Goal: Task Accomplishment & Management: Use online tool/utility

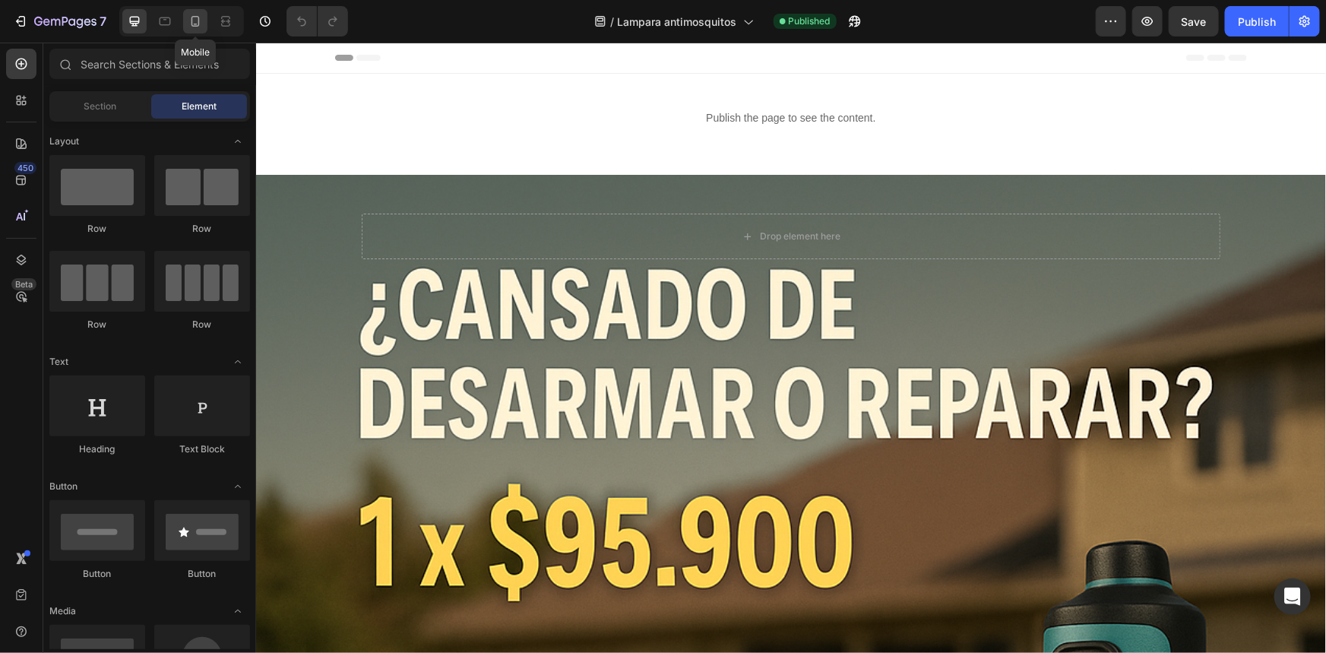
click at [184, 22] on div at bounding box center [195, 21] width 24 height 24
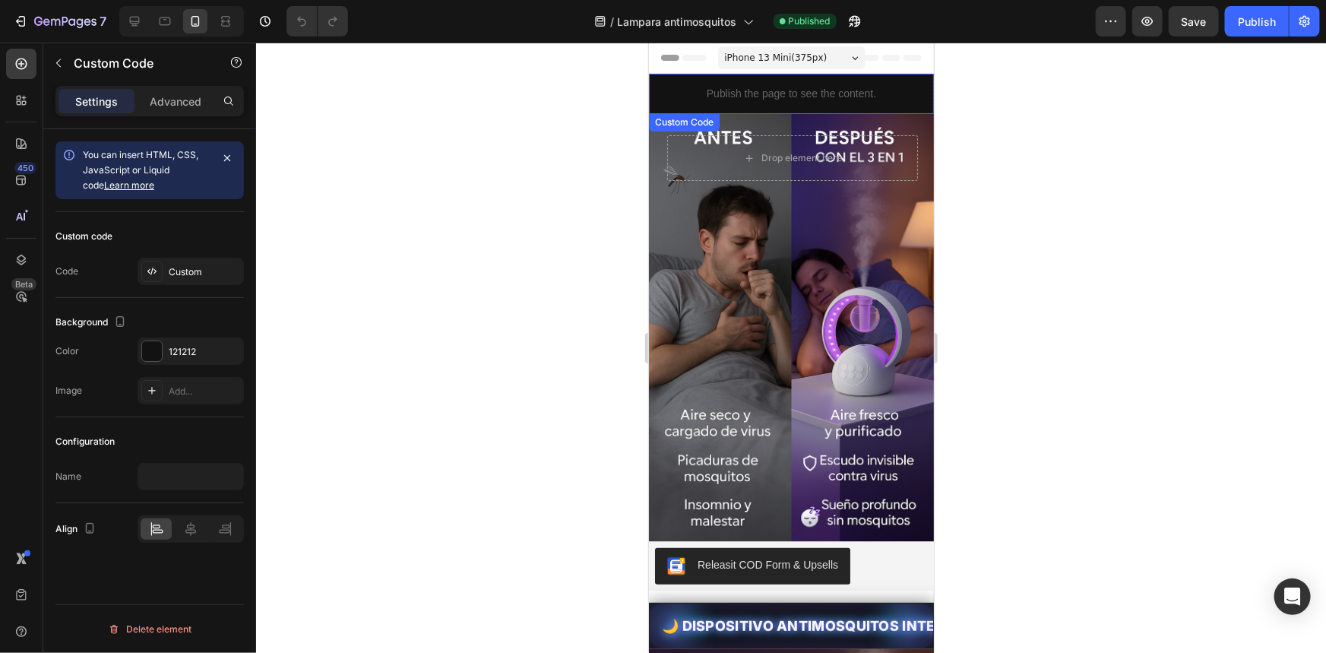
click at [838, 87] on p "Publish the page to see the content." at bounding box center [790, 93] width 285 height 16
click at [773, 358] on div "Background Image" at bounding box center [790, 327] width 285 height 428
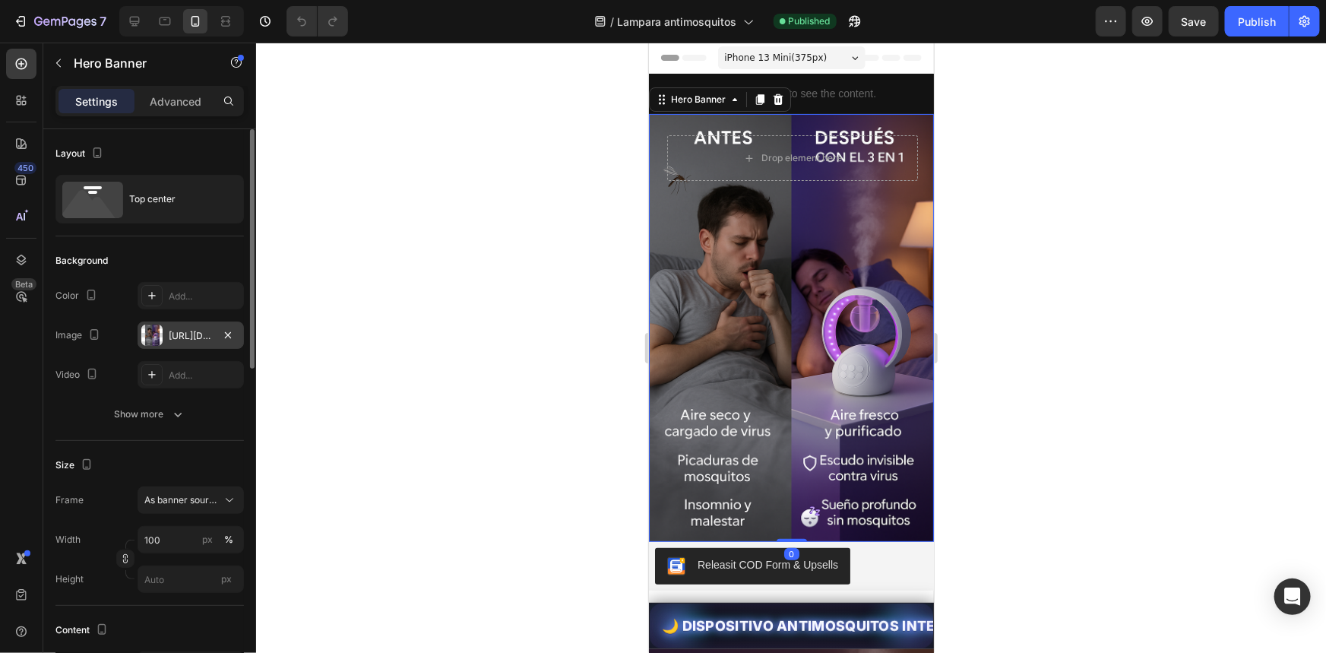
click at [182, 336] on div "[URL][DOMAIN_NAME]" at bounding box center [191, 336] width 44 height 14
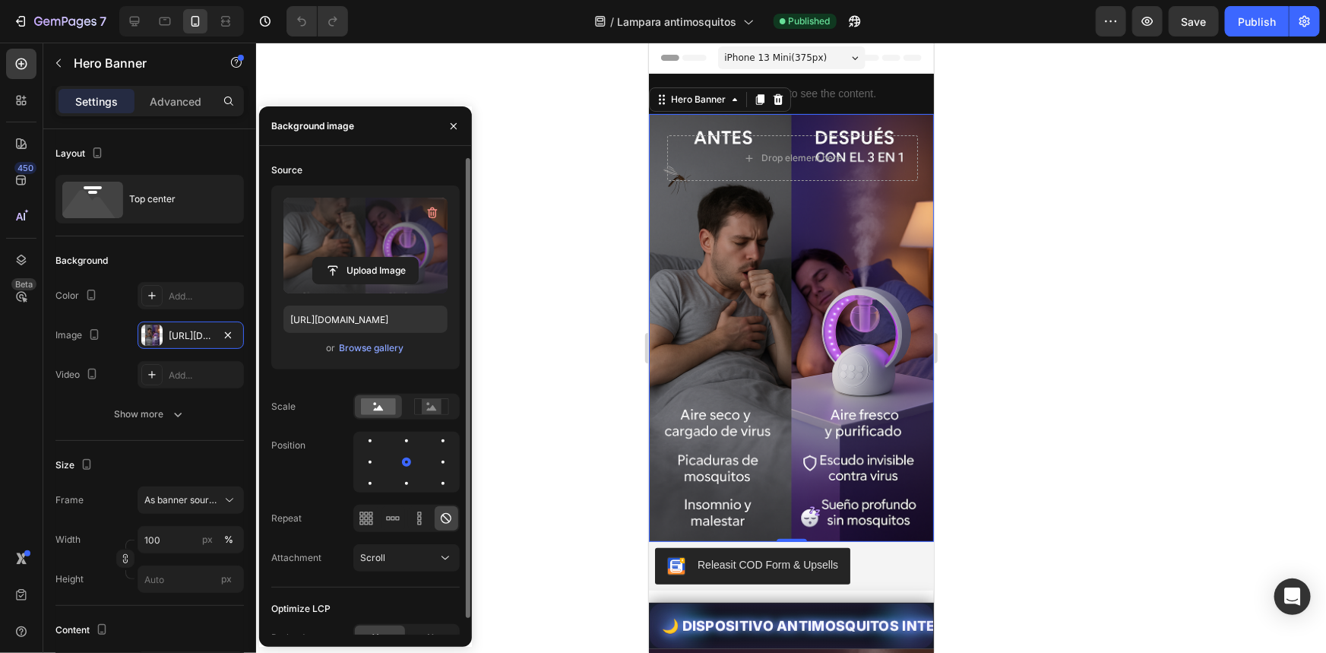
click at [318, 241] on label at bounding box center [366, 246] width 164 height 96
click at [318, 258] on input "file" at bounding box center [365, 271] width 105 height 26
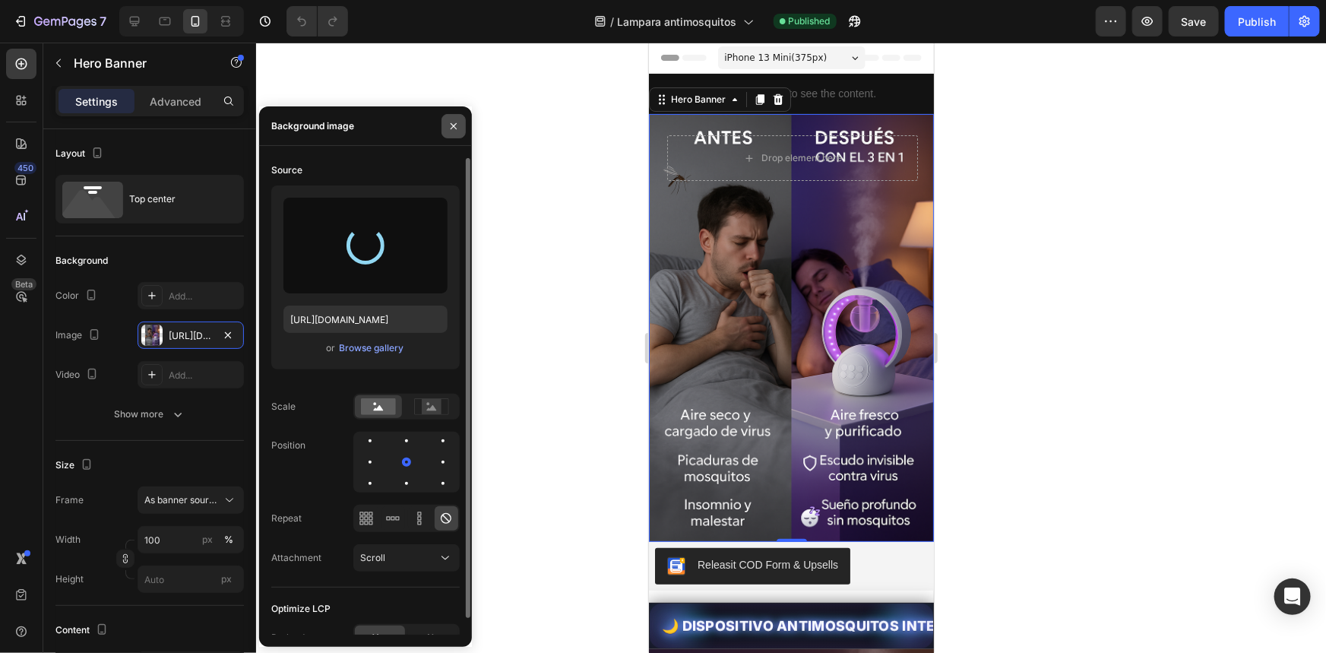
click at [442, 129] on button "button" at bounding box center [454, 126] width 24 height 24
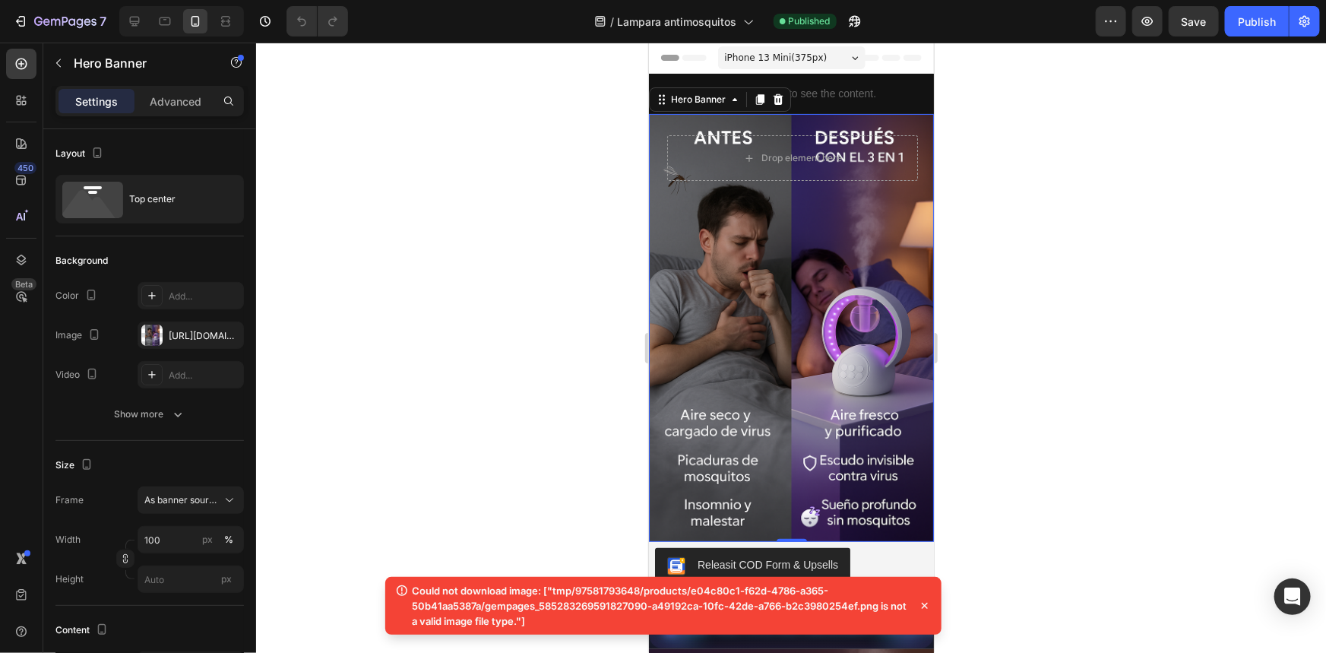
click at [575, 309] on div at bounding box center [791, 348] width 1070 height 610
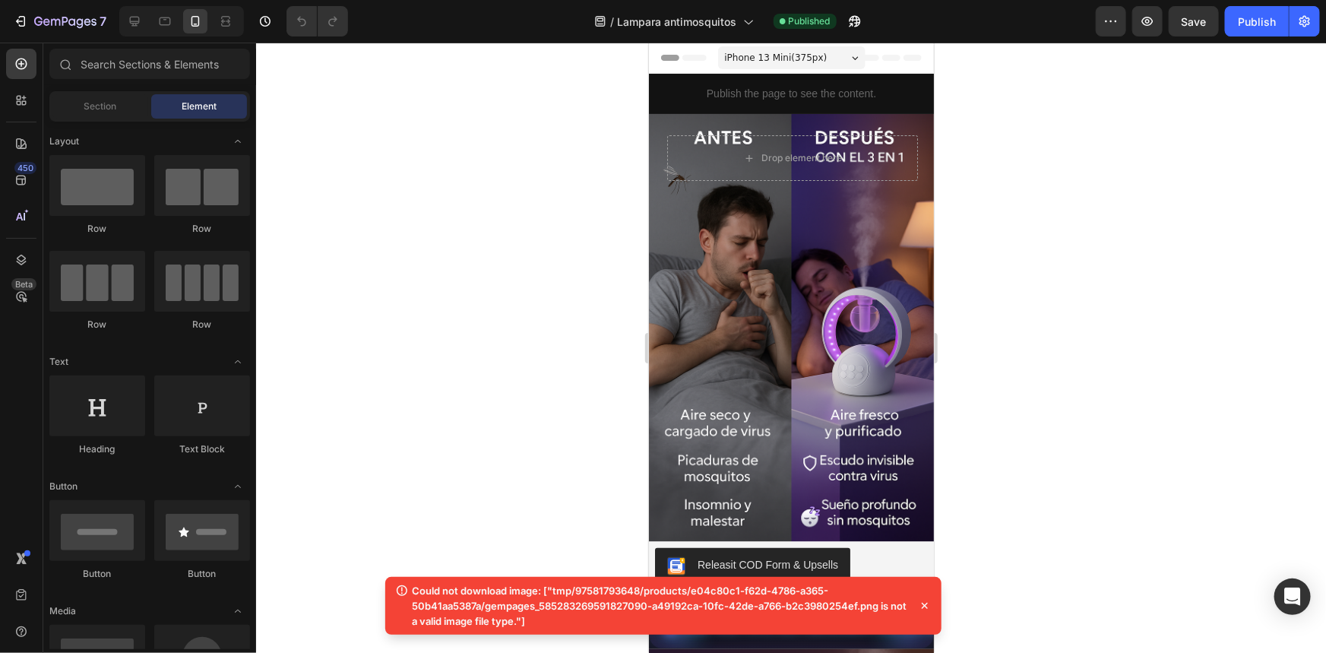
click at [781, 273] on div "Background Image" at bounding box center [790, 327] width 285 height 428
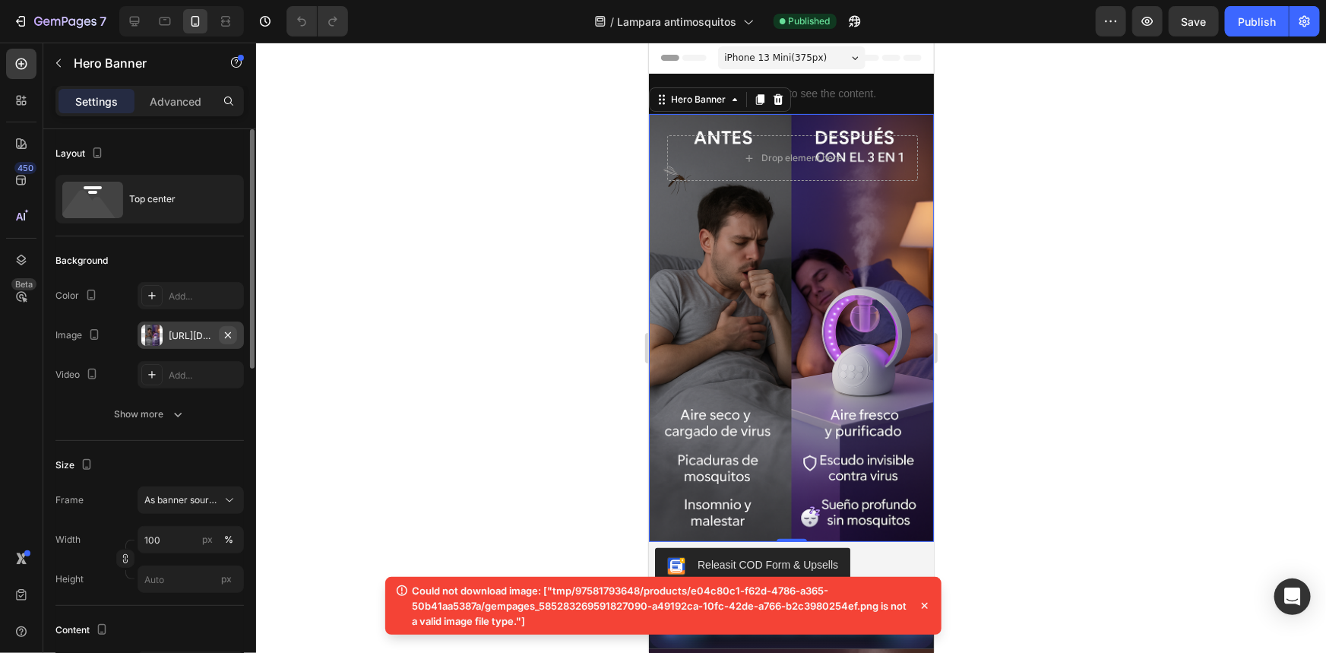
click at [232, 331] on icon "button" at bounding box center [228, 335] width 12 height 12
type input "Auto"
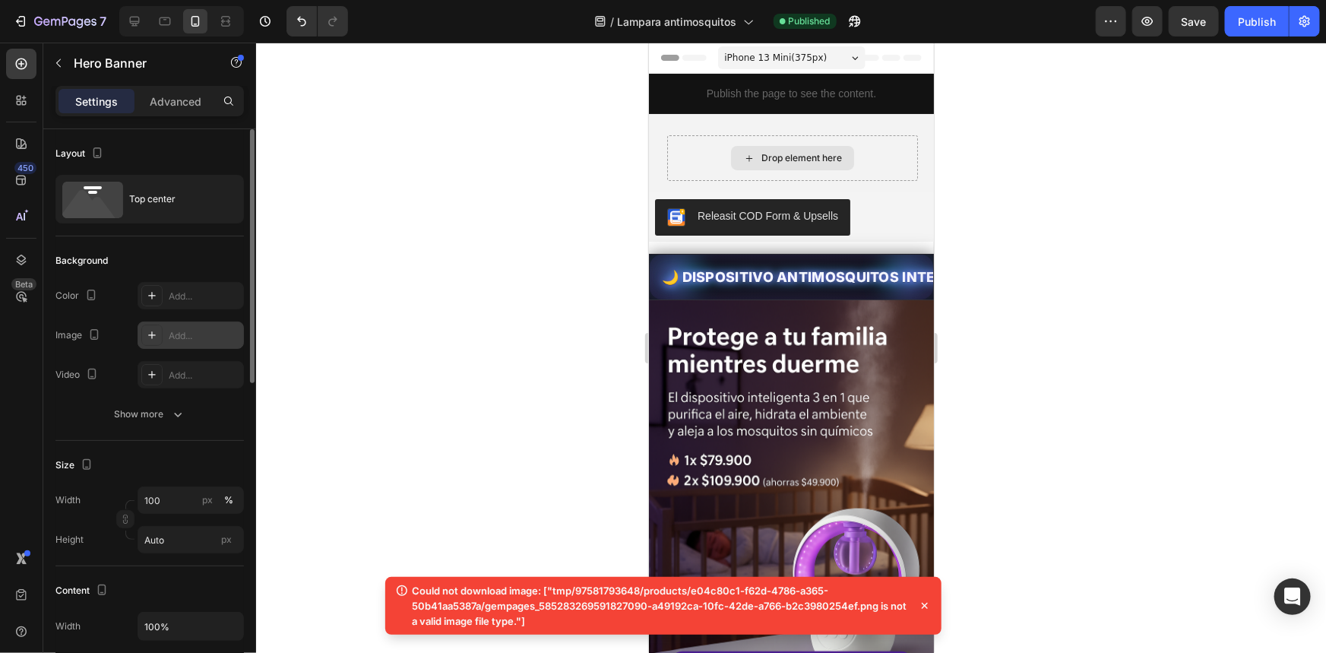
click at [742, 148] on div "Drop element here" at bounding box center [791, 157] width 123 height 24
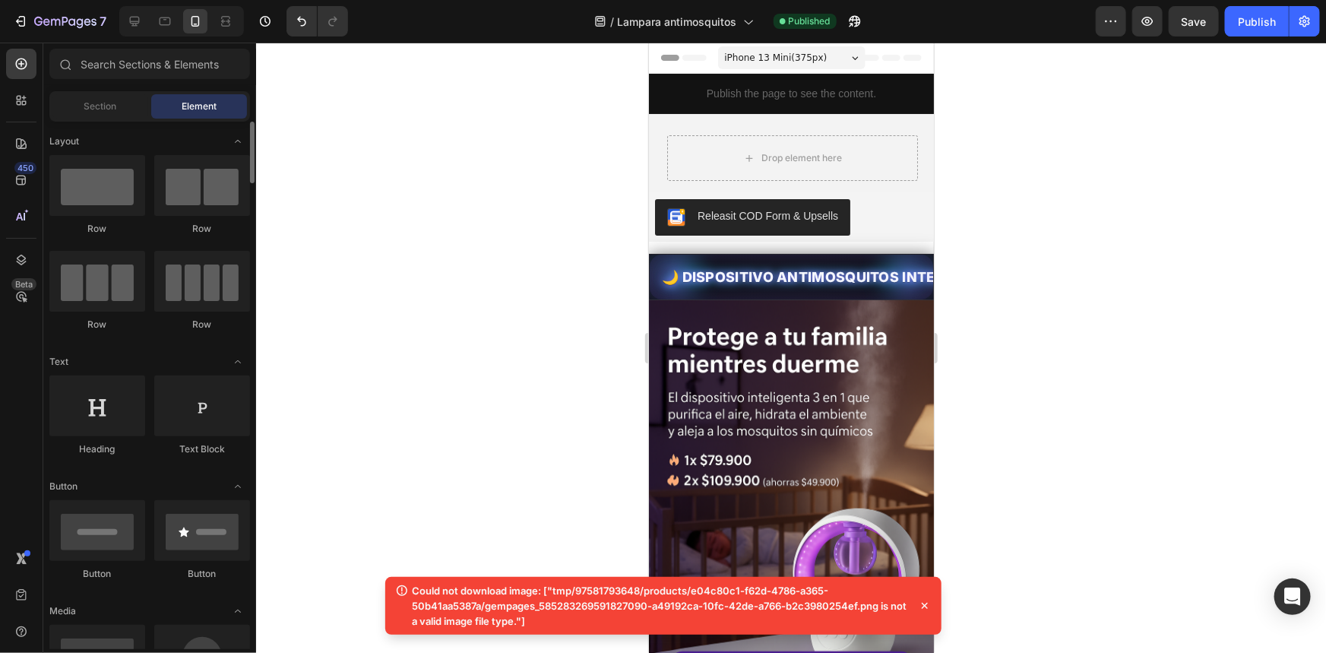
scroll to position [68, 0]
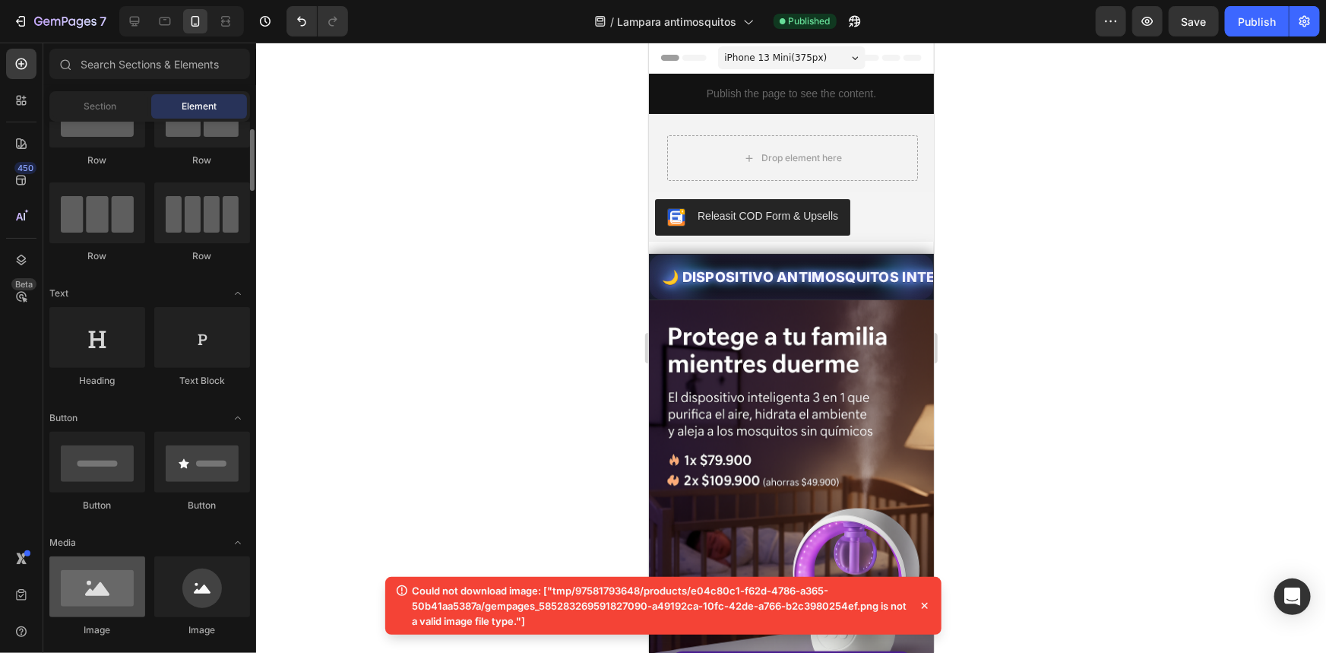
click at [106, 581] on div at bounding box center [97, 586] width 96 height 61
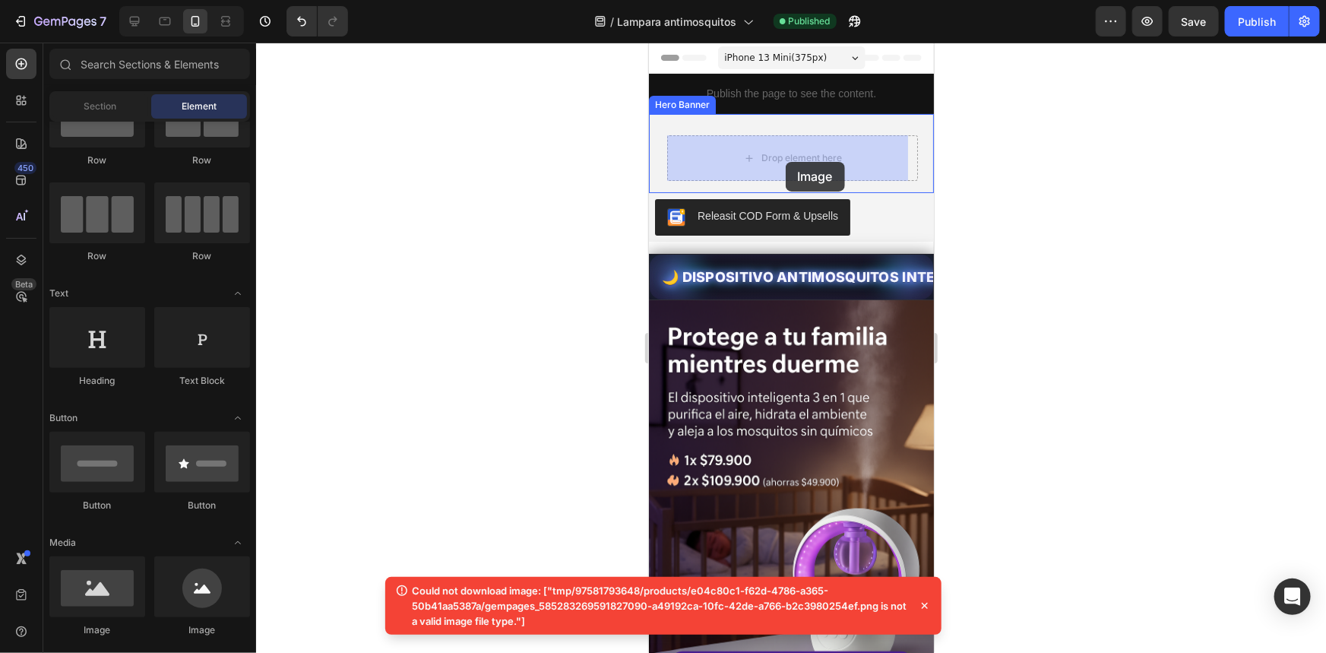
drag, startPoint x: 754, startPoint y: 623, endPoint x: 785, endPoint y: 161, distance: 463.2
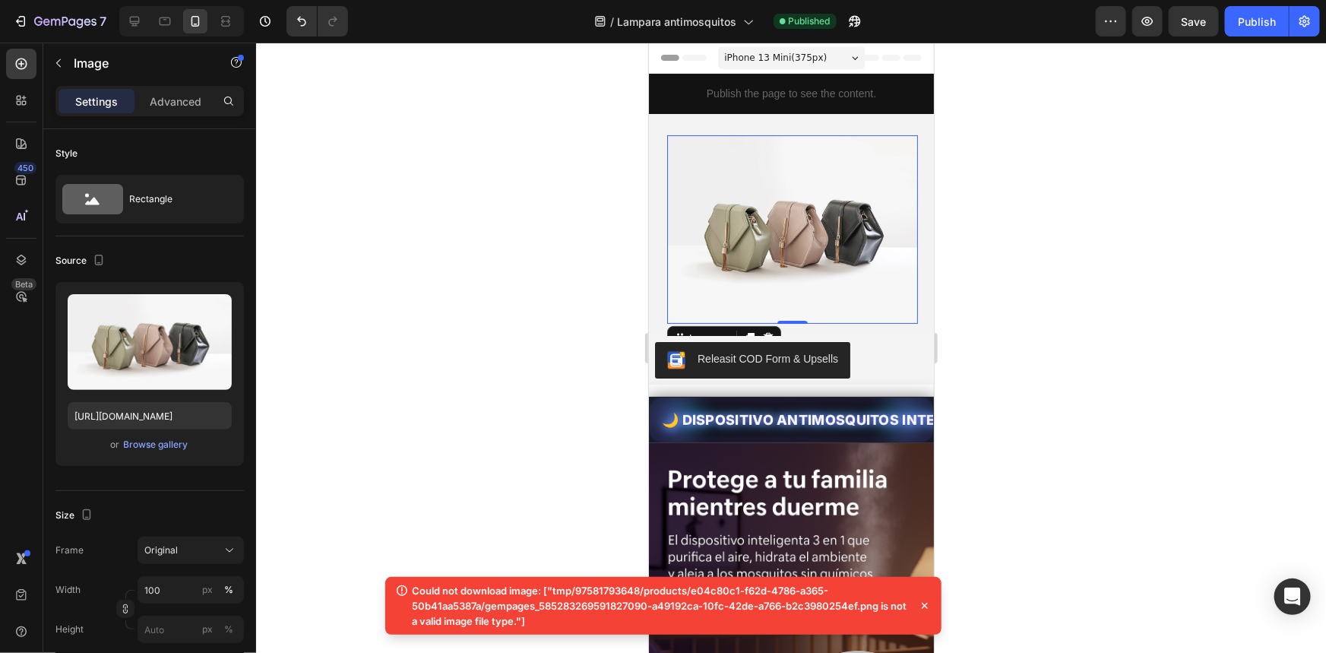
click at [786, 157] on img at bounding box center [792, 229] width 251 height 189
click at [773, 154] on icon at bounding box center [768, 150] width 12 height 12
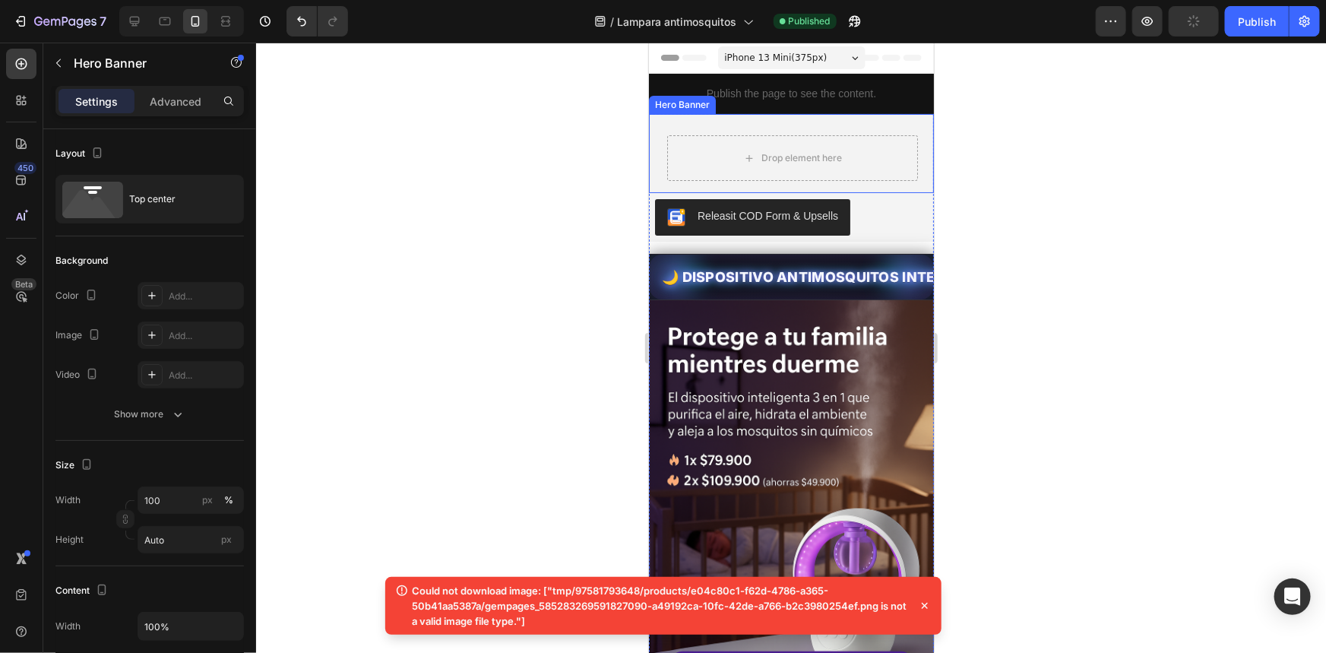
click at [883, 119] on div "Drop element here" at bounding box center [790, 152] width 285 height 79
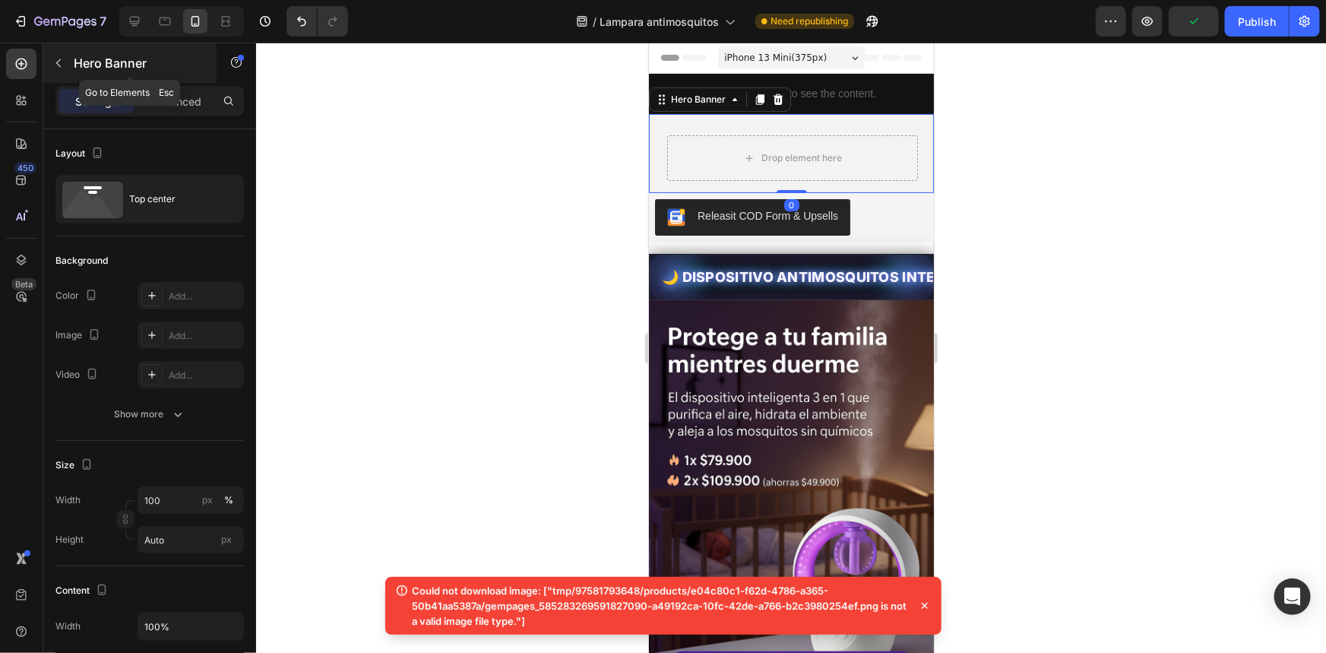
click at [76, 59] on p "Hero Banner" at bounding box center [138, 63] width 129 height 18
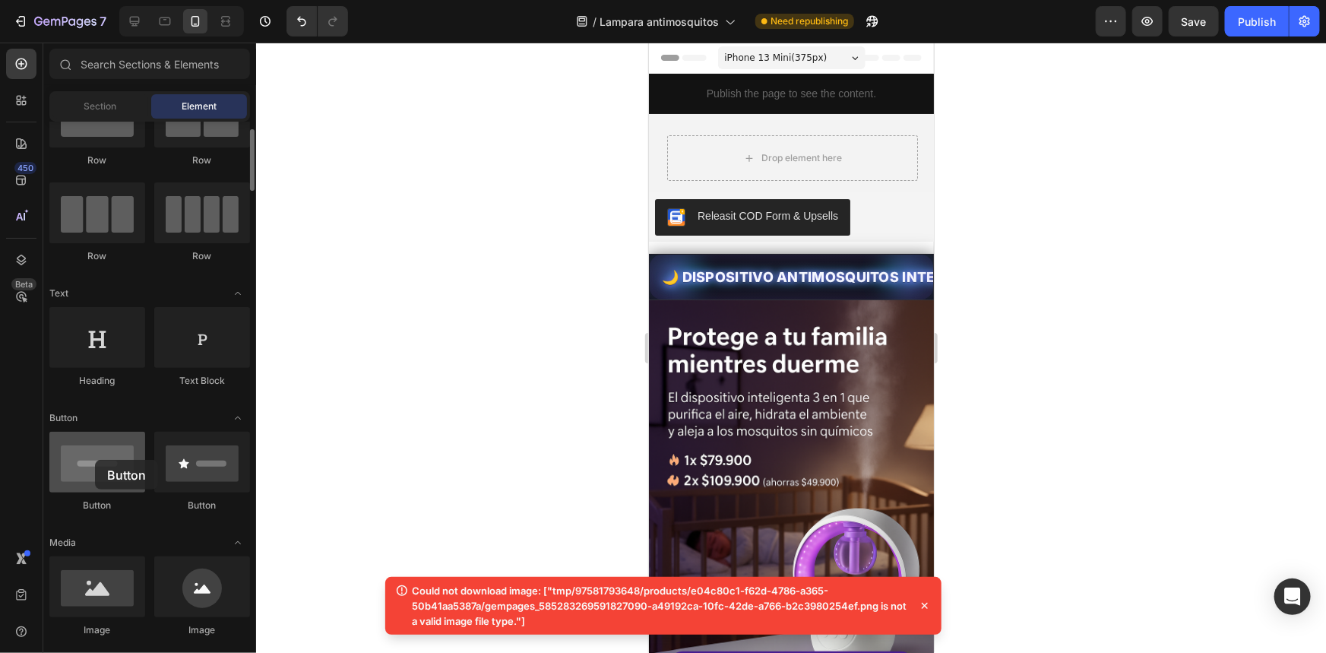
drag, startPoint x: 92, startPoint y: 472, endPoint x: 95, endPoint y: 460, distance: 12.5
click at [95, 460] on div at bounding box center [97, 462] width 96 height 61
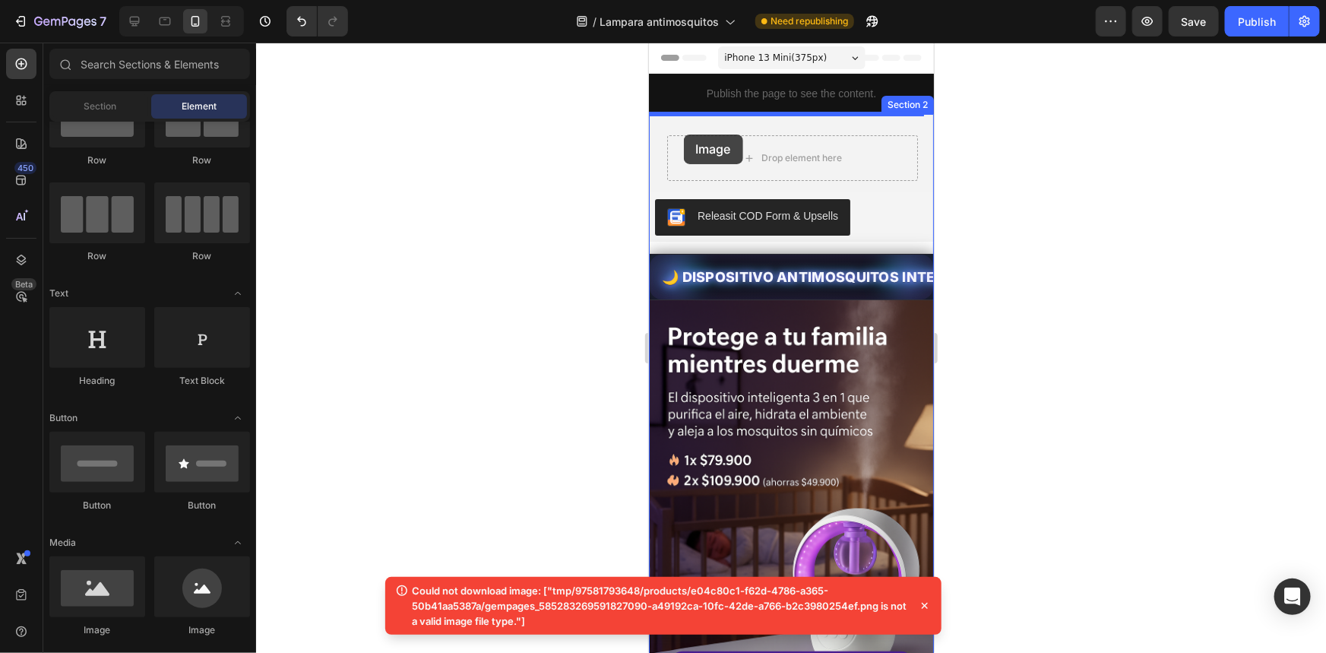
drag, startPoint x: 737, startPoint y: 619, endPoint x: 683, endPoint y: 134, distance: 488.7
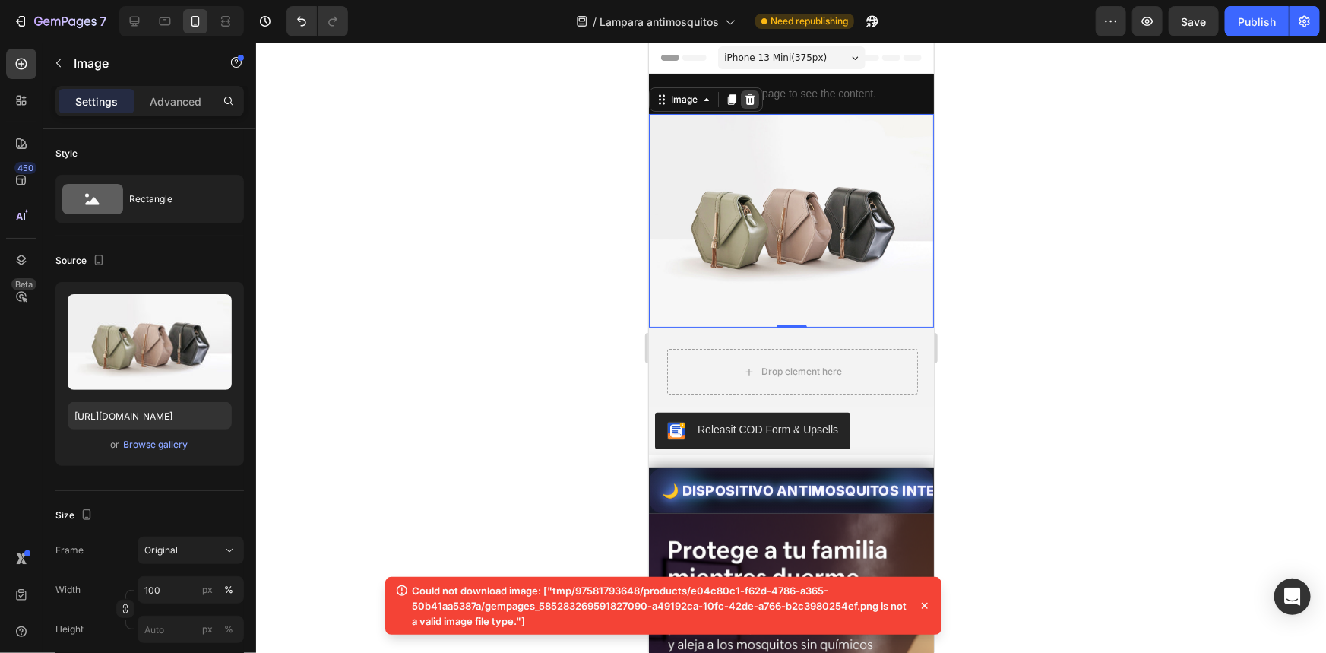
click at [748, 90] on div at bounding box center [749, 99] width 18 height 18
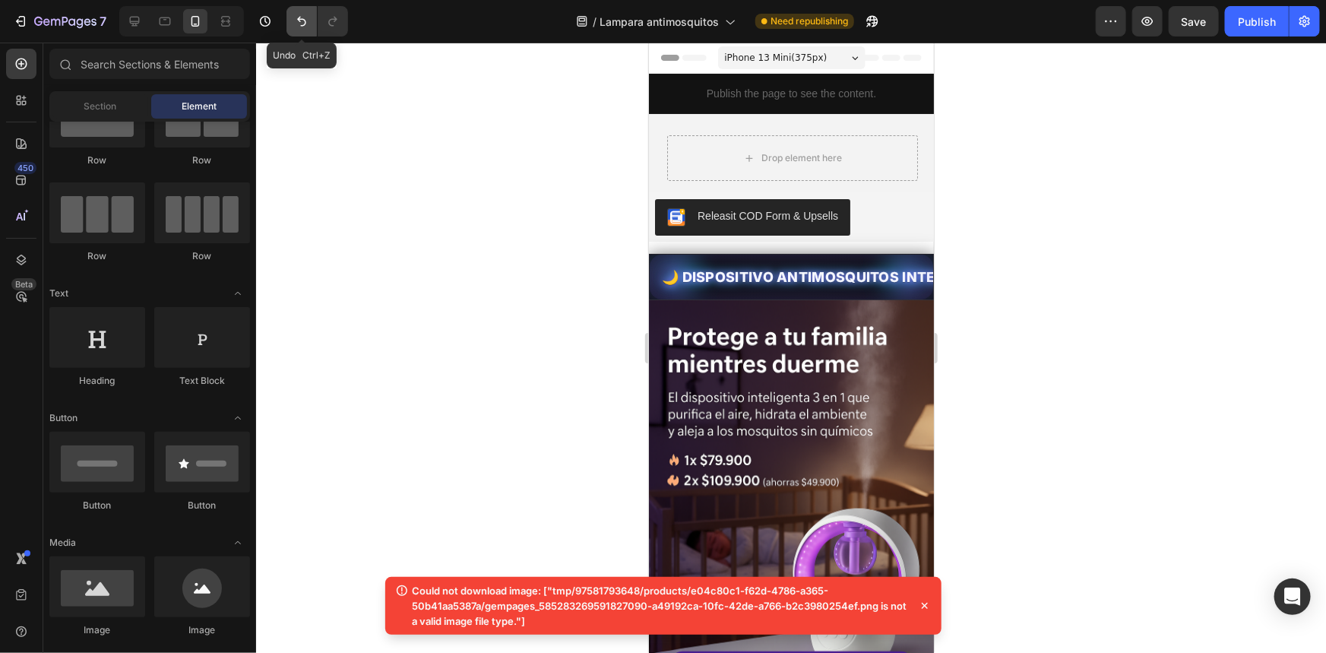
click at [299, 21] on icon "Undo/Redo" at bounding box center [301, 22] width 9 height 10
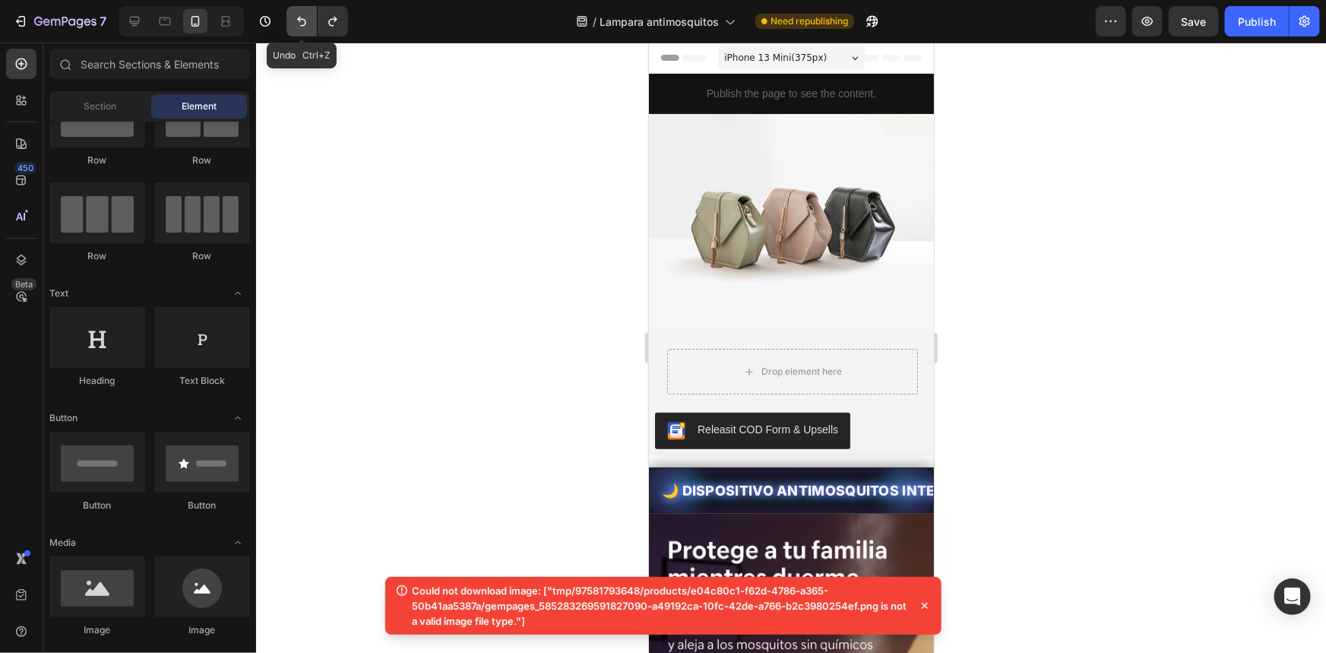
click at [299, 21] on icon "Undo/Redo" at bounding box center [301, 22] width 9 height 10
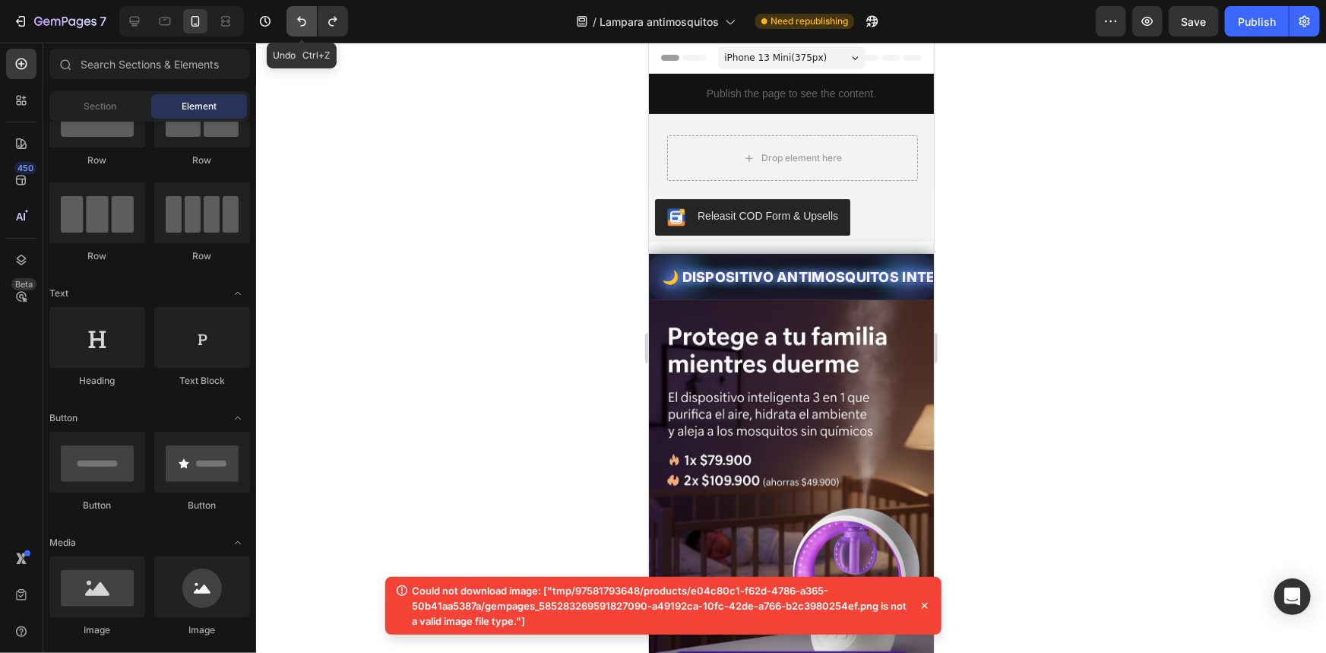
click at [299, 21] on icon "Undo/Redo" at bounding box center [301, 22] width 9 height 10
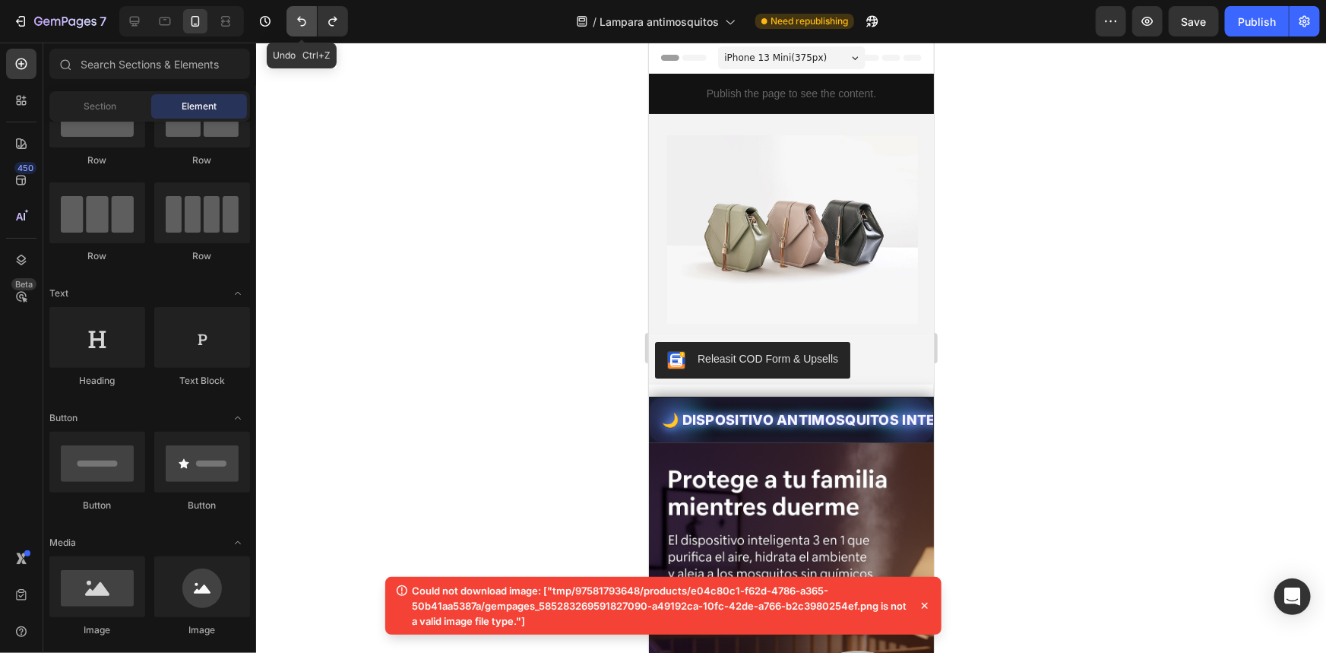
click at [299, 21] on icon "Undo/Redo" at bounding box center [301, 22] width 9 height 10
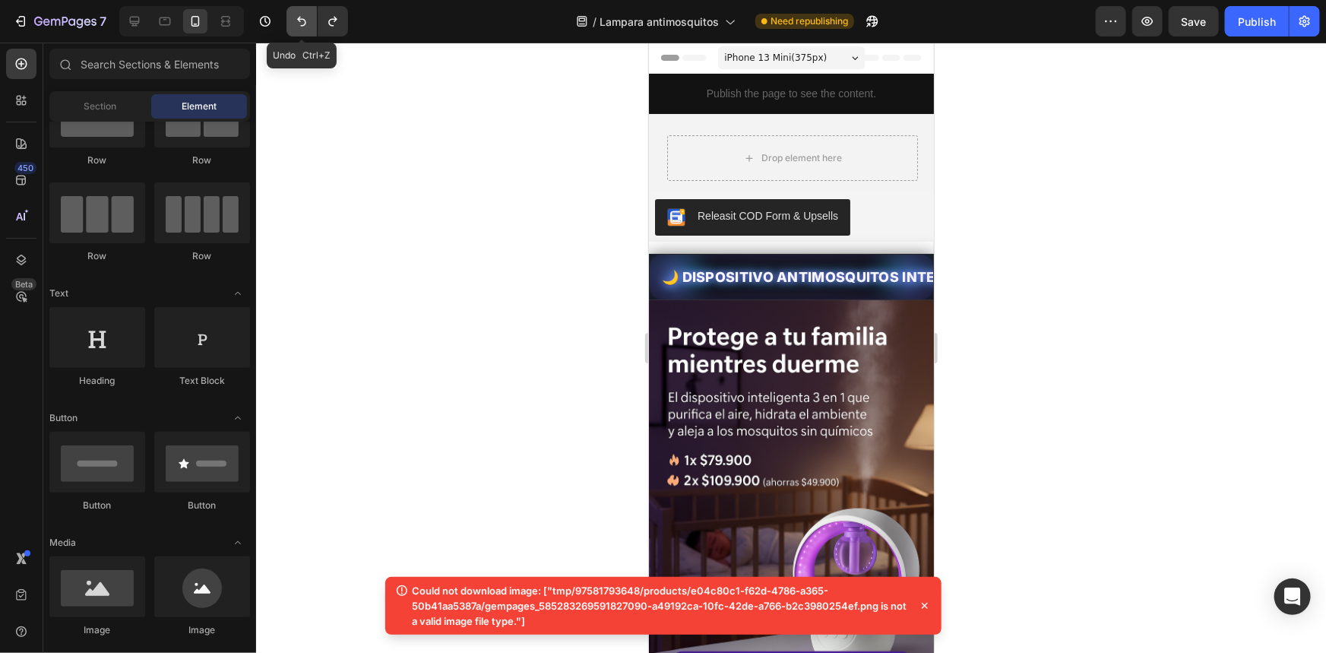
click at [299, 21] on icon "Undo/Redo" at bounding box center [301, 22] width 9 height 10
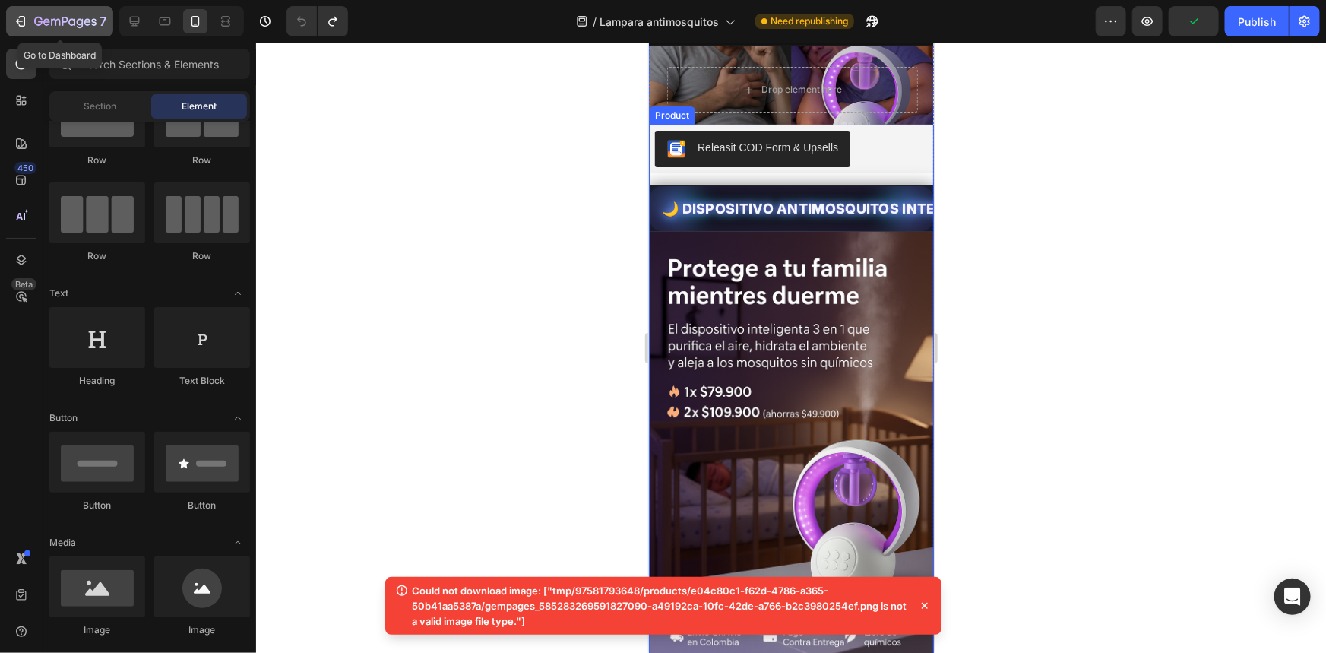
click at [48, 20] on icon "button" at bounding box center [46, 21] width 7 height 7
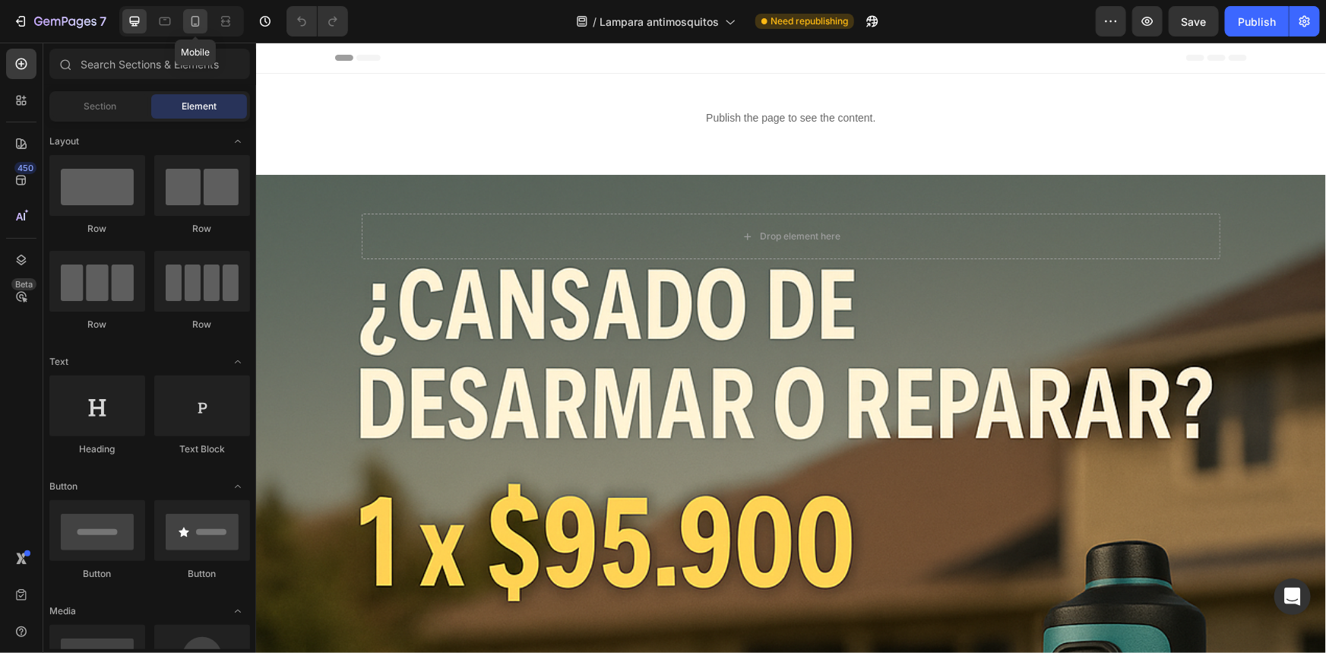
click at [195, 18] on icon at bounding box center [195, 21] width 15 height 15
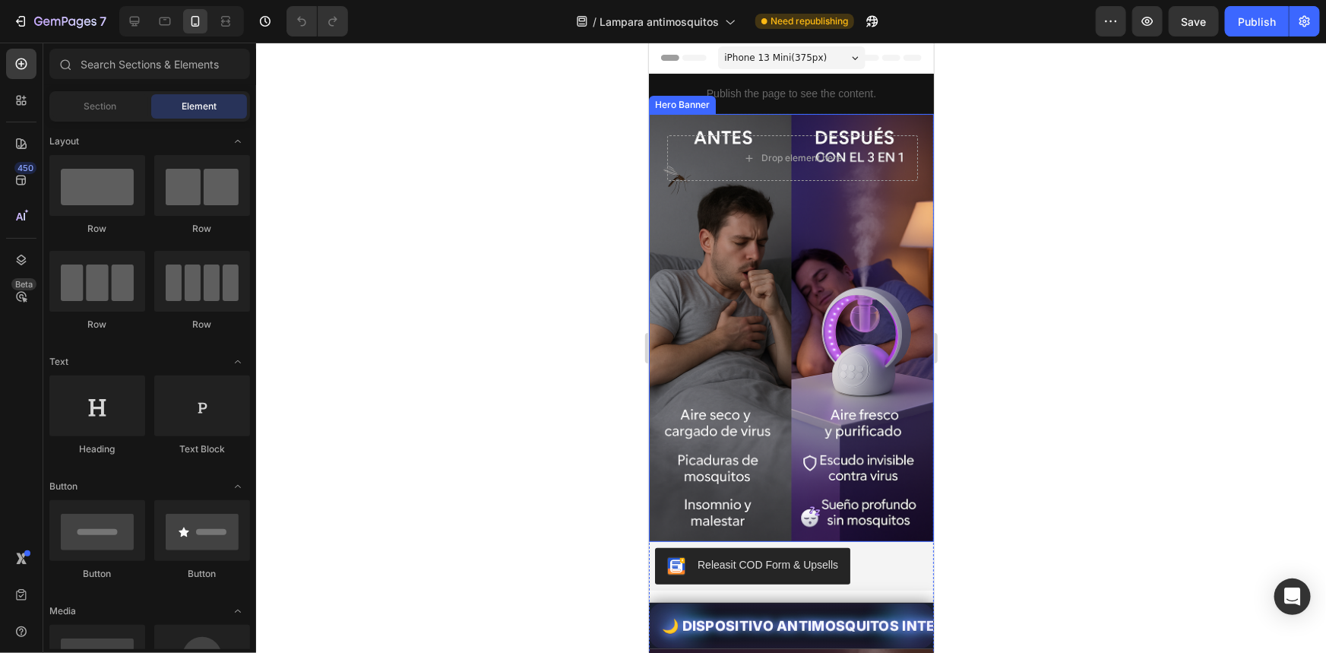
click at [724, 262] on div "Background Image" at bounding box center [790, 327] width 285 height 428
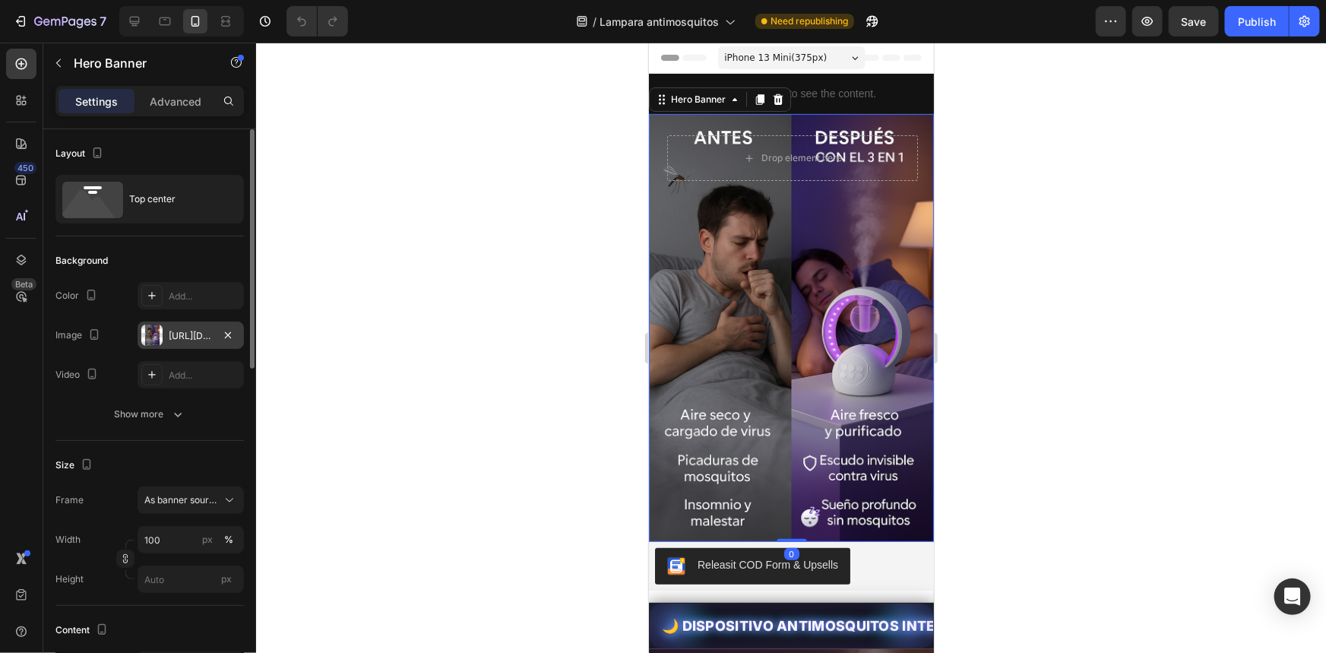
click at [175, 331] on div "[URL][DOMAIN_NAME]" at bounding box center [191, 336] width 44 height 14
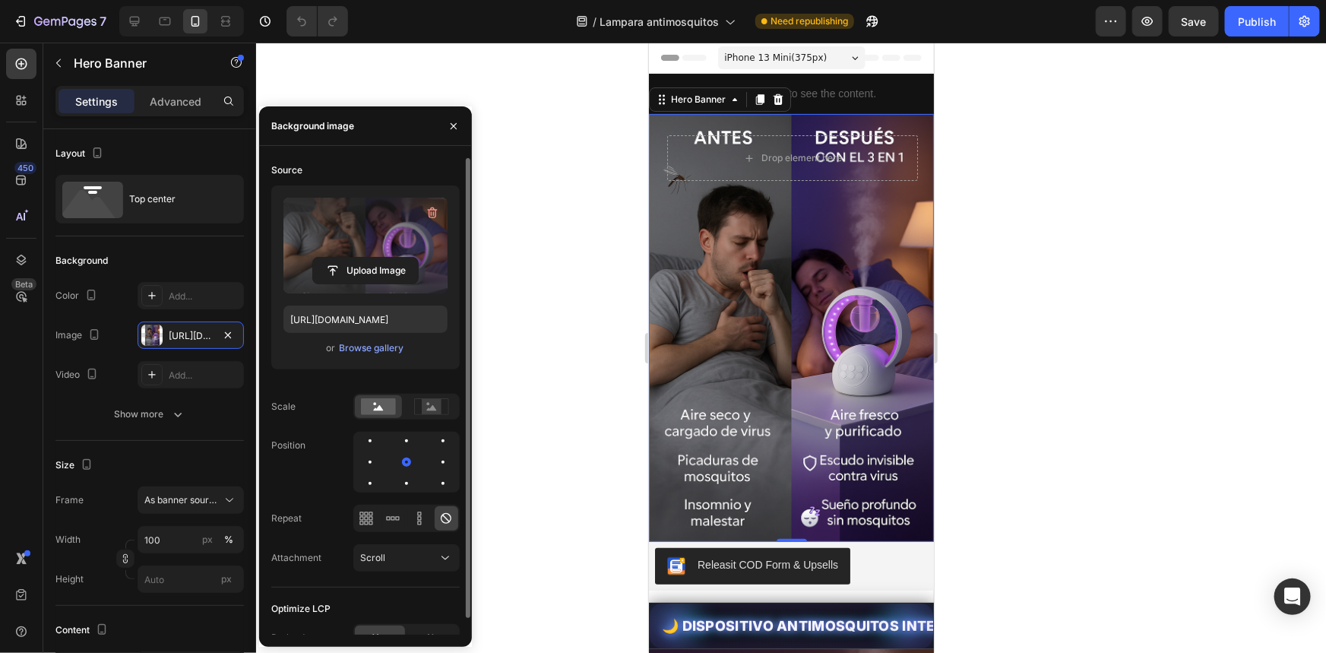
click at [350, 245] on label at bounding box center [366, 246] width 164 height 96
click at [350, 258] on input "file" at bounding box center [365, 271] width 105 height 26
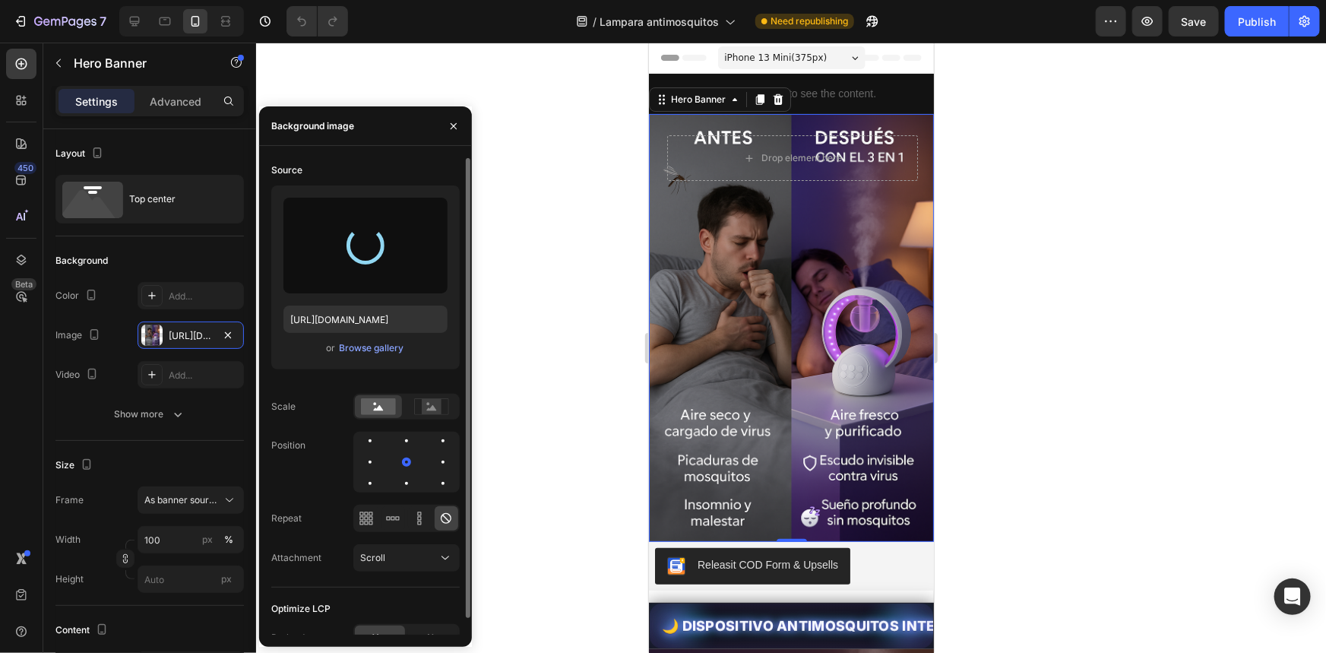
type input "[URL][DOMAIN_NAME]"
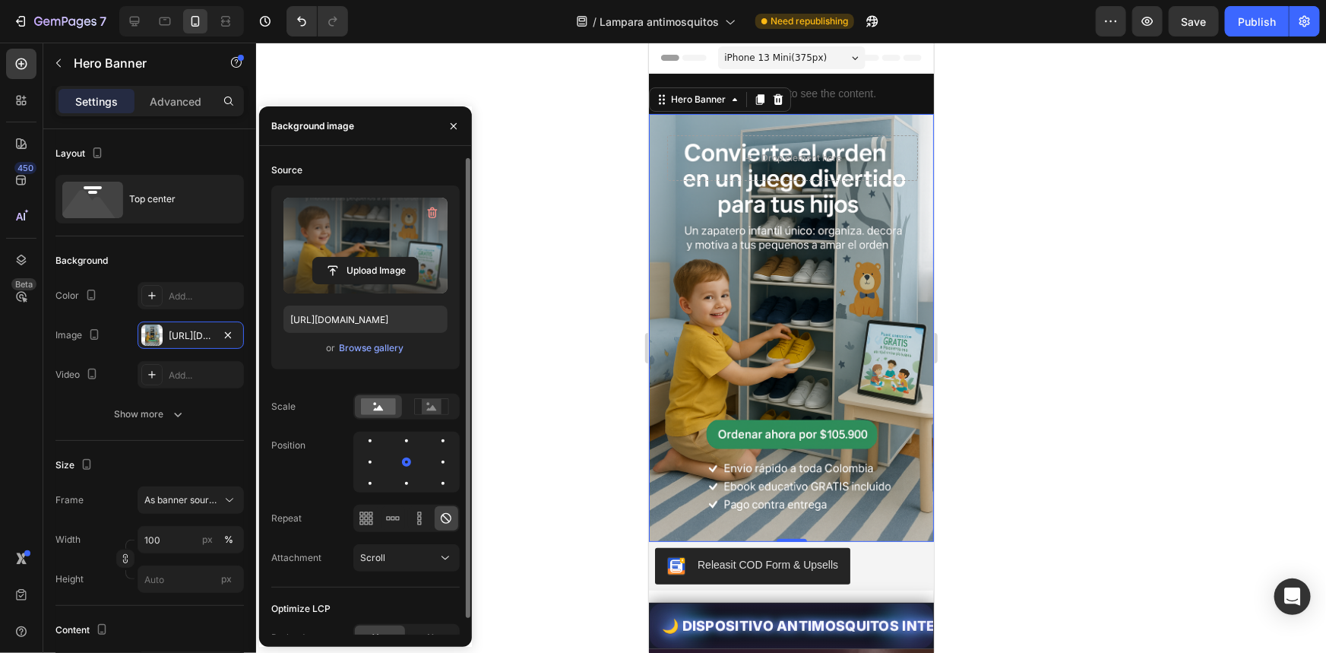
click at [1110, 197] on div at bounding box center [791, 348] width 1070 height 610
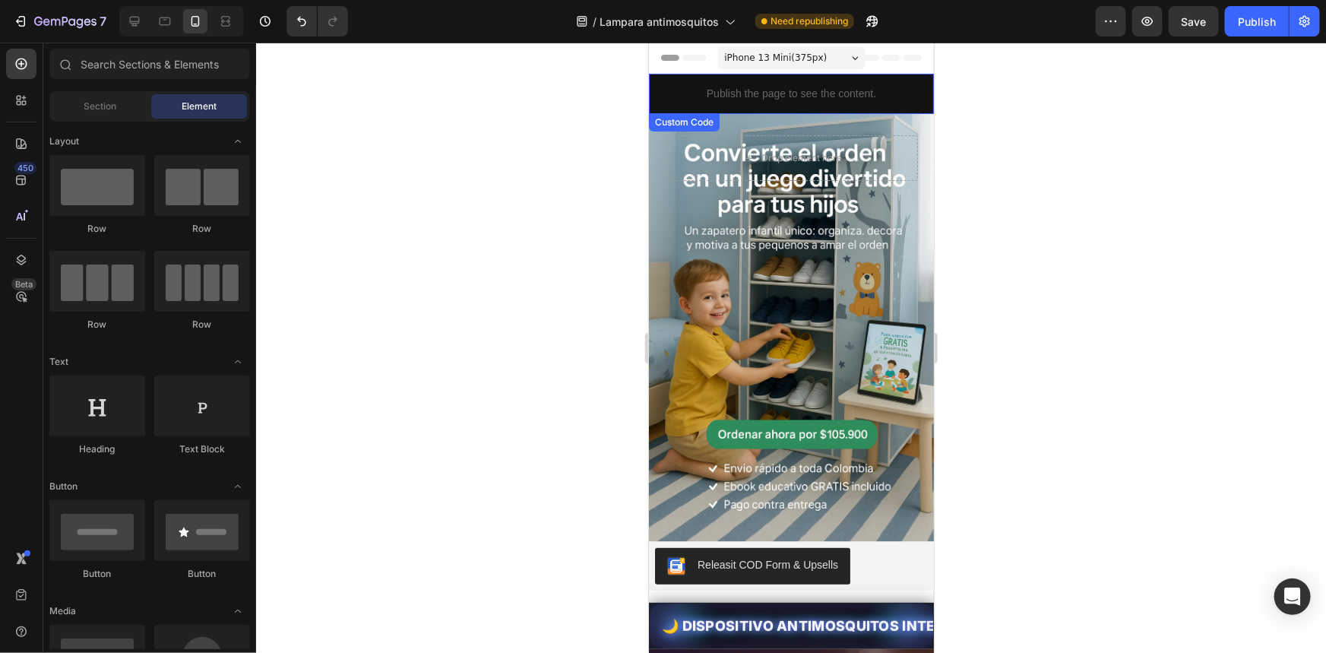
click at [873, 98] on p "Publish the page to see the content." at bounding box center [790, 93] width 285 height 16
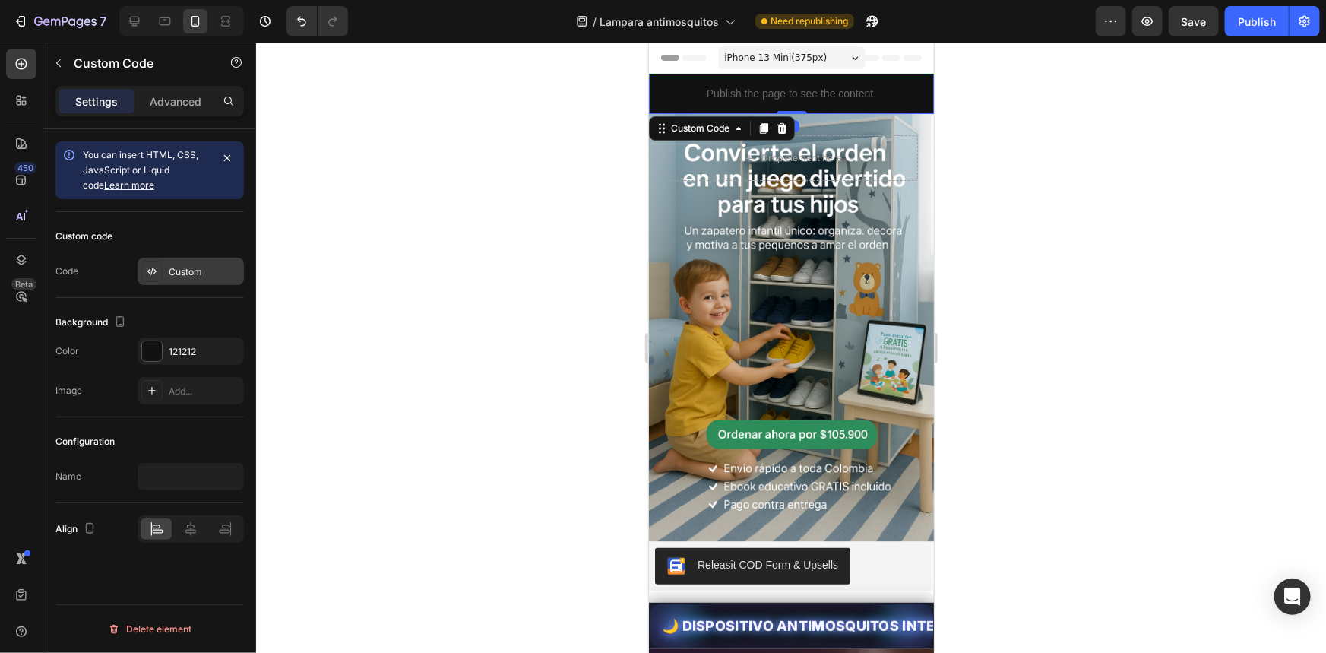
click at [182, 273] on div "Custom" at bounding box center [204, 272] width 71 height 14
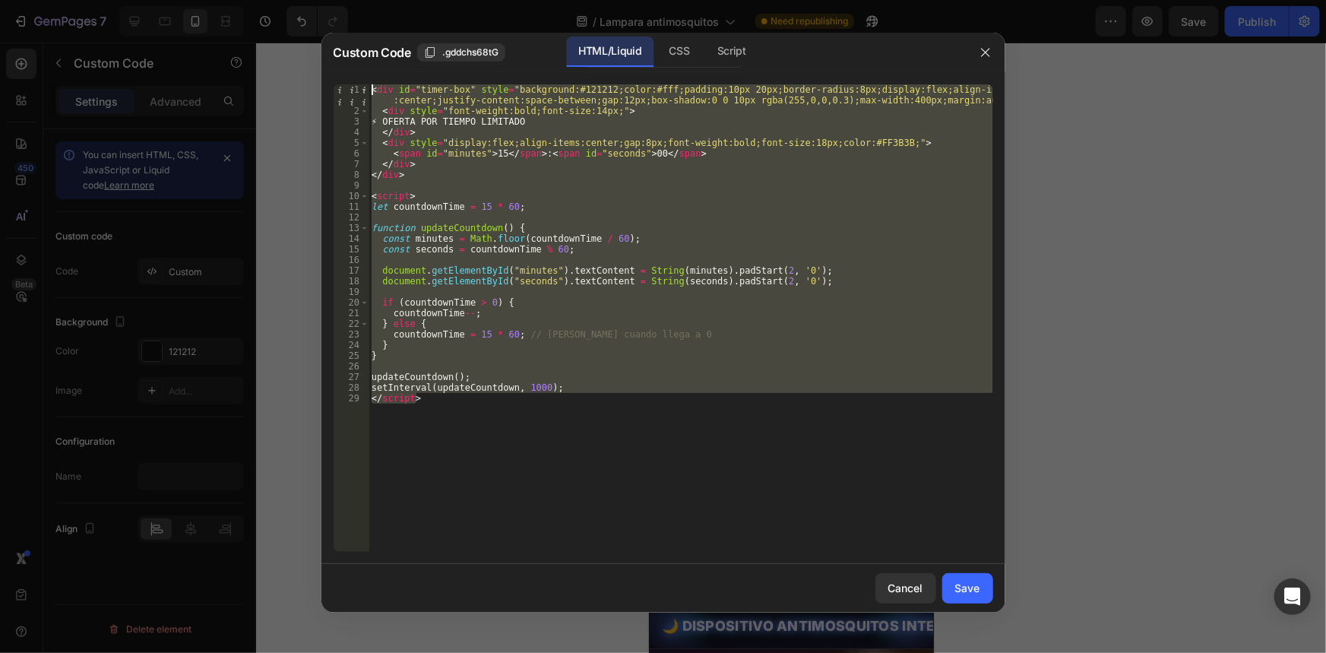
drag, startPoint x: 556, startPoint y: 410, endPoint x: 343, endPoint y: 87, distance: 387.3
click at [343, 87] on div "</script> 1 2 3 4 5 6 7 8 9 10 11 12 13 14 15 16 17 18 19 20 21 22 23 24 25 26 …" at bounding box center [664, 317] width 660 height 467
paste textarea "/script"
type textarea "</script>"
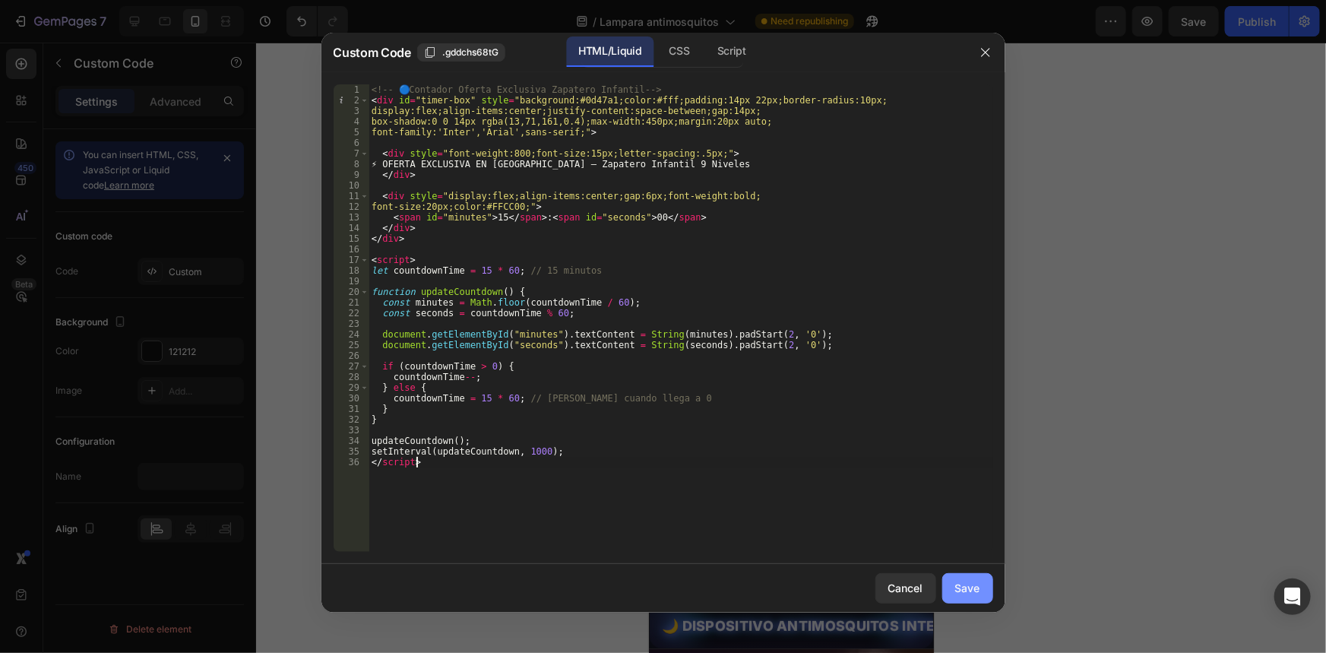
click at [958, 587] on div "Save" at bounding box center [967, 588] width 25 height 16
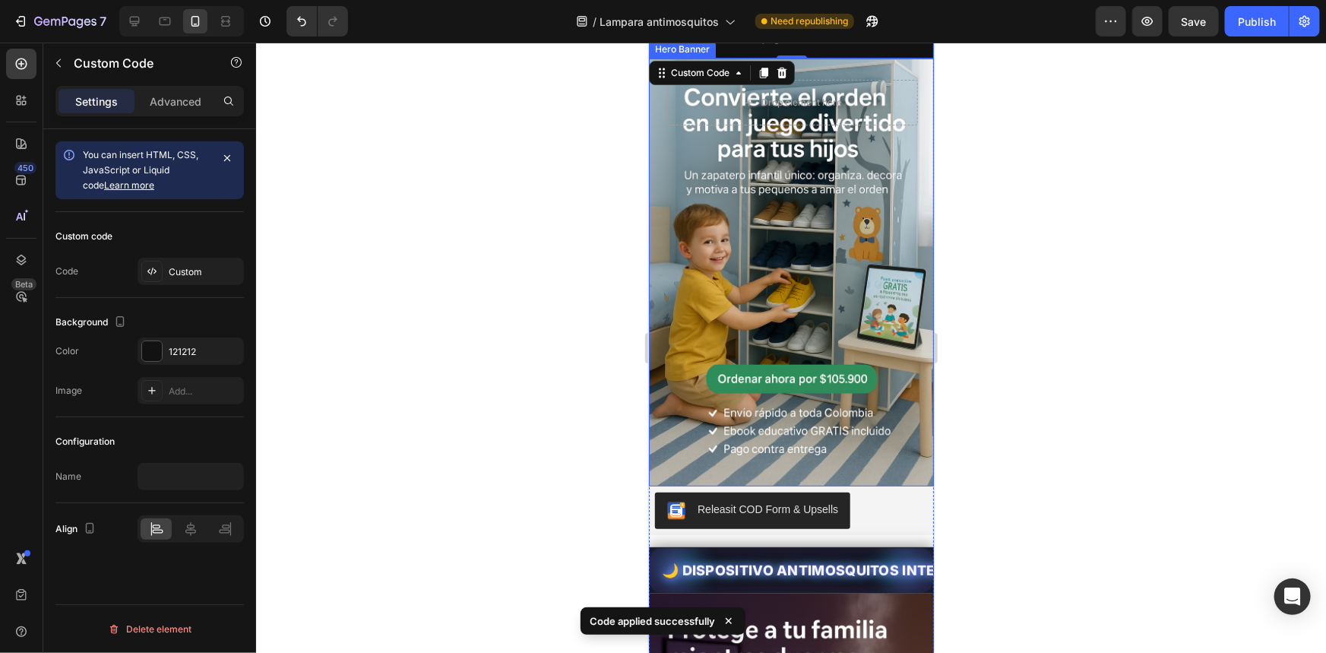
scroll to position [138, 0]
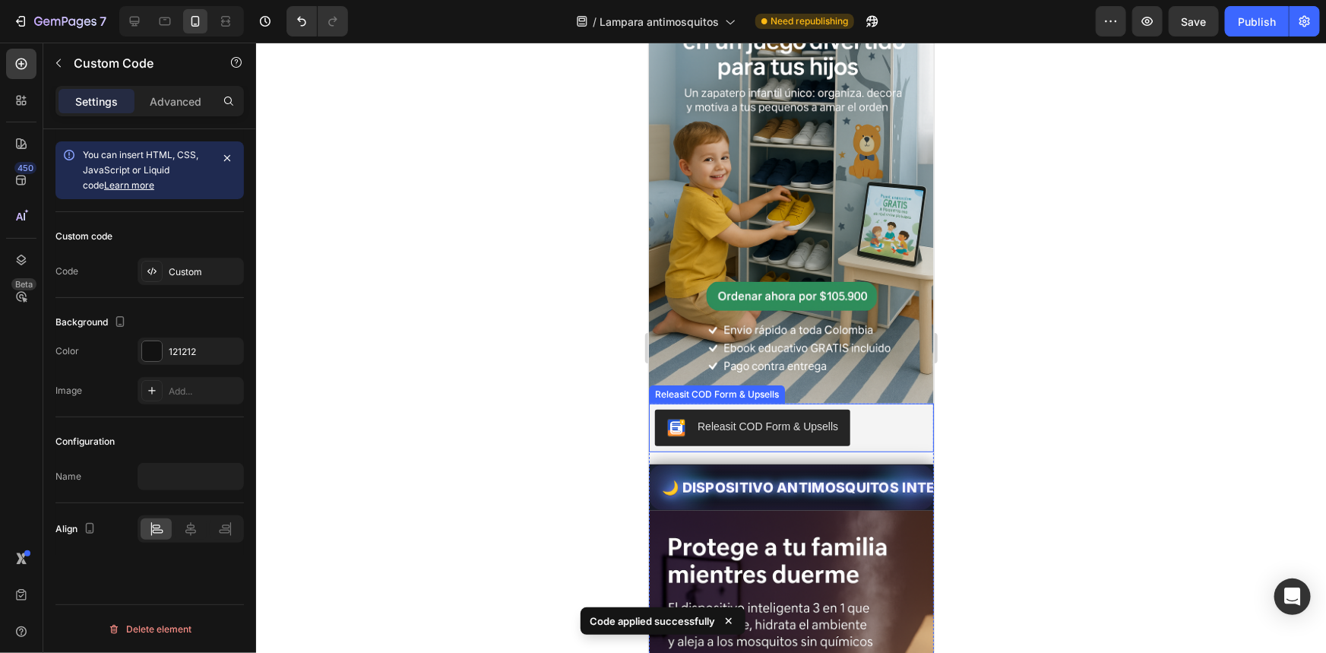
click at [784, 418] on div "Releasit COD Form & Upsells" at bounding box center [767, 426] width 141 height 16
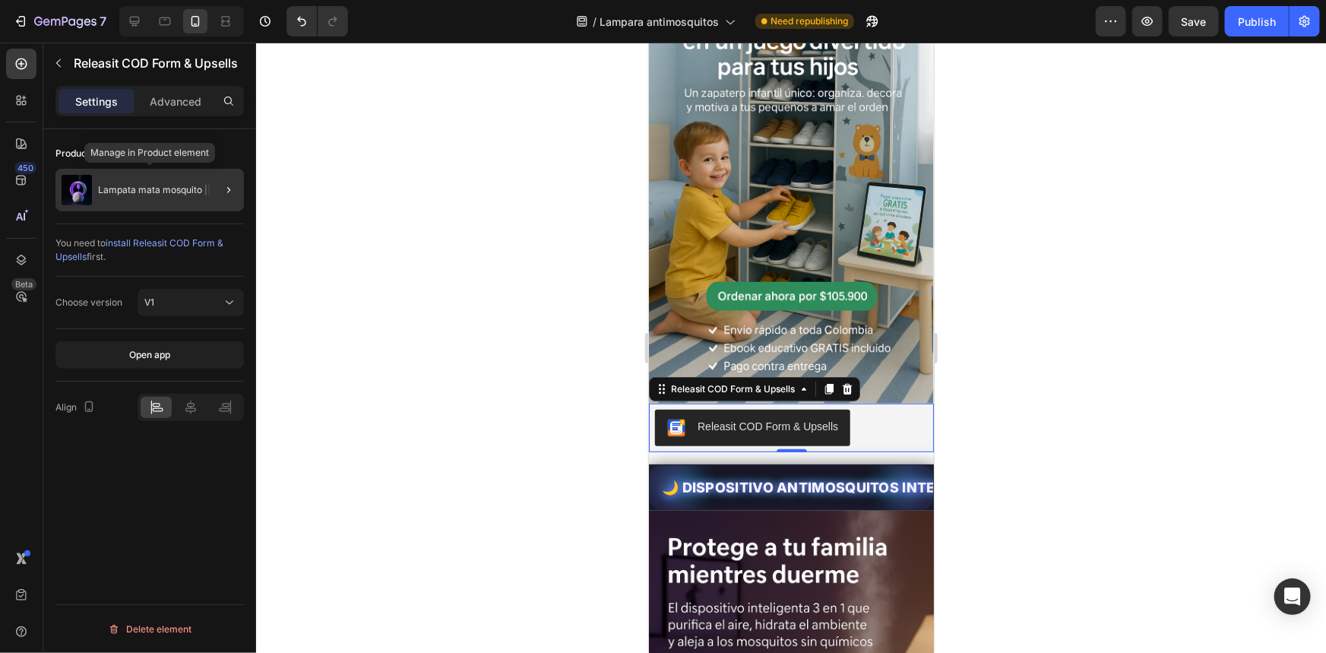
click at [189, 175] on div "Lampata mata mosquito || 3 en 1" at bounding box center [149, 190] width 189 height 43
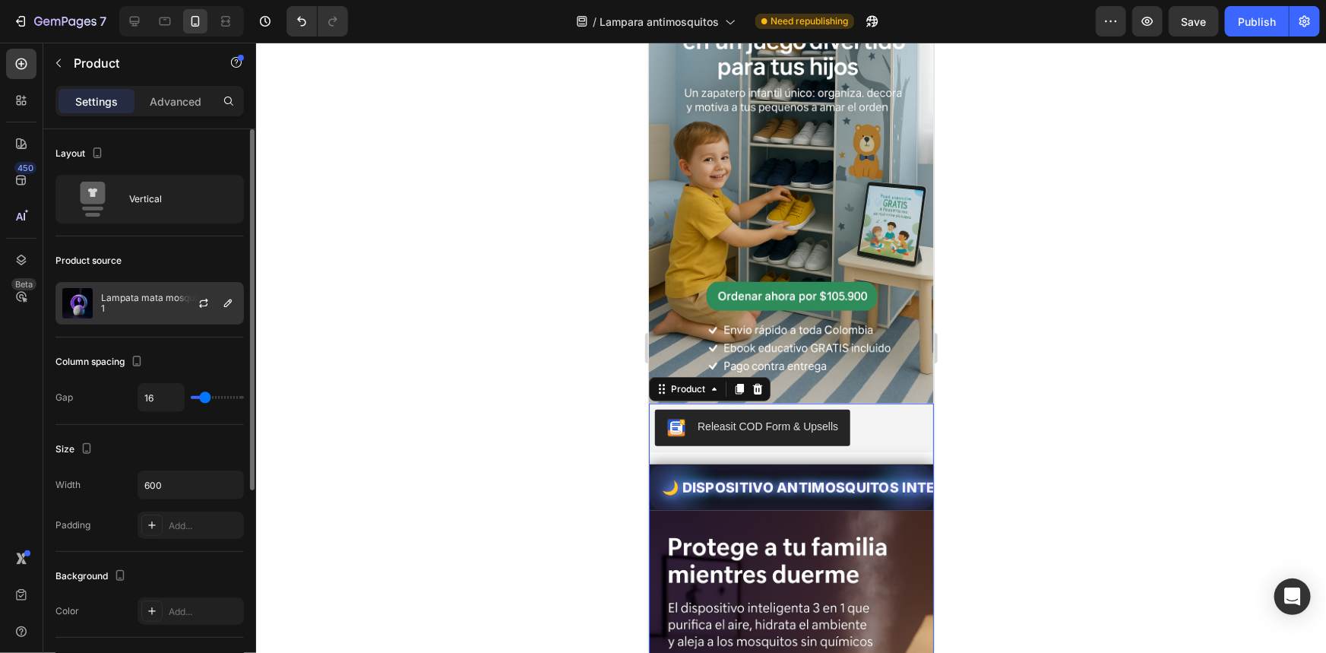
click at [142, 288] on div "Lampata mata mosquito || 3 en 1" at bounding box center [149, 303] width 189 height 43
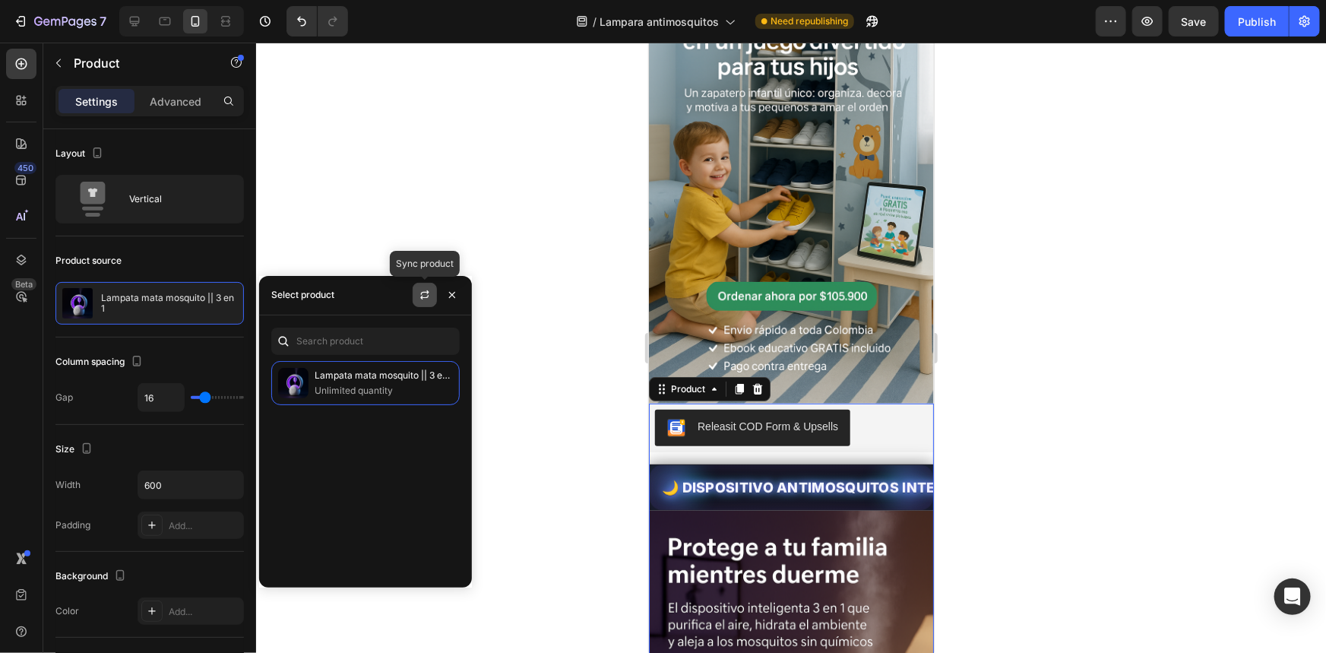
click at [426, 286] on button "button" at bounding box center [425, 295] width 24 height 24
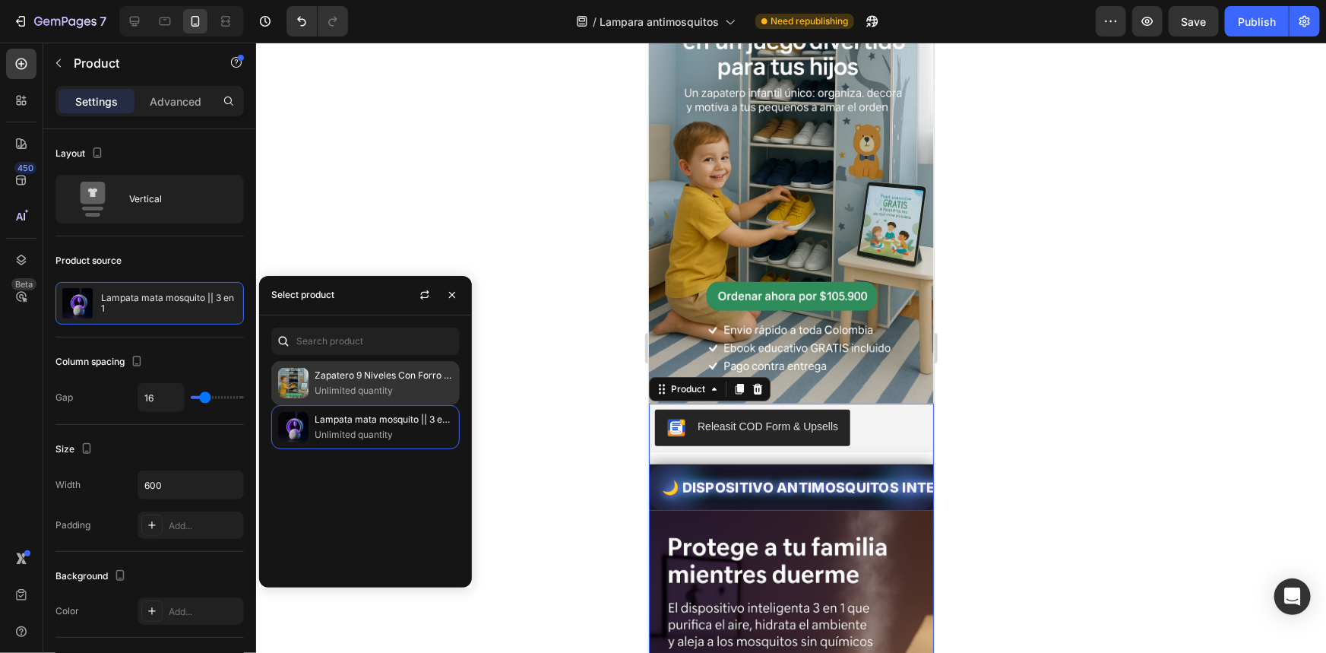
click at [398, 365] on div "Zapatero 9 Niveles Con Forro 👨‍👩‍👧‍👦 Unlimited quantity" at bounding box center [365, 383] width 189 height 44
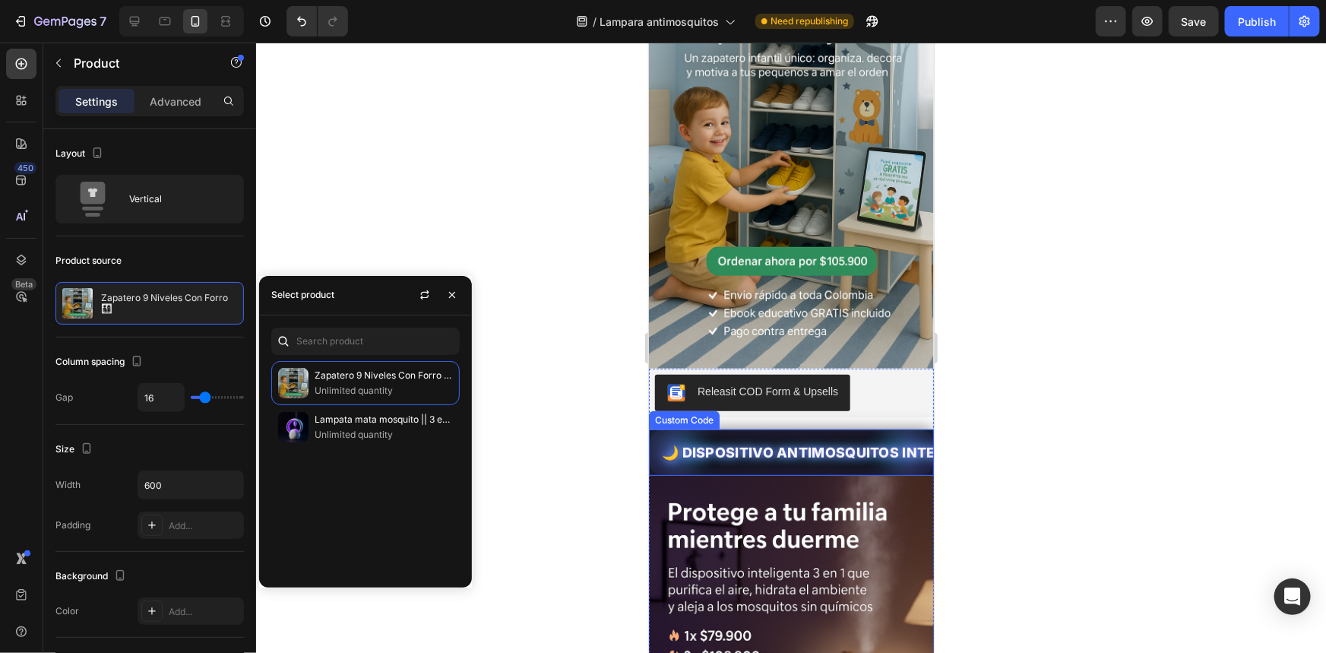
scroll to position [207, 0]
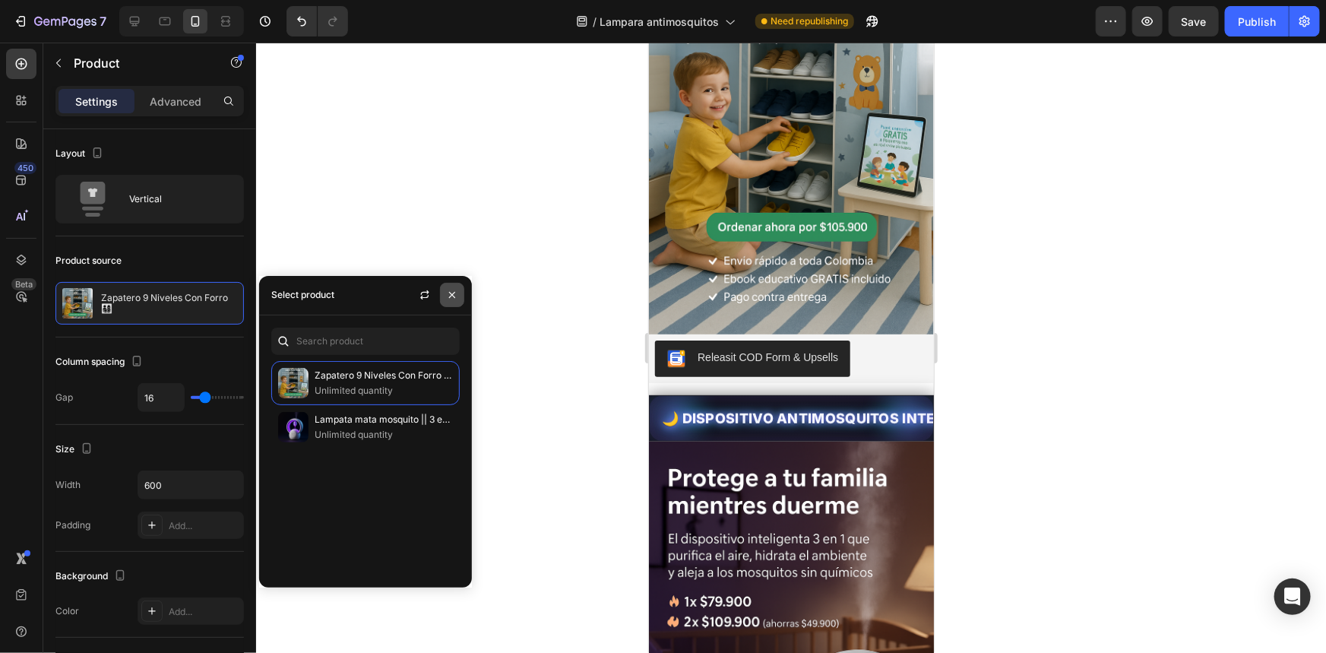
click at [452, 288] on button "button" at bounding box center [452, 295] width 24 height 24
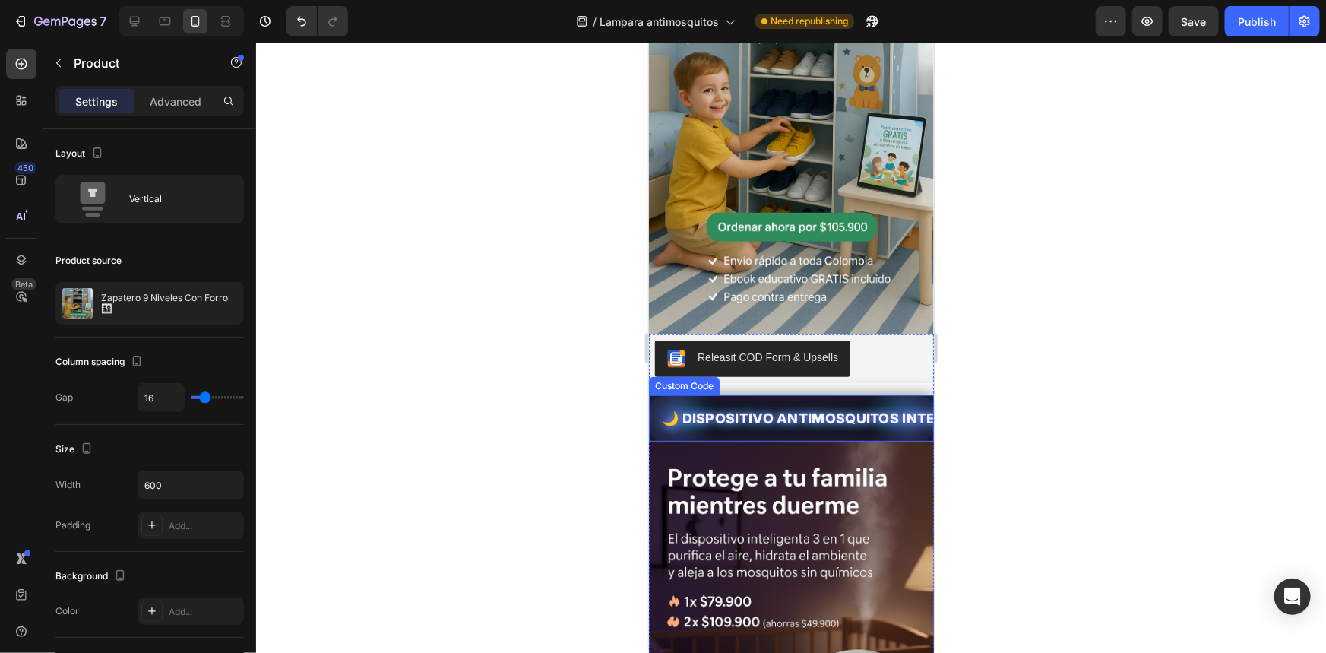
click at [756, 407] on span "🌙 DISPOSITIVO ANTIMOSQUITOS INTELIGENTE 3 en 1 · Duerme tranquilo toda la noche" at bounding box center [790, 417] width 259 height 21
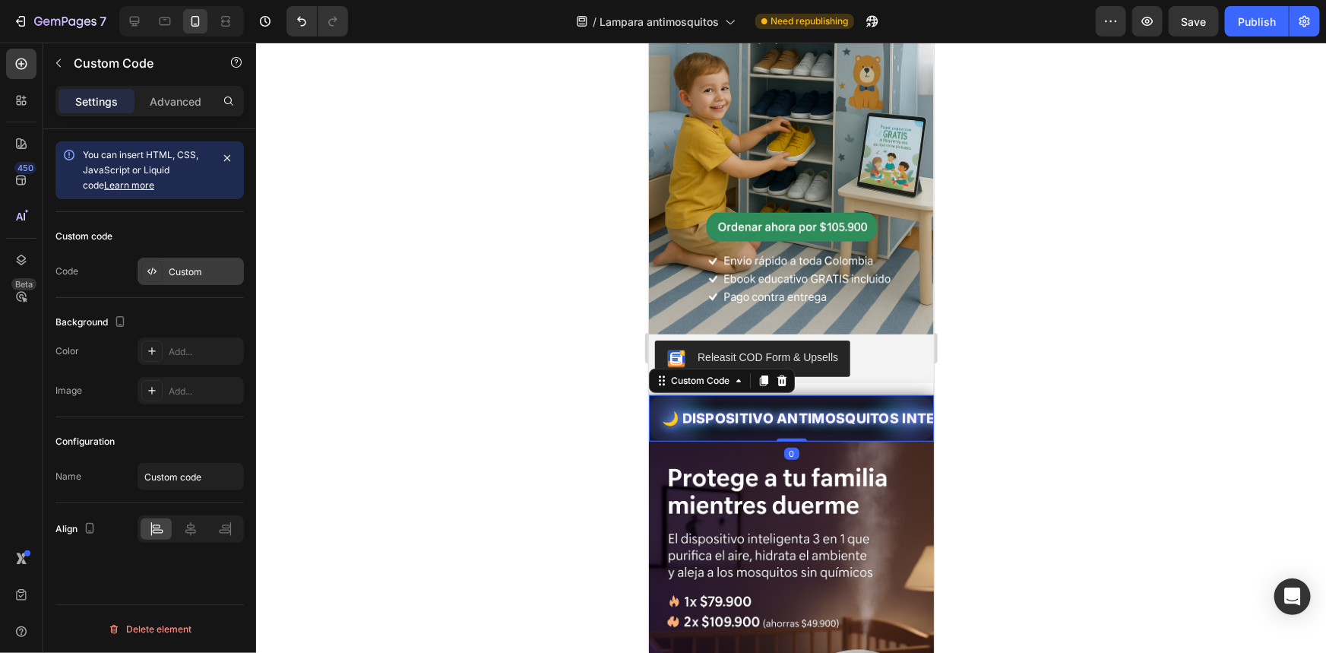
click at [195, 275] on div "Custom" at bounding box center [204, 272] width 71 height 14
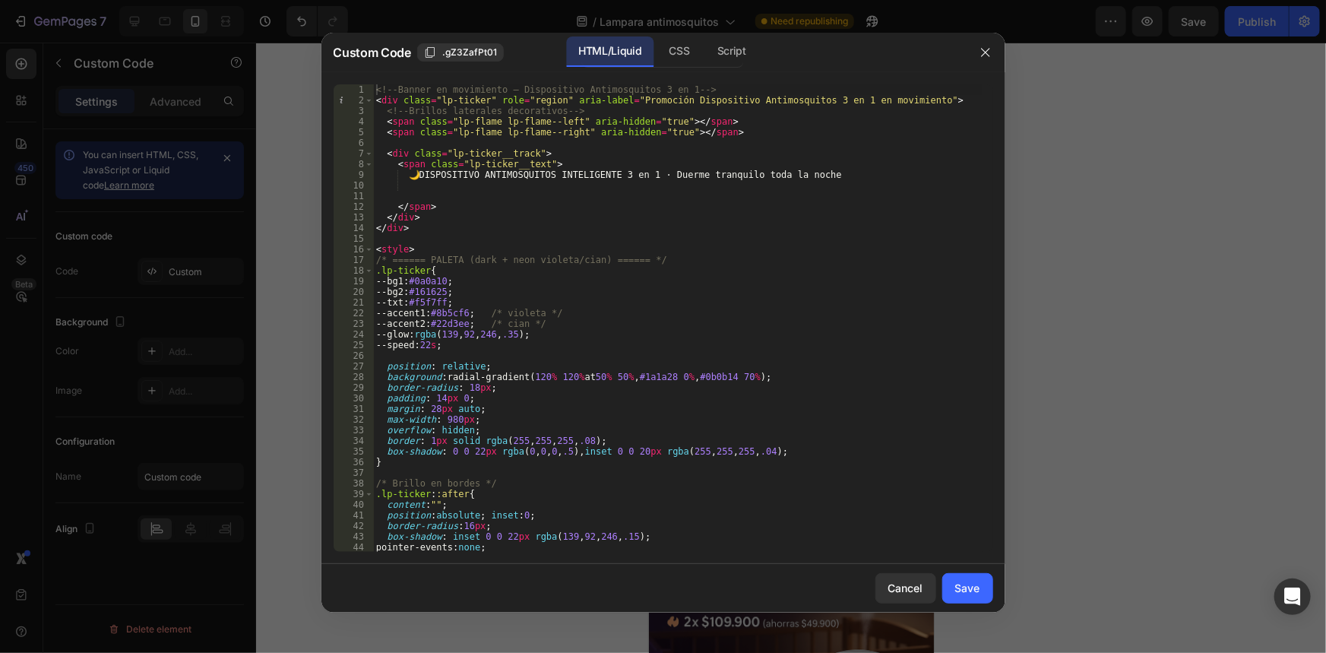
scroll to position [0, 0]
click at [1136, 366] on div at bounding box center [663, 326] width 1326 height 653
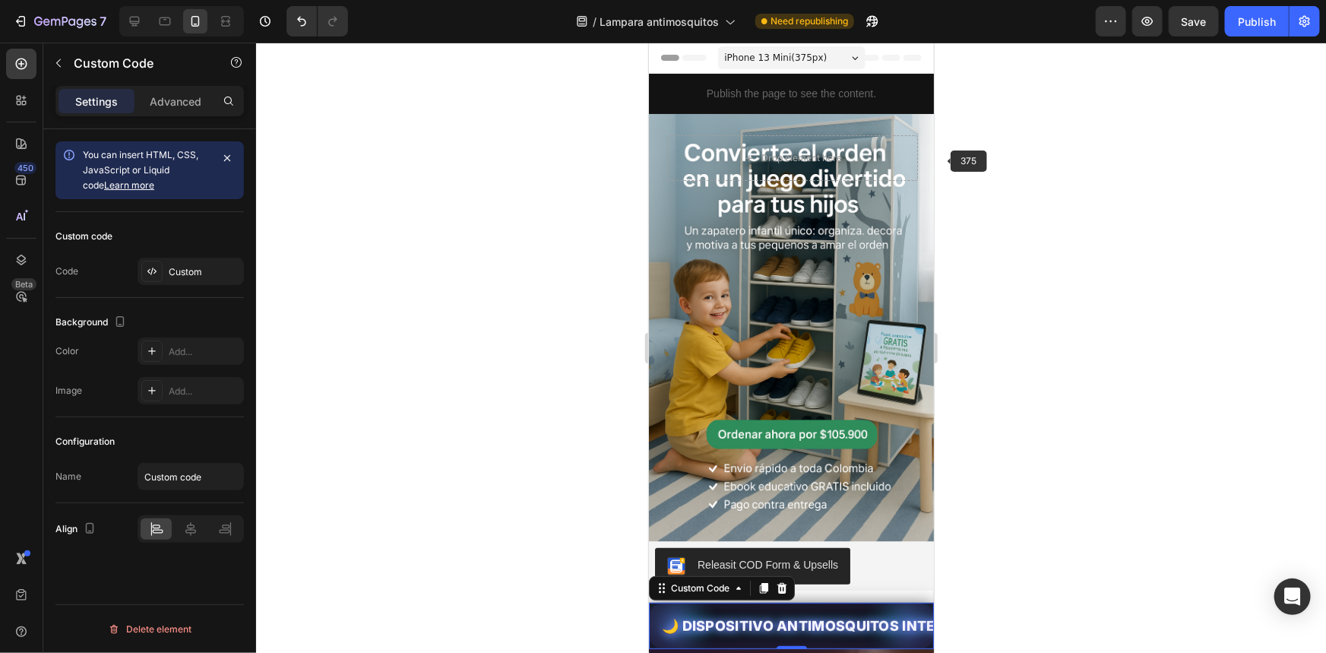
click at [958, 168] on div at bounding box center [791, 348] width 1070 height 610
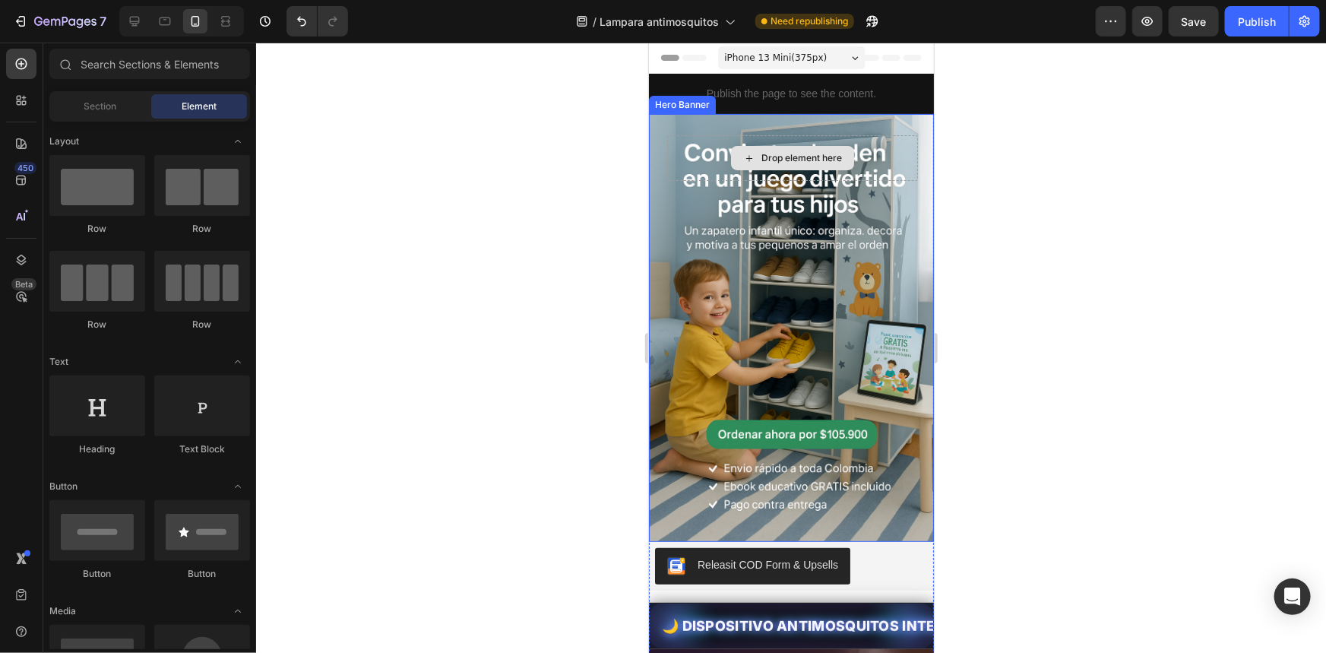
click at [857, 176] on div "Drop element here" at bounding box center [792, 158] width 251 height 46
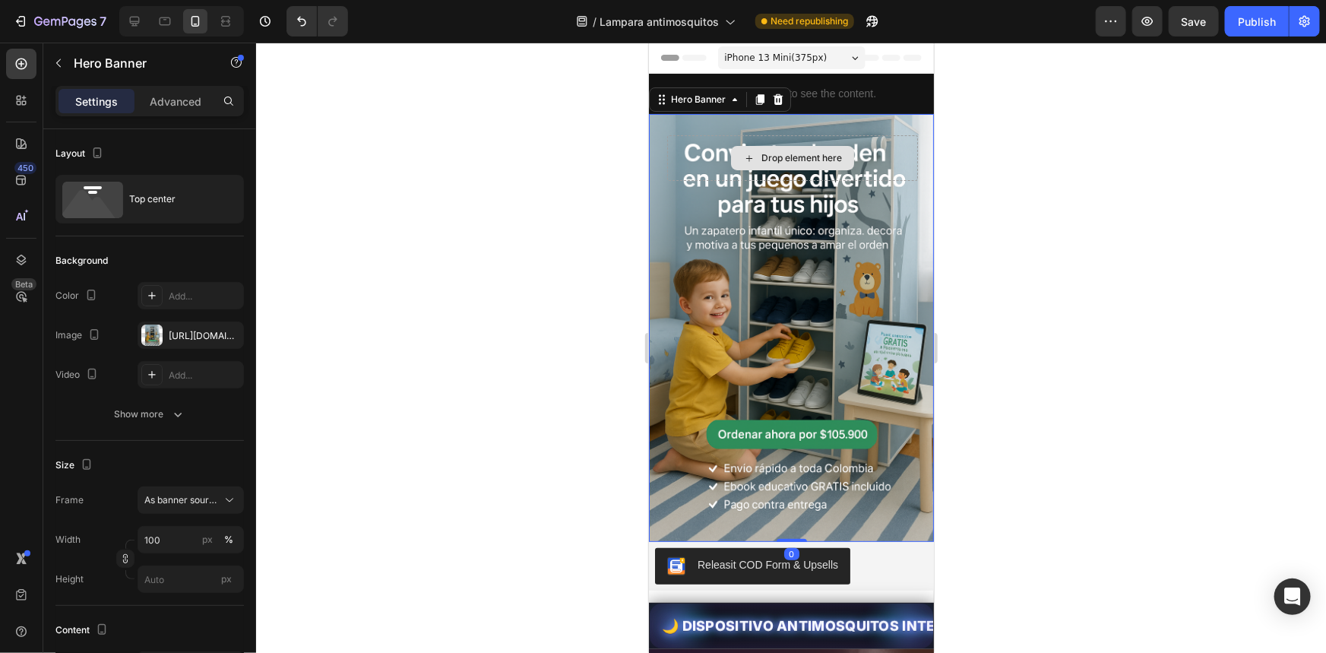
click at [857, 157] on div "Drop element here" at bounding box center [792, 158] width 251 height 46
click at [860, 149] on div "Drop element here" at bounding box center [792, 158] width 251 height 46
click at [994, 334] on div at bounding box center [791, 348] width 1070 height 610
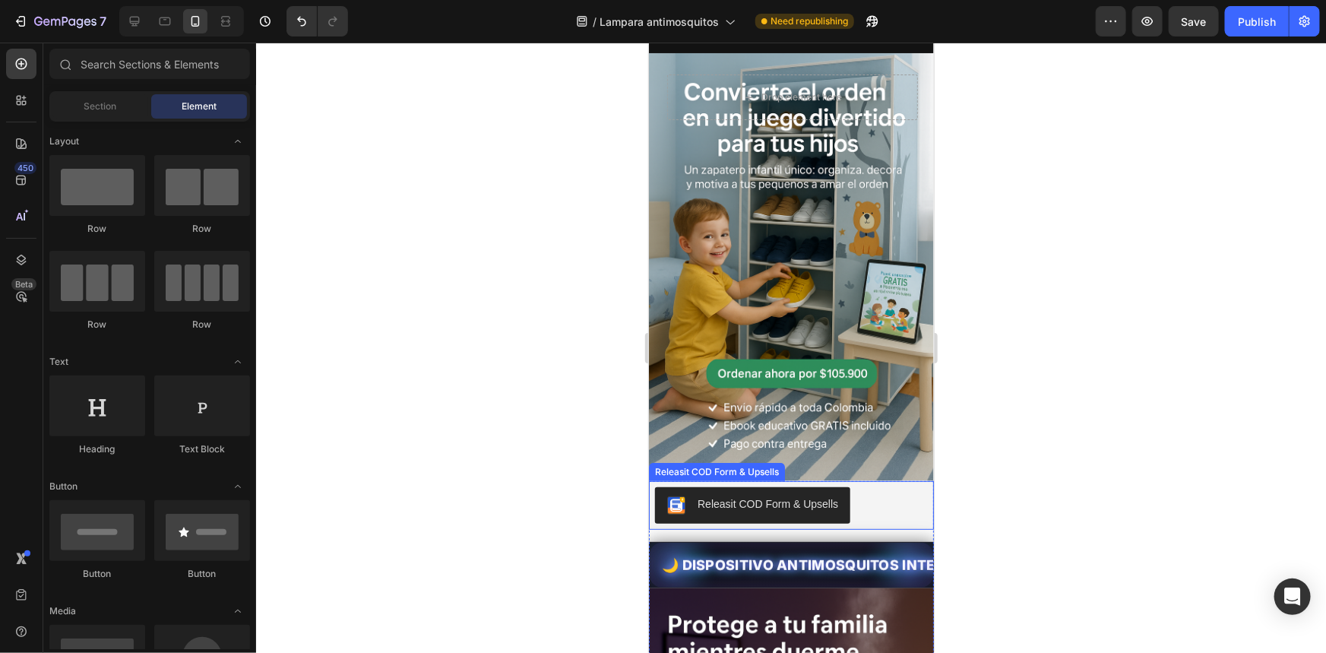
scroll to position [138, 0]
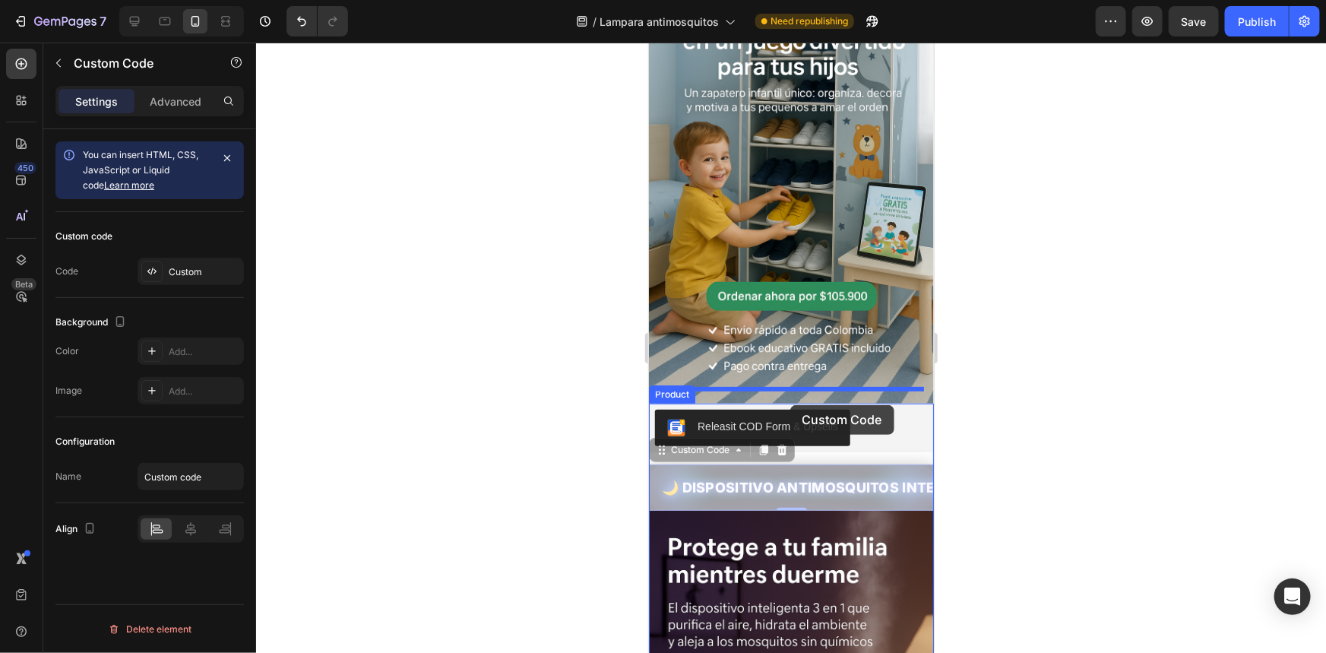
drag, startPoint x: 775, startPoint y: 483, endPoint x: 790, endPoint y: 404, distance: 79.8
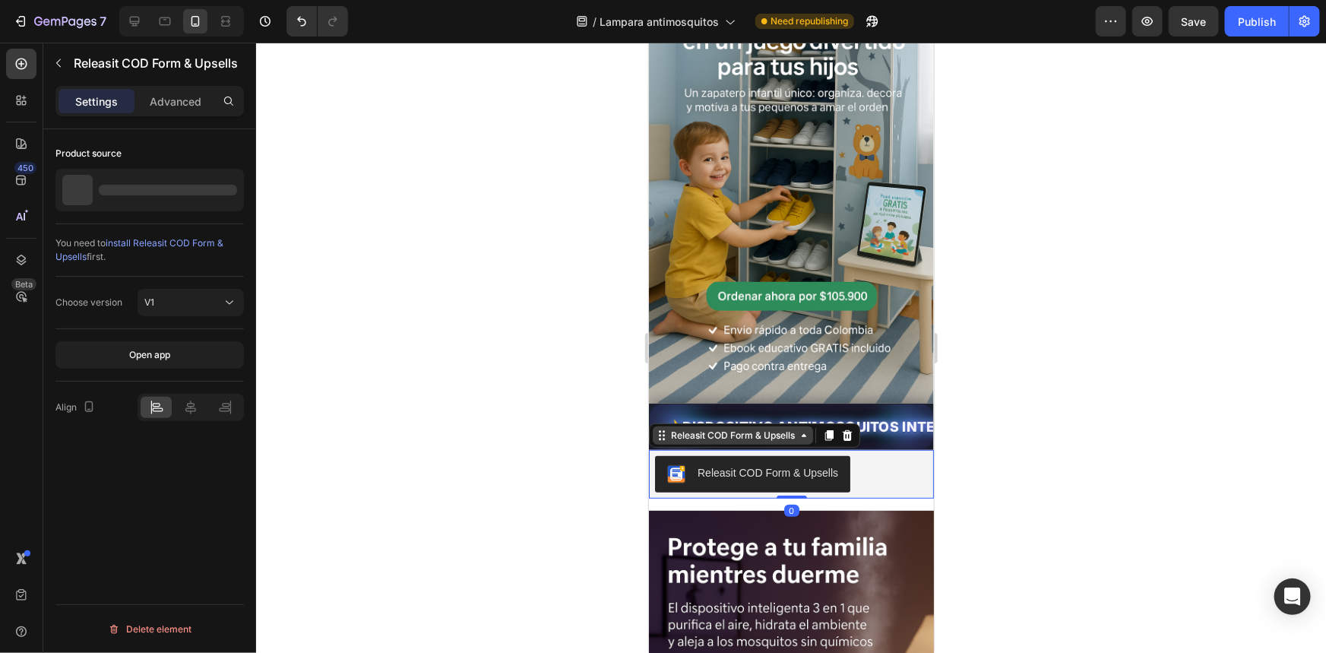
click at [732, 428] on div "Releasit COD Form & Upsells" at bounding box center [732, 435] width 130 height 14
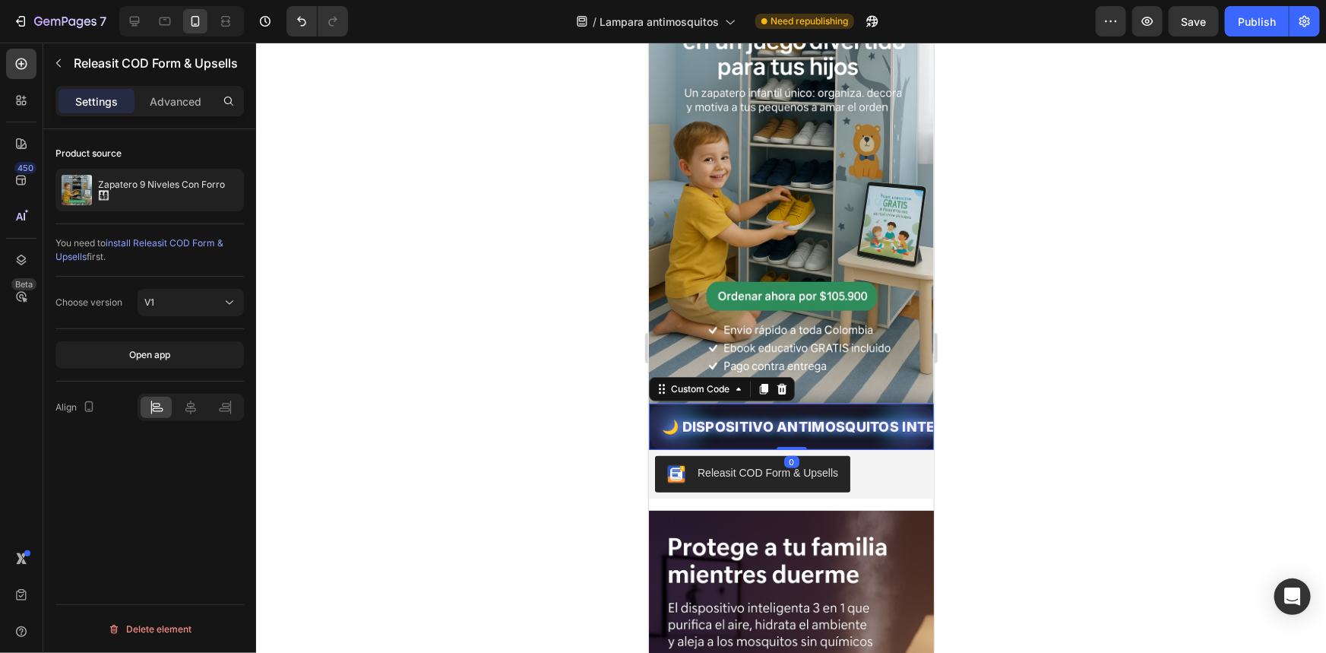
click at [922, 420] on div "🌙 DISPOSITIVO ANTIMOSQUITOS INTELIGENTE 3 en 1 · Duerme tranquilo toda la noche" at bounding box center [790, 426] width 285 height 46
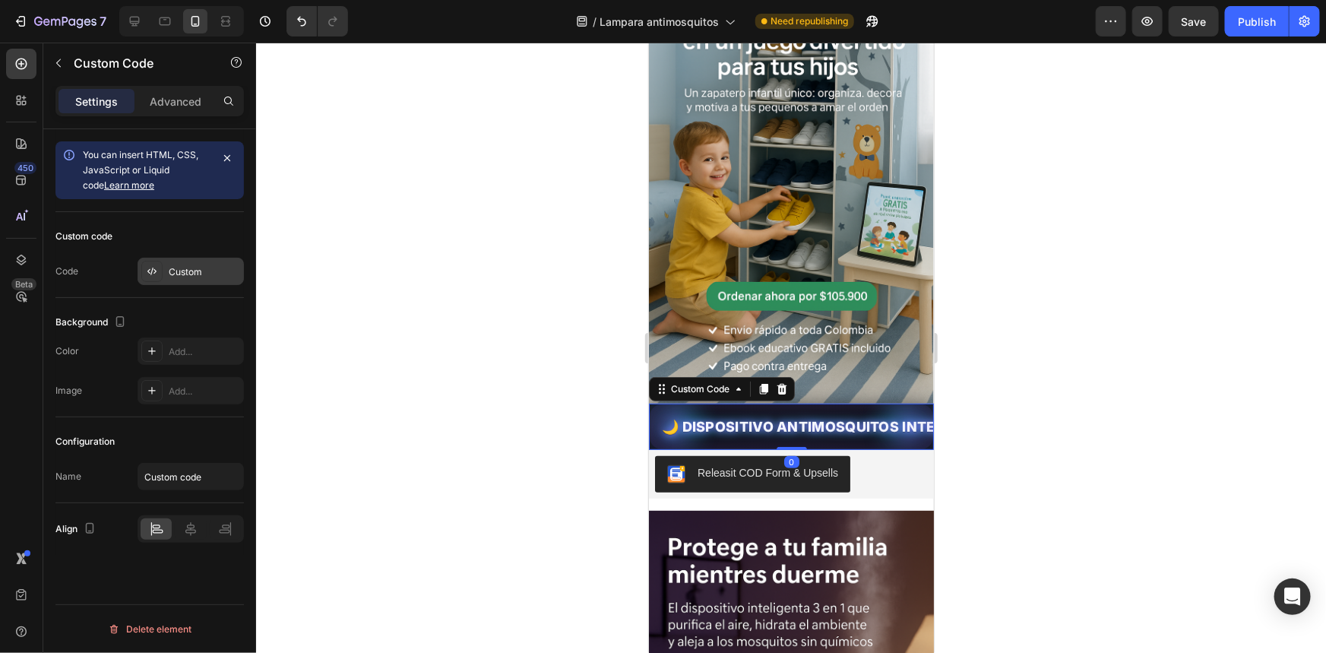
click at [225, 270] on div "Custom" at bounding box center [204, 272] width 71 height 14
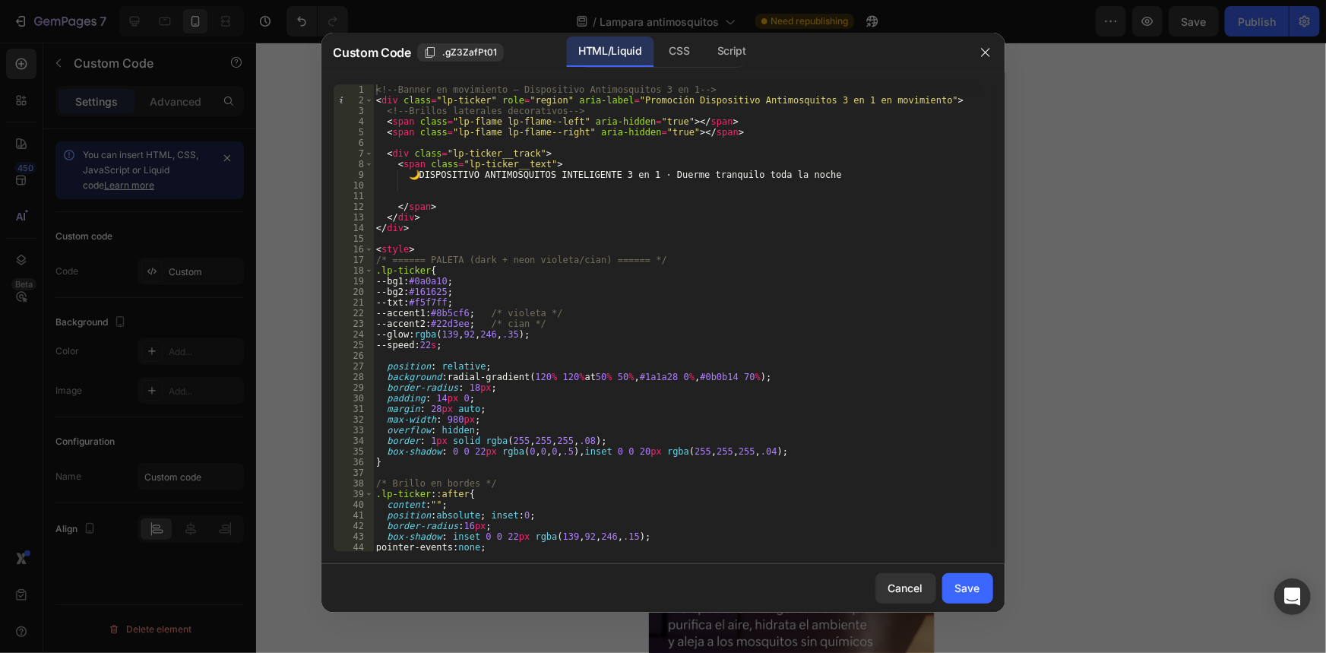
type textarea "<!-- Banner en movimiento – Dispositivo Antimosquitos 3 en 1 -->"
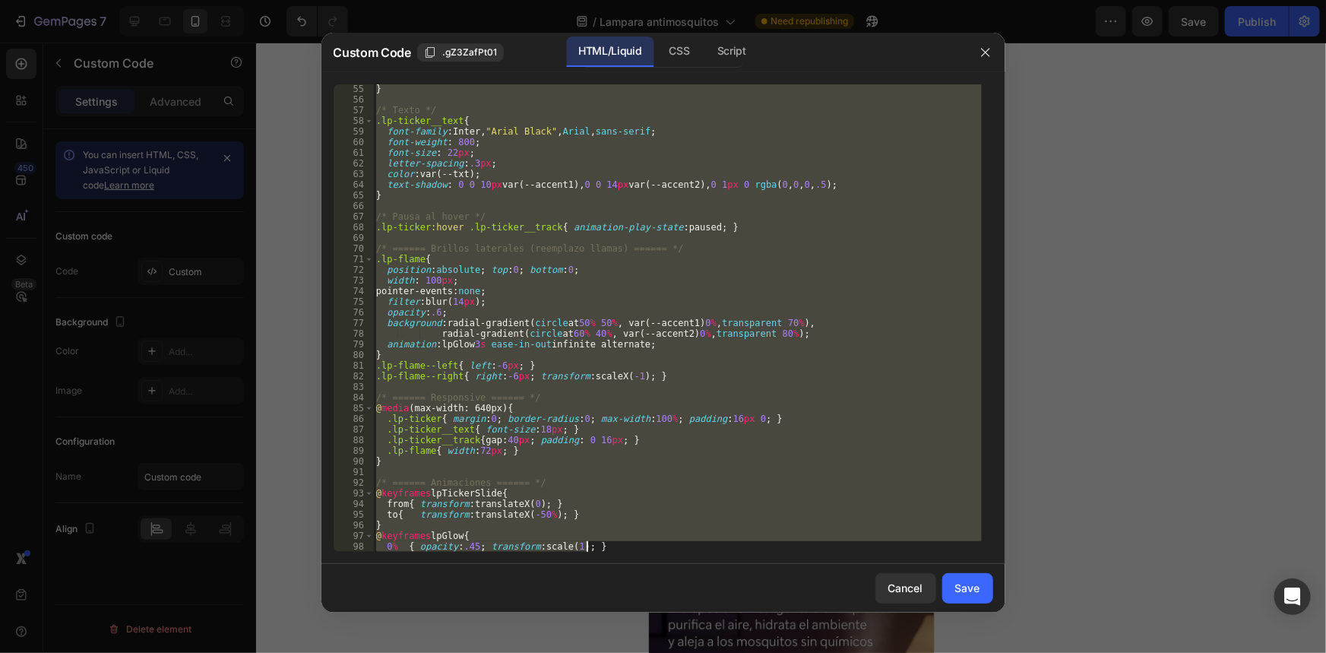
scroll to position [638, 0]
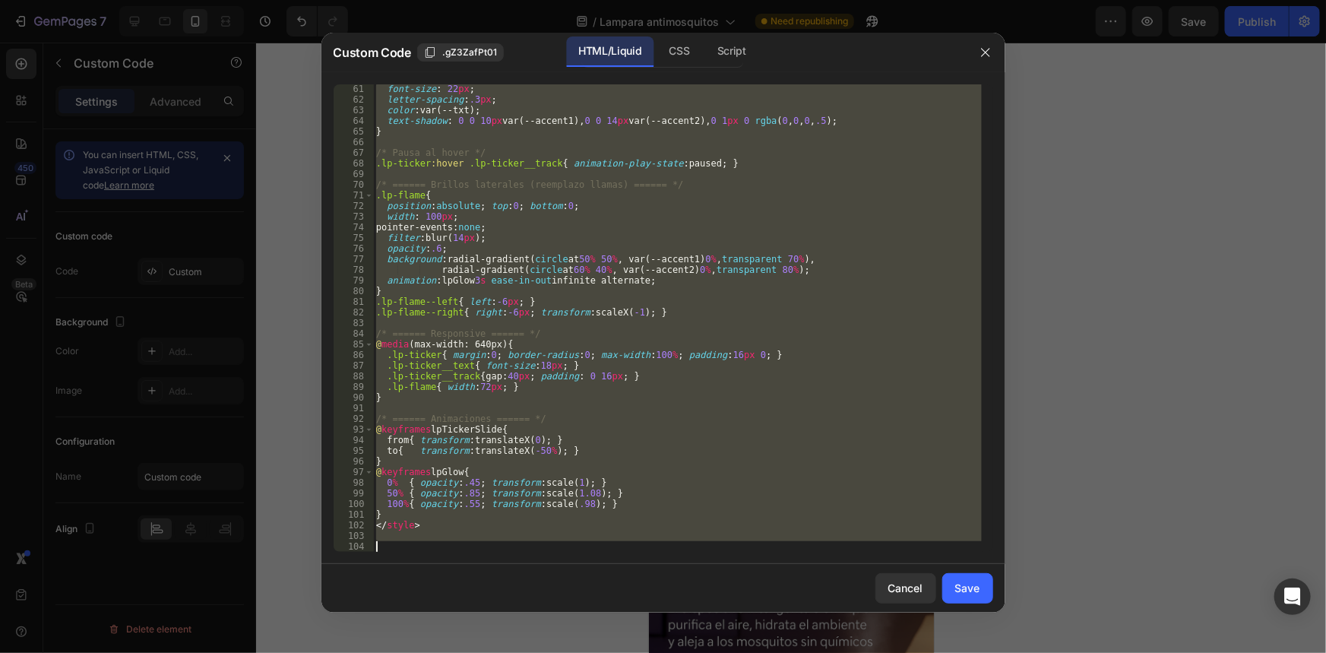
drag, startPoint x: 378, startPoint y: 90, endPoint x: 721, endPoint y: 668, distance: 671.7
click at [721, 0] on html "7 / Lampara antimosquitos Need republishing Preview Save Publish 450 Beta Secti…" at bounding box center [663, 0] width 1326 height 0
paste textarea "</div>"
type textarea "</div>"
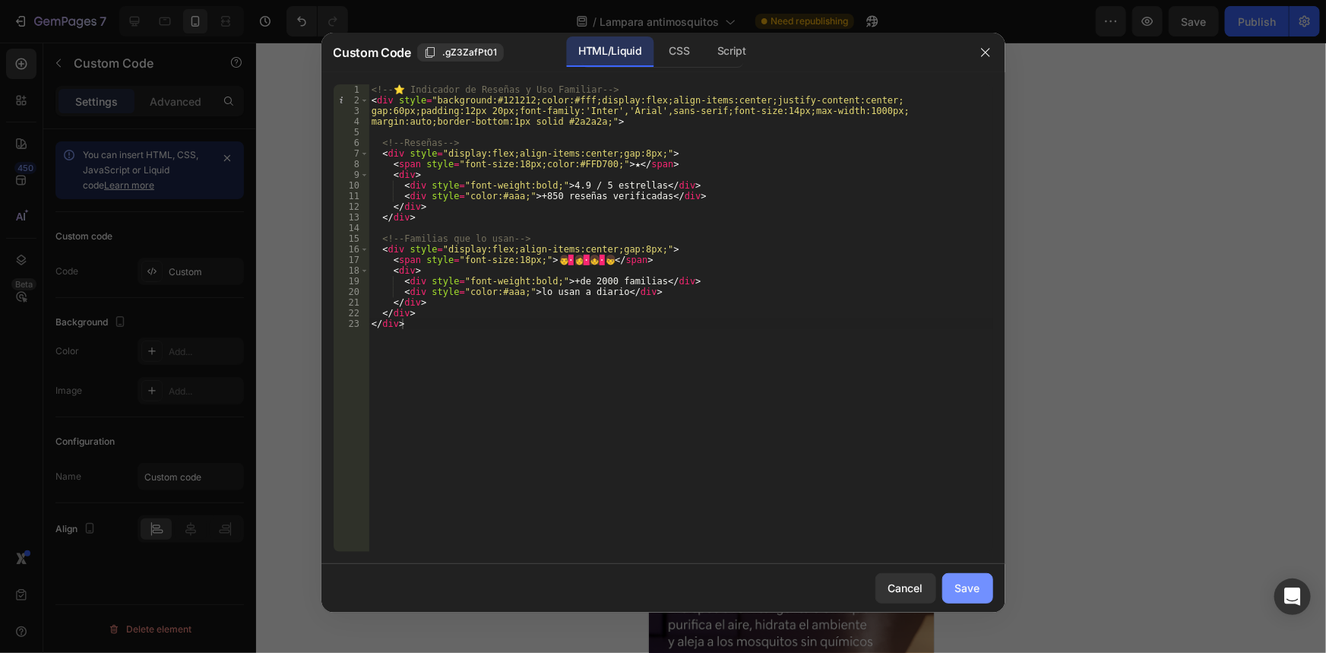
click at [970, 599] on button "Save" at bounding box center [968, 588] width 51 height 30
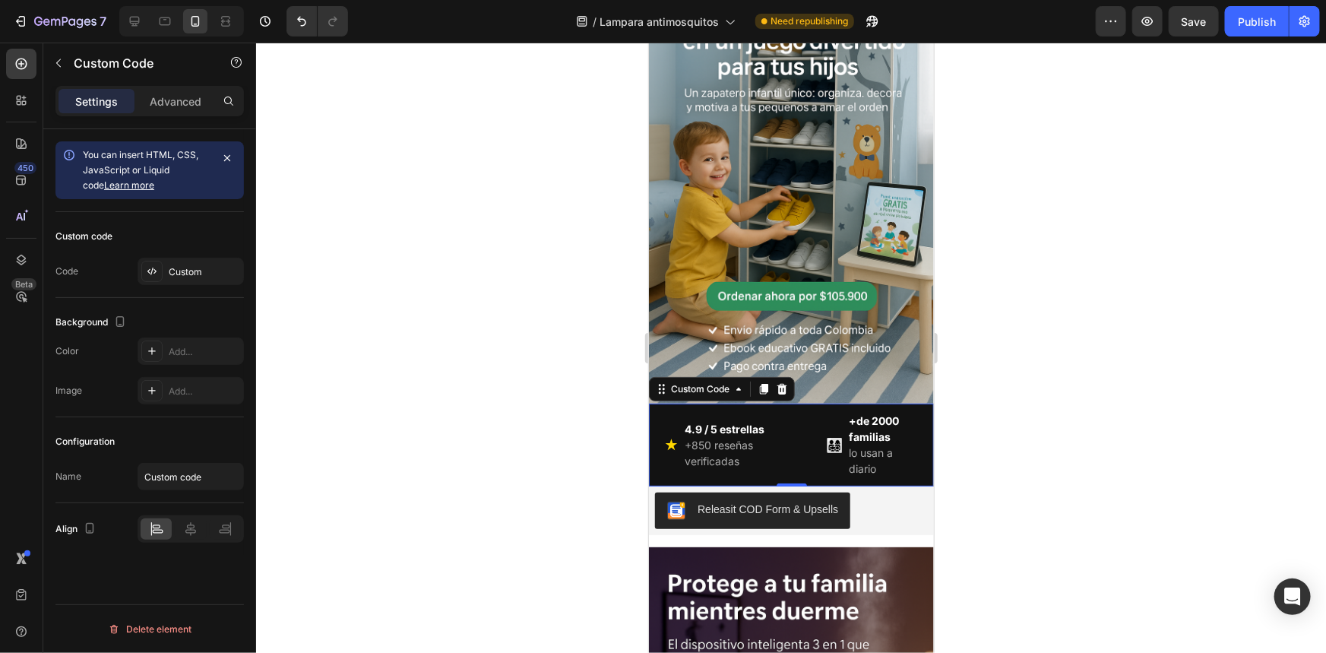
click at [1053, 524] on div at bounding box center [791, 348] width 1070 height 610
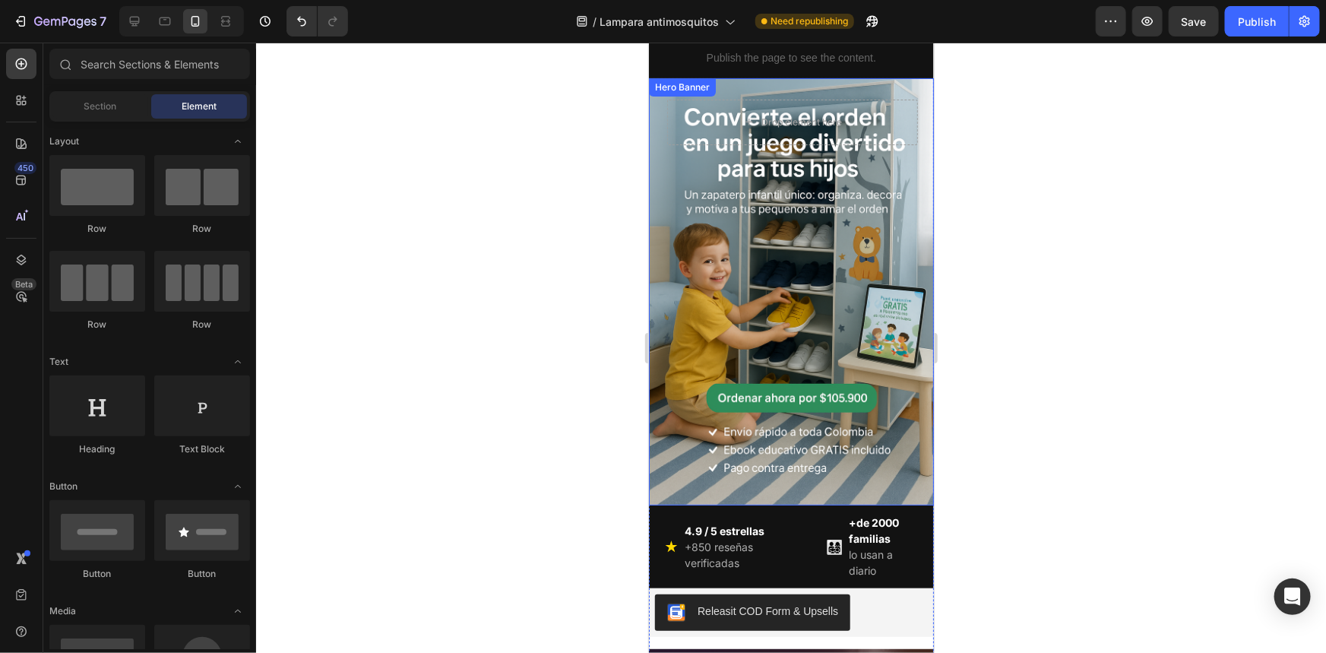
scroll to position [0, 0]
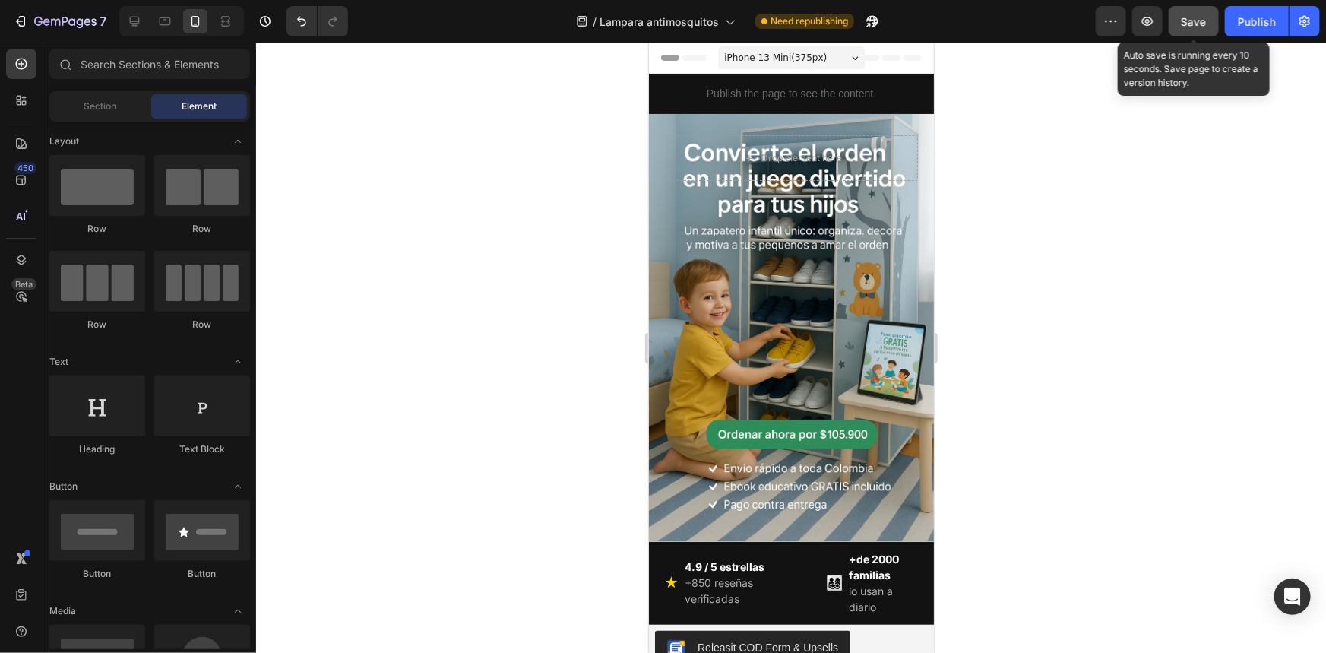
click at [1178, 26] on button "Save" at bounding box center [1194, 21] width 50 height 30
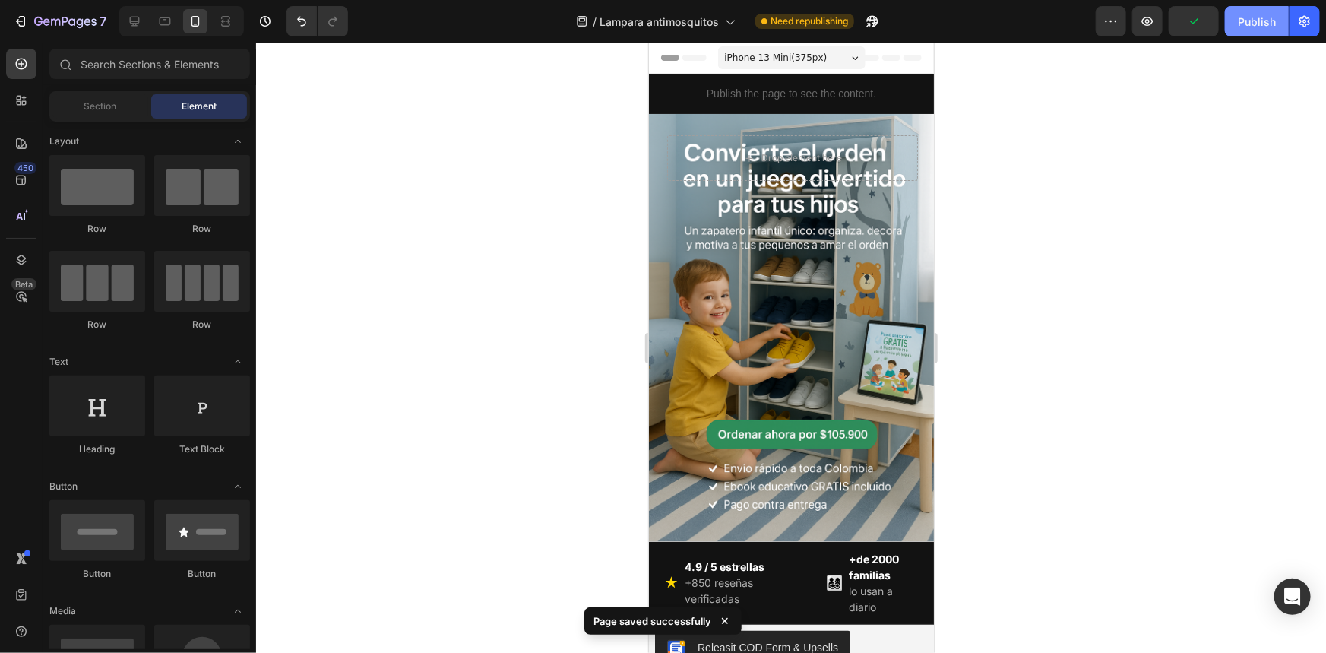
click at [1281, 26] on button "Publish" at bounding box center [1257, 21] width 64 height 30
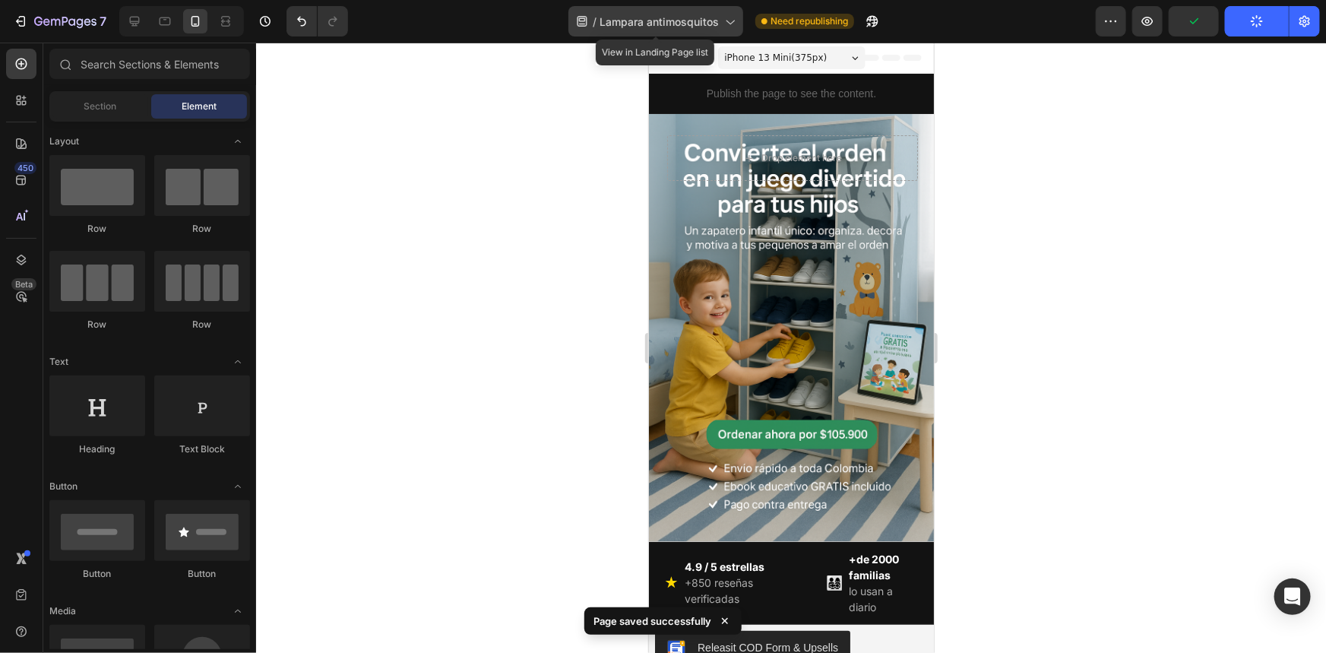
click at [731, 17] on icon at bounding box center [729, 21] width 15 height 15
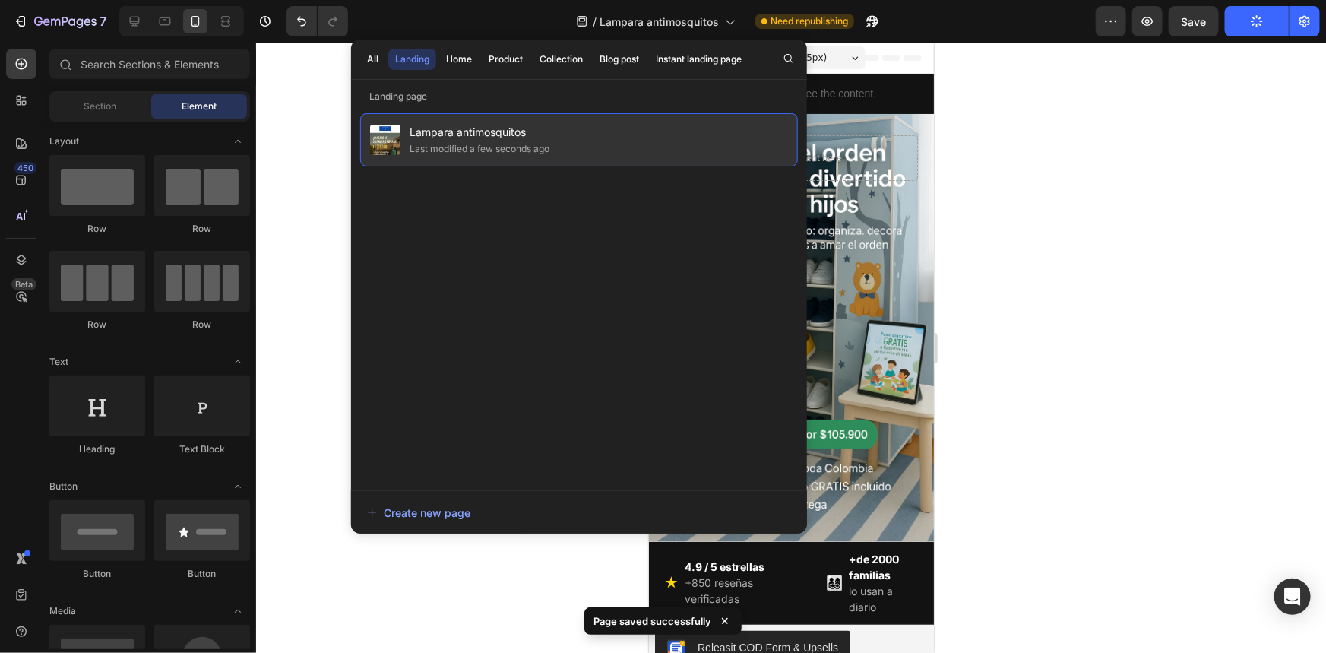
click at [525, 142] on div "Last modified a few seconds ago" at bounding box center [480, 148] width 140 height 15
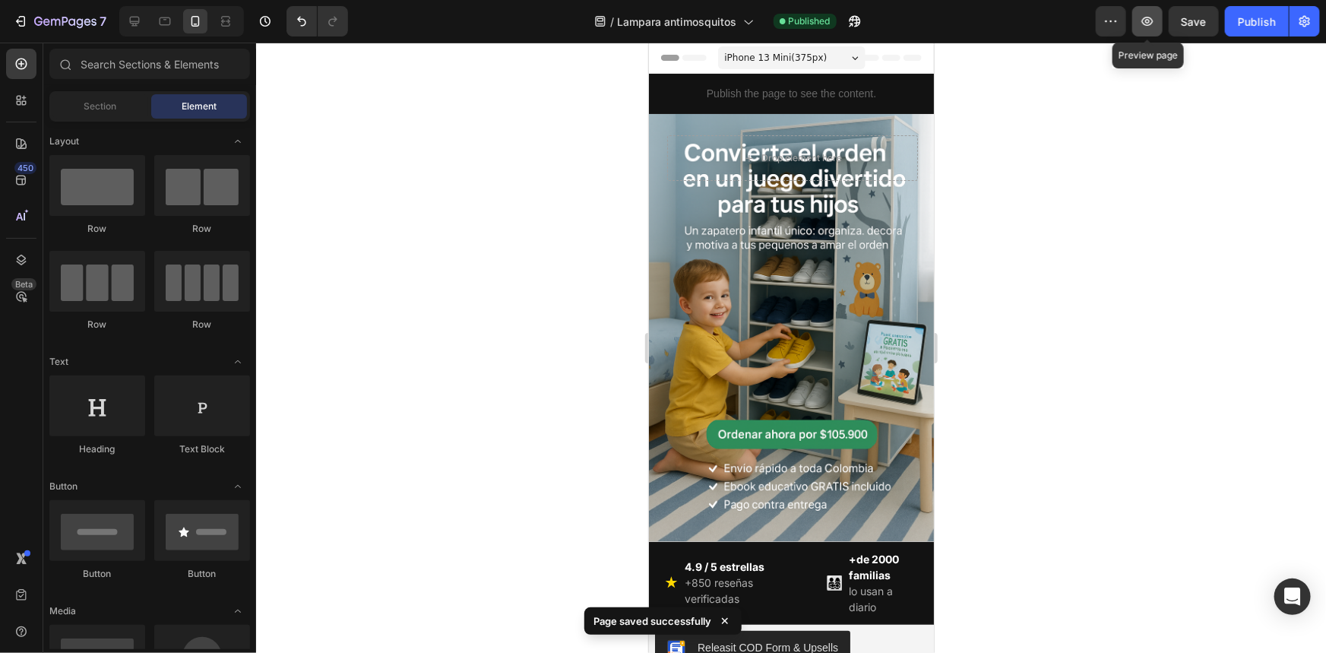
click at [1151, 18] on icon "button" at bounding box center [1147, 21] width 15 height 15
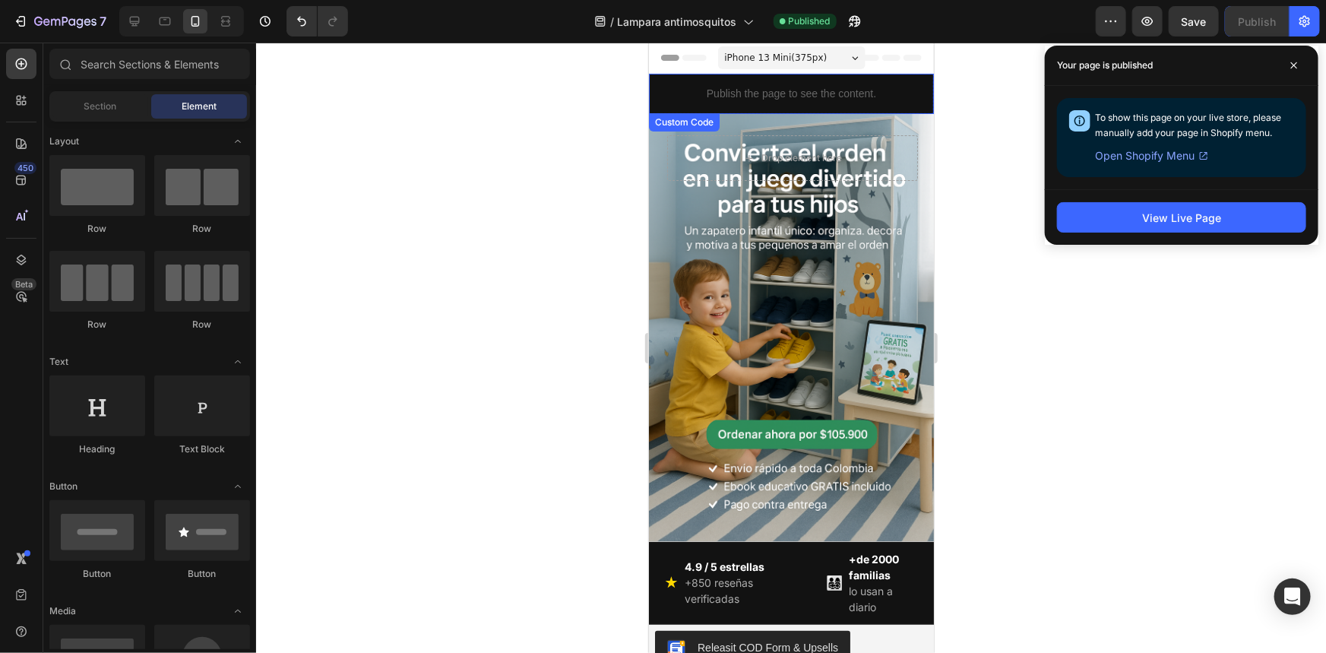
click at [787, 90] on p "Publish the page to see the content." at bounding box center [790, 93] width 285 height 16
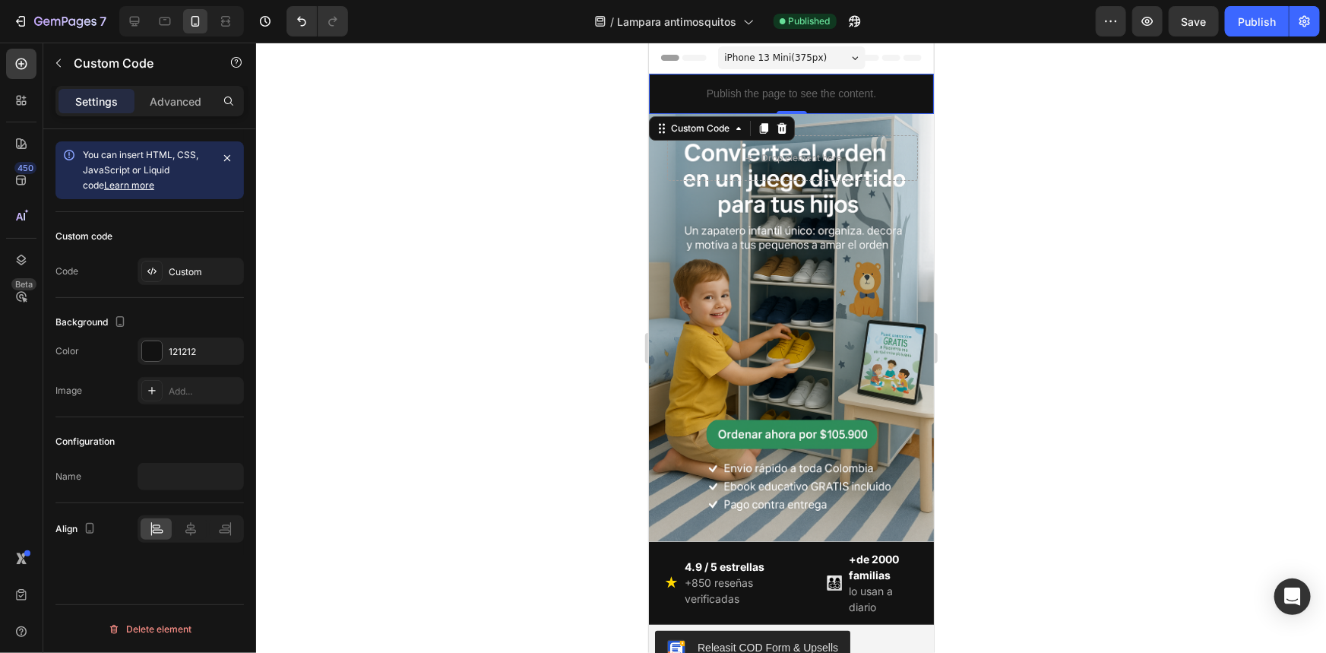
drag, startPoint x: 749, startPoint y: 87, endPoint x: 662, endPoint y: 100, distance: 88.3
click at [749, 88] on p "Publish the page to see the content." at bounding box center [790, 93] width 285 height 16
click at [180, 266] on div "Custom" at bounding box center [204, 272] width 71 height 14
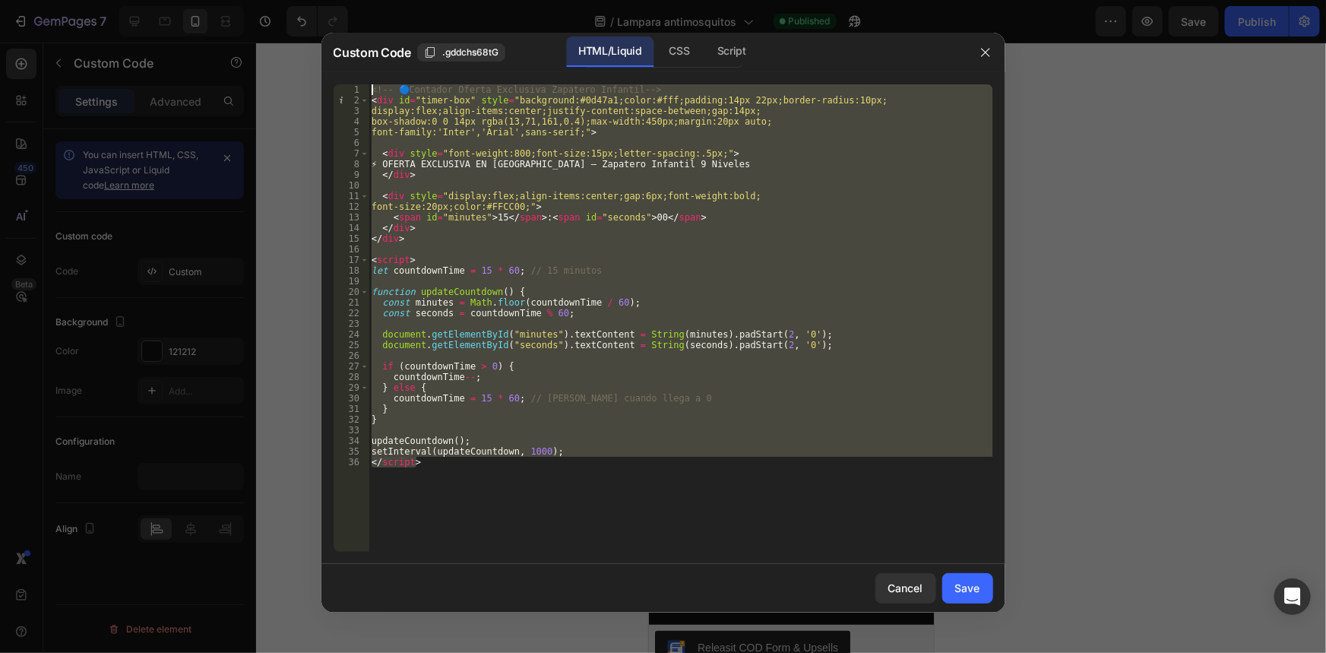
drag, startPoint x: 497, startPoint y: 480, endPoint x: 364, endPoint y: 64, distance: 436.5
click at [364, 64] on div "Custom Code .gddchs68tG HTML/Liquid CSS Script </script> 1 2 3 4 5 6 7 8 9 10 1…" at bounding box center [664, 323] width 684 height 580
type textarea "<!-- 🔵 Contador Oferta Exclusiva Zapatero Infantil --> <div id="timer-box" styl…"
paste textarea
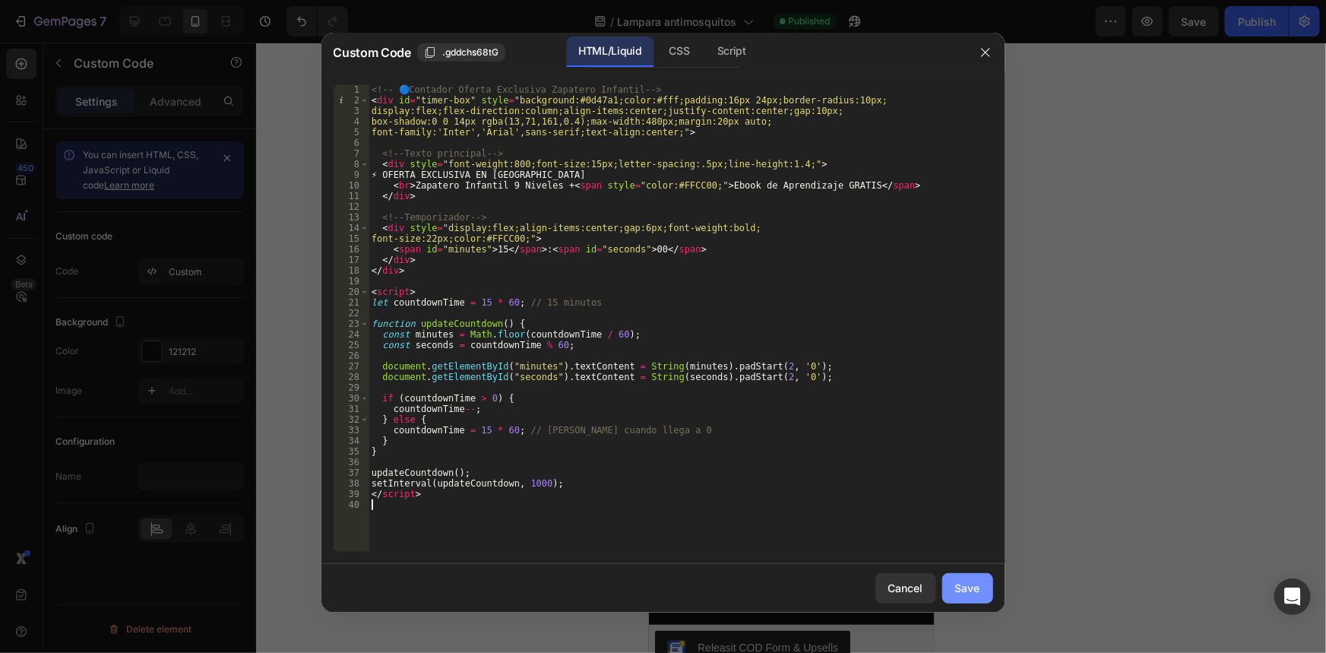
click at [958, 588] on div "Save" at bounding box center [967, 588] width 25 height 16
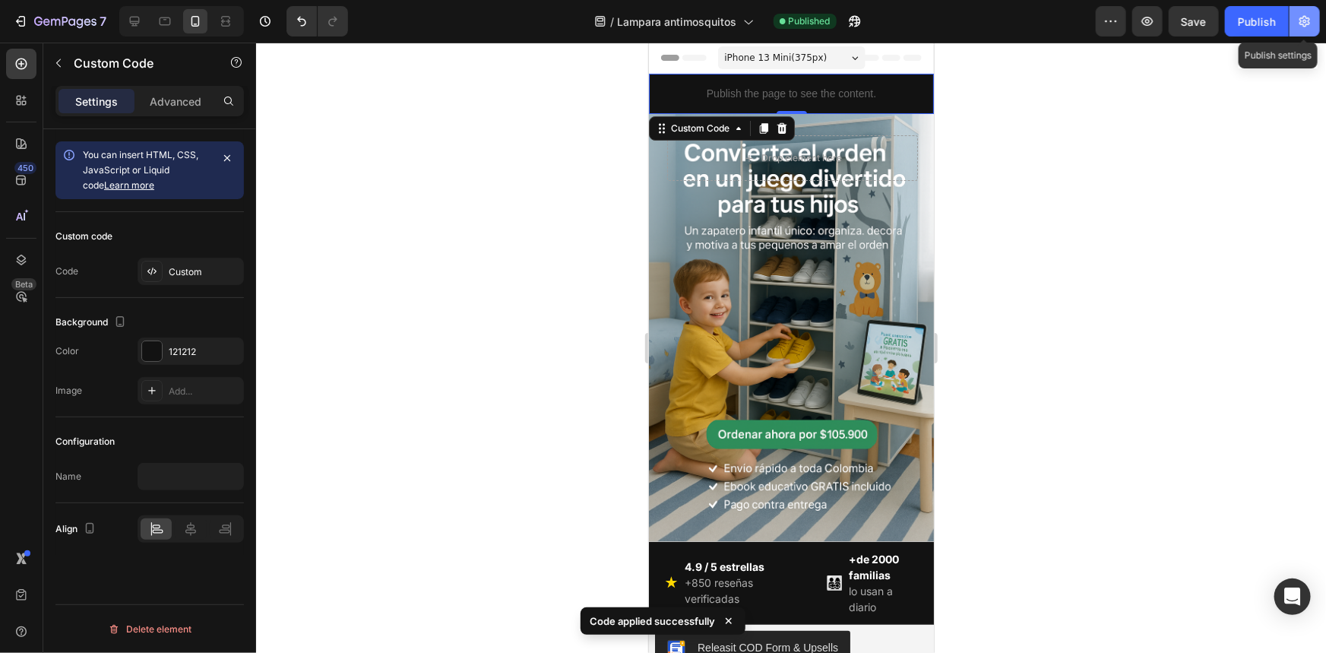
click at [1315, 28] on button "button" at bounding box center [1305, 21] width 30 height 30
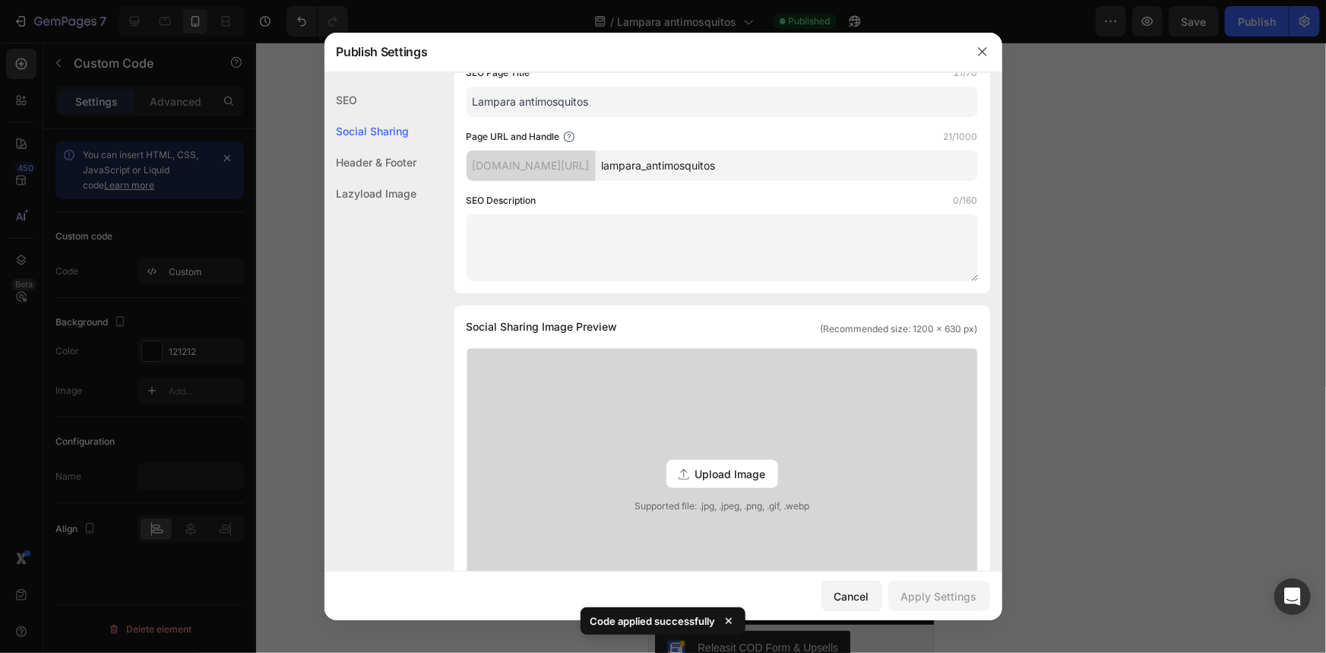
scroll to position [414, 0]
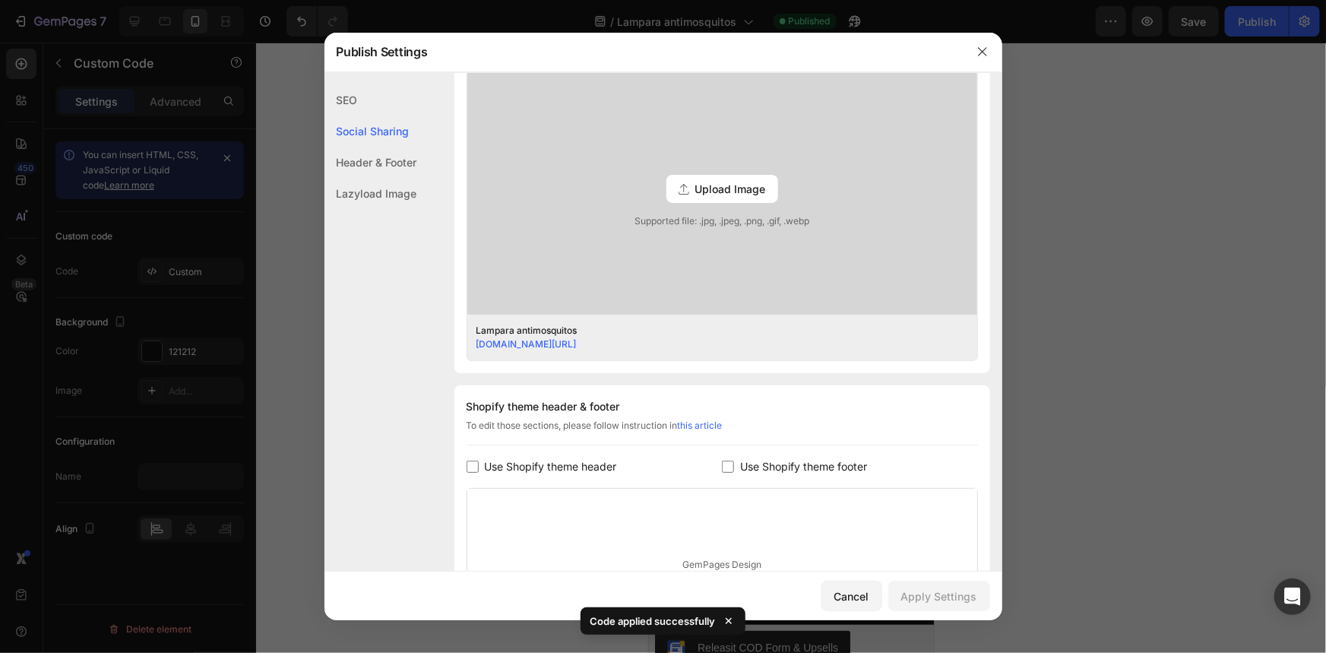
click at [499, 464] on span "Use Shopify theme header" at bounding box center [551, 467] width 132 height 18
checkbox input "false"
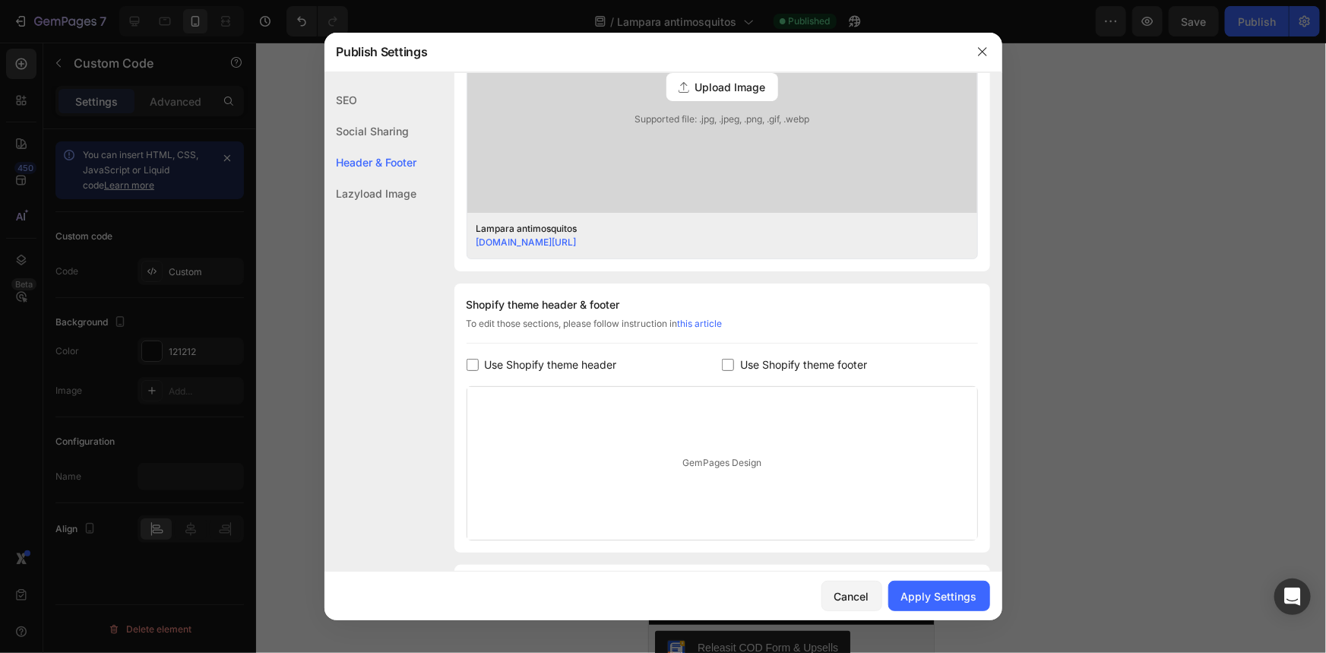
scroll to position [608, 0]
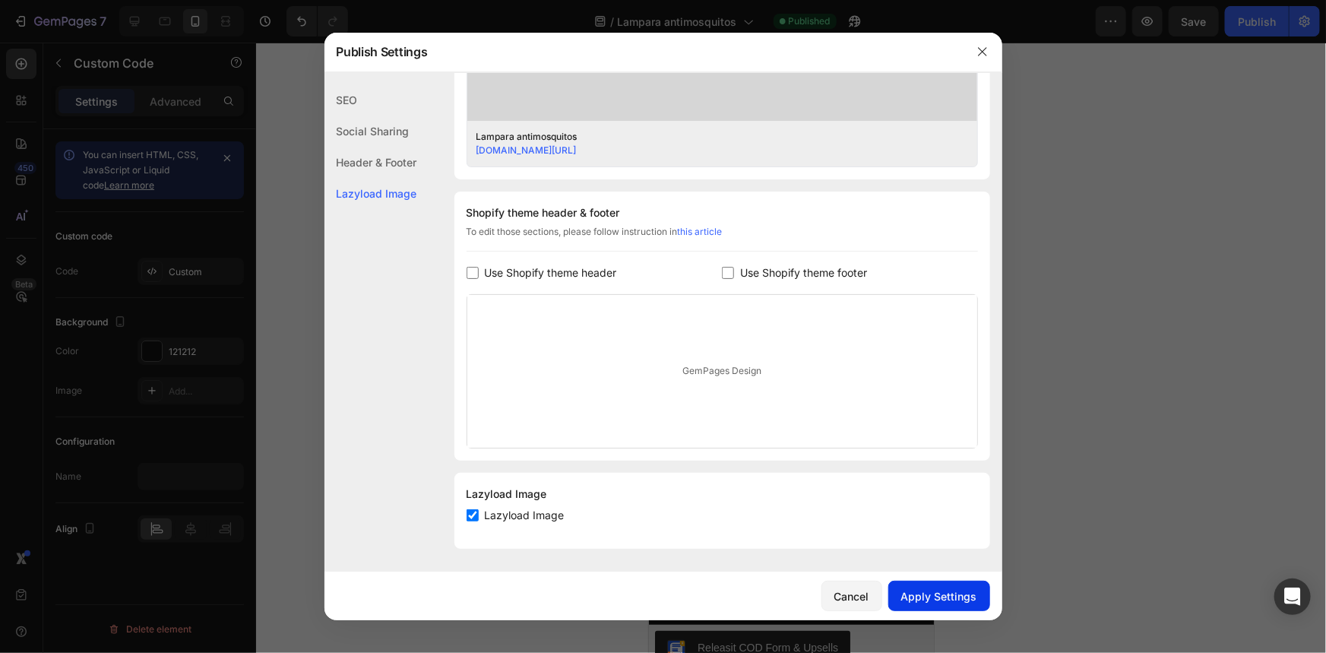
click at [941, 585] on button "Apply Settings" at bounding box center [940, 596] width 102 height 30
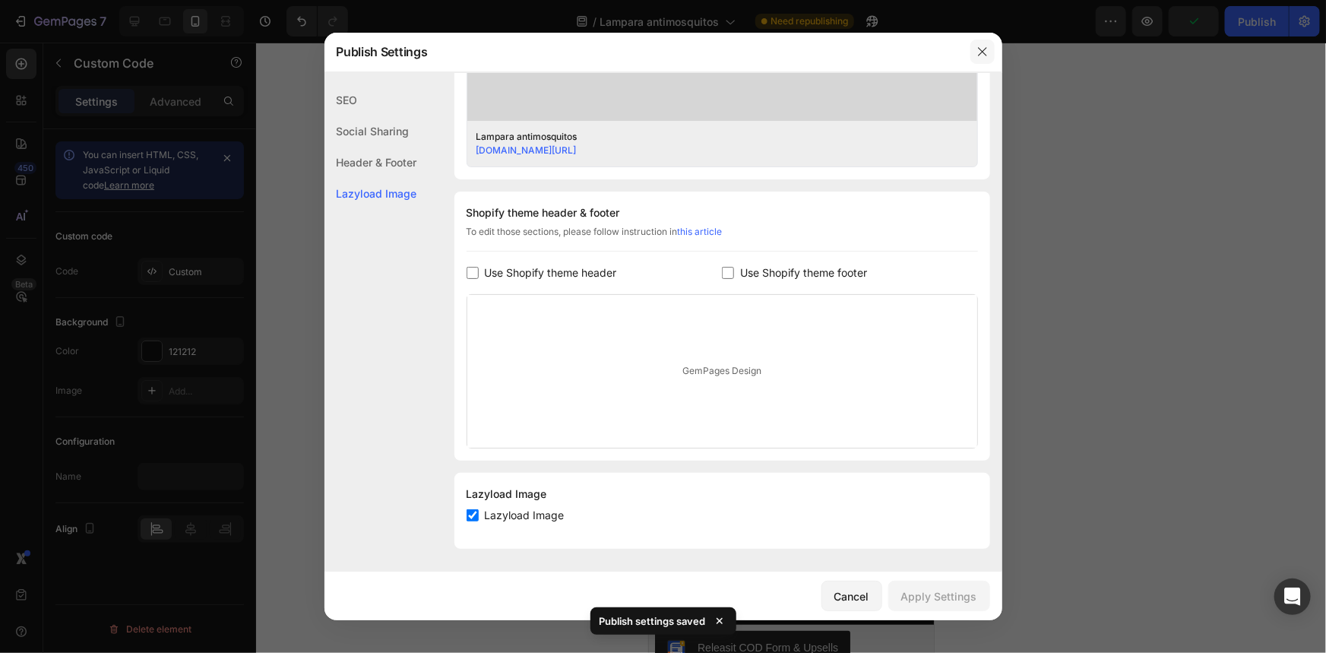
click at [984, 54] on icon "button" at bounding box center [983, 52] width 12 height 12
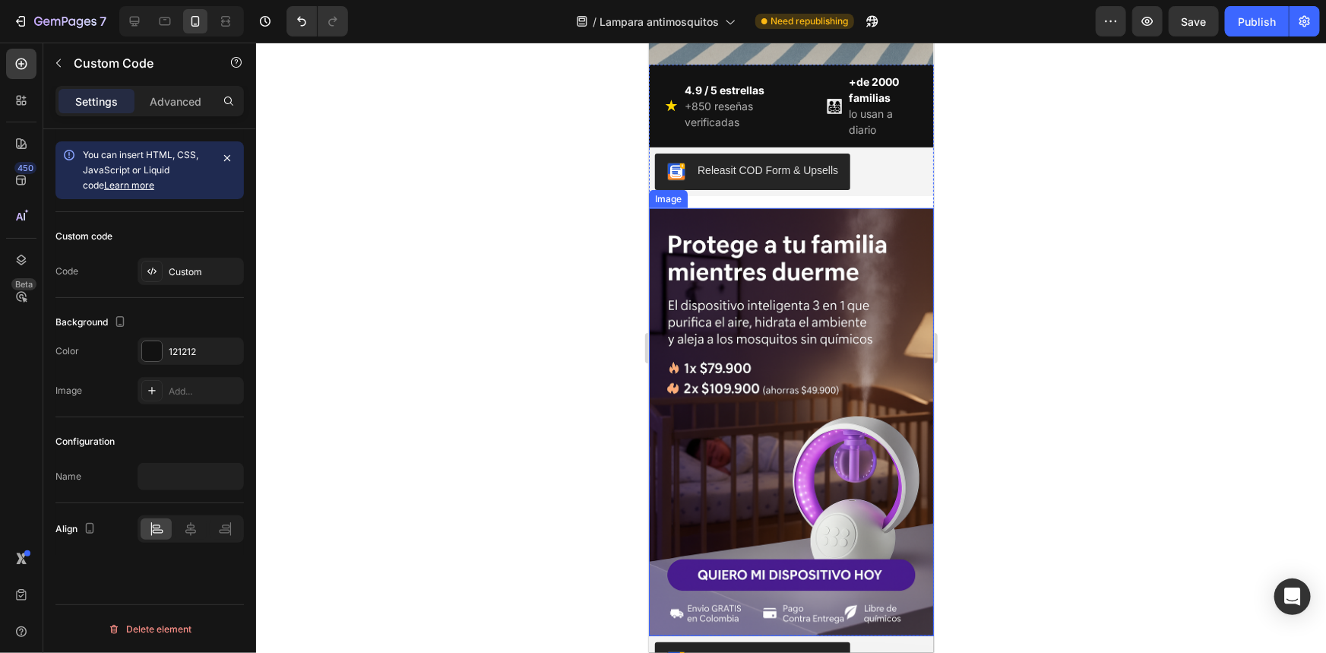
scroll to position [553, 0]
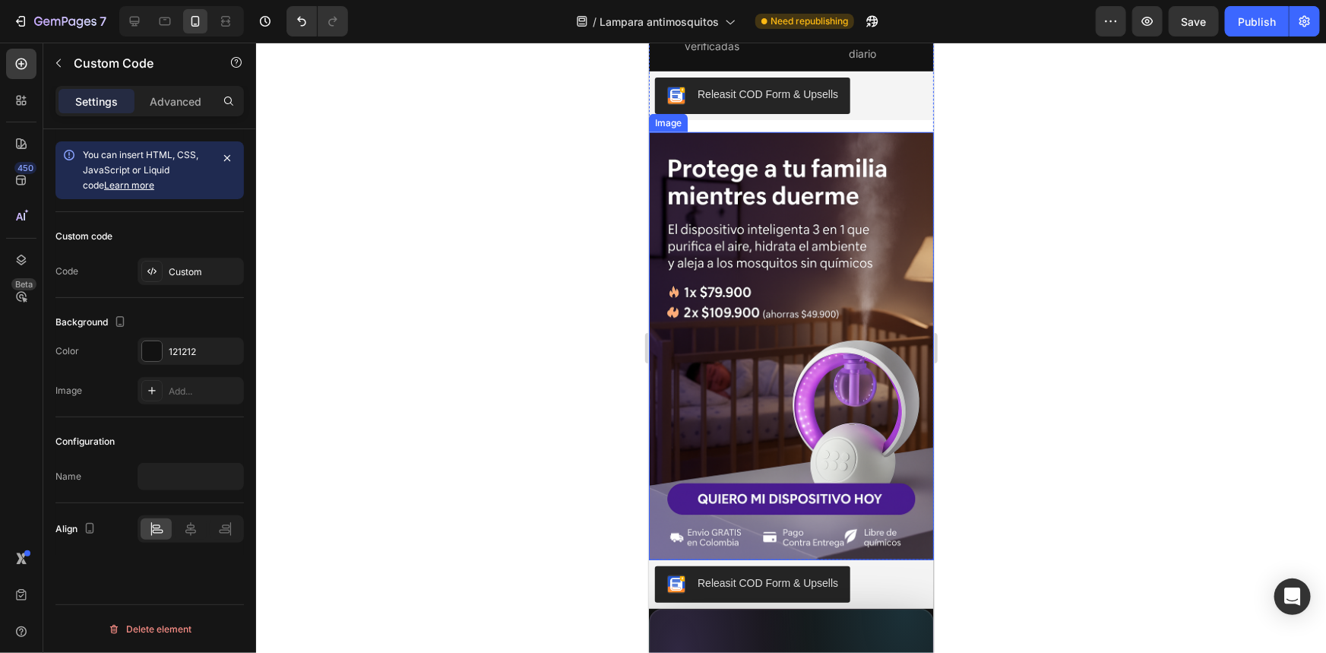
click at [775, 377] on img at bounding box center [790, 345] width 285 height 428
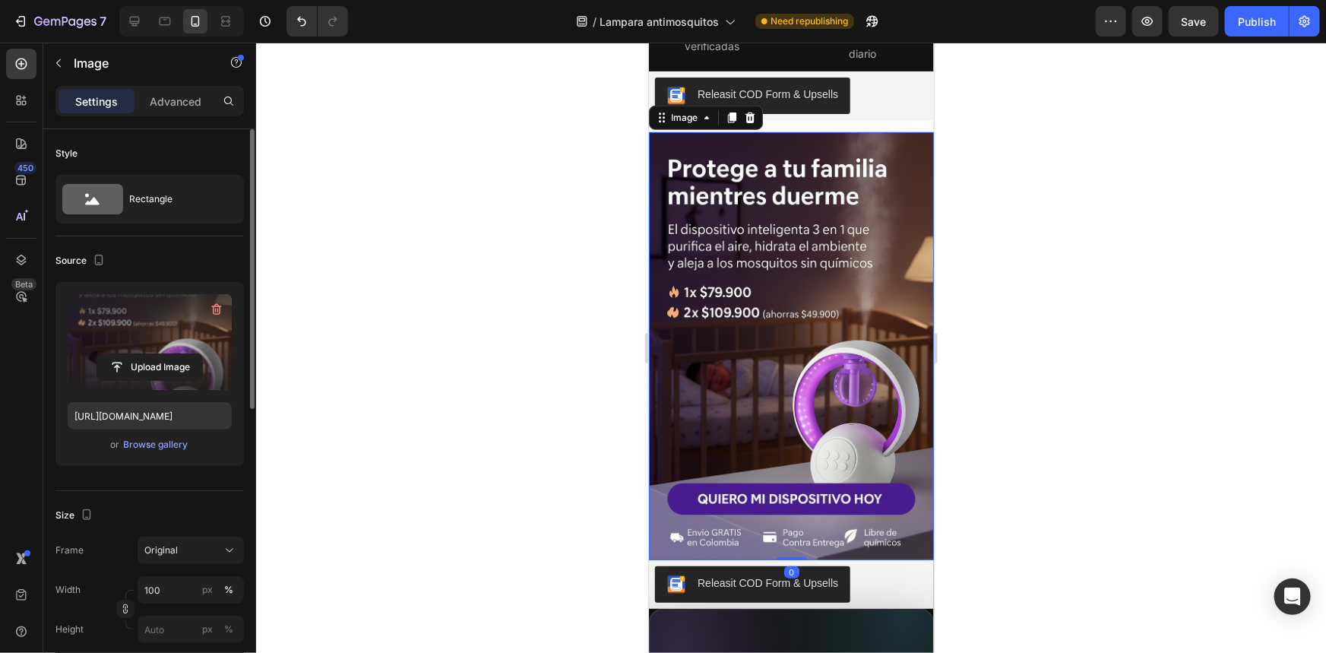
click at [132, 332] on label at bounding box center [150, 342] width 164 height 96
click at [132, 354] on input "file" at bounding box center [149, 367] width 105 height 26
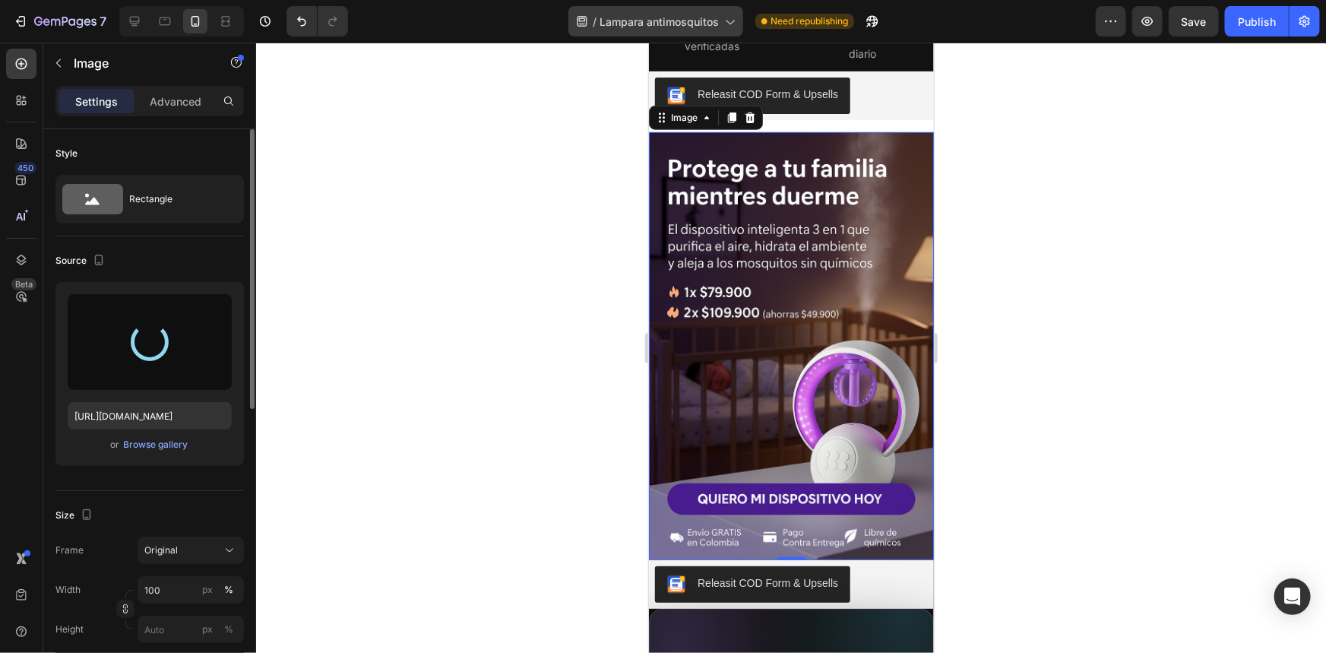
type input "[URL][DOMAIN_NAME]"
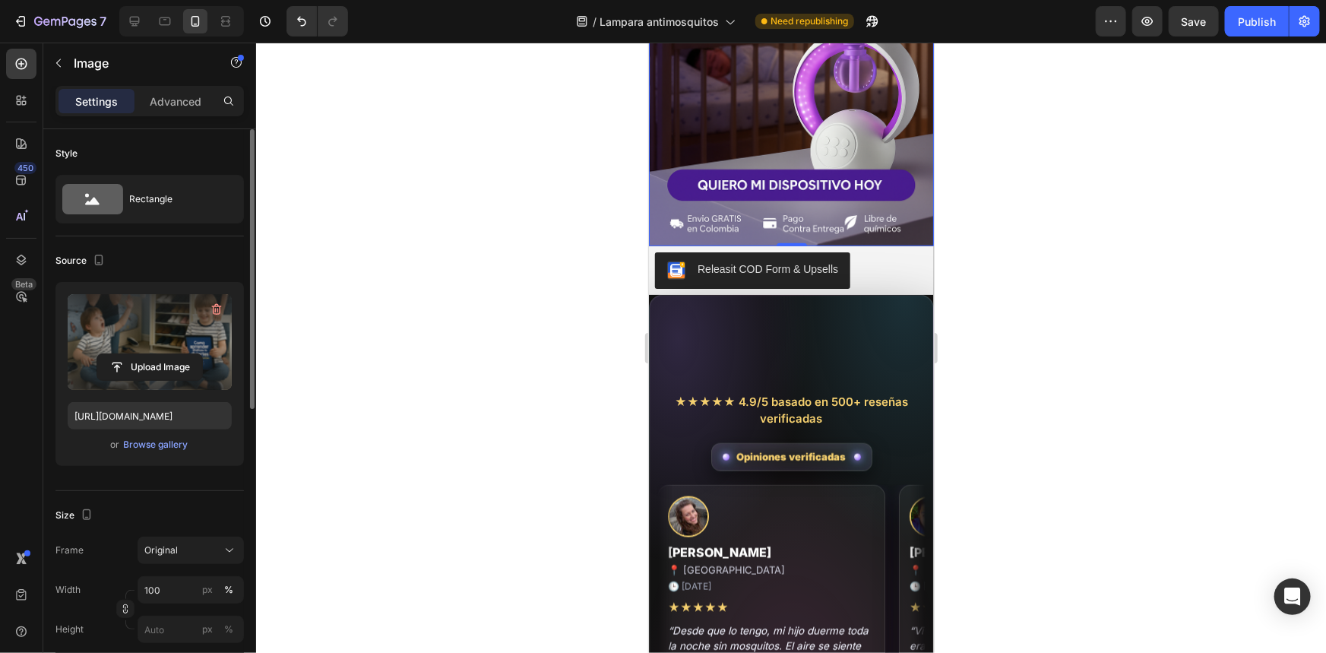
scroll to position [898, 0]
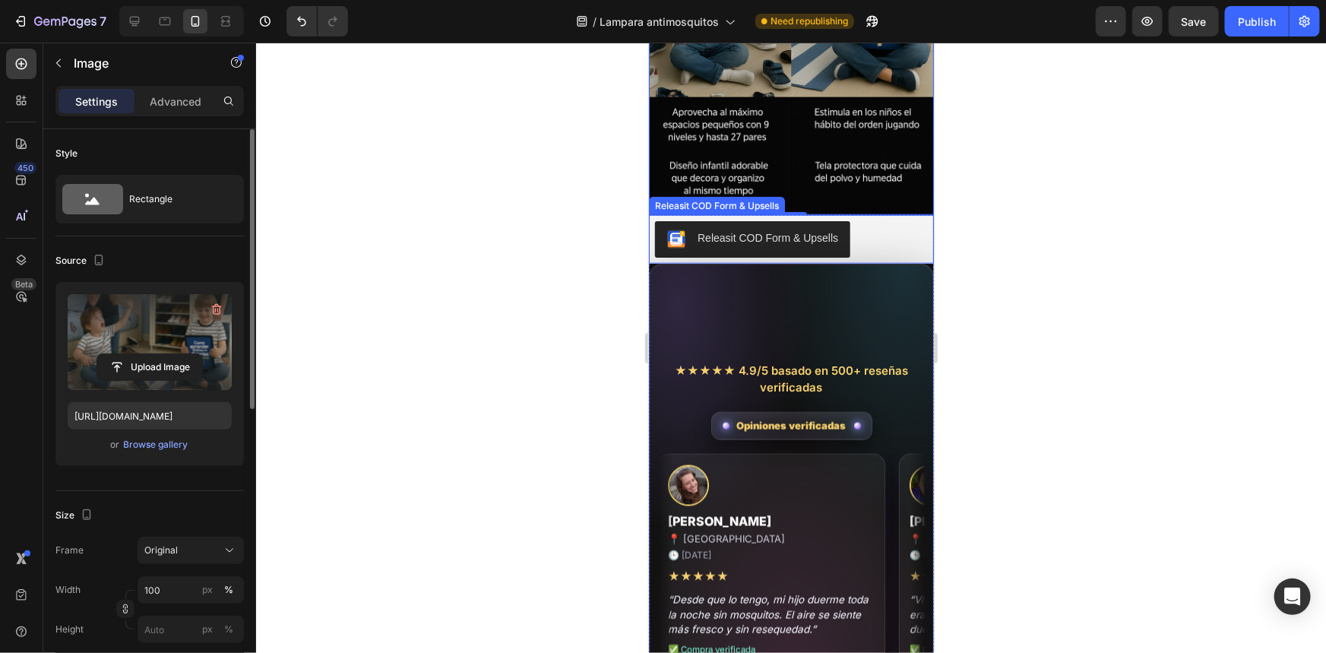
click at [786, 230] on div "Releasit COD Form & Upsells" at bounding box center [767, 238] width 141 height 16
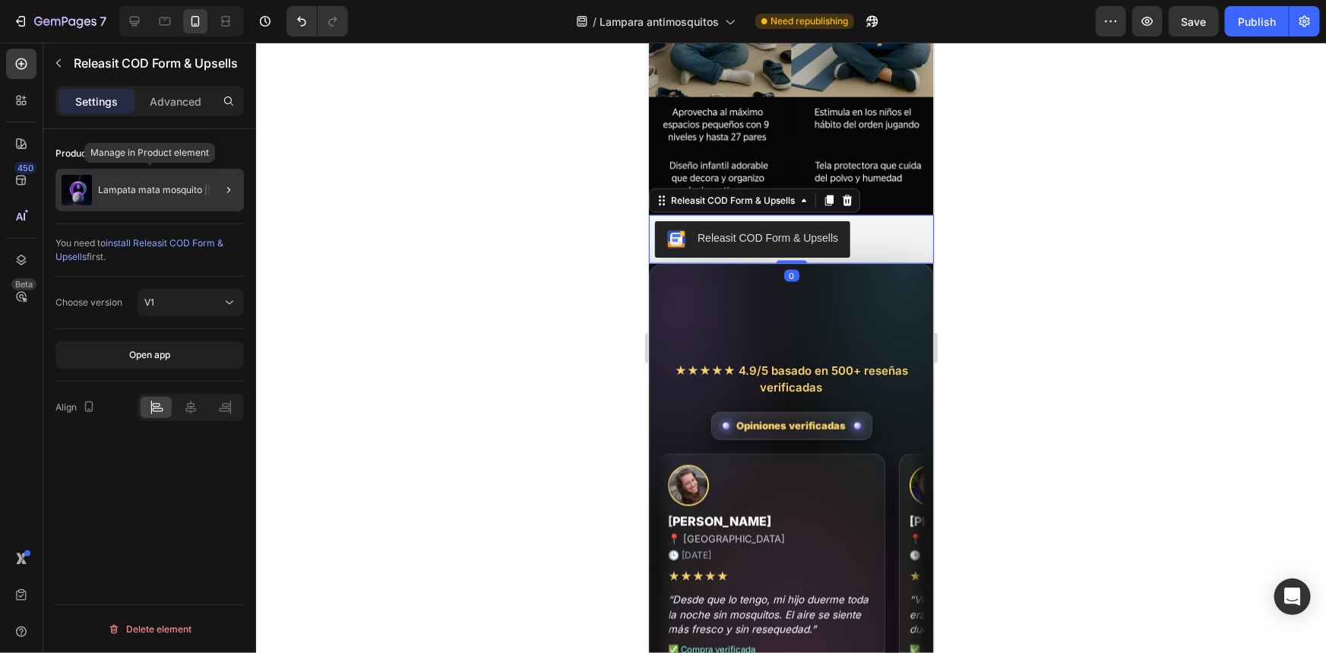
click at [156, 204] on div "Lampata mata mosquito || 3 en 1" at bounding box center [149, 190] width 189 height 43
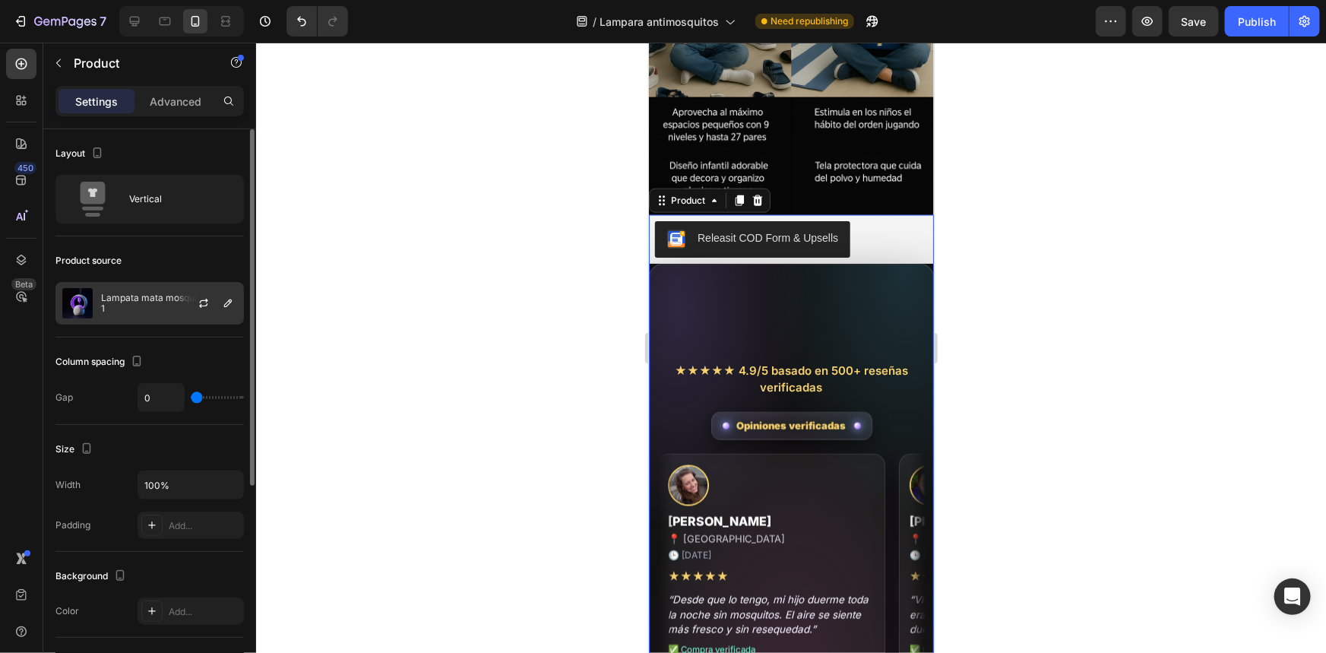
click at [161, 287] on div "Lampata mata mosquito || 3 en 1" at bounding box center [149, 303] width 189 height 43
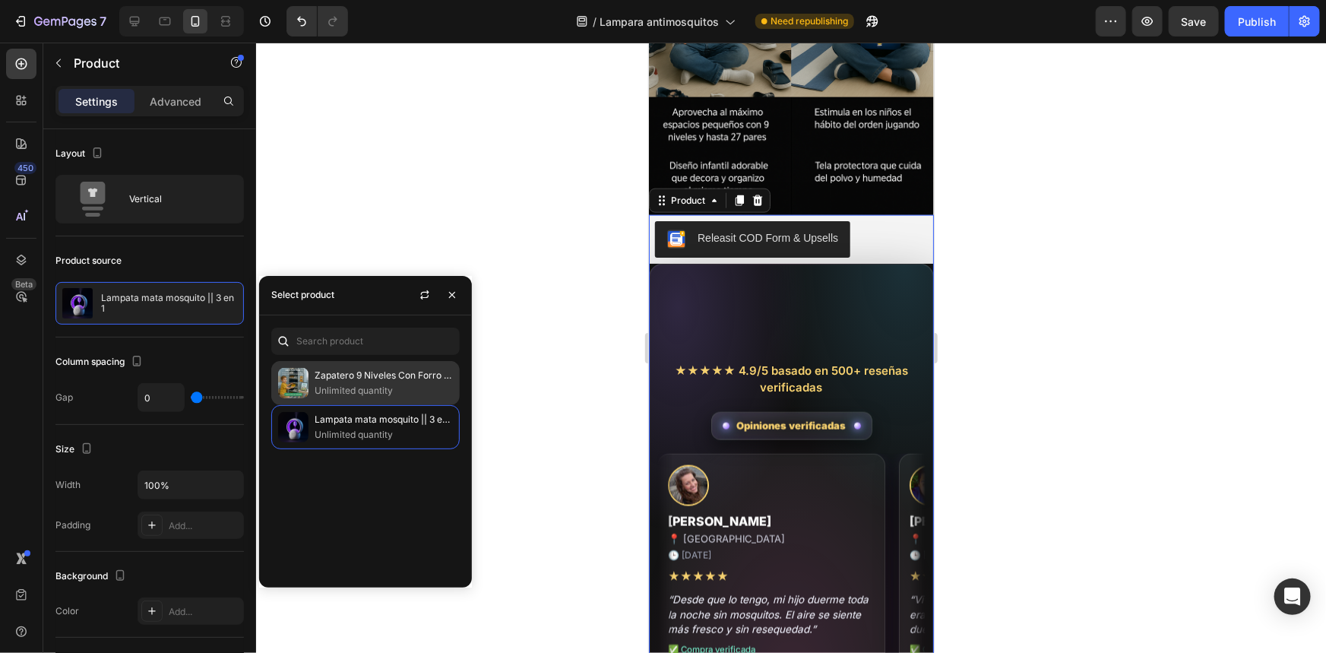
click at [315, 368] on p "Zapatero 9 Niveles Con Forro 👨‍👩‍👧‍👦" at bounding box center [384, 375] width 138 height 15
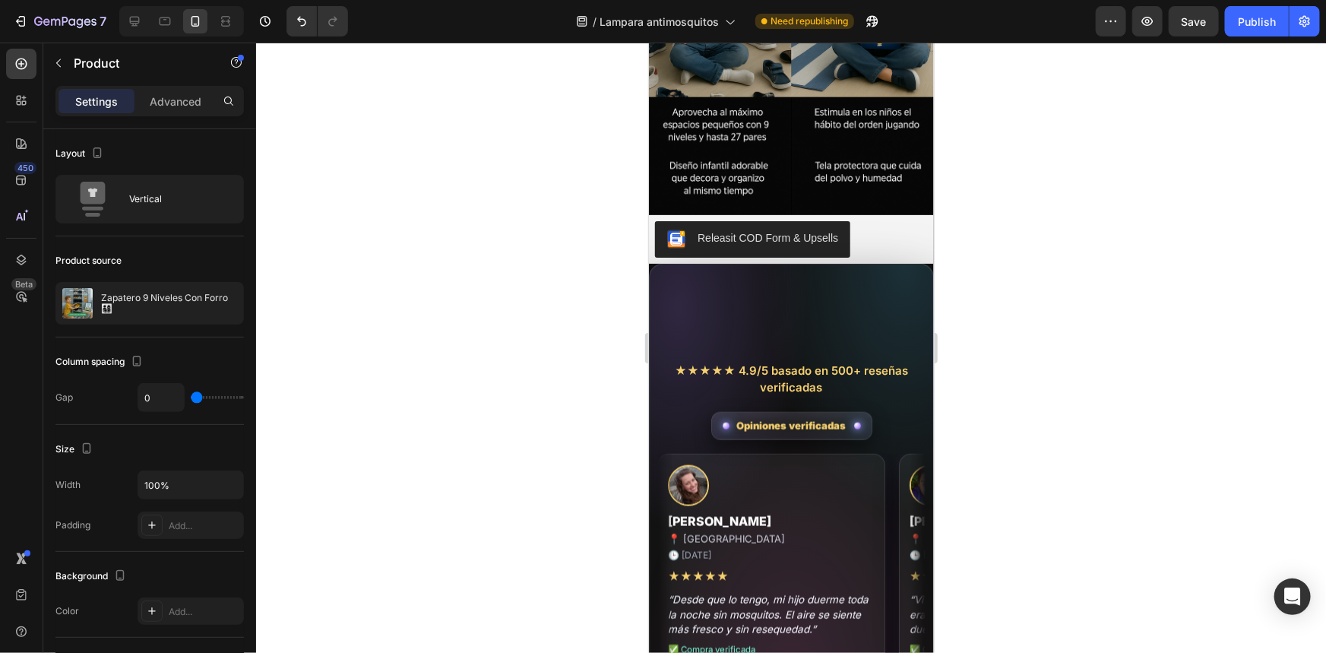
click at [535, 306] on div at bounding box center [791, 348] width 1070 height 610
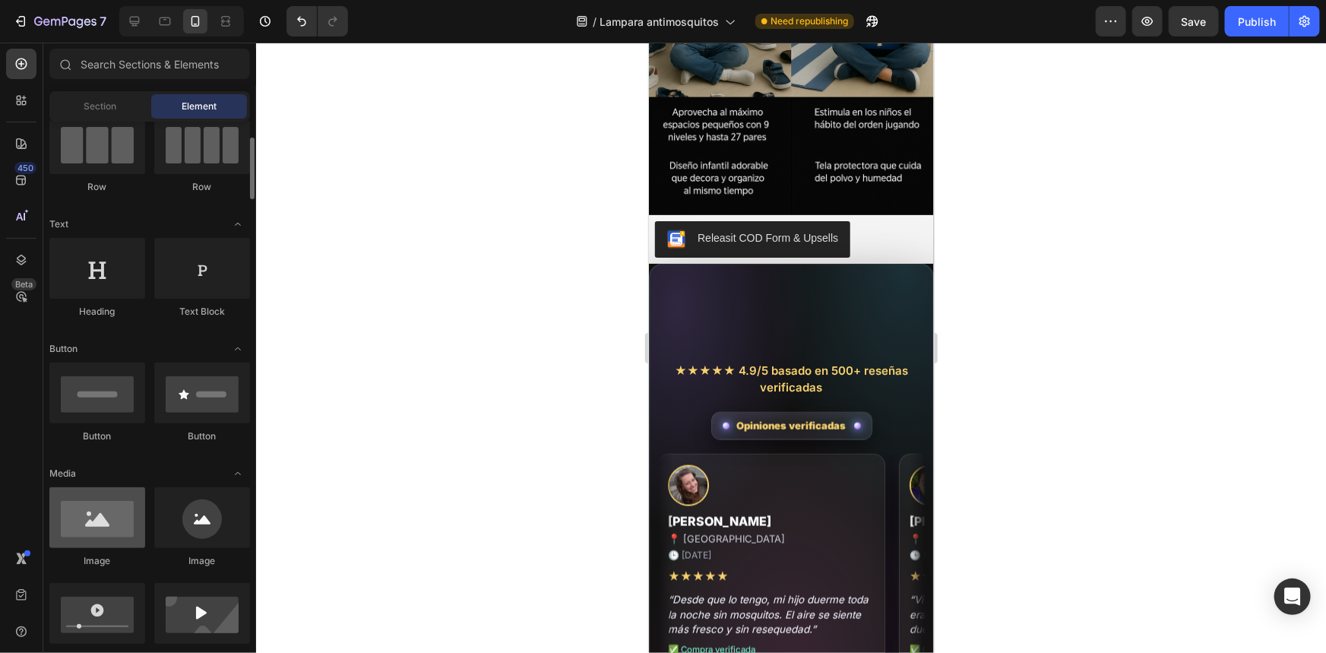
scroll to position [207, 0]
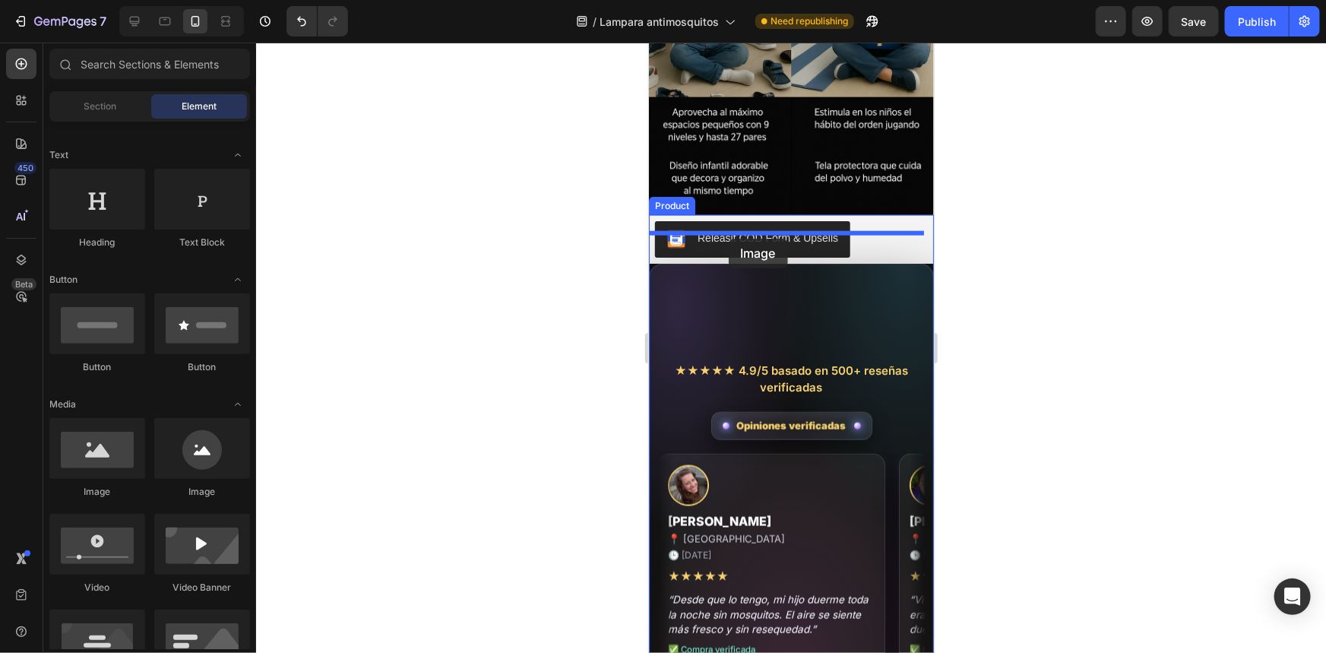
drag, startPoint x: 740, startPoint y: 499, endPoint x: 728, endPoint y: 238, distance: 261.8
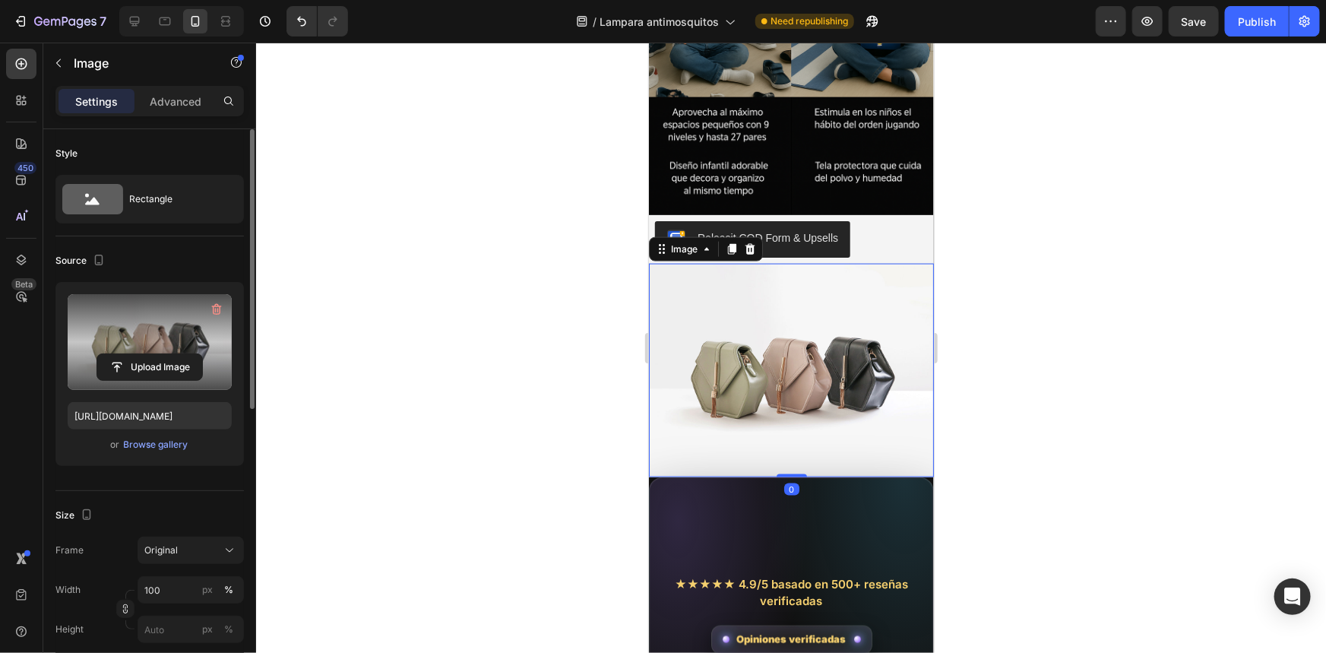
click at [119, 299] on label at bounding box center [150, 342] width 164 height 96
click at [119, 354] on input "file" at bounding box center [149, 367] width 105 height 26
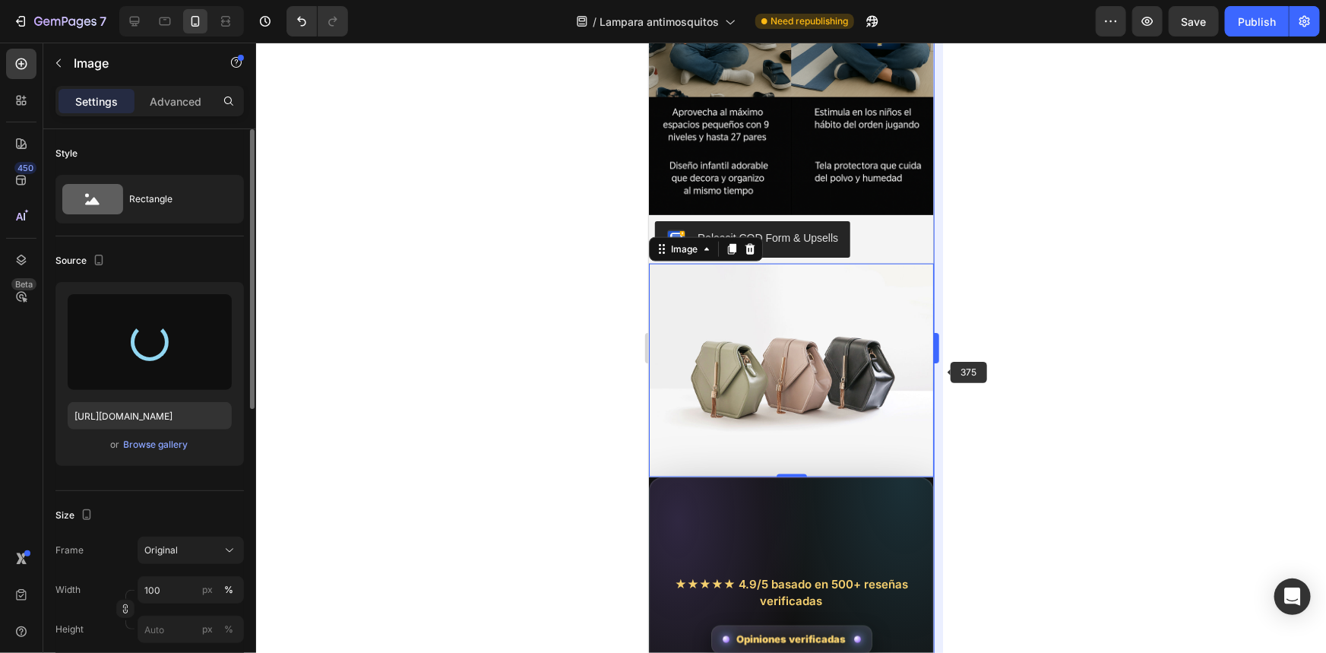
type input "[URL][DOMAIN_NAME]"
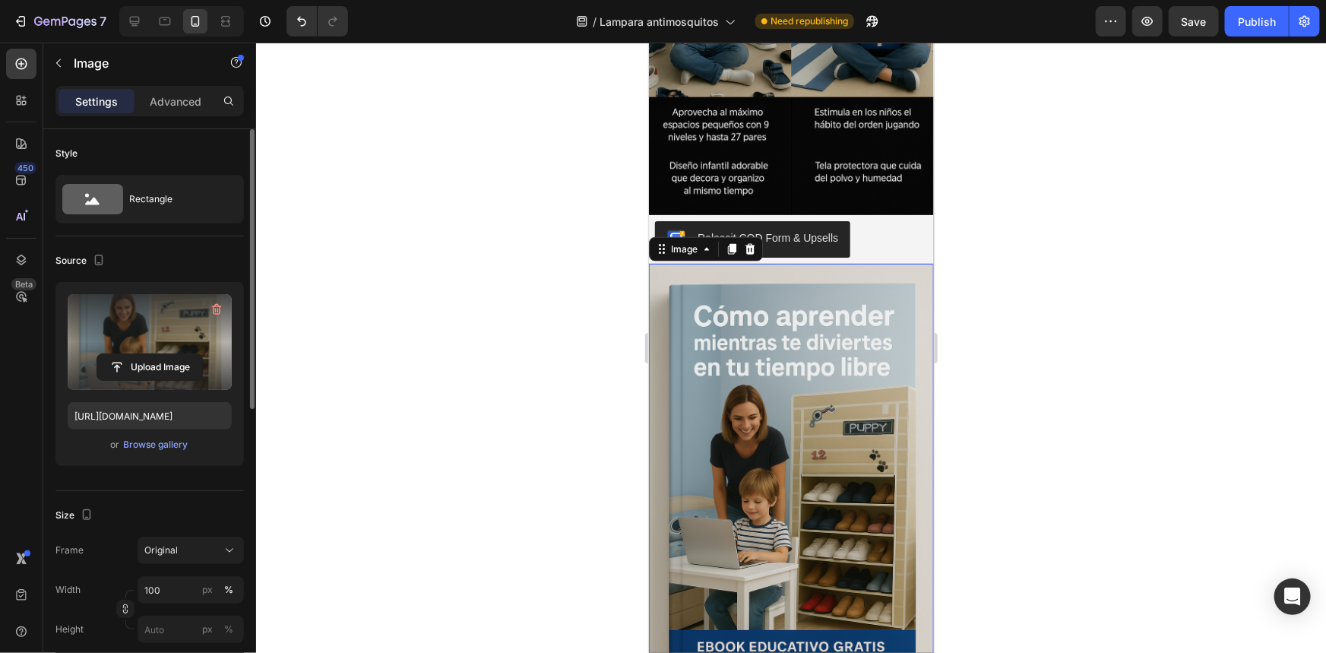
click at [495, 364] on div at bounding box center [791, 348] width 1070 height 610
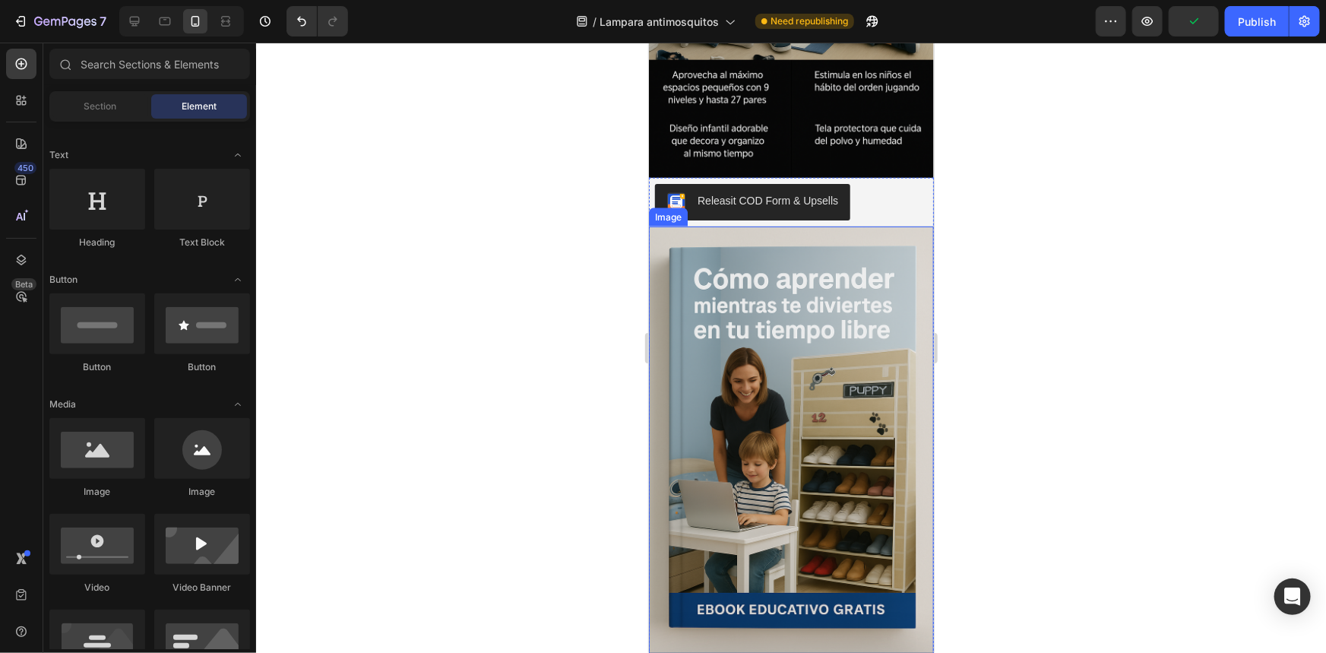
scroll to position [967, 0]
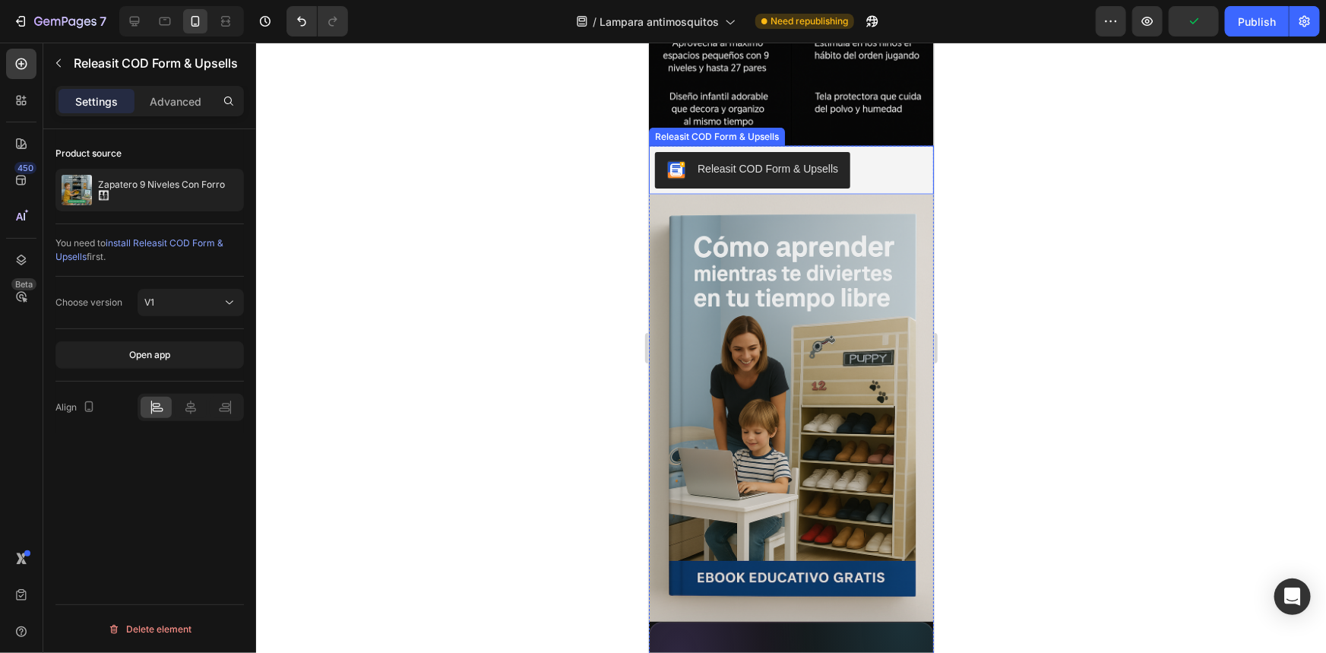
click at [765, 156] on button "Releasit COD Form & Upsells" at bounding box center [751, 169] width 195 height 36
click at [636, 377] on div at bounding box center [791, 348] width 1070 height 610
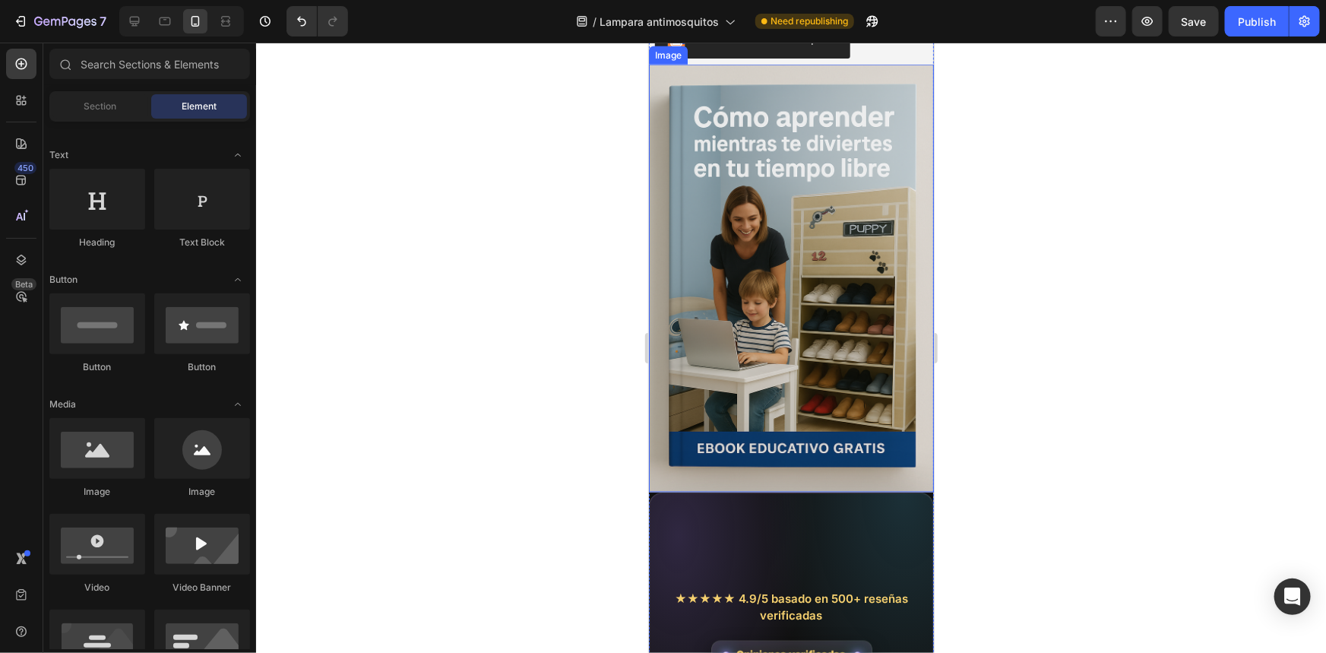
scroll to position [1244, 0]
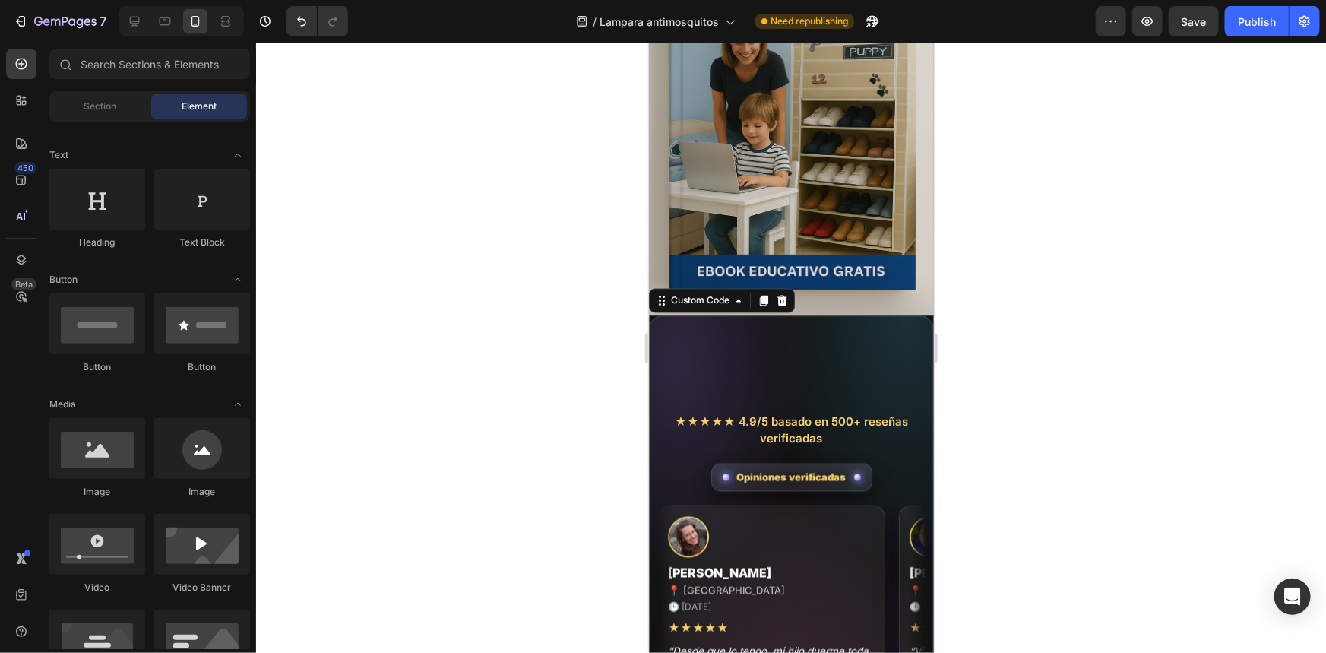
click at [735, 387] on div "Más de 500 personas ya compraron el Dispositivo Antimosquitos 3 en 1" at bounding box center [791, 369] width 268 height 75
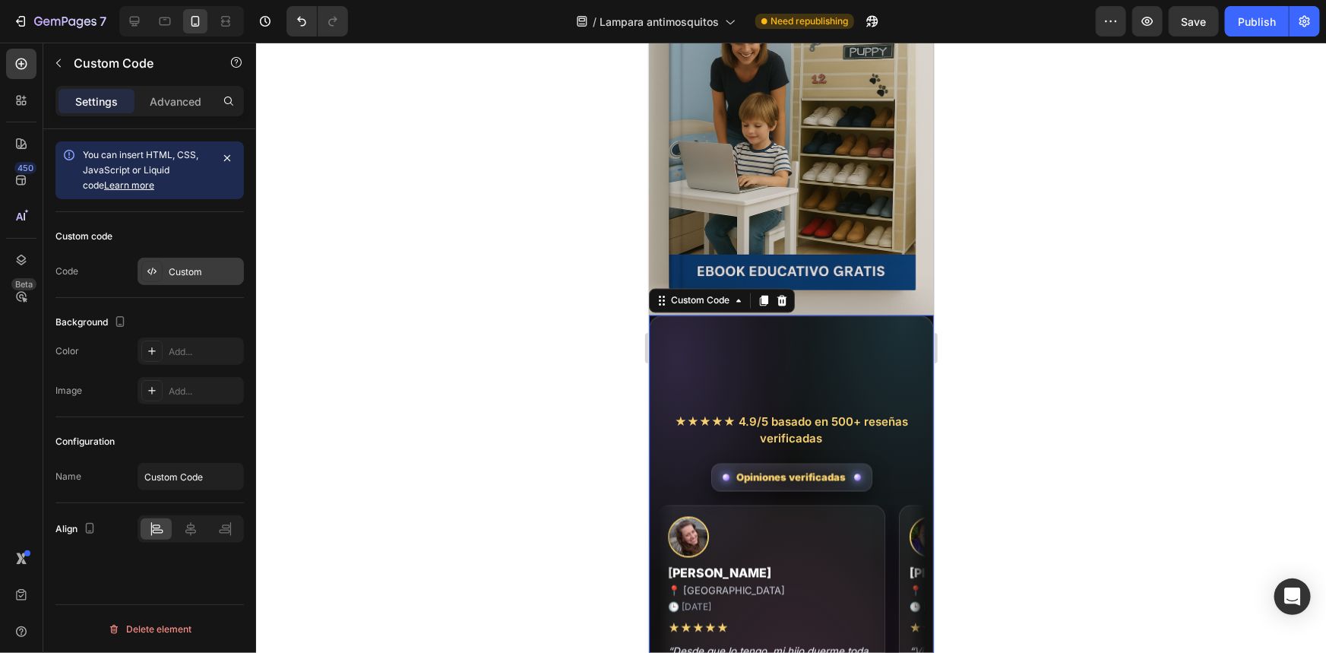
click at [208, 267] on div "Custom" at bounding box center [204, 272] width 71 height 14
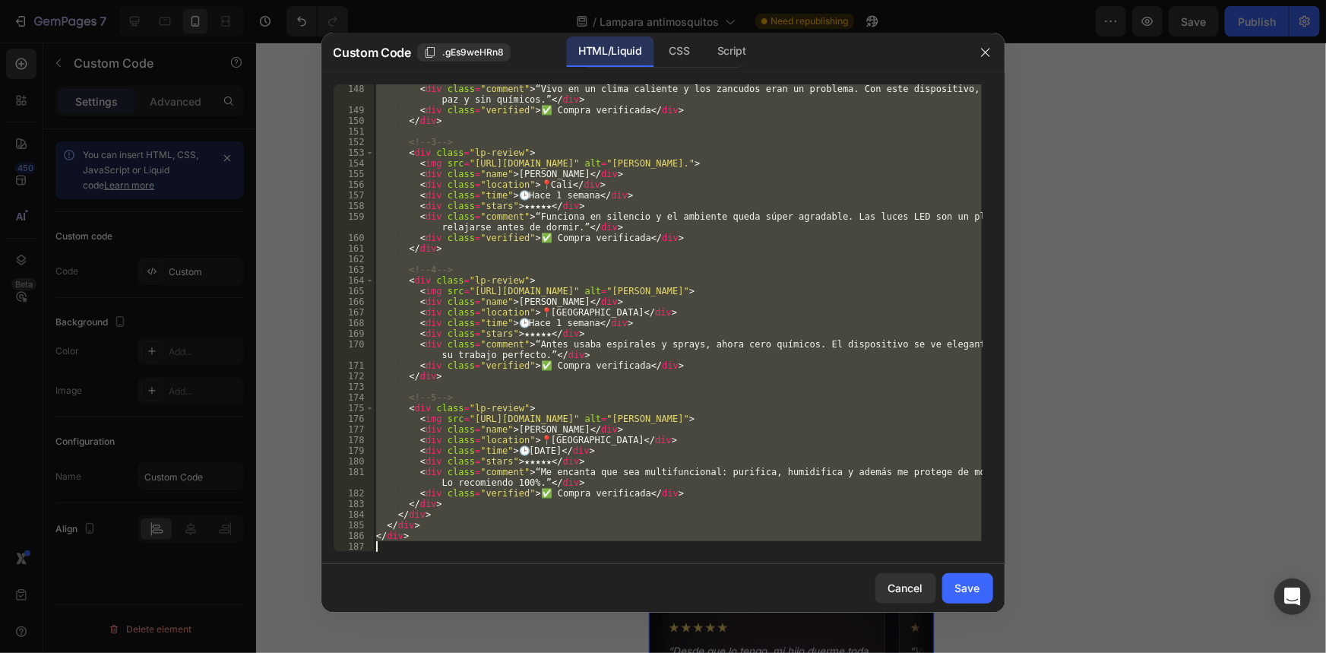
scroll to position [1575, 0]
drag, startPoint x: 375, startPoint y: 87, endPoint x: 611, endPoint y: 604, distance: 568.7
click at [611, 604] on div "Custom Code .gEs9weHRn8 HTML/Liquid CSS Script <style> 148 149 150 151 152 153 …" at bounding box center [664, 323] width 684 height 580
type textarea "</div>"
paste textarea
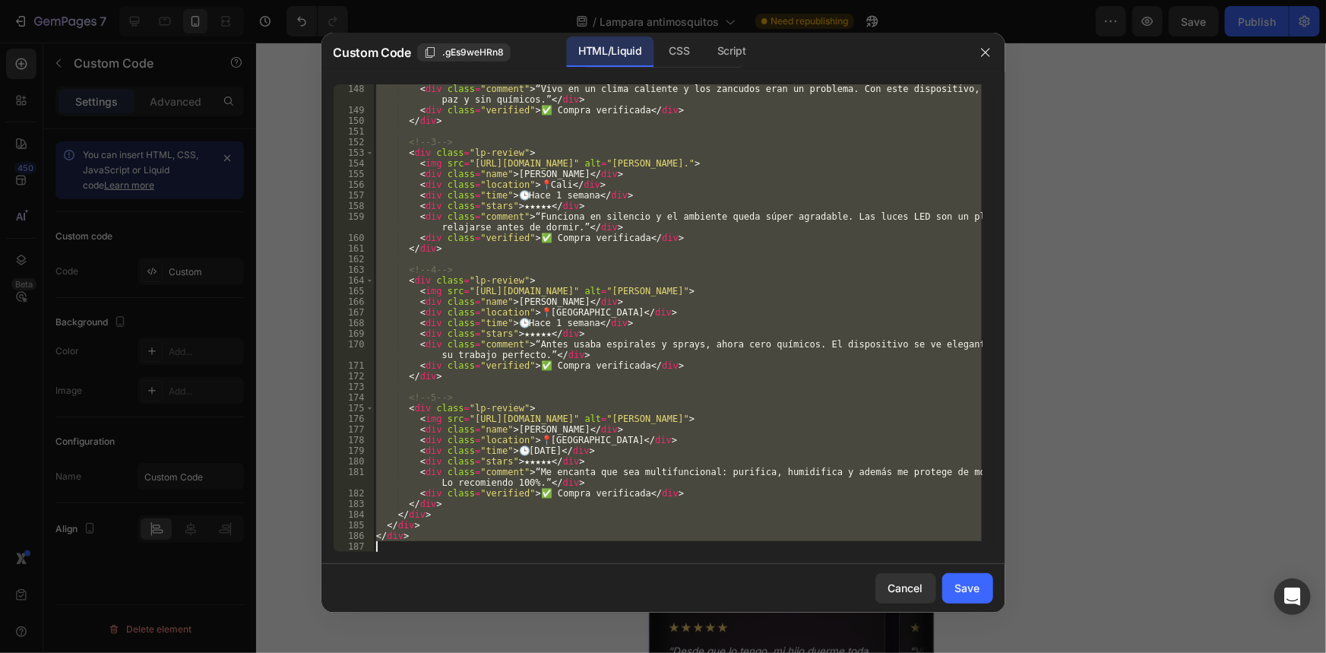
scroll to position [1298, 0]
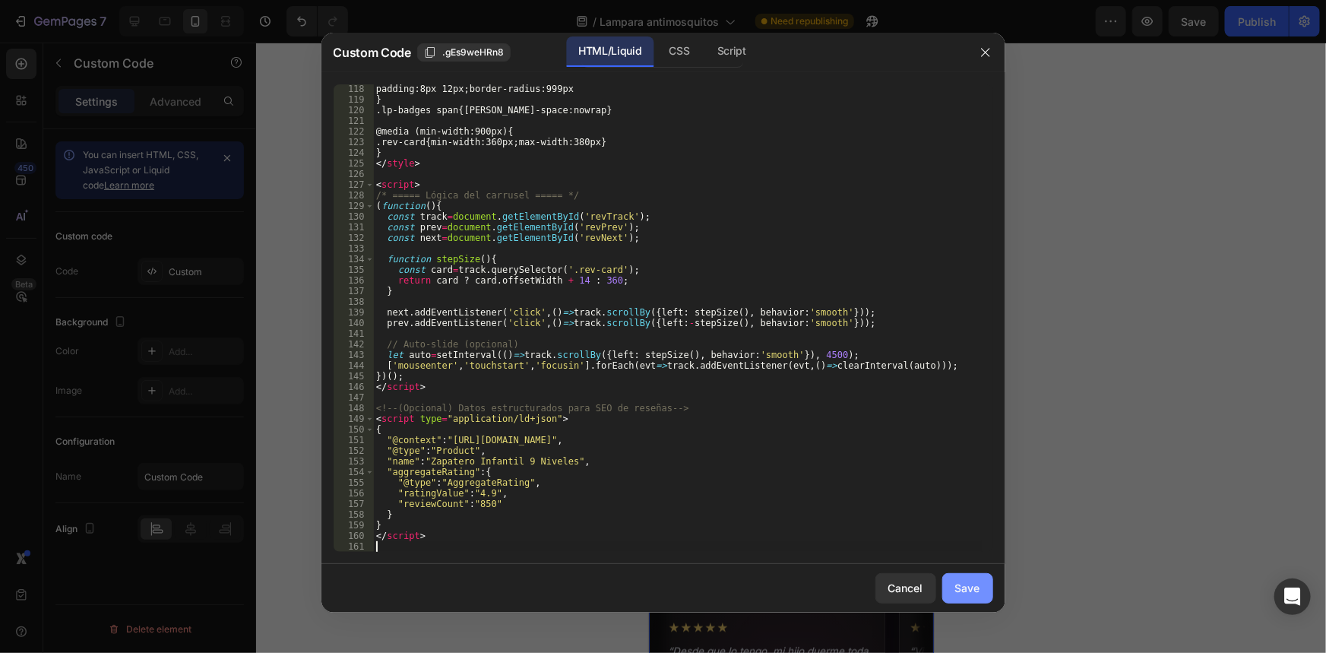
click at [951, 591] on button "Save" at bounding box center [968, 588] width 51 height 30
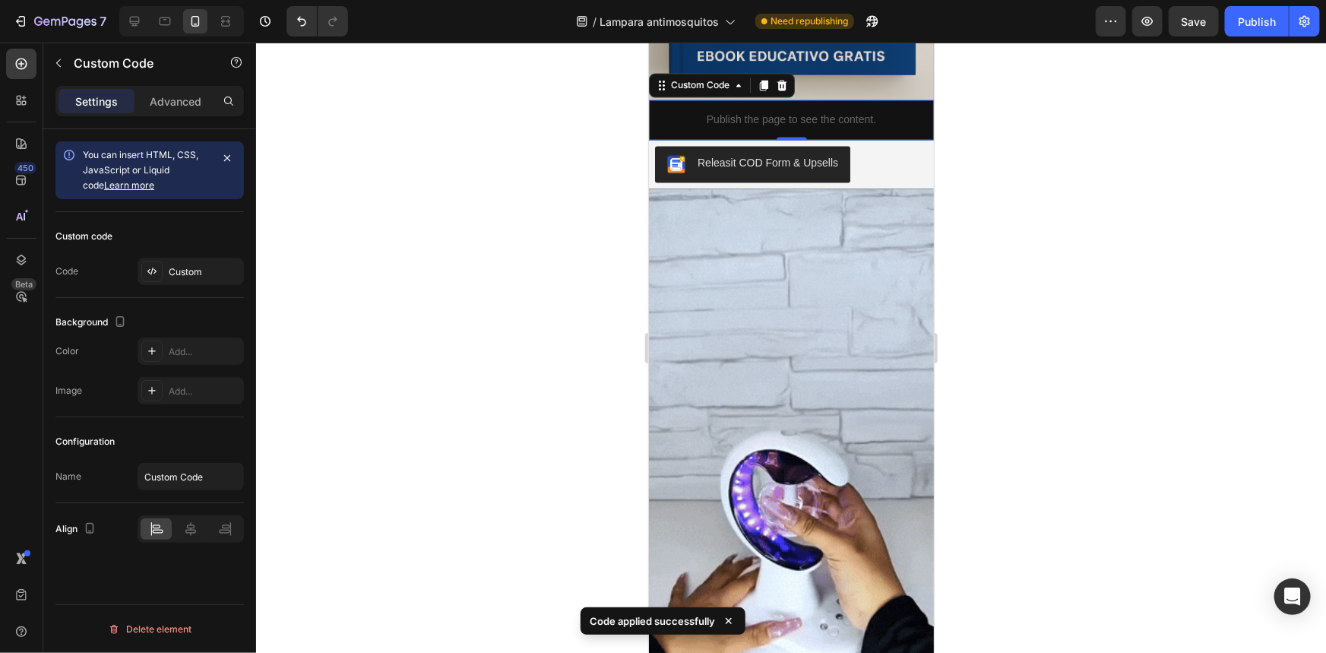
scroll to position [1382, 0]
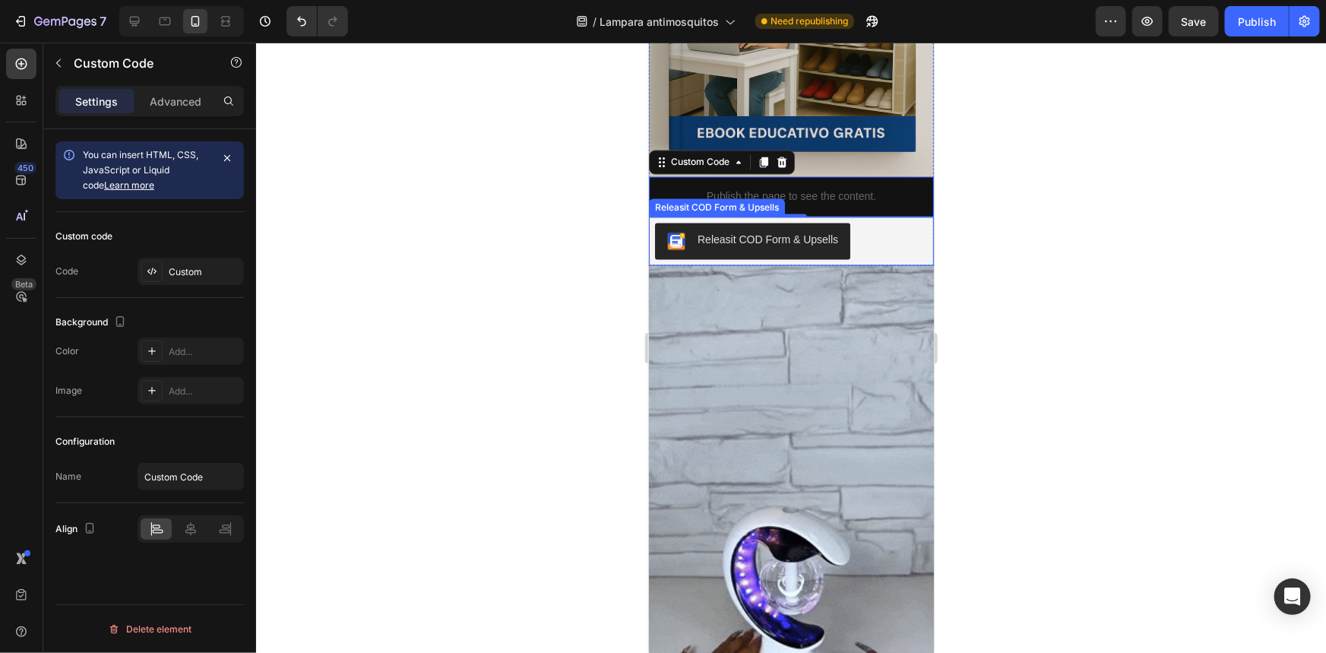
click at [746, 201] on div "Releasit COD Form & Upsells" at bounding box center [716, 208] width 130 height 14
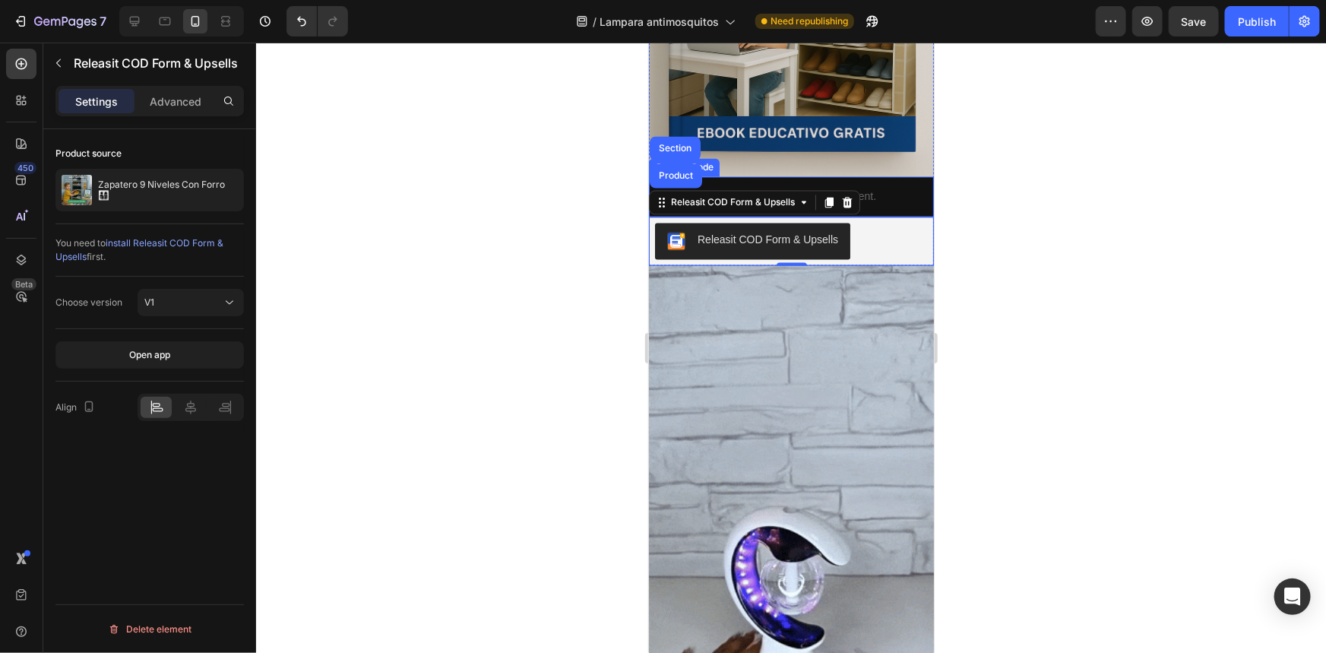
click at [895, 189] on p "Publish the page to see the content." at bounding box center [790, 197] width 285 height 16
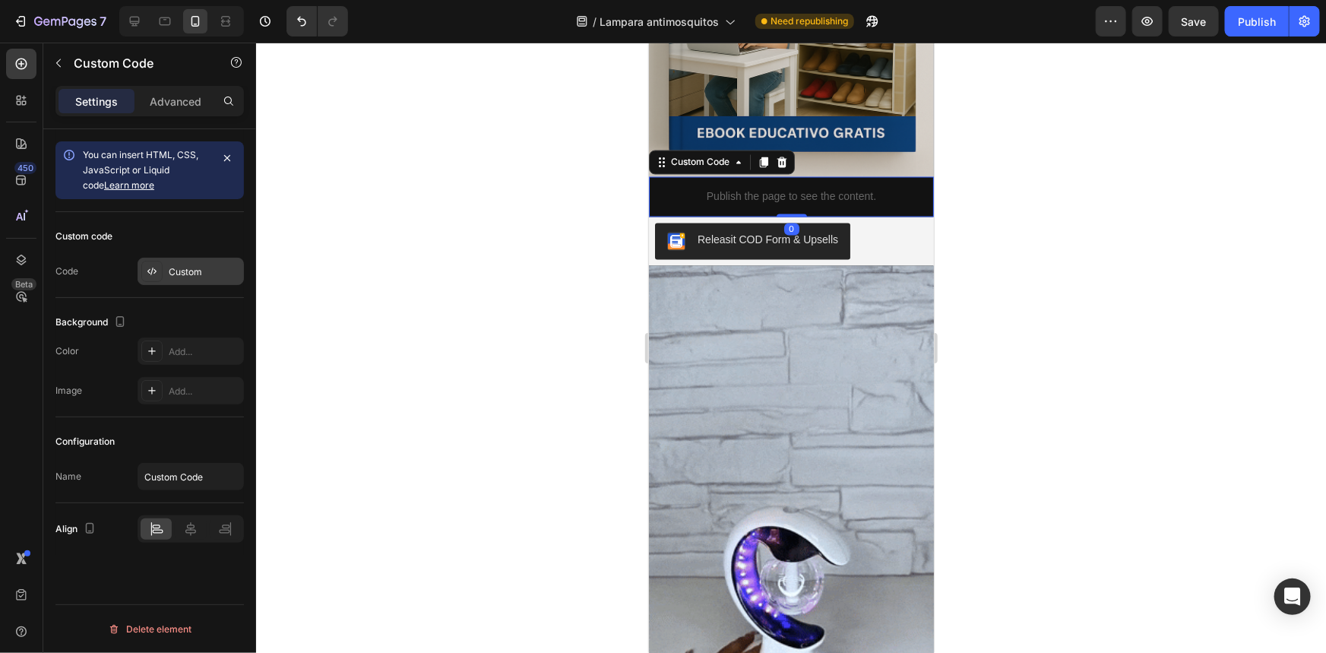
click at [205, 261] on div "Custom" at bounding box center [191, 271] width 106 height 27
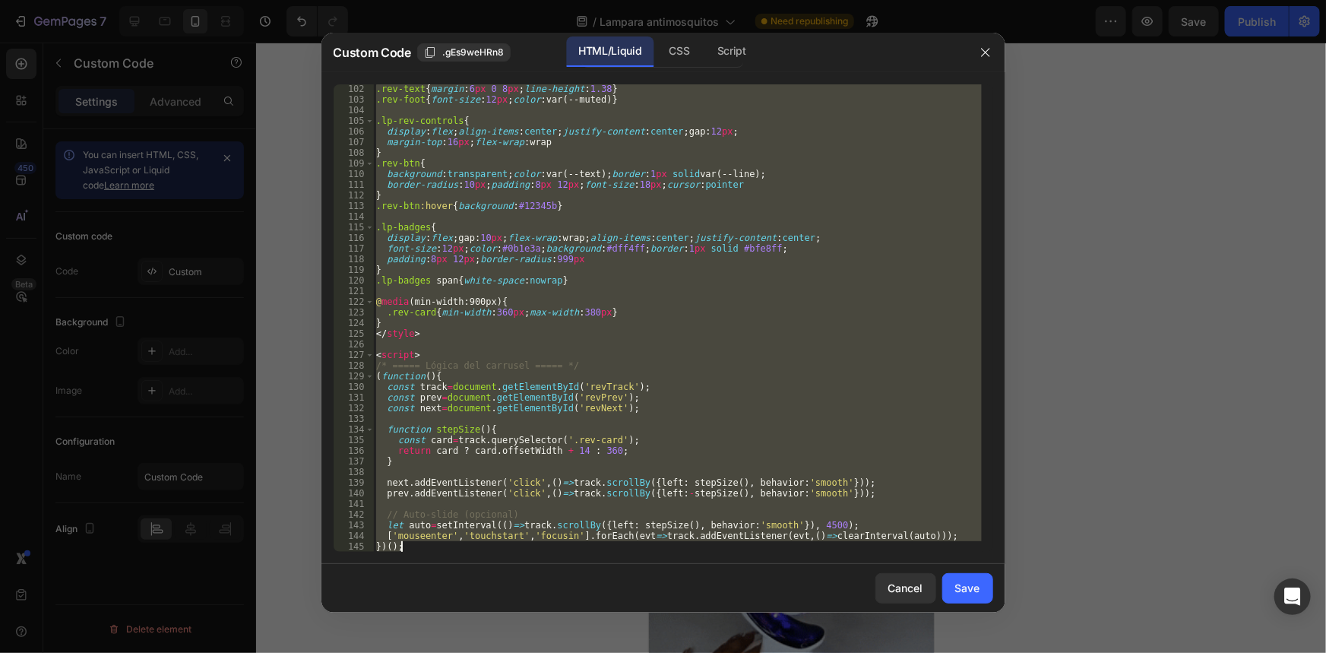
scroll to position [1298, 0]
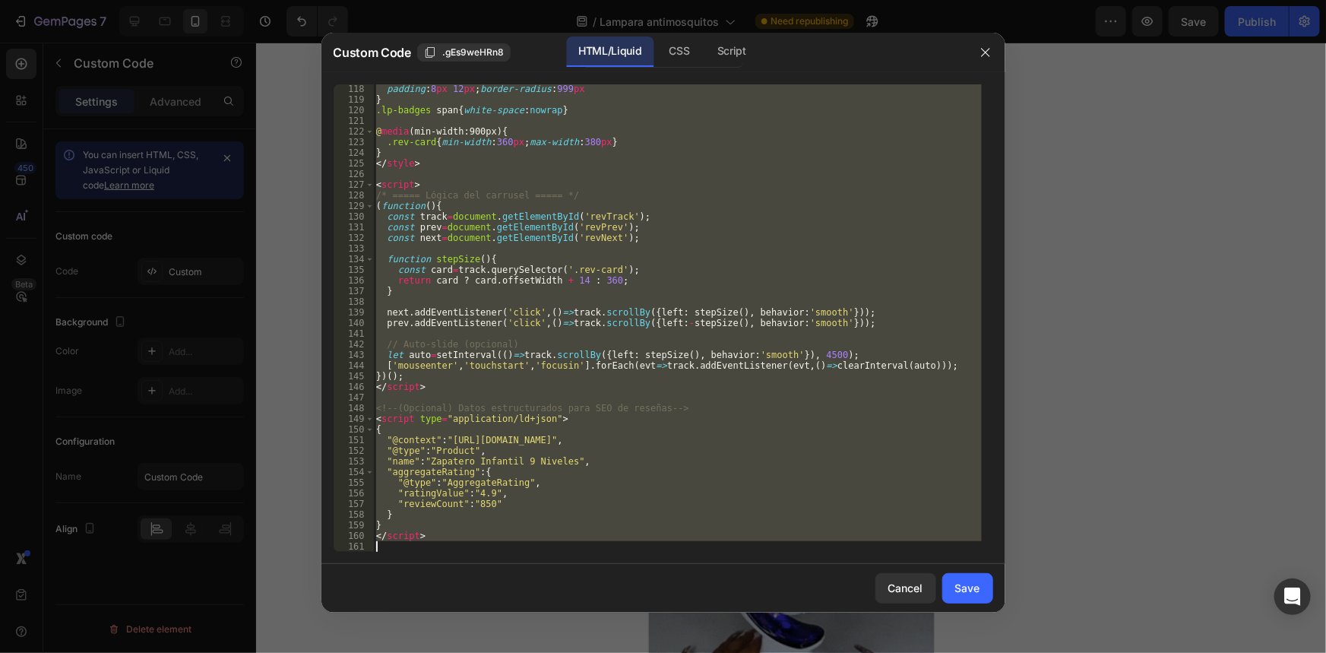
drag, startPoint x: 380, startPoint y: 90, endPoint x: 821, endPoint y: 600, distance: 673.6
click at [821, 600] on div "Custom Code .gEs9weHRn8 HTML/Liquid CSS Script <!-- ===== Reseñas – Zapatero In…" at bounding box center [664, 323] width 684 height 580
type textarea "</script>"
paste textarea
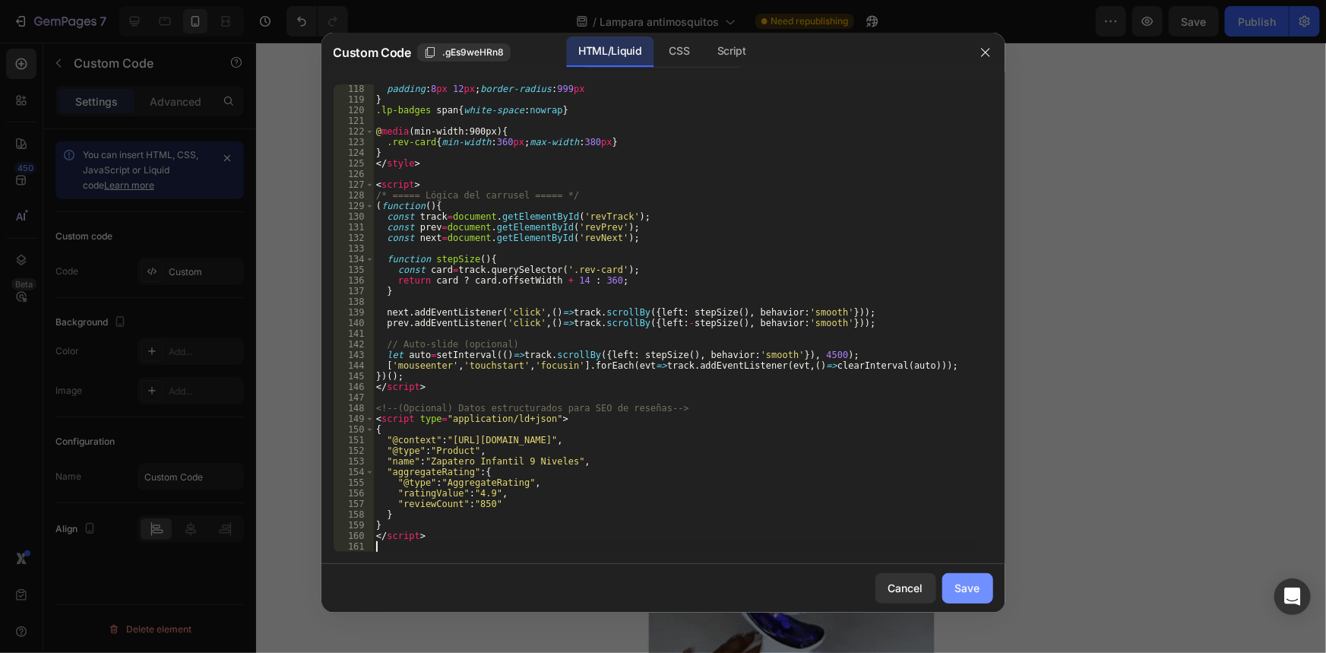
click at [987, 595] on button "Save" at bounding box center [968, 588] width 51 height 30
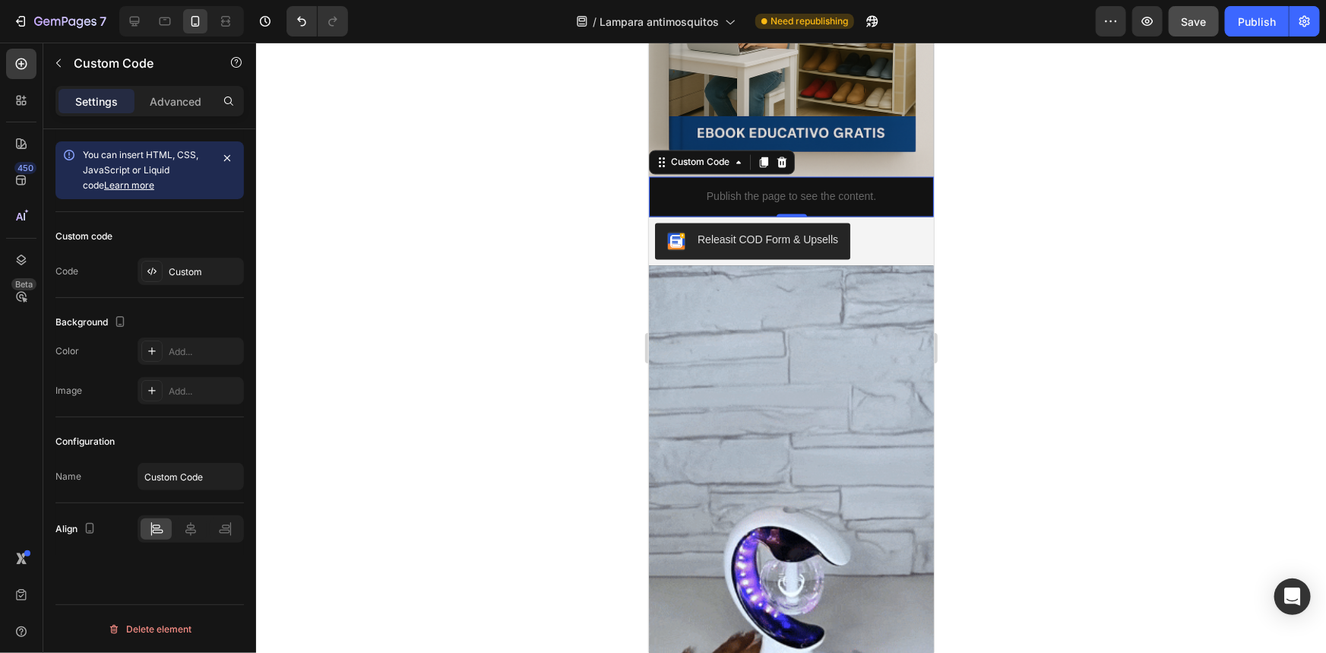
click at [1197, 33] on button "Save" at bounding box center [1194, 21] width 50 height 30
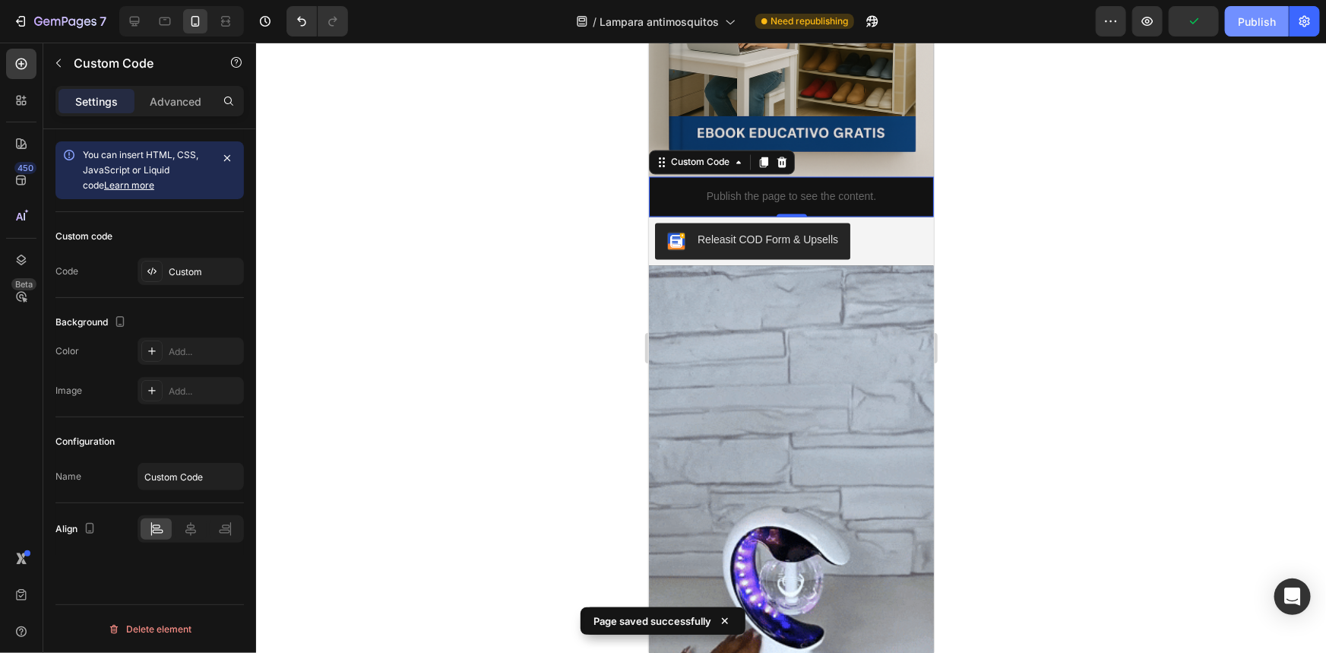
click at [1228, 30] on button "Publish" at bounding box center [1257, 21] width 64 height 30
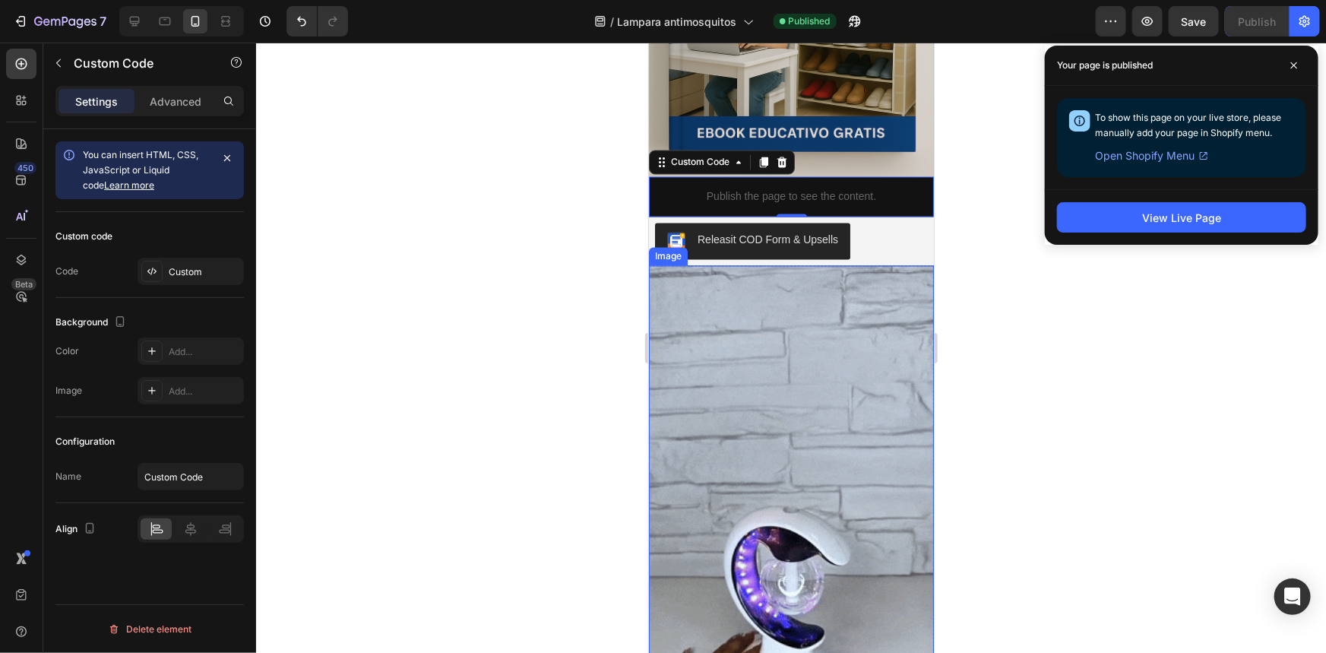
scroll to position [1313, 0]
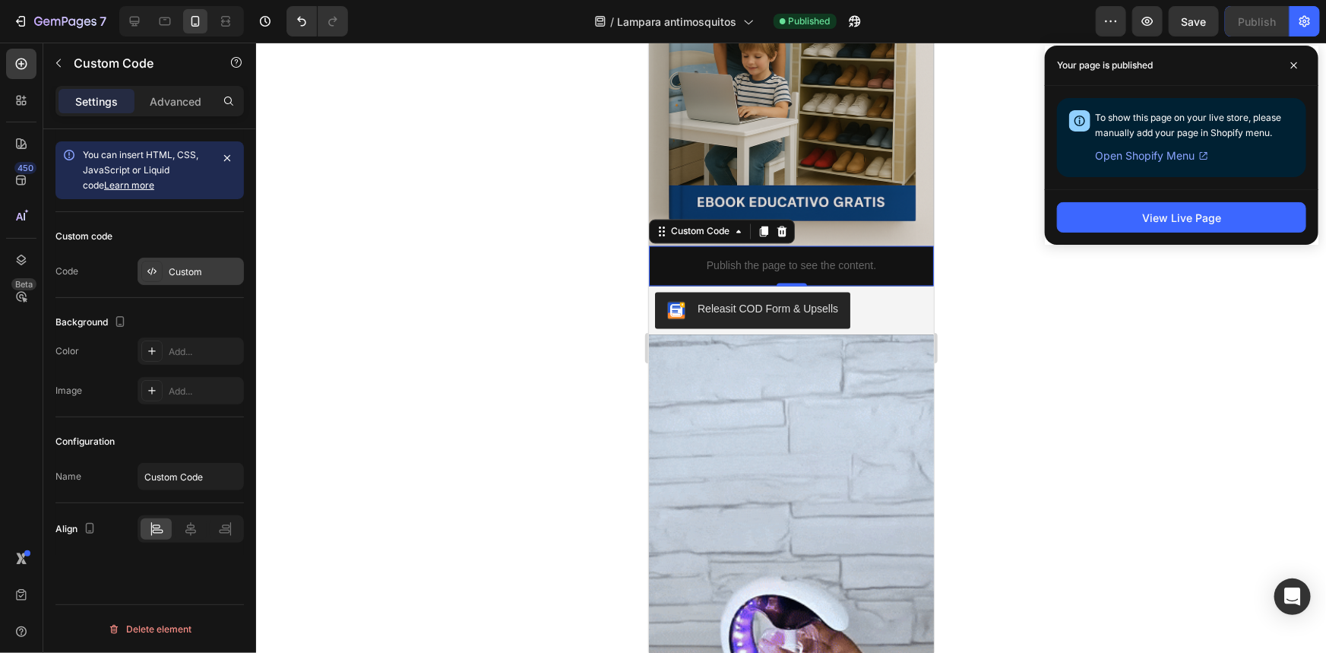
click at [204, 265] on div "Custom" at bounding box center [204, 272] width 71 height 14
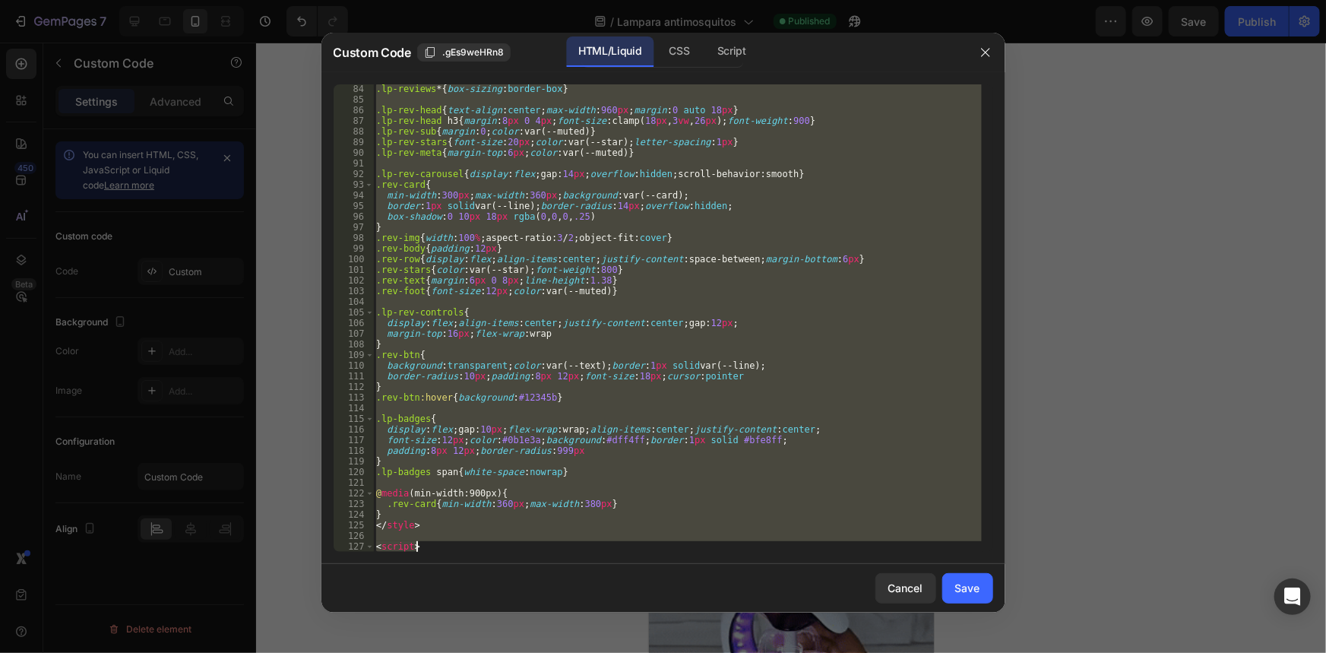
scroll to position [1298, 0]
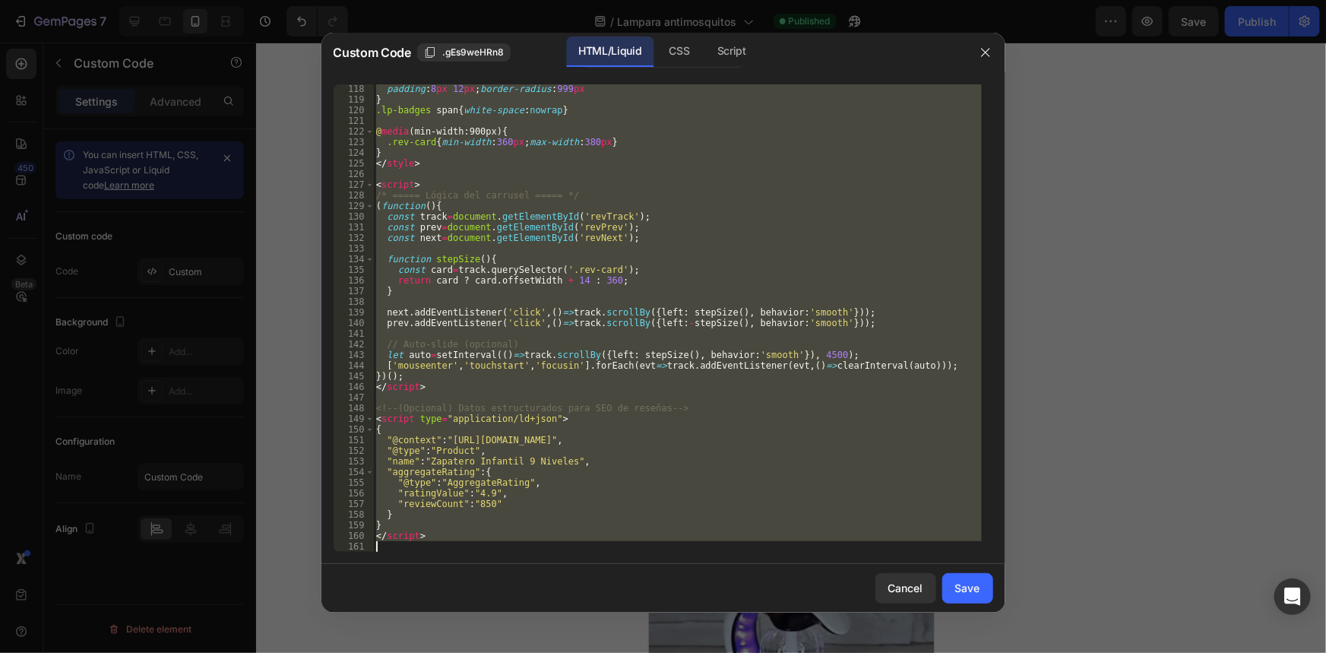
drag, startPoint x: 377, startPoint y: 88, endPoint x: 761, endPoint y: 644, distance: 675.3
click at [761, 644] on div "Custom Code .gEs9weHRn8 HTML/Liquid CSS Script <<!-- ===== Reseñas – Zapatero I…" at bounding box center [663, 326] width 1326 height 653
type textarea "</script>"
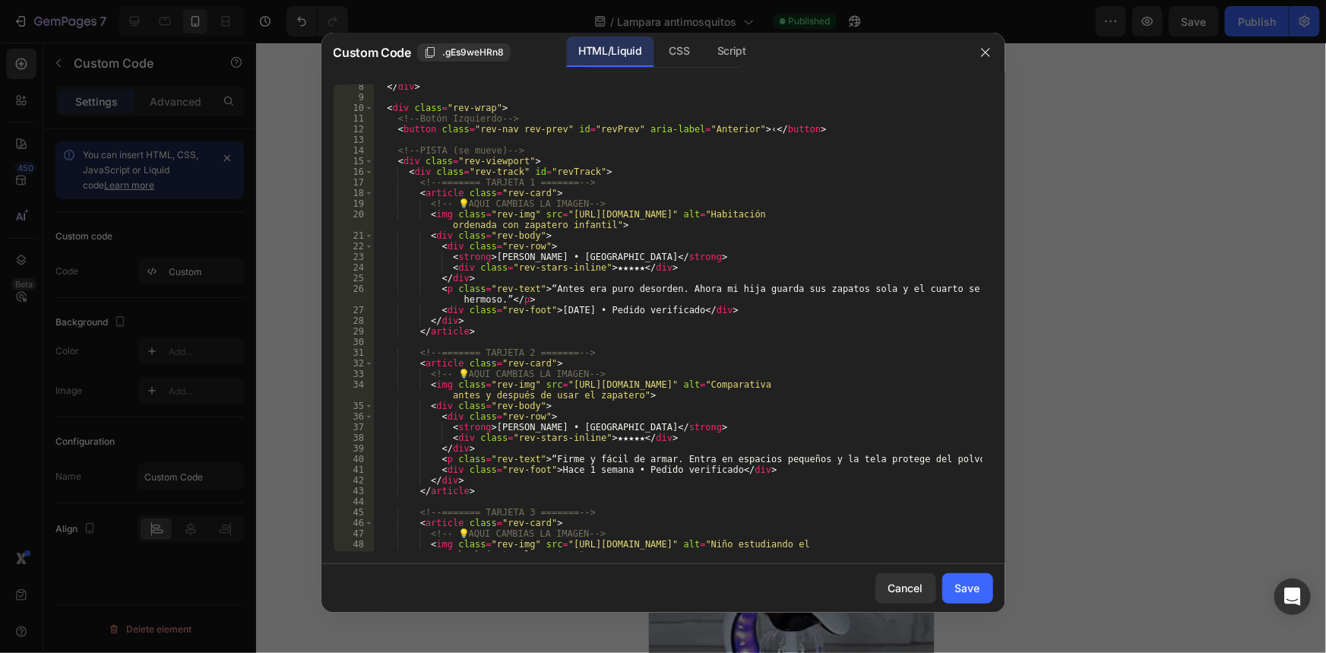
scroll to position [0, 0]
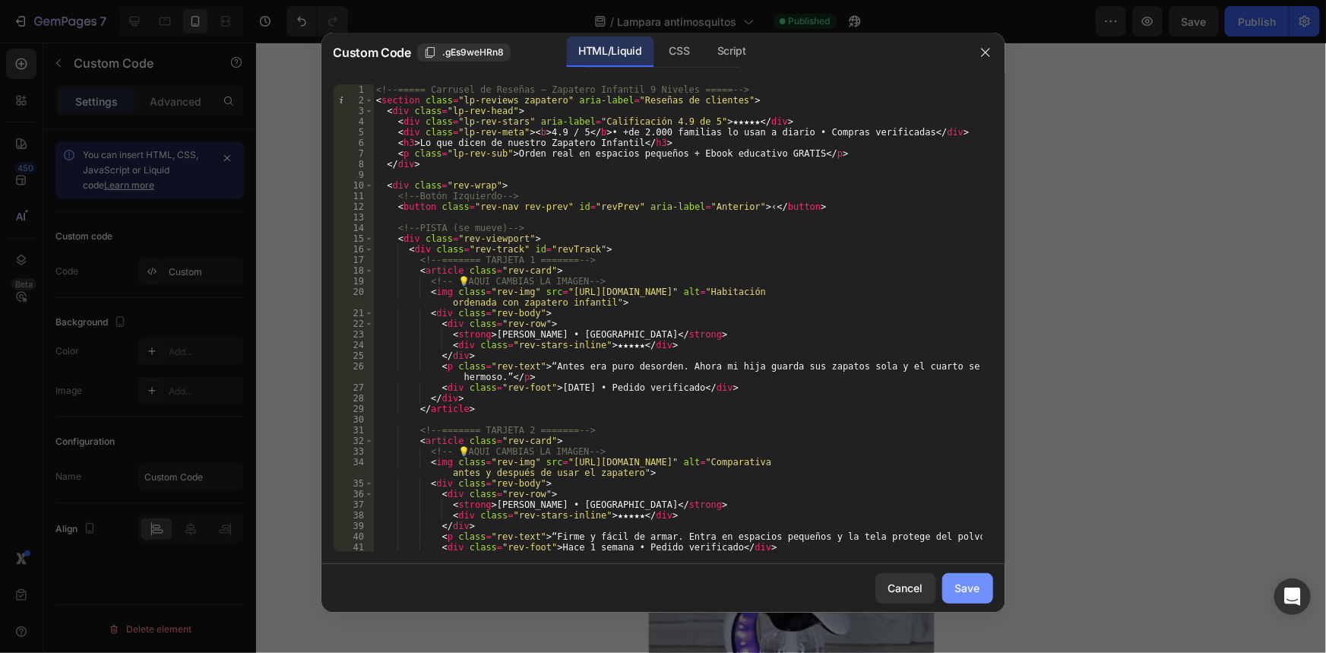
click at [960, 581] on div "Save" at bounding box center [967, 588] width 25 height 16
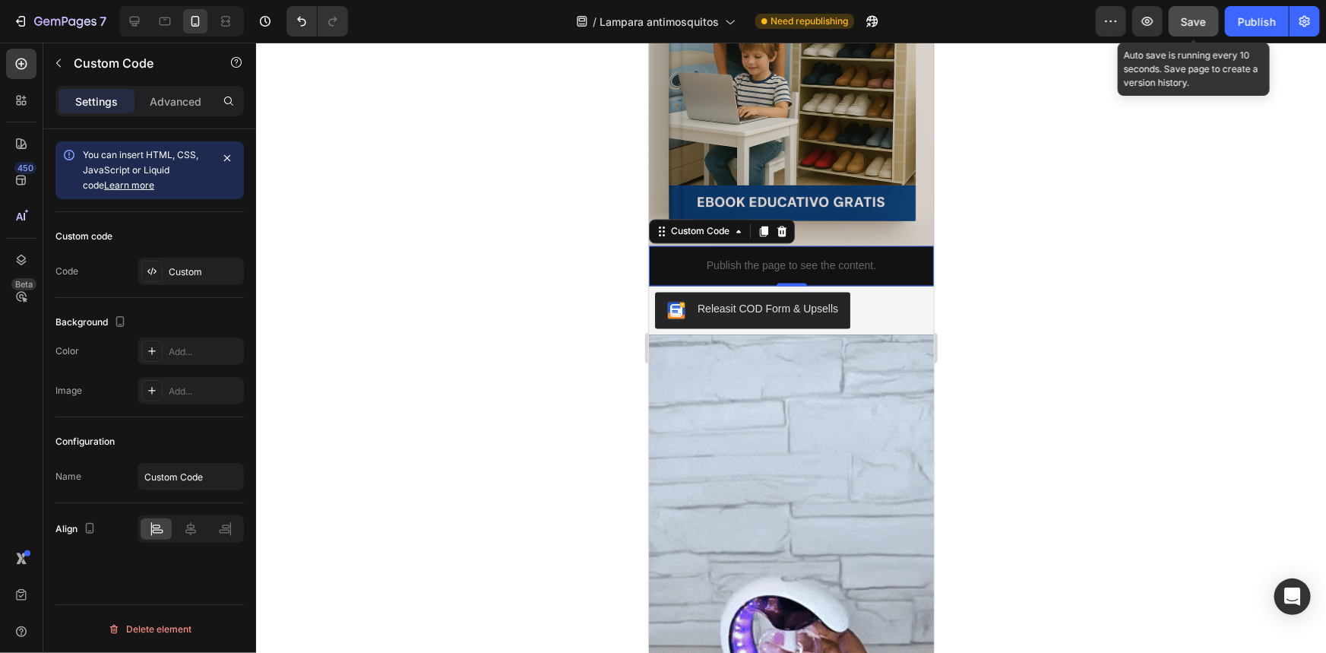
click at [1199, 23] on span "Save" at bounding box center [1194, 21] width 25 height 13
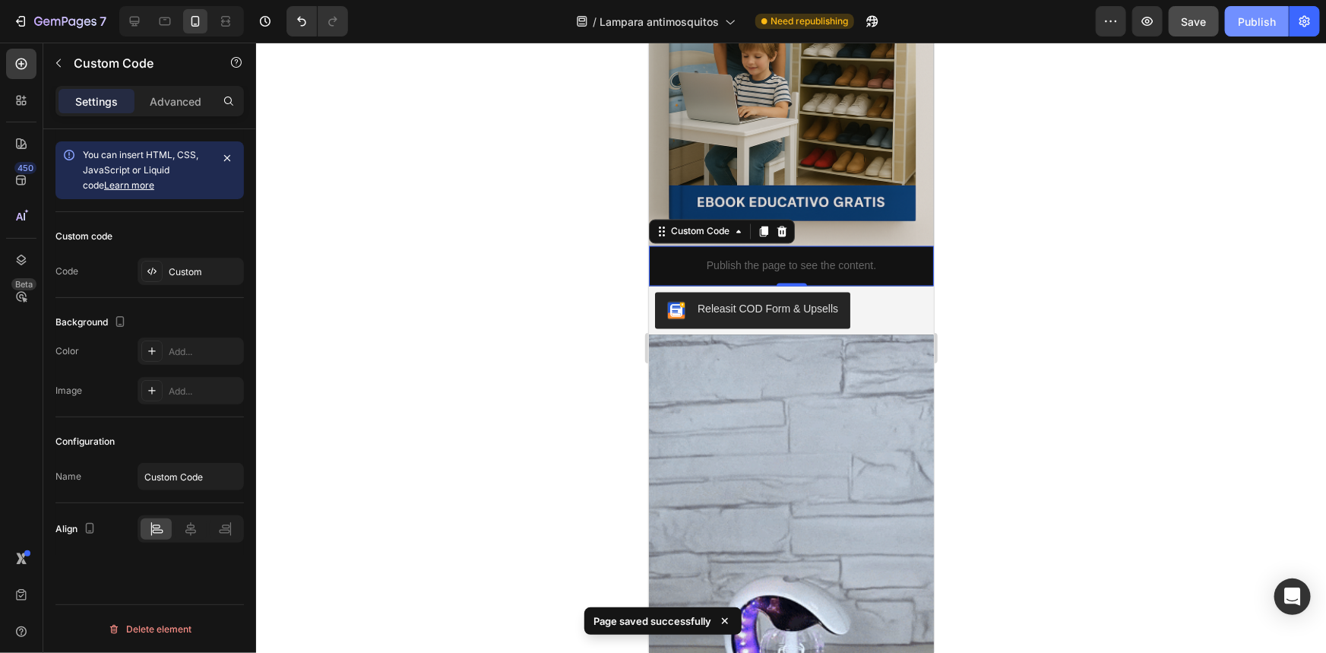
click at [1250, 24] on div "Publish" at bounding box center [1257, 22] width 38 height 16
click at [1139, 23] on button "button" at bounding box center [1148, 21] width 30 height 30
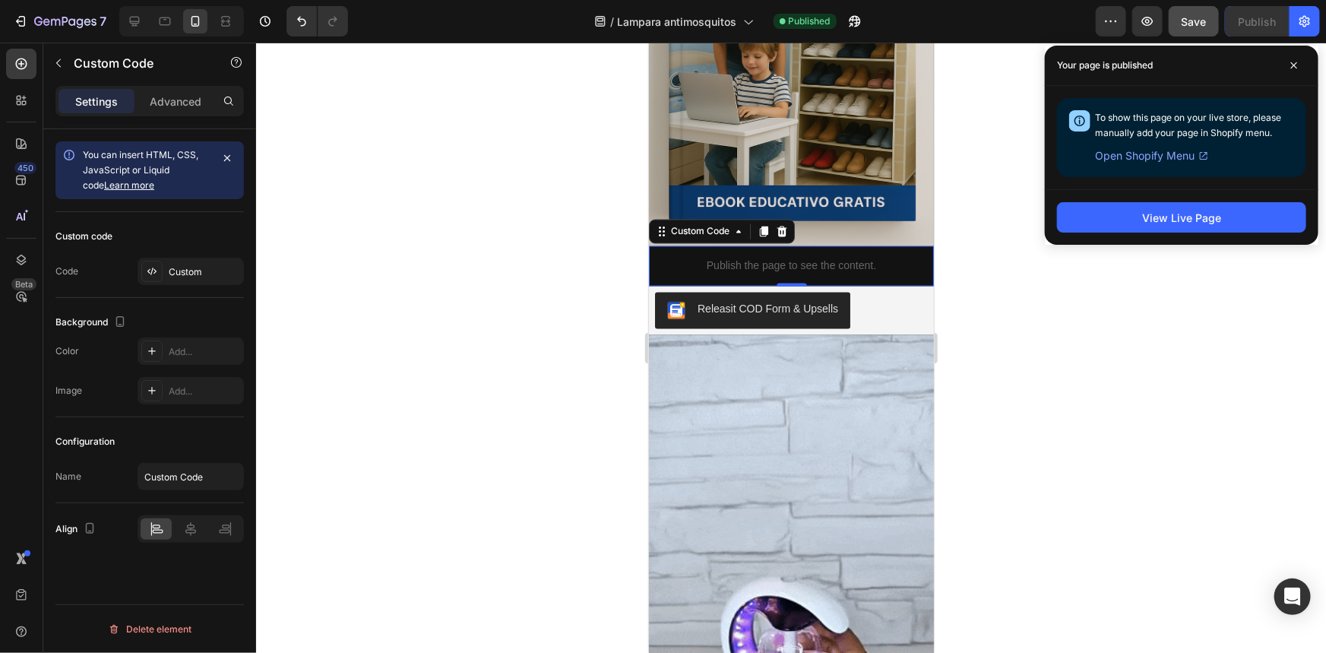
click at [740, 258] on p "Publish the page to see the content." at bounding box center [790, 266] width 285 height 16
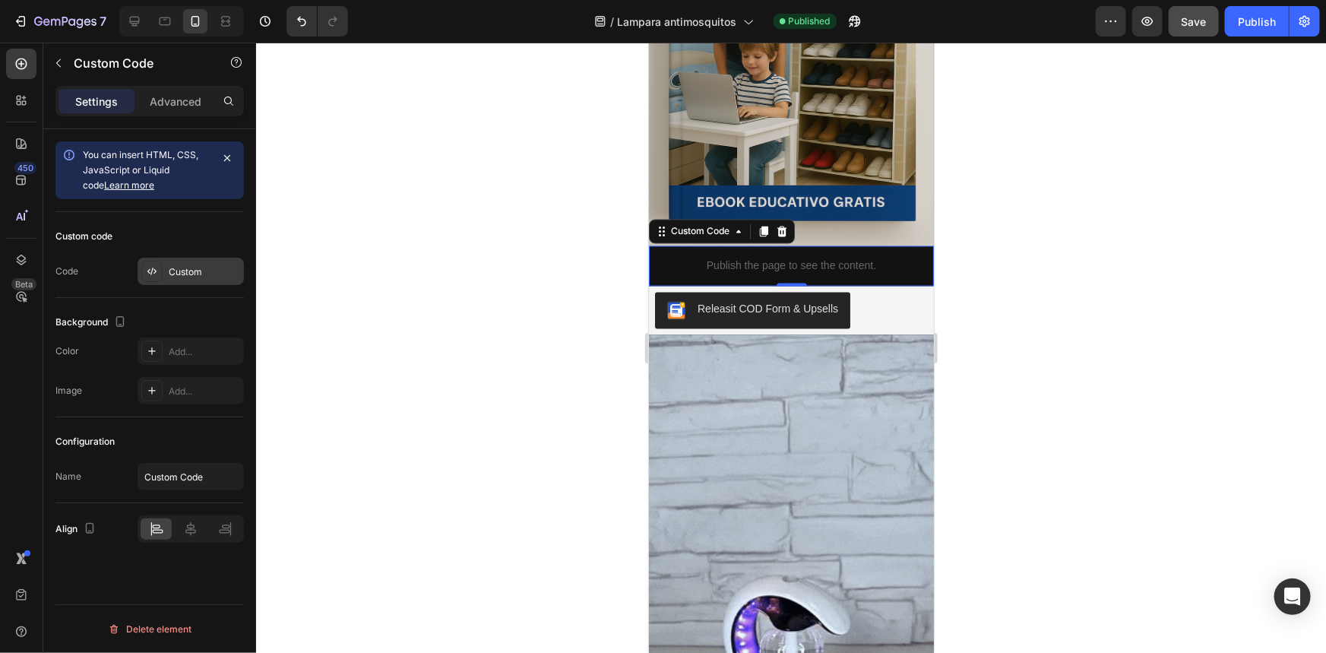
click at [214, 279] on div "Custom" at bounding box center [191, 271] width 106 height 27
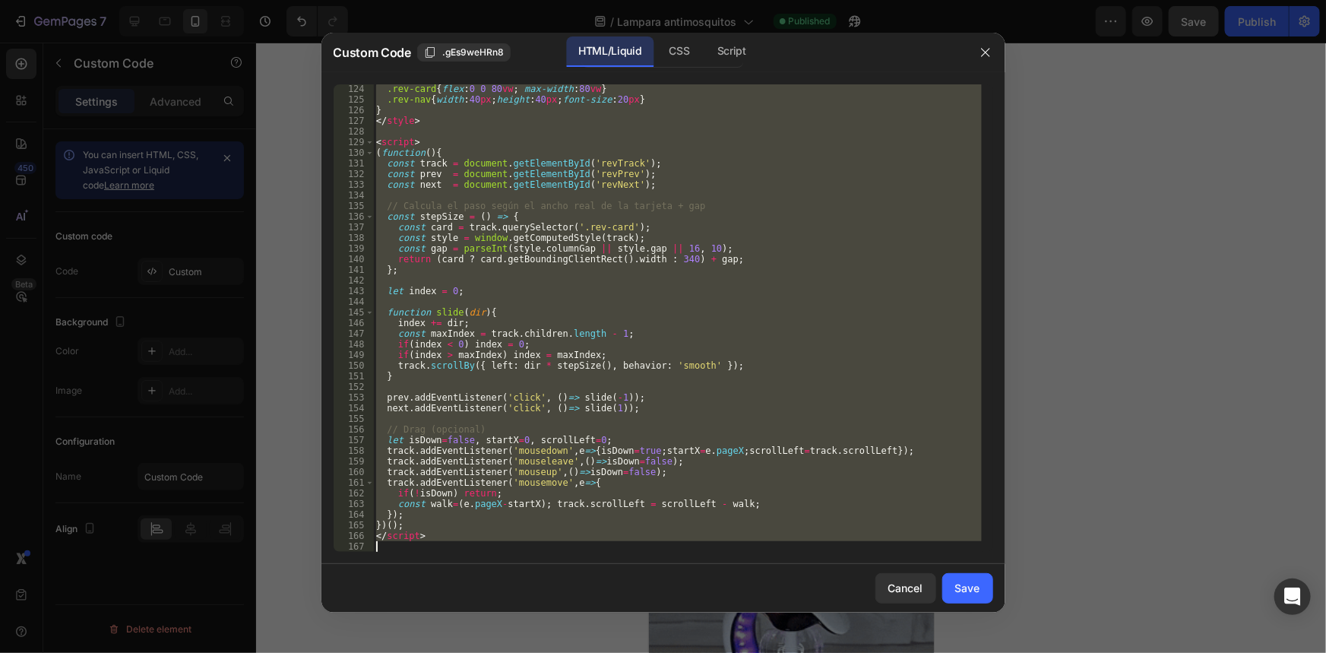
scroll to position [1362, 0]
drag, startPoint x: 376, startPoint y: 92, endPoint x: 797, endPoint y: 685, distance: 726.8
click at [797, 0] on html "7 / Lampara antimosquitos Published Preview Save Publish 450 Beta Sections(18) …" at bounding box center [663, 0] width 1326 height 0
paste textarea
type textarea "</script>"
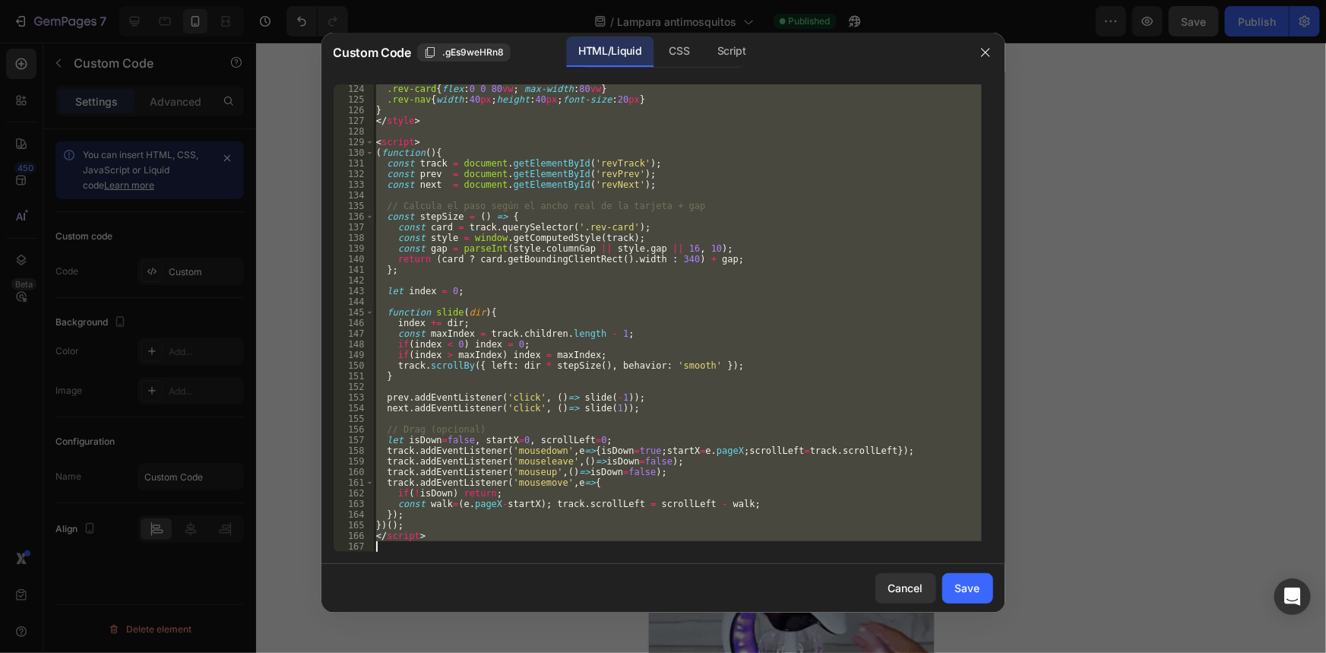
scroll to position [1277, 0]
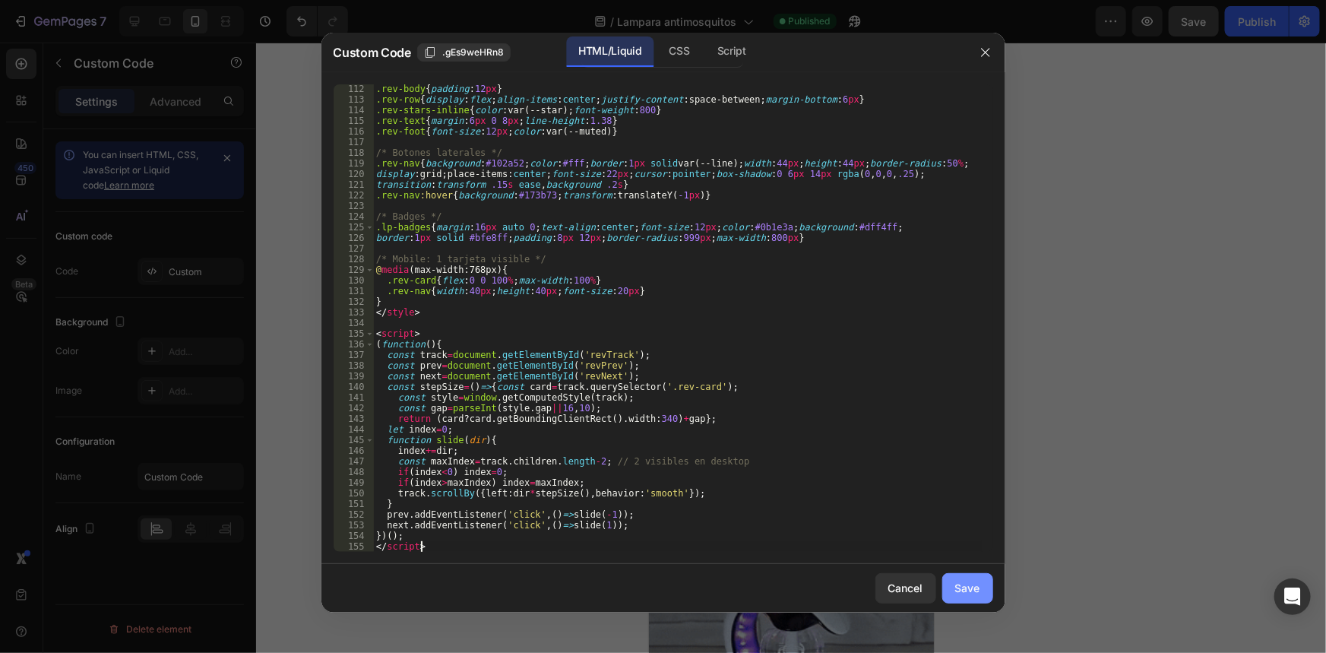
click at [988, 581] on button "Save" at bounding box center [968, 588] width 51 height 30
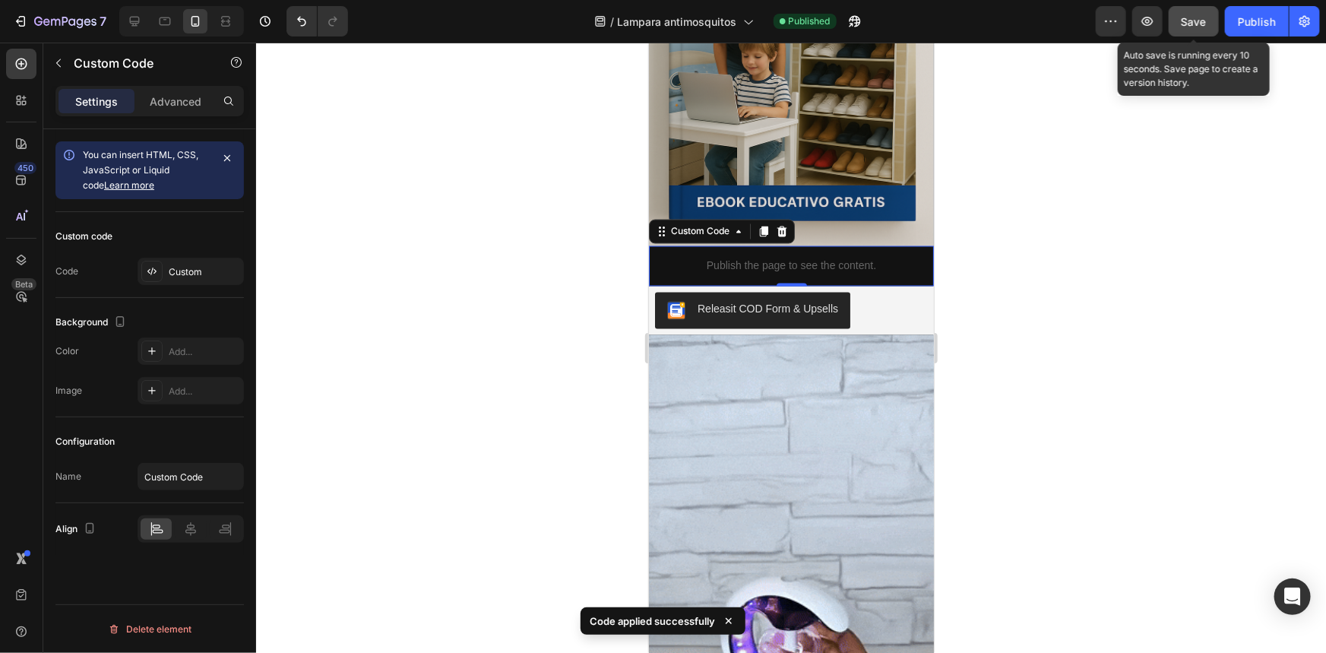
click at [1183, 24] on span "Save" at bounding box center [1194, 21] width 25 height 13
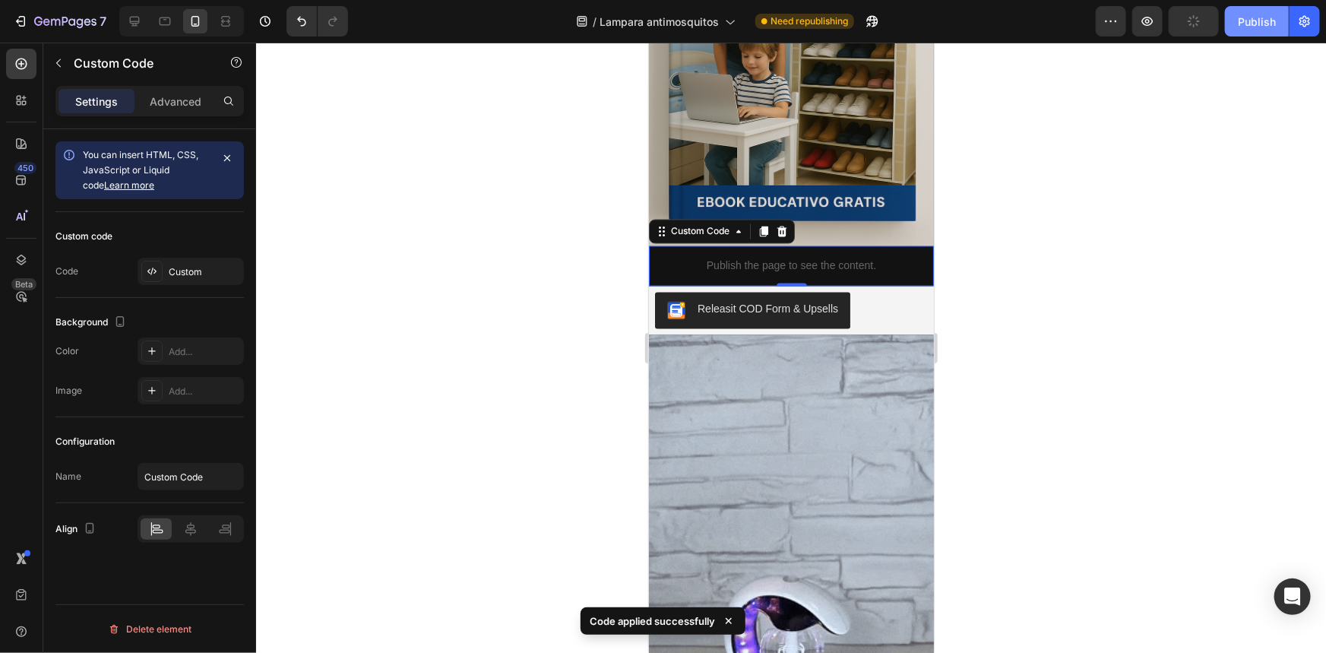
click at [1242, 27] on div "Publish" at bounding box center [1257, 22] width 38 height 16
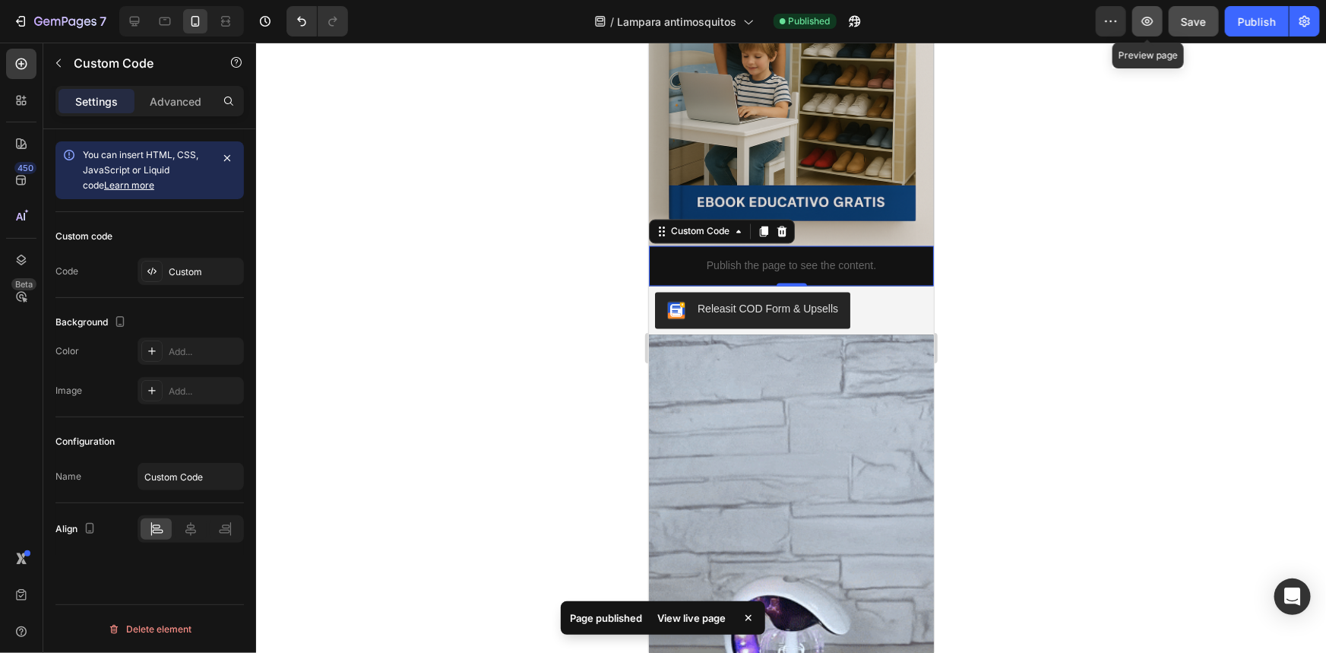
click at [1142, 25] on icon "button" at bounding box center [1147, 21] width 15 height 15
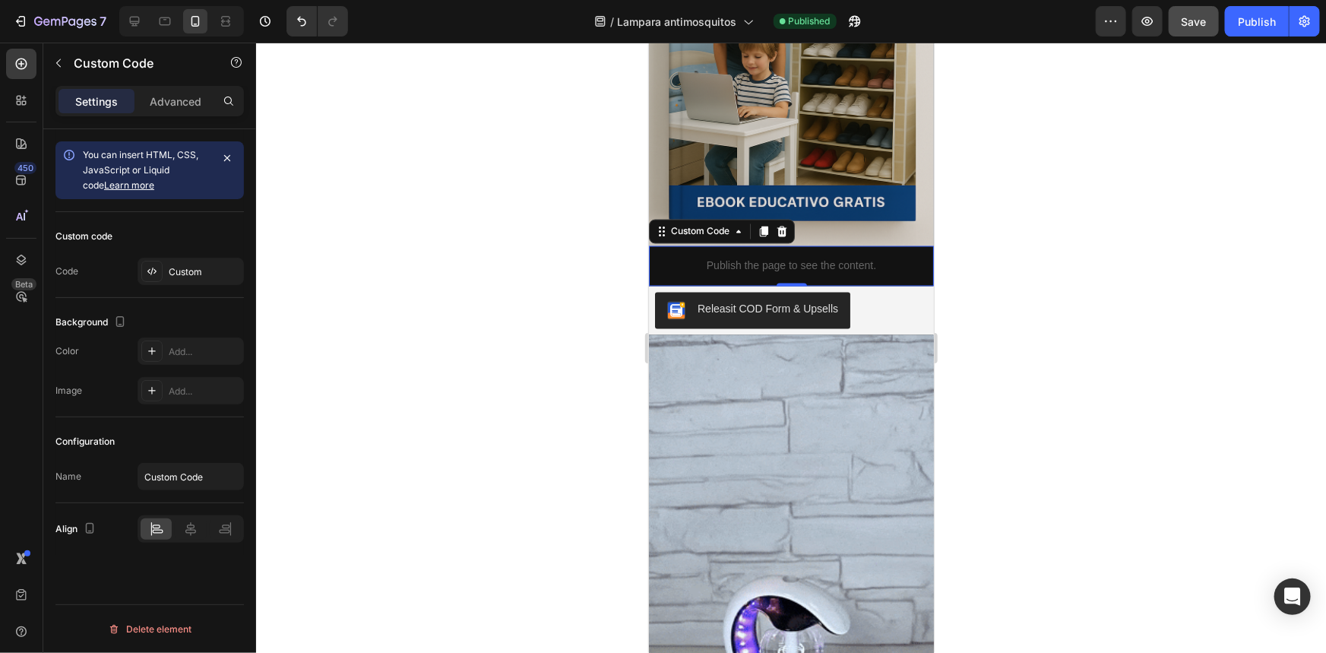
click at [830, 246] on div "Publish the page to see the content." at bounding box center [790, 266] width 285 height 40
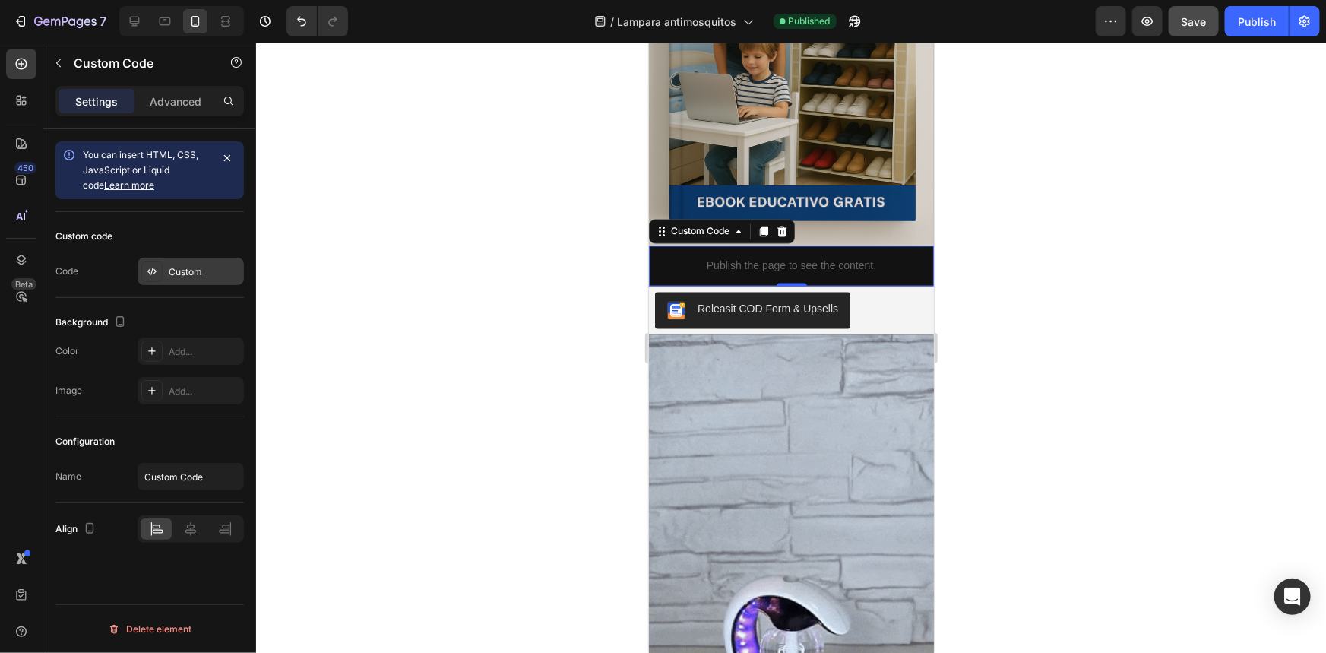
click at [220, 261] on div "Custom" at bounding box center [191, 271] width 106 height 27
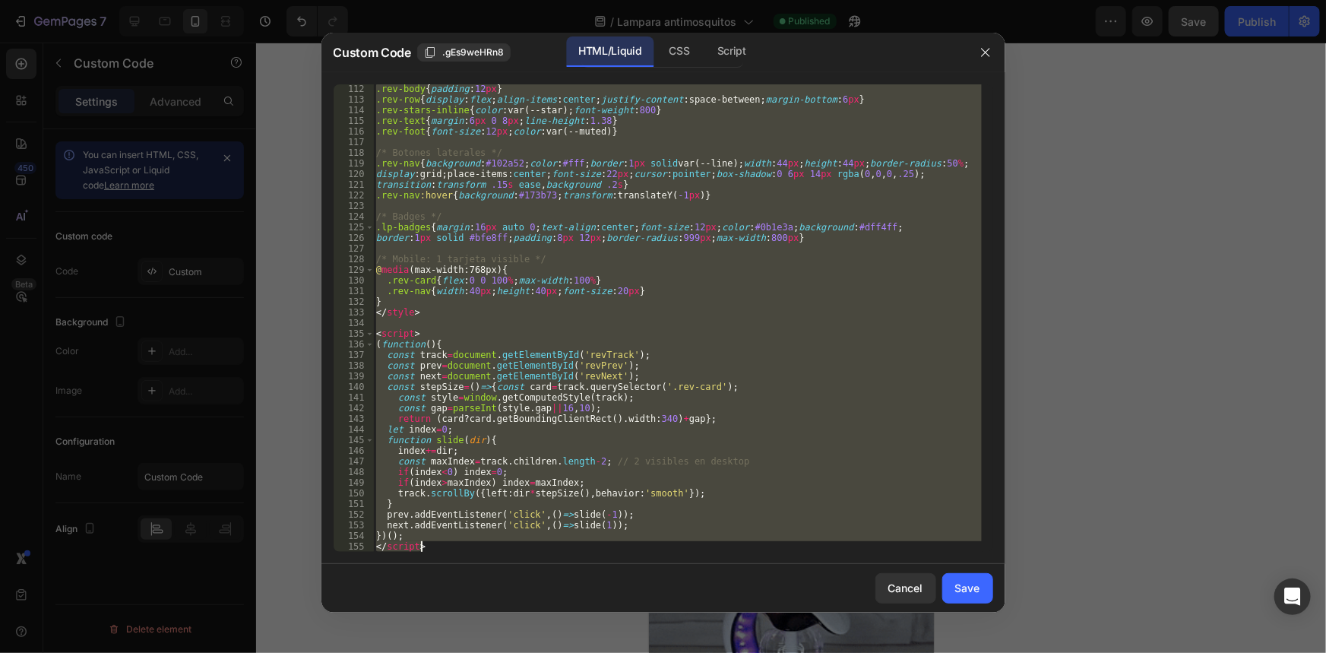
drag, startPoint x: 375, startPoint y: 90, endPoint x: 752, endPoint y: 670, distance: 691.1
click at [752, 0] on html "7 / Lampara antimosquitos Published Preview Save Publish 450 Beta Sections(18) …" at bounding box center [663, 0] width 1326 height 0
type textarea "})(); </script>"
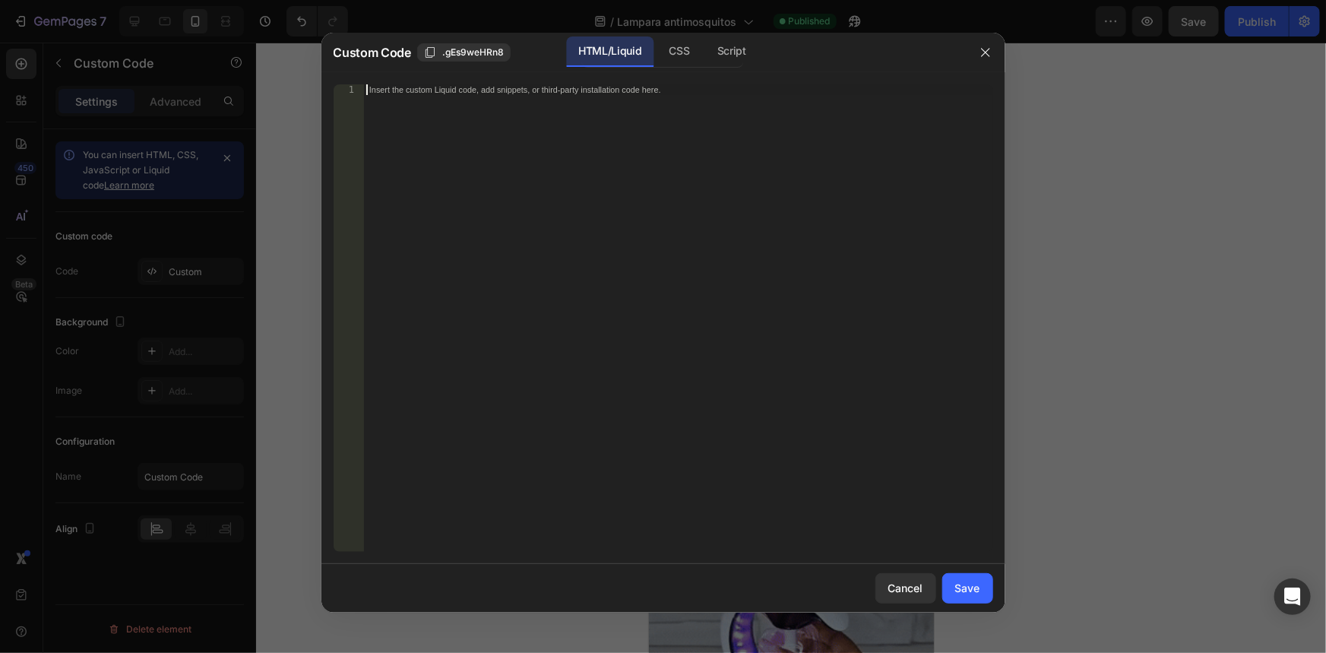
scroll to position [1500, 0]
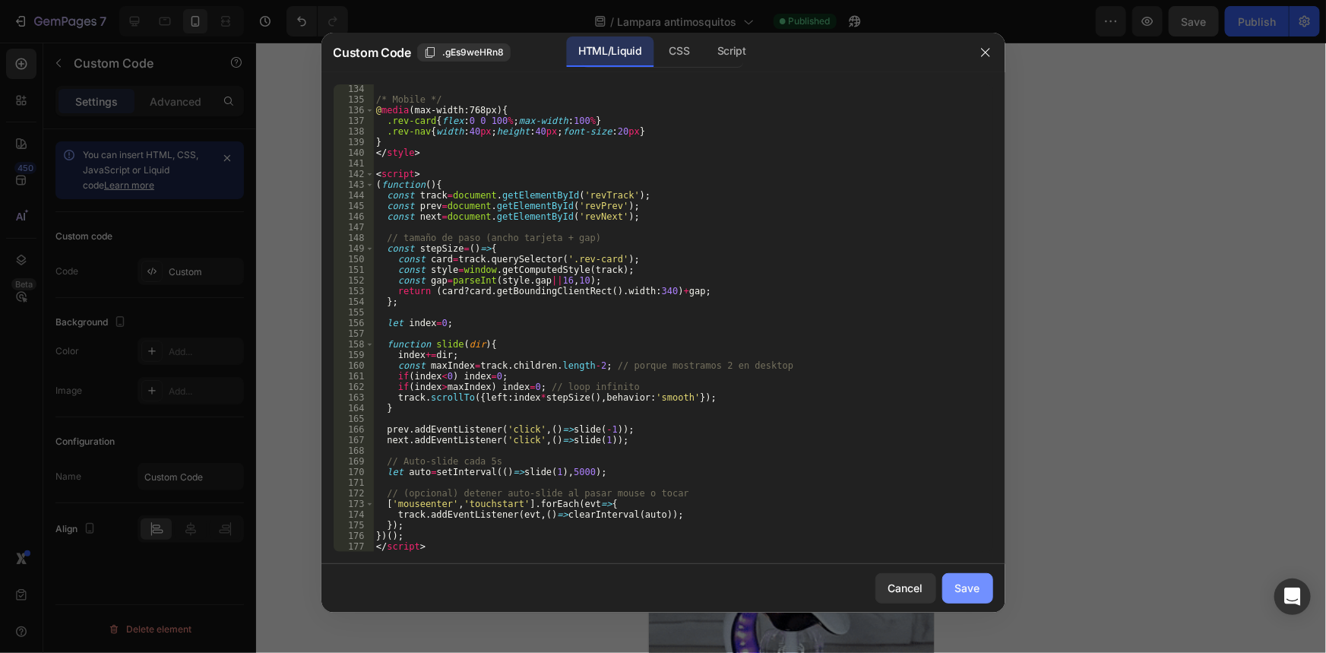
click at [975, 595] on div "Save" at bounding box center [967, 588] width 25 height 16
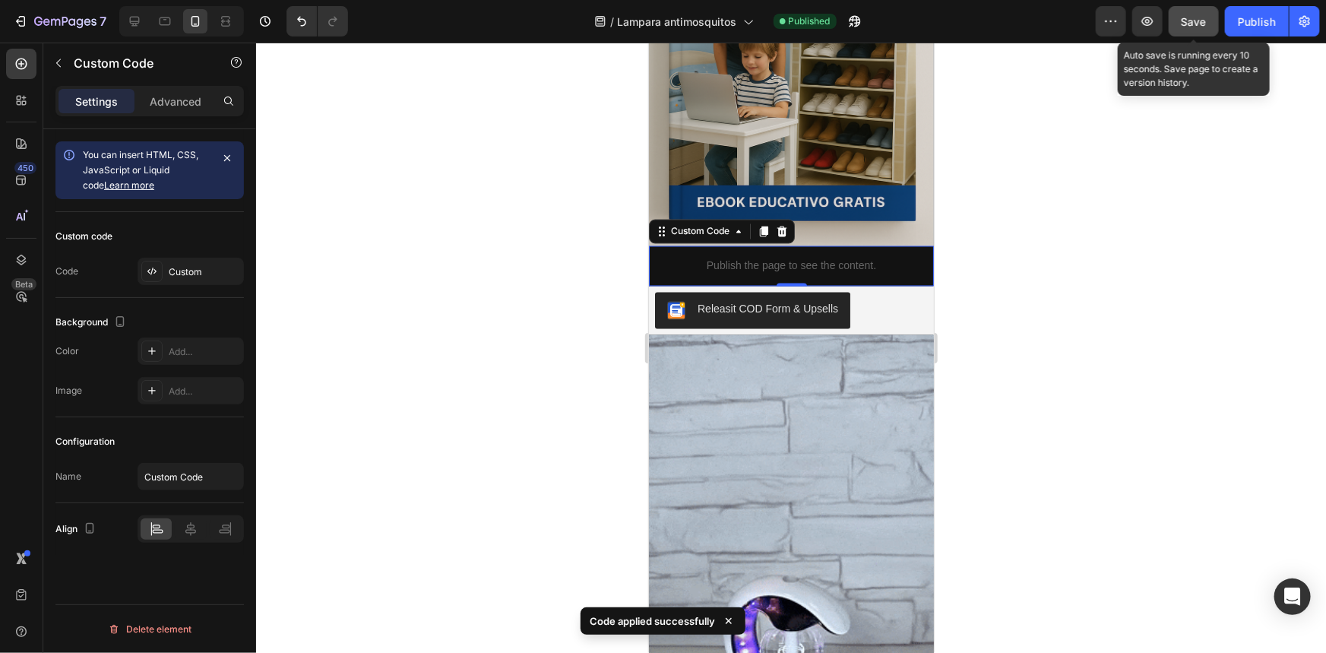
click at [1187, 28] on div "Save" at bounding box center [1194, 22] width 25 height 16
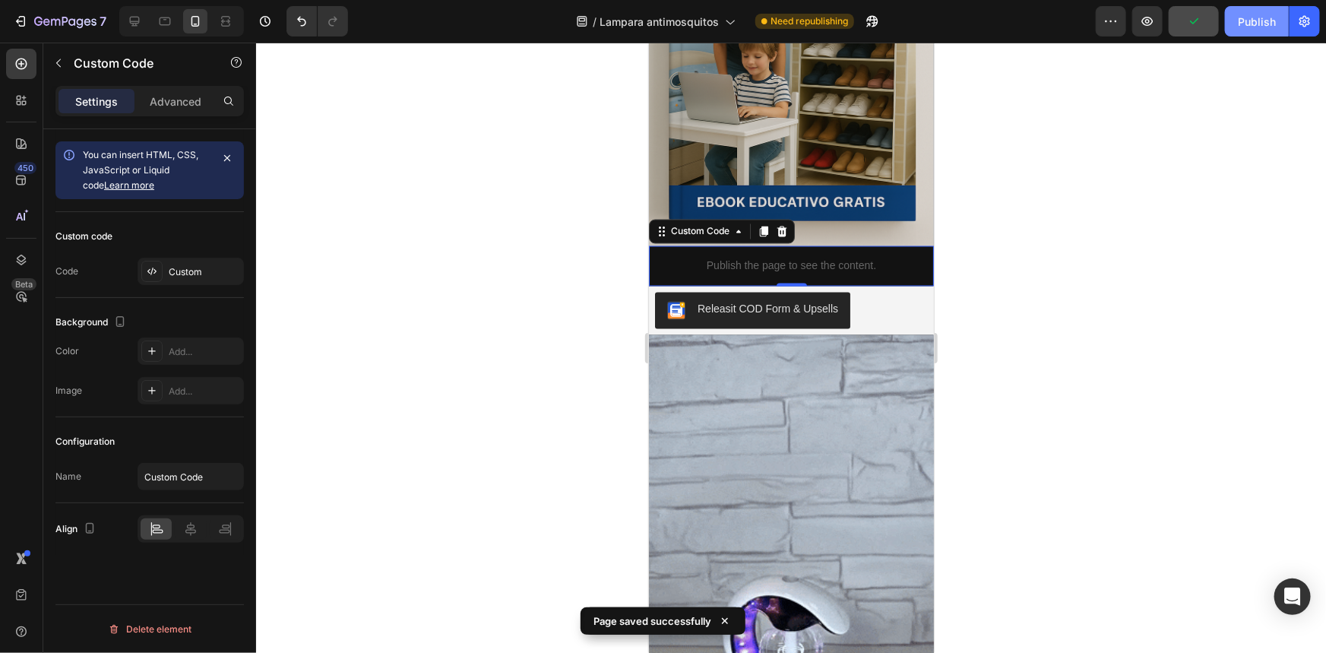
click at [1251, 7] on button "Publish" at bounding box center [1257, 21] width 64 height 30
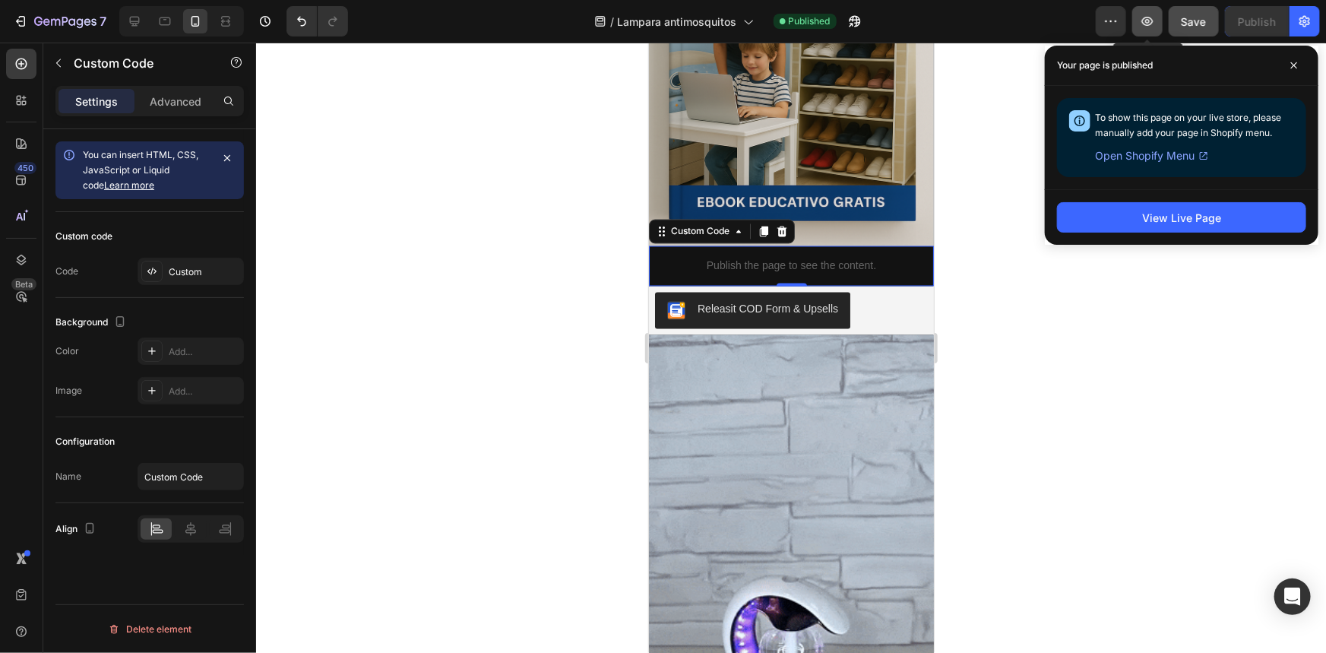
click at [1139, 26] on button "button" at bounding box center [1148, 21] width 30 height 30
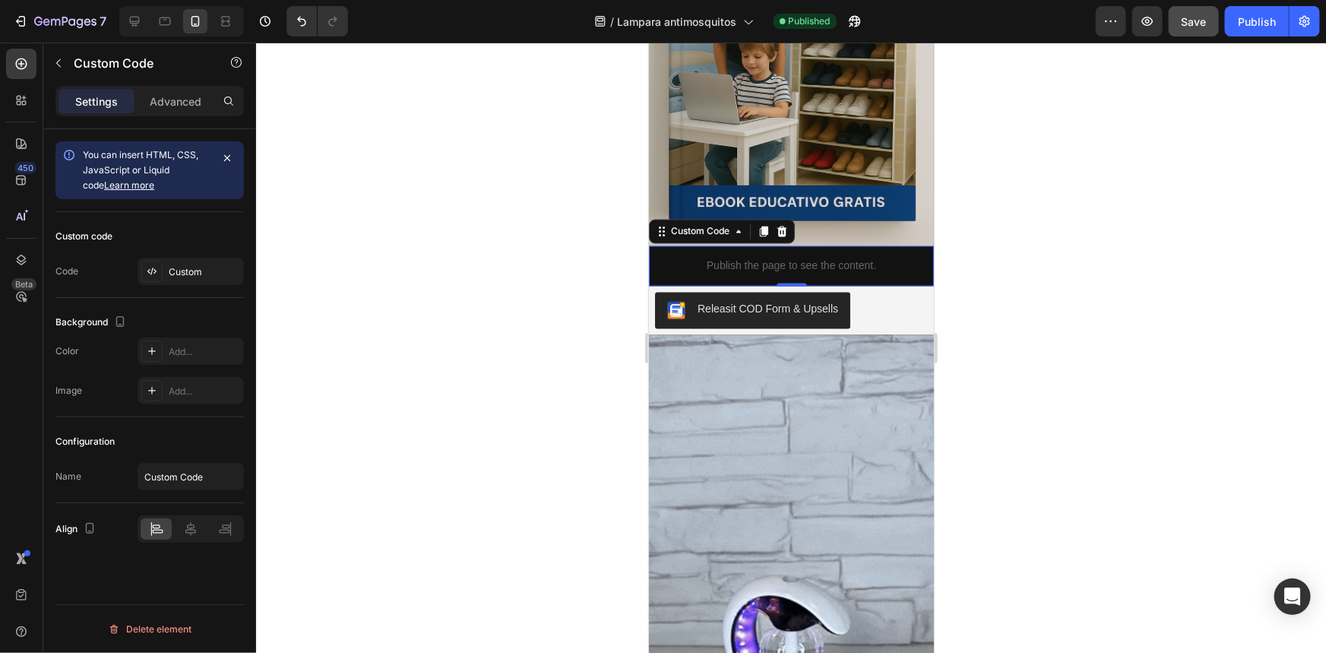
click at [762, 258] on p "Publish the page to see the content." at bounding box center [790, 266] width 285 height 16
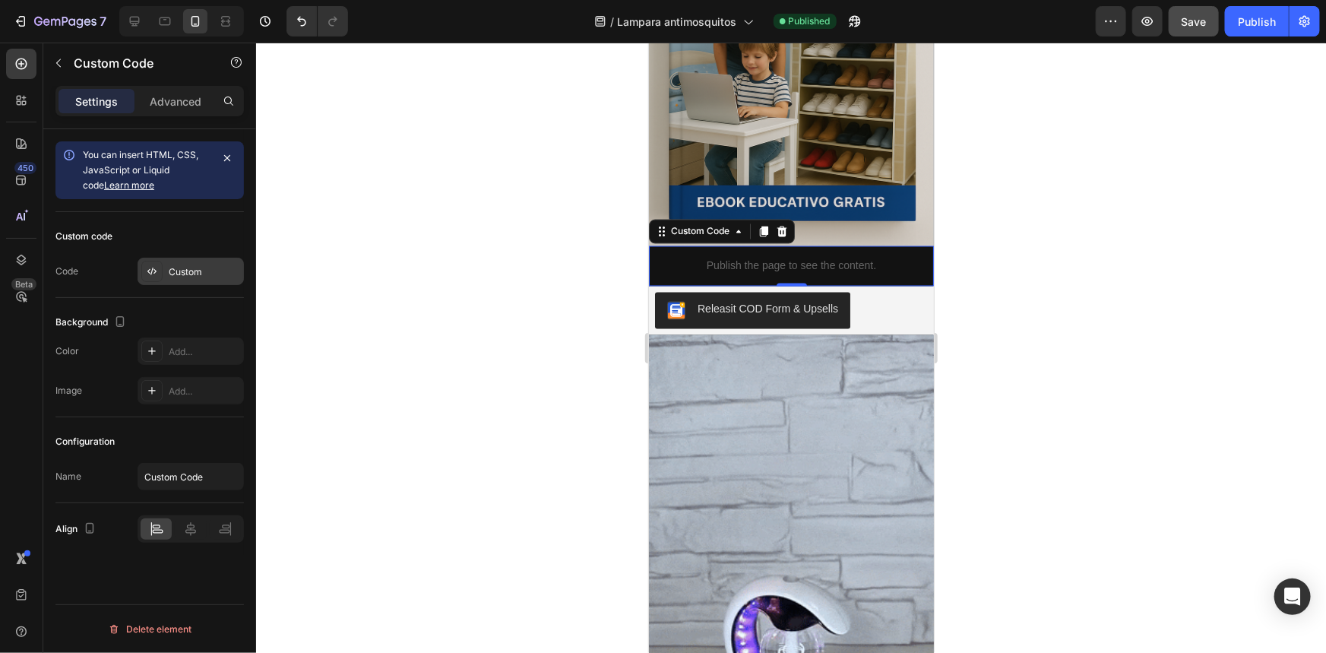
click at [154, 262] on div at bounding box center [151, 271] width 21 height 21
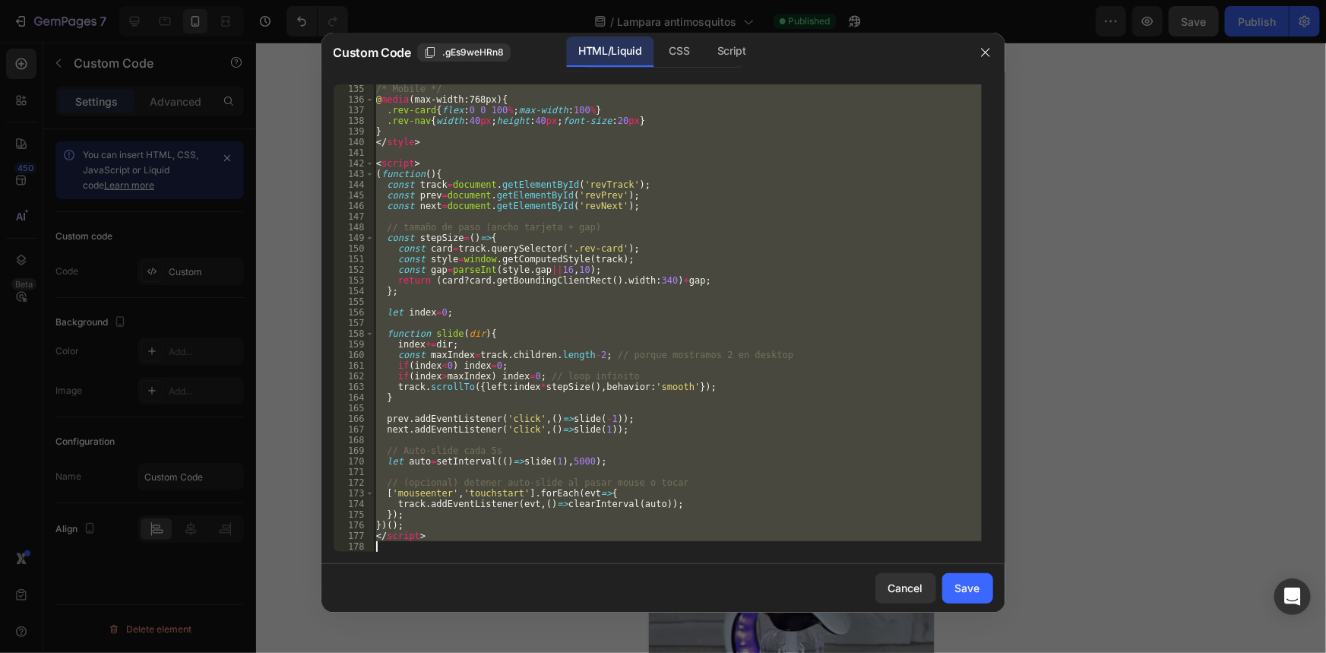
scroll to position [1511, 0]
drag, startPoint x: 377, startPoint y: 89, endPoint x: 847, endPoint y: 685, distance: 758.8
click at [847, 0] on html "7 / Lampara antimosquitos Published Preview Save Publish 450 Beta Sections(18) …" at bounding box center [663, 0] width 1326 height 0
type textarea "</script>"
paste textarea
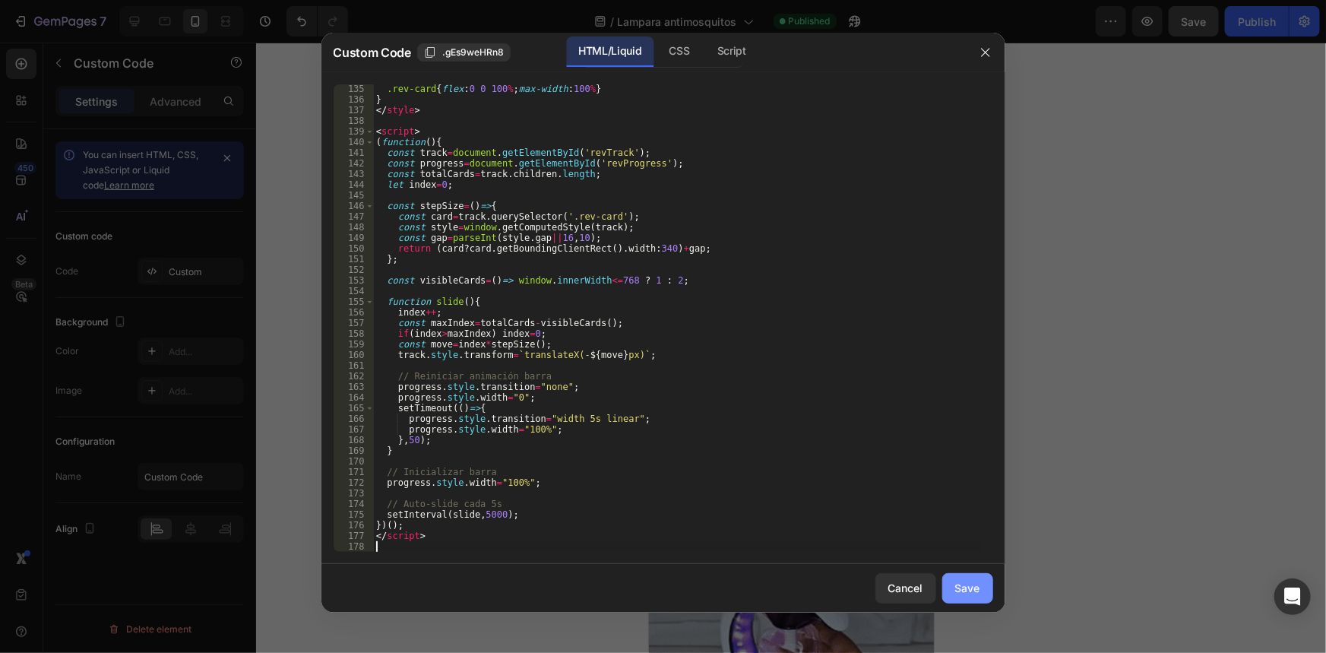
click at [952, 594] on button "Save" at bounding box center [968, 588] width 51 height 30
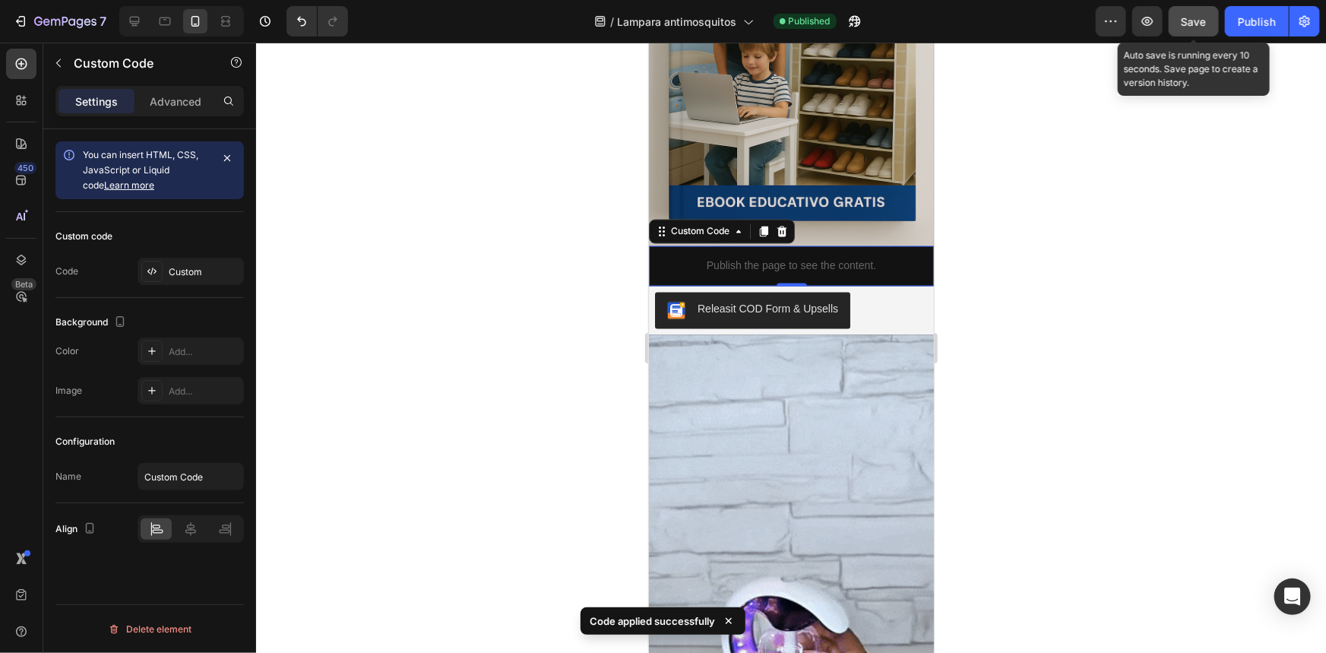
click at [1183, 25] on span "Save" at bounding box center [1194, 21] width 25 height 13
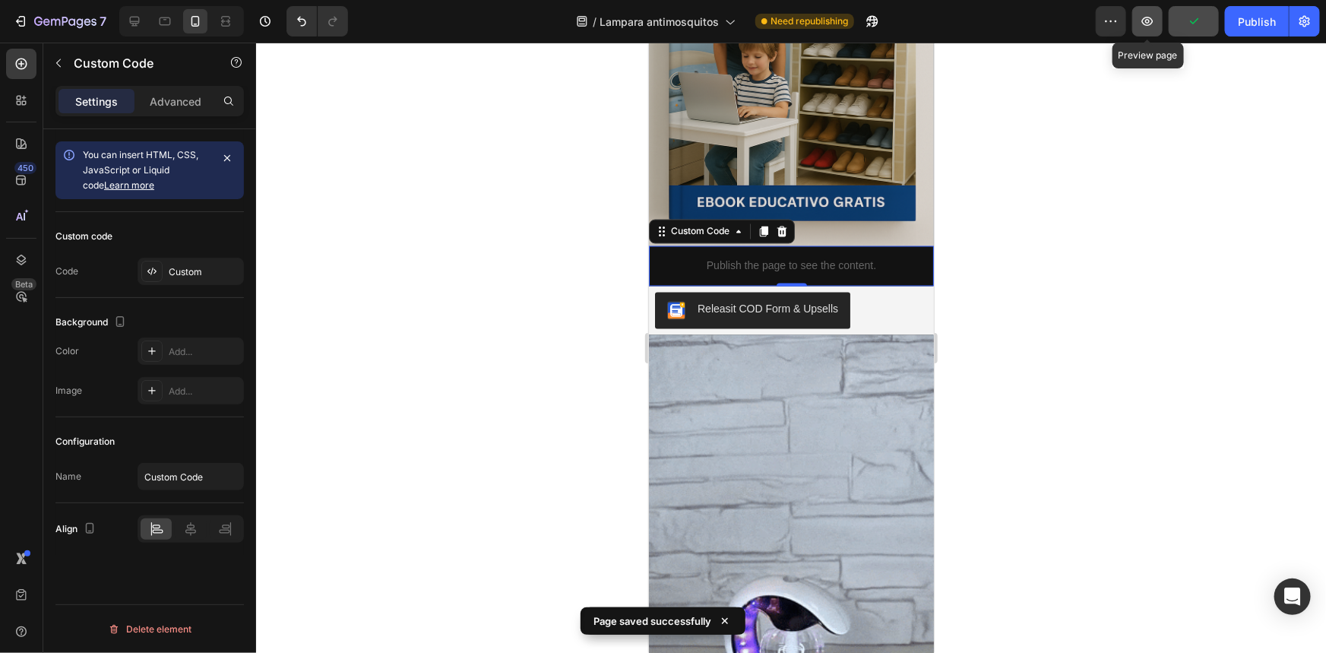
click at [1152, 25] on icon "button" at bounding box center [1147, 21] width 15 height 15
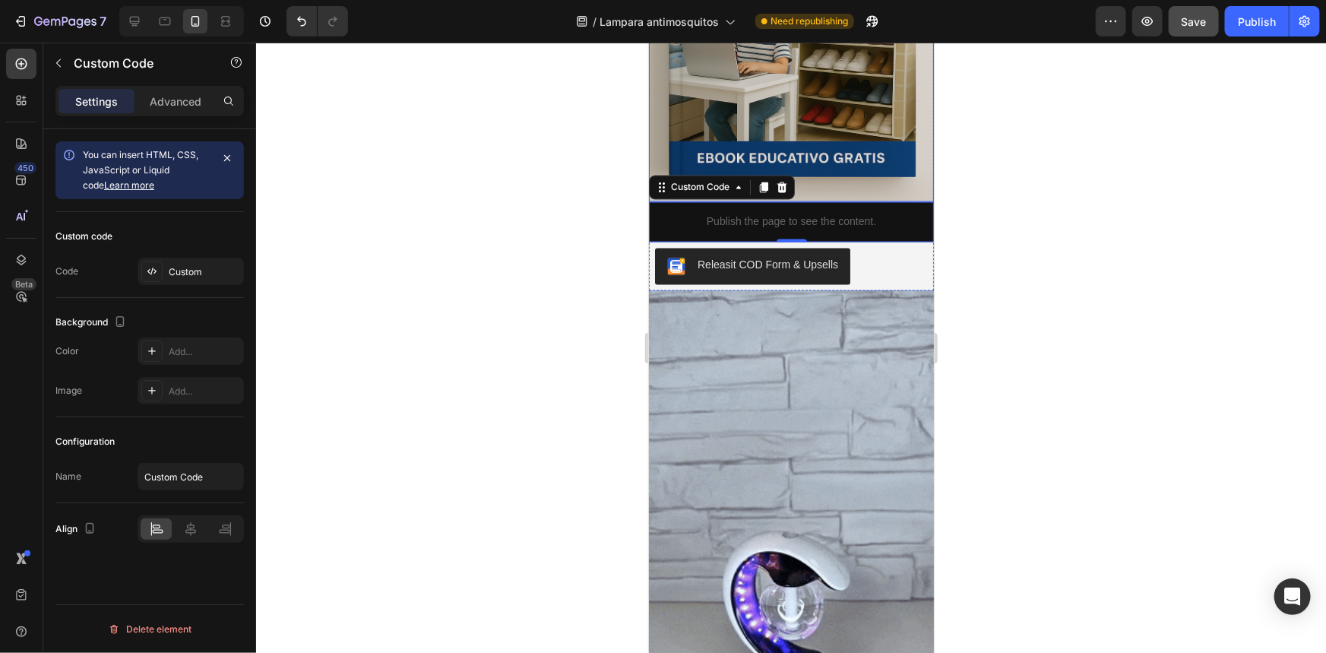
scroll to position [1382, 0]
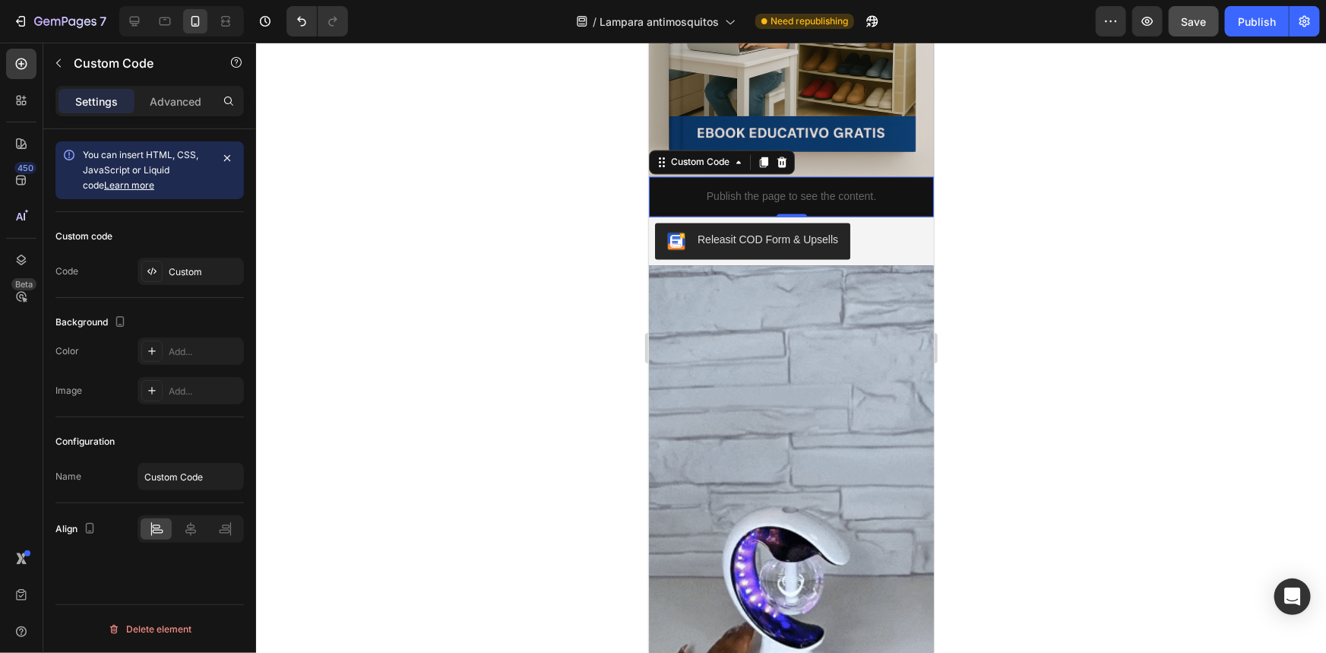
click at [749, 189] on p "Publish the page to see the content." at bounding box center [790, 197] width 285 height 16
click at [178, 280] on div "Custom" at bounding box center [191, 271] width 106 height 27
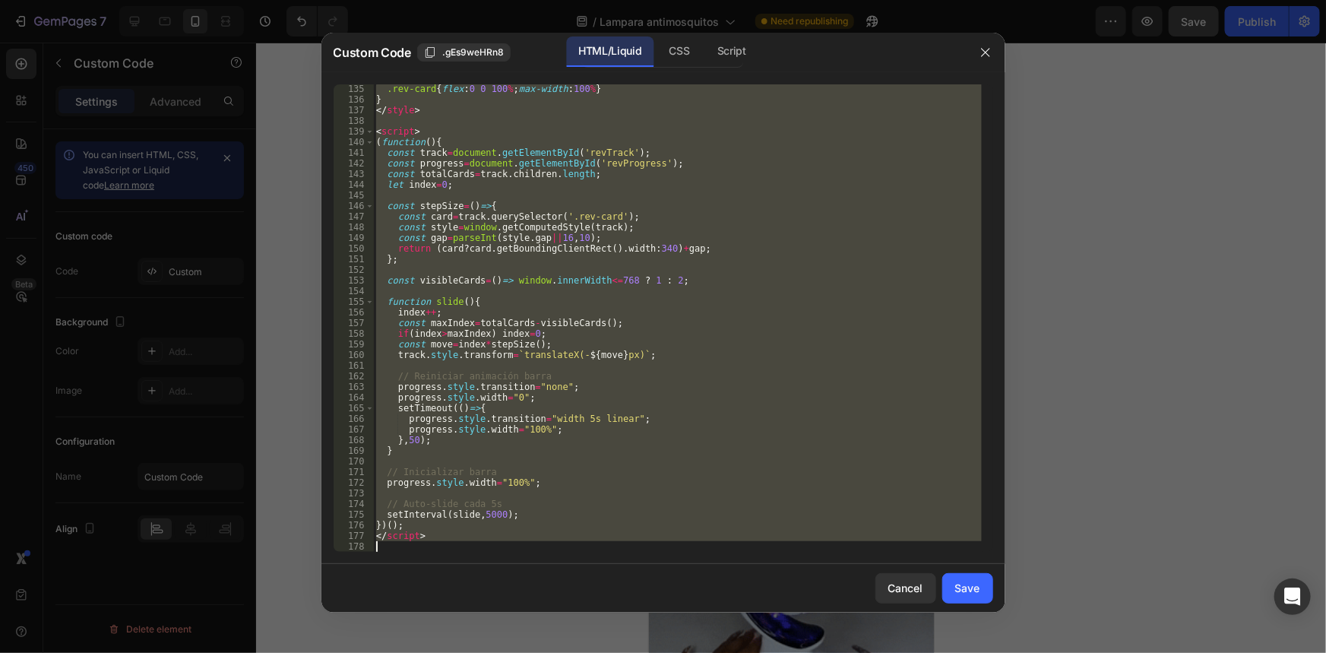
scroll to position [1511, 0]
drag, startPoint x: 375, startPoint y: 92, endPoint x: 667, endPoint y: 644, distance: 624.3
click at [667, 644] on div "Custom Code .gEs9weHRn8 HTML/Liquid CSS Script <!-- ===== Carrusel de Reseñas –…" at bounding box center [663, 326] width 1326 height 653
type textarea "</script>"
paste textarea
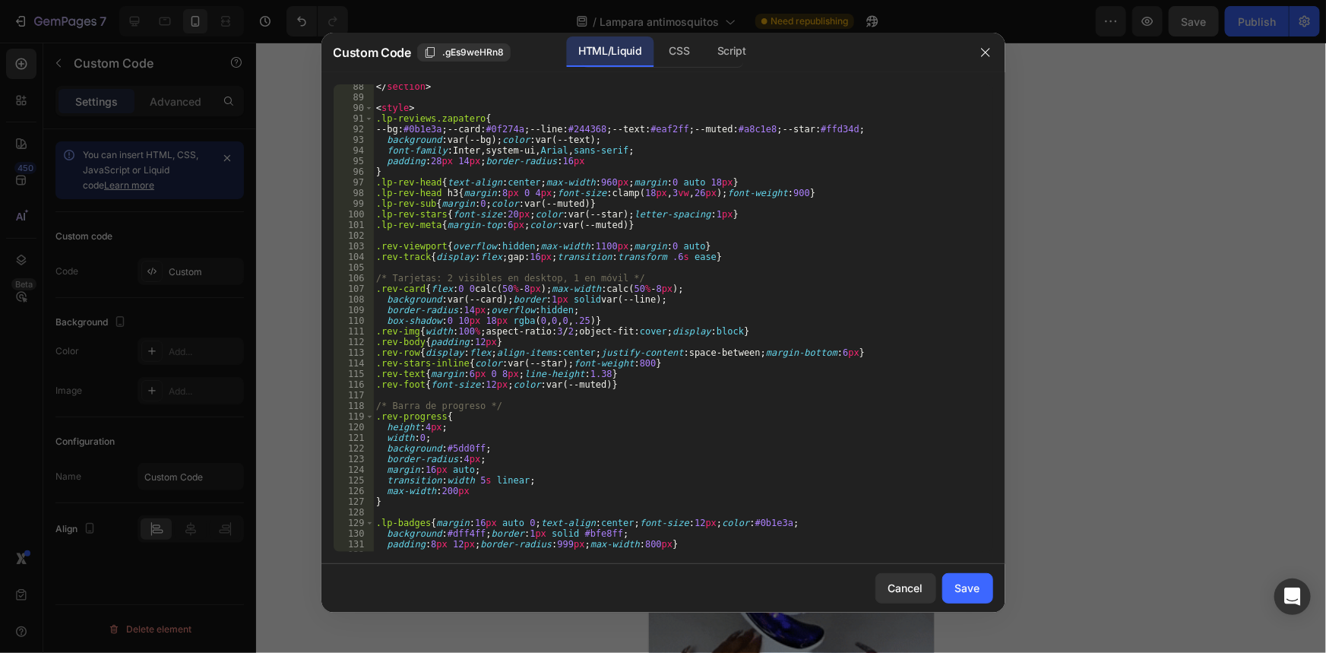
scroll to position [775, 0]
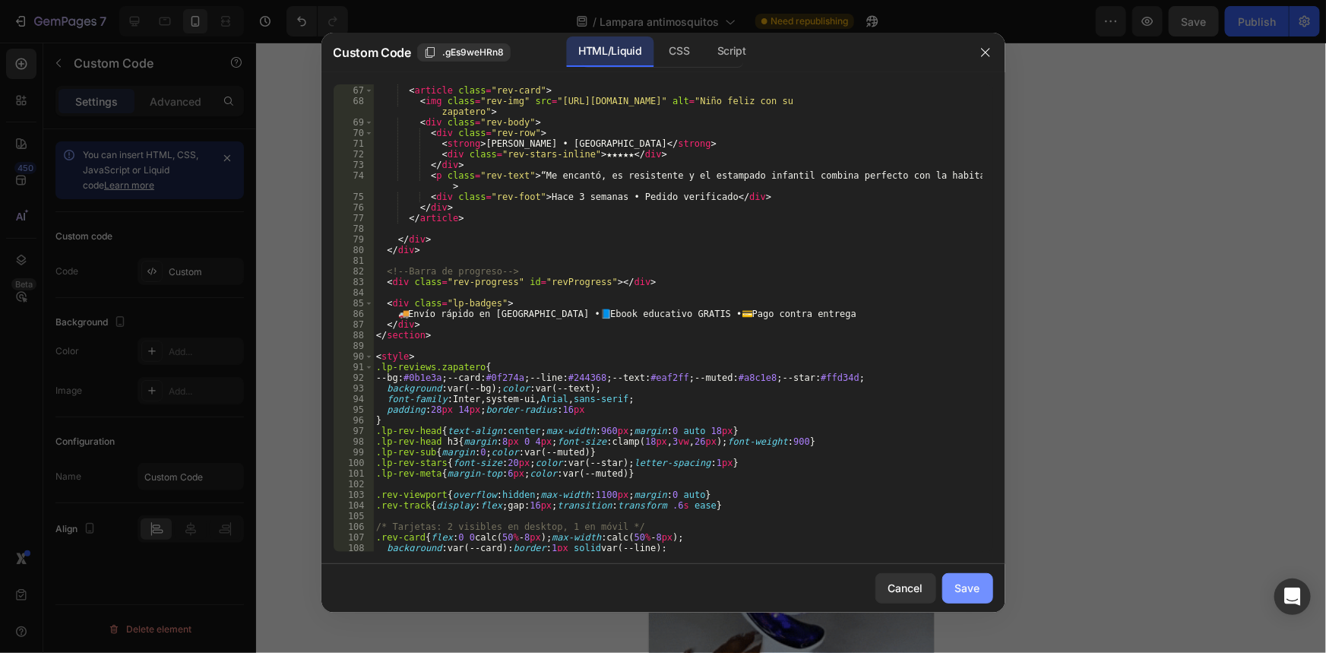
click at [975, 588] on div "Save" at bounding box center [967, 588] width 25 height 16
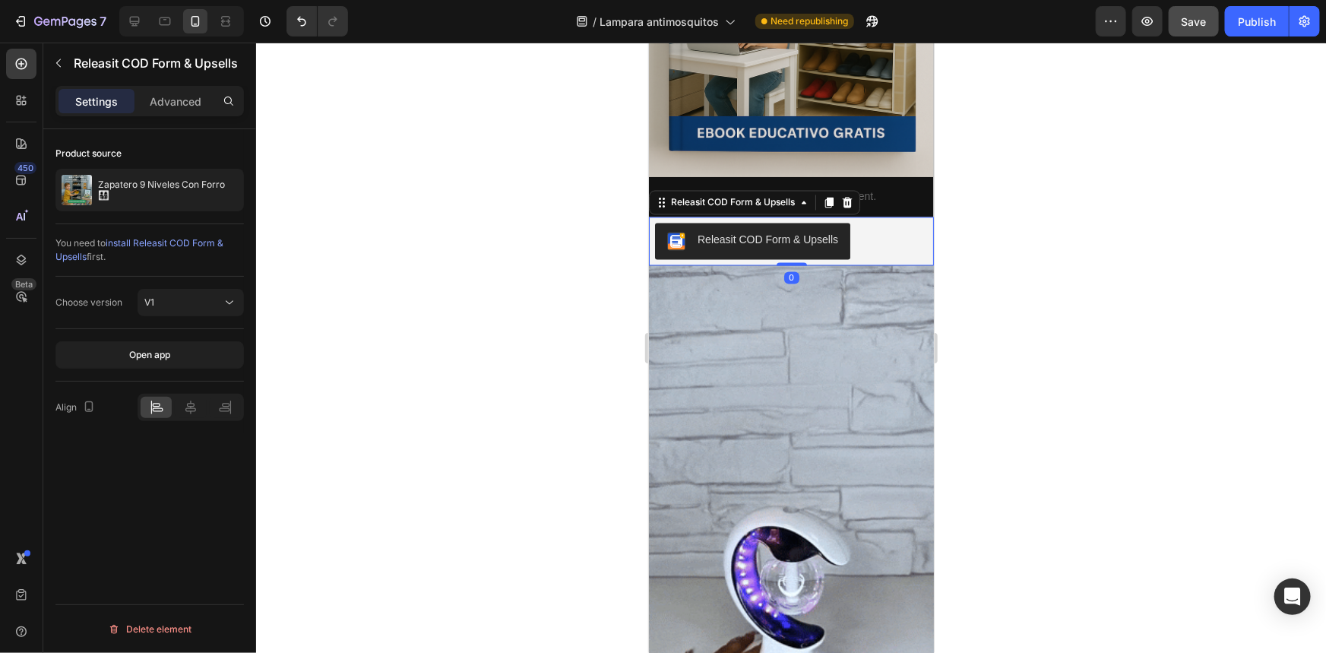
click at [800, 239] on button "Releasit COD Form & Upsells" at bounding box center [751, 241] width 195 height 36
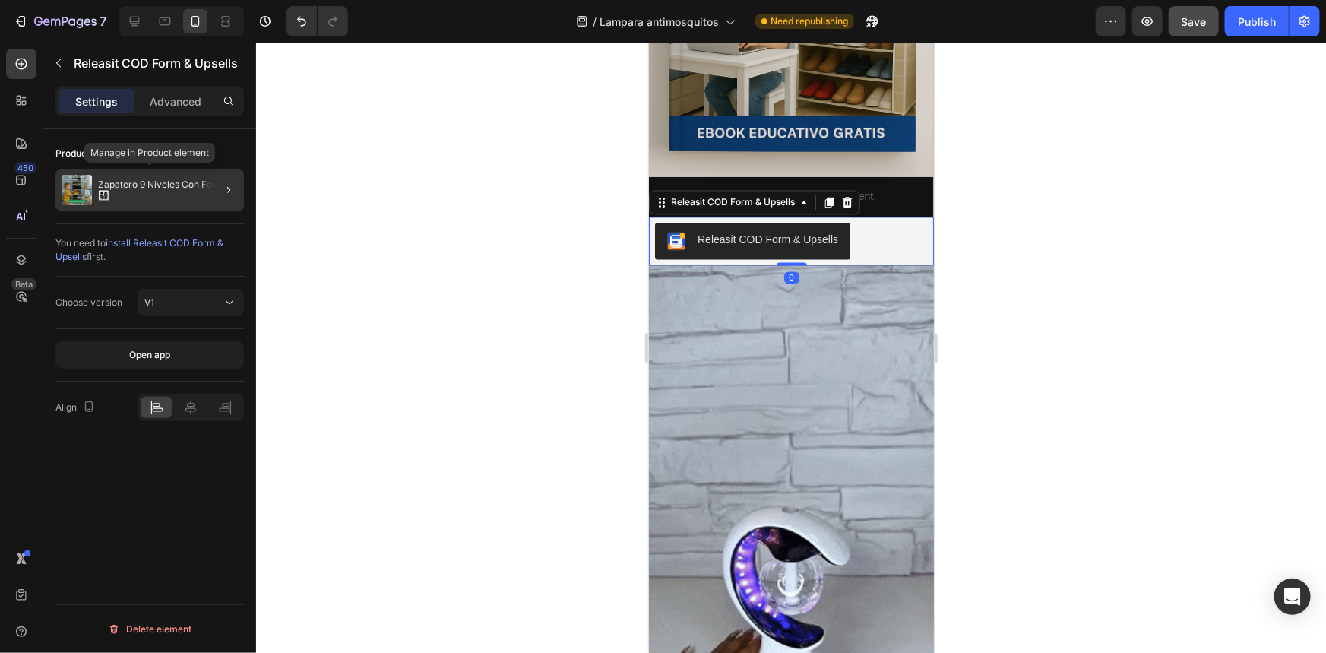
click at [181, 195] on p "Zapatero 9 Niveles Con Forro 👨‍👩‍👧‍👦" at bounding box center [168, 189] width 140 height 21
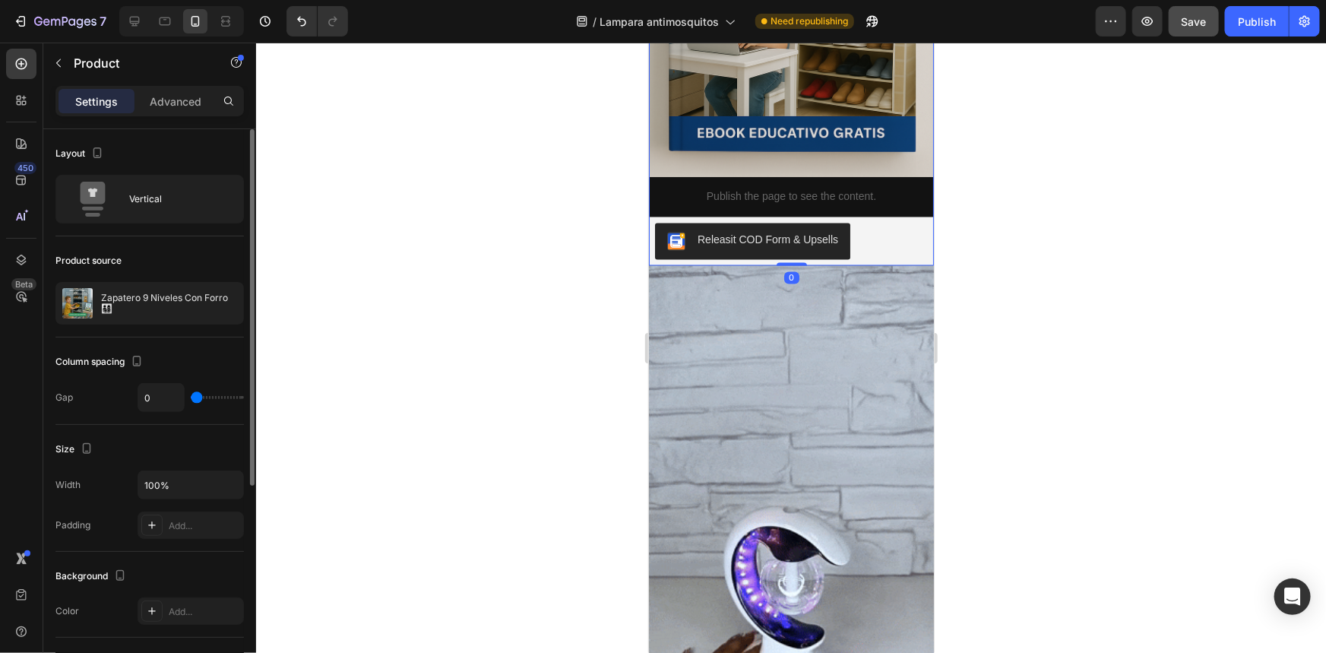
click at [358, 251] on div at bounding box center [791, 348] width 1070 height 610
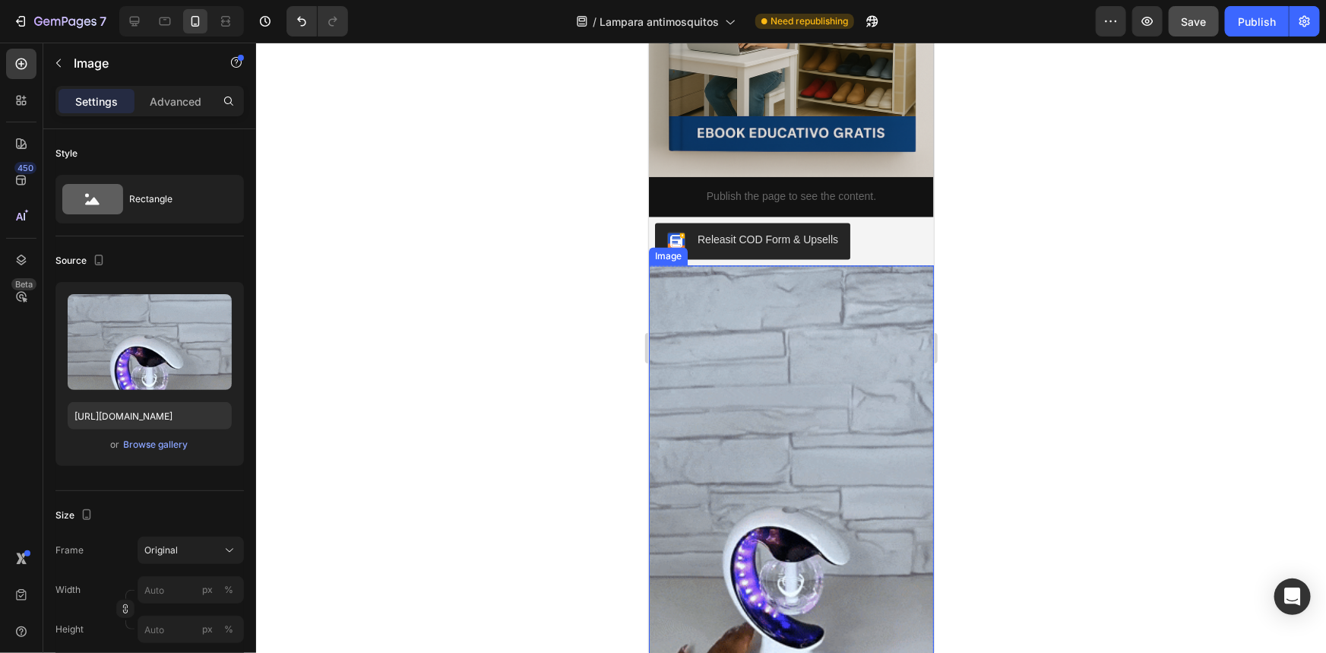
click at [797, 342] on img at bounding box center [790, 518] width 285 height 507
click at [1203, 45] on div at bounding box center [791, 348] width 1070 height 610
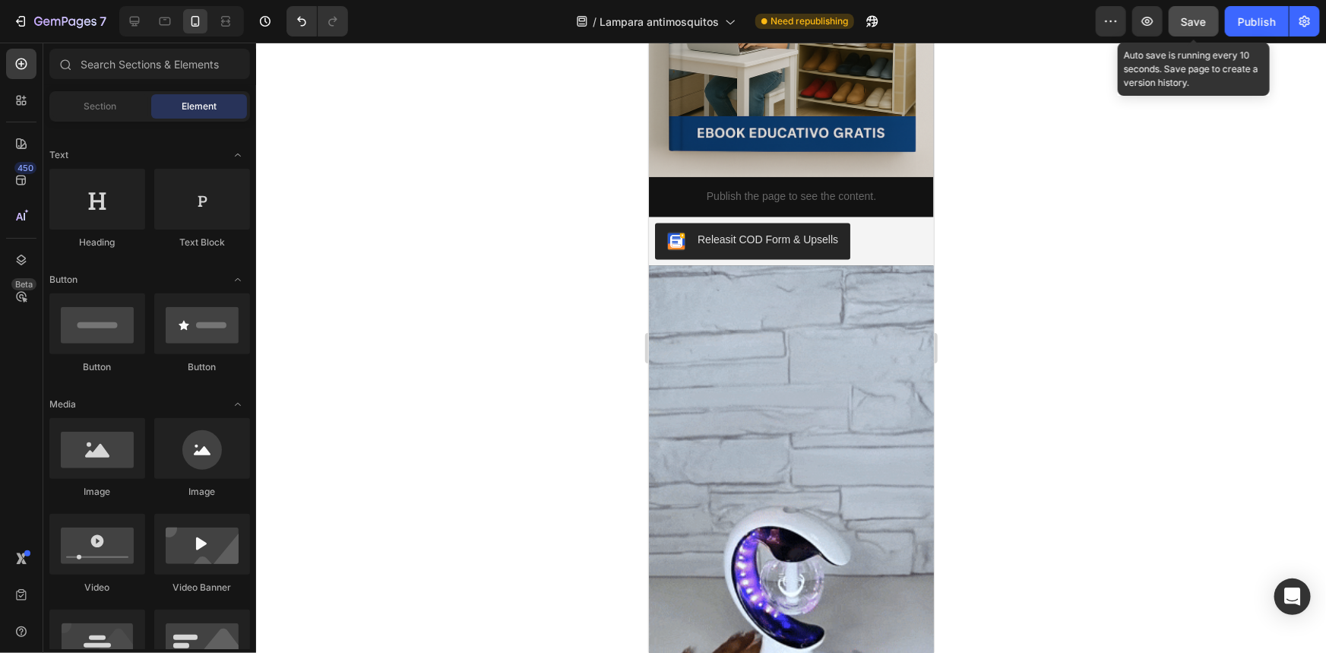
click at [1203, 30] on button "Save" at bounding box center [1194, 21] width 50 height 30
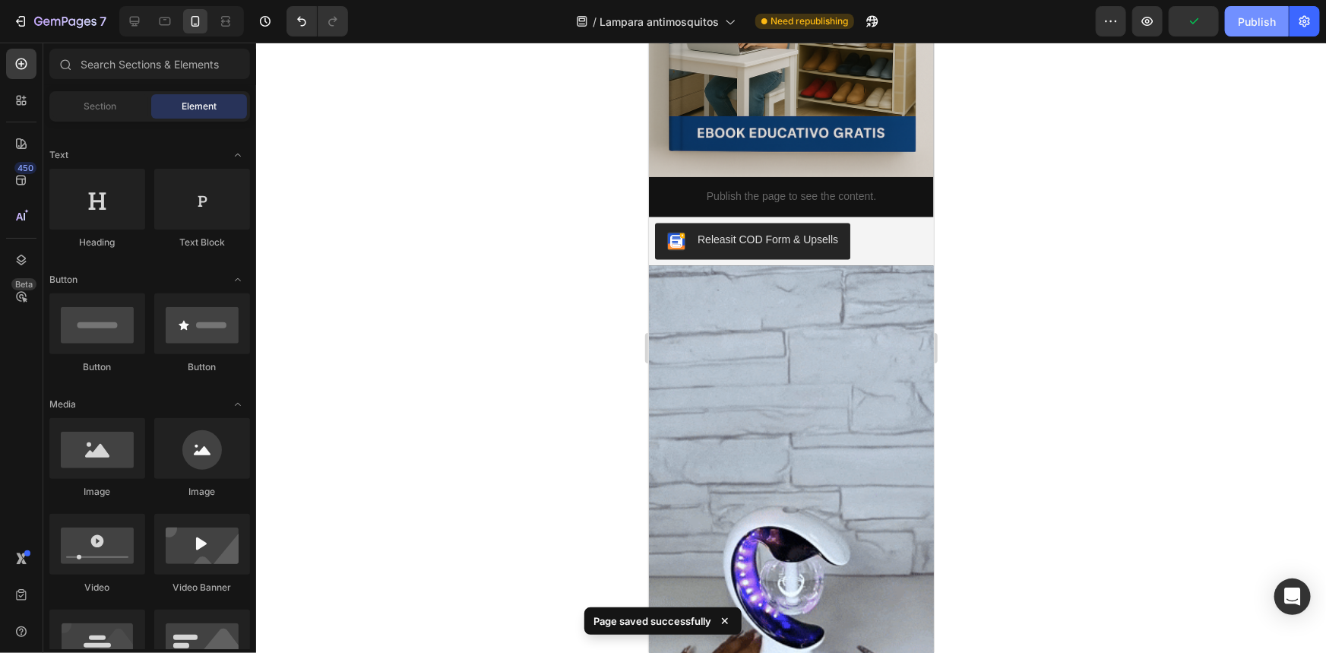
click at [1231, 22] on button "Publish" at bounding box center [1257, 21] width 64 height 30
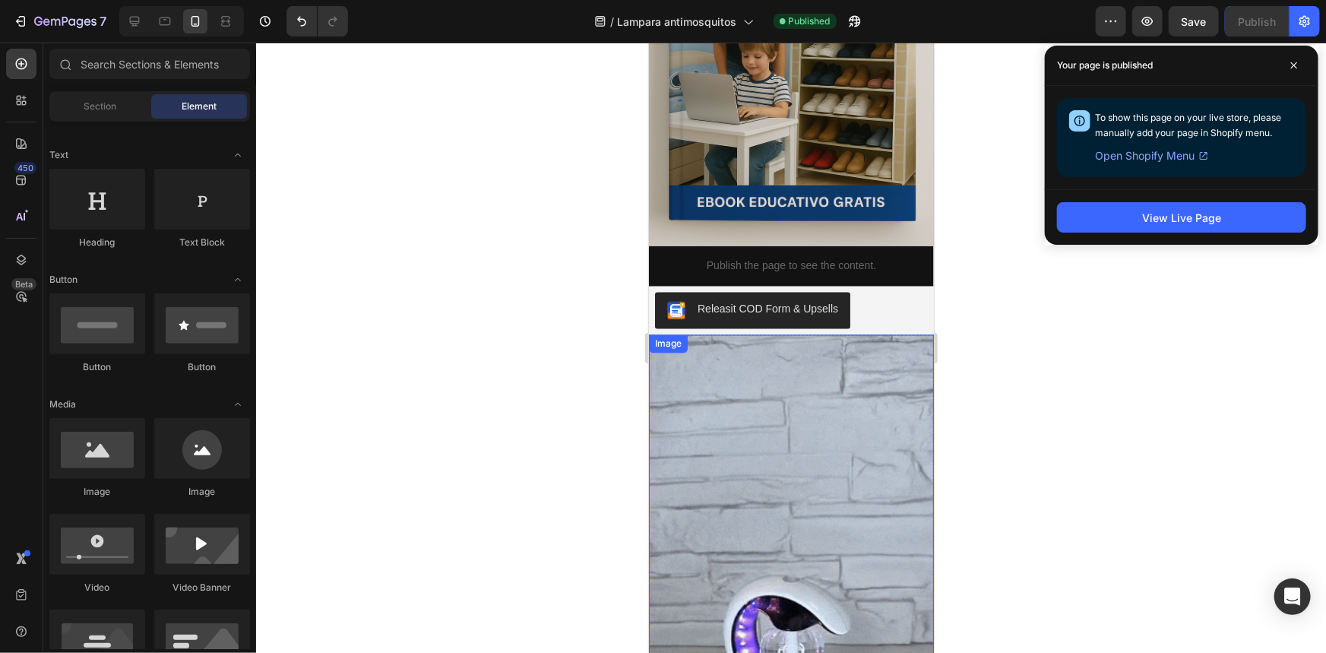
scroll to position [1244, 0]
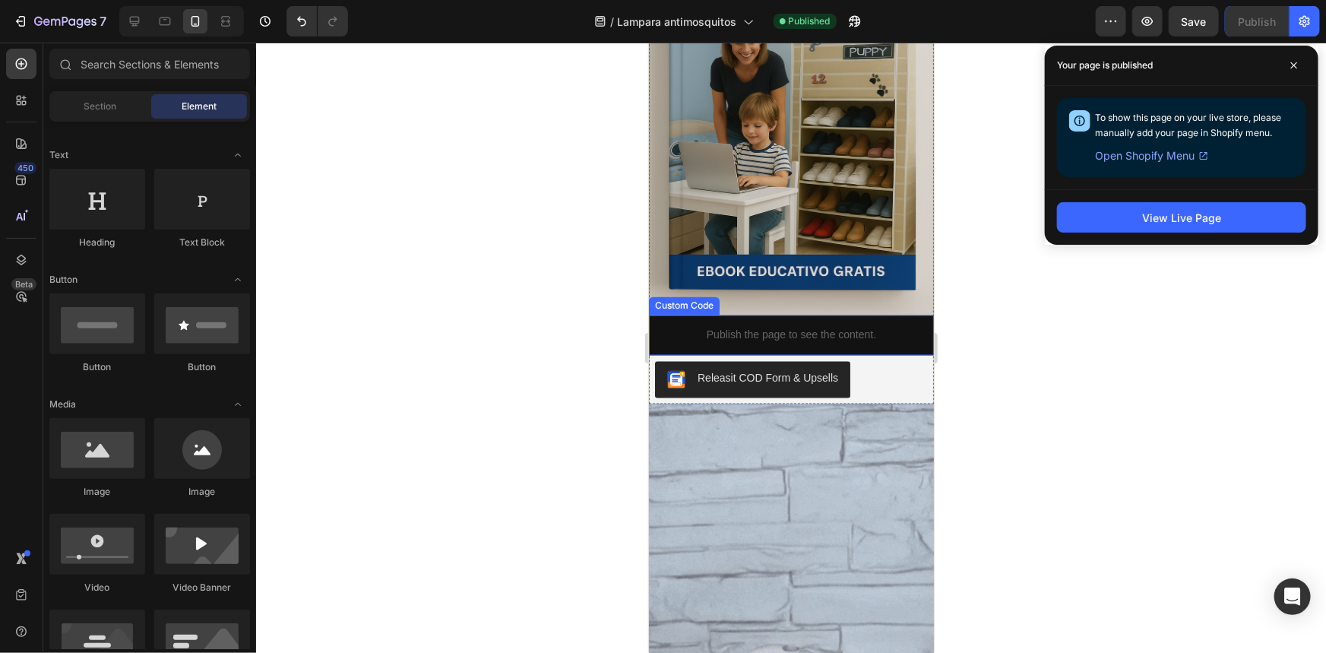
click at [857, 327] on p "Publish the page to see the content." at bounding box center [790, 335] width 285 height 16
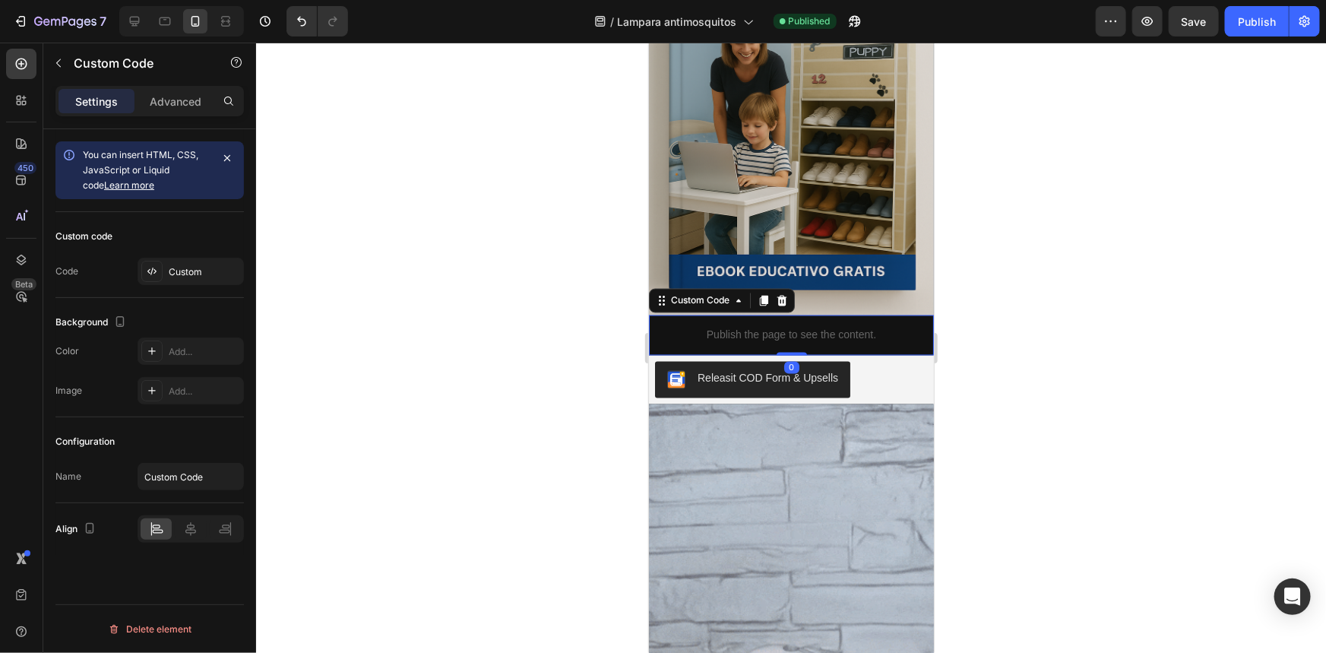
click at [208, 255] on div "Custom code Code Custom" at bounding box center [149, 255] width 189 height 86
click at [211, 274] on div "Custom" at bounding box center [204, 272] width 71 height 14
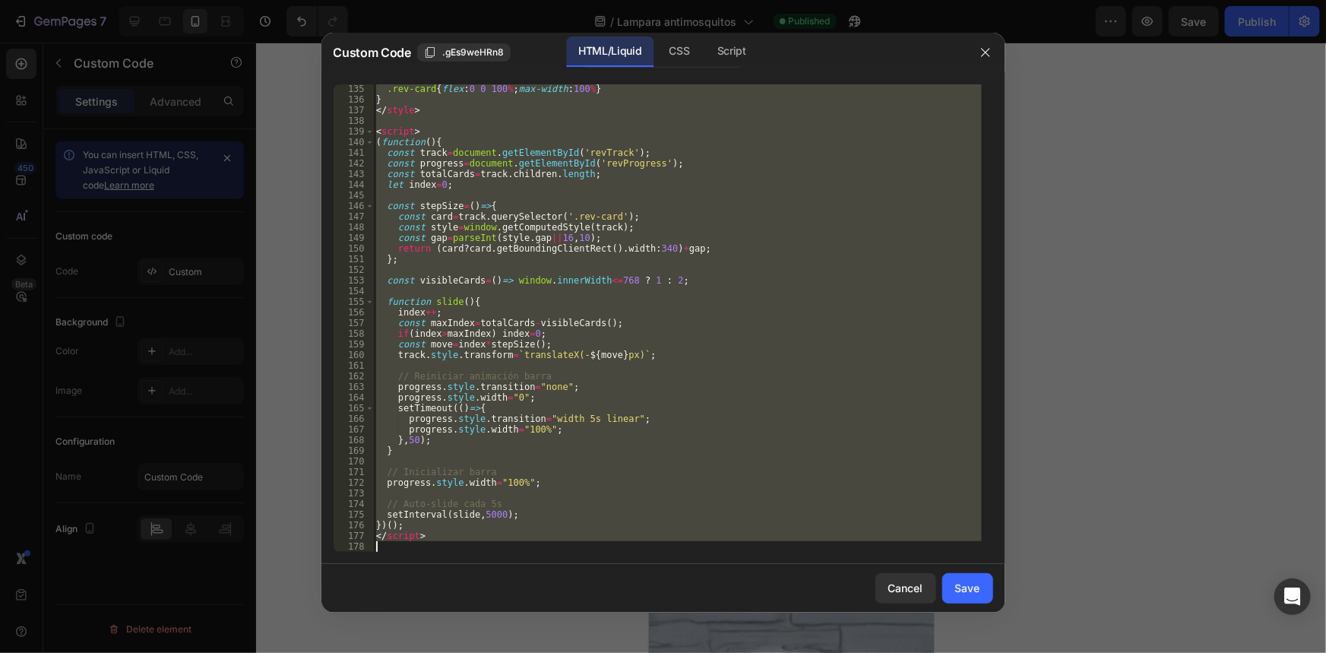
scroll to position [1522, 0]
drag, startPoint x: 375, startPoint y: 87, endPoint x: 683, endPoint y: 667, distance: 657.6
click at [683, 0] on html "7 / Lampara antimosquitos Published Preview Save Publish 450 Beta Sections(18) …" at bounding box center [663, 0] width 1326 height 0
type textarea "</script>"
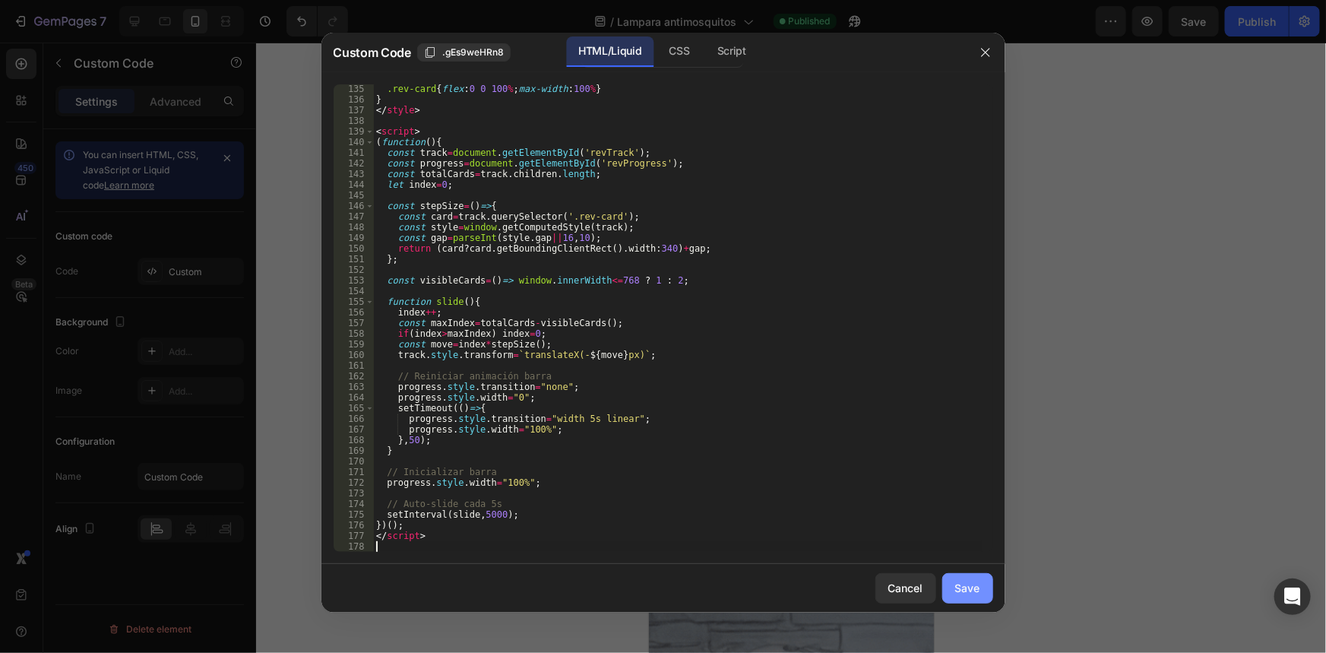
click at [964, 593] on div "Save" at bounding box center [967, 588] width 25 height 16
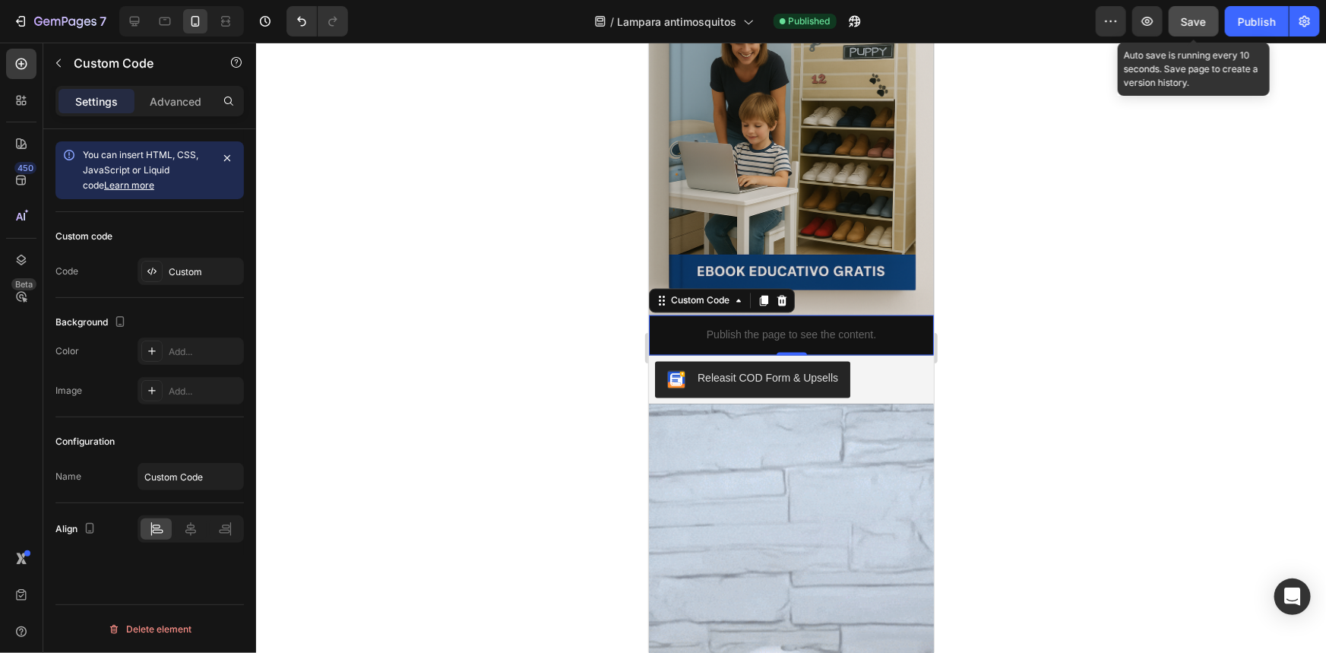
click at [1181, 17] on button "Save" at bounding box center [1194, 21] width 50 height 30
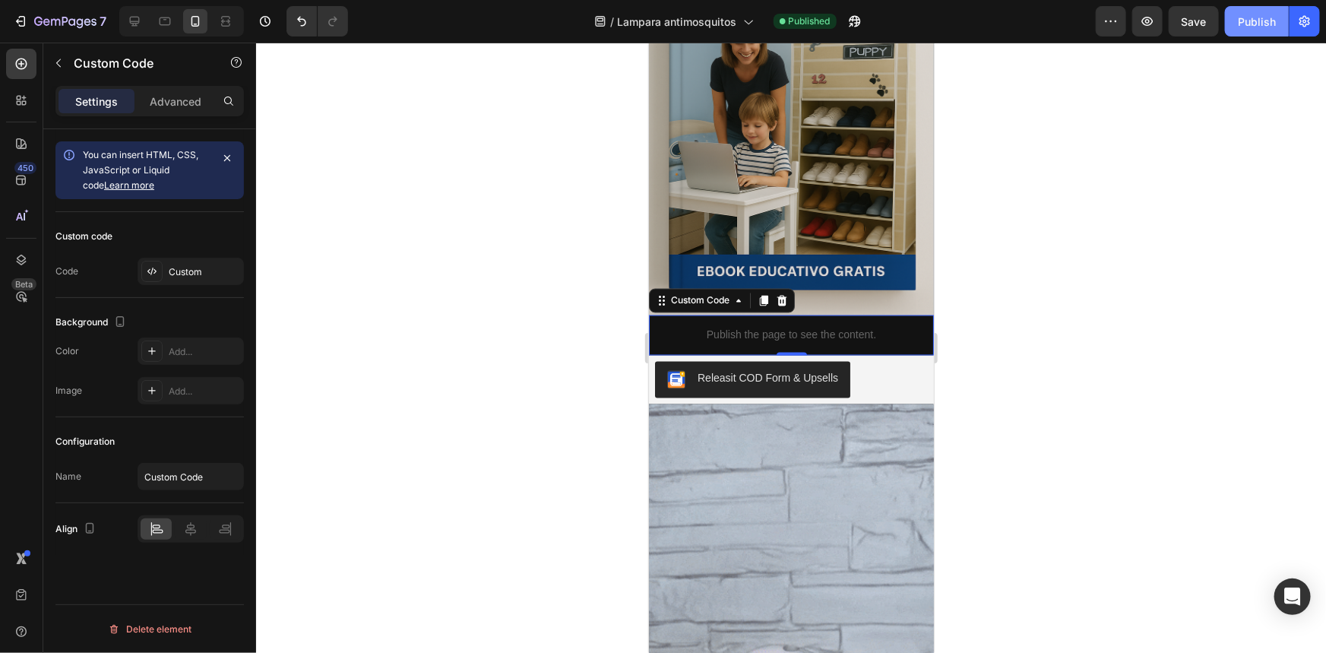
click at [1236, 15] on button "Publish" at bounding box center [1257, 21] width 64 height 30
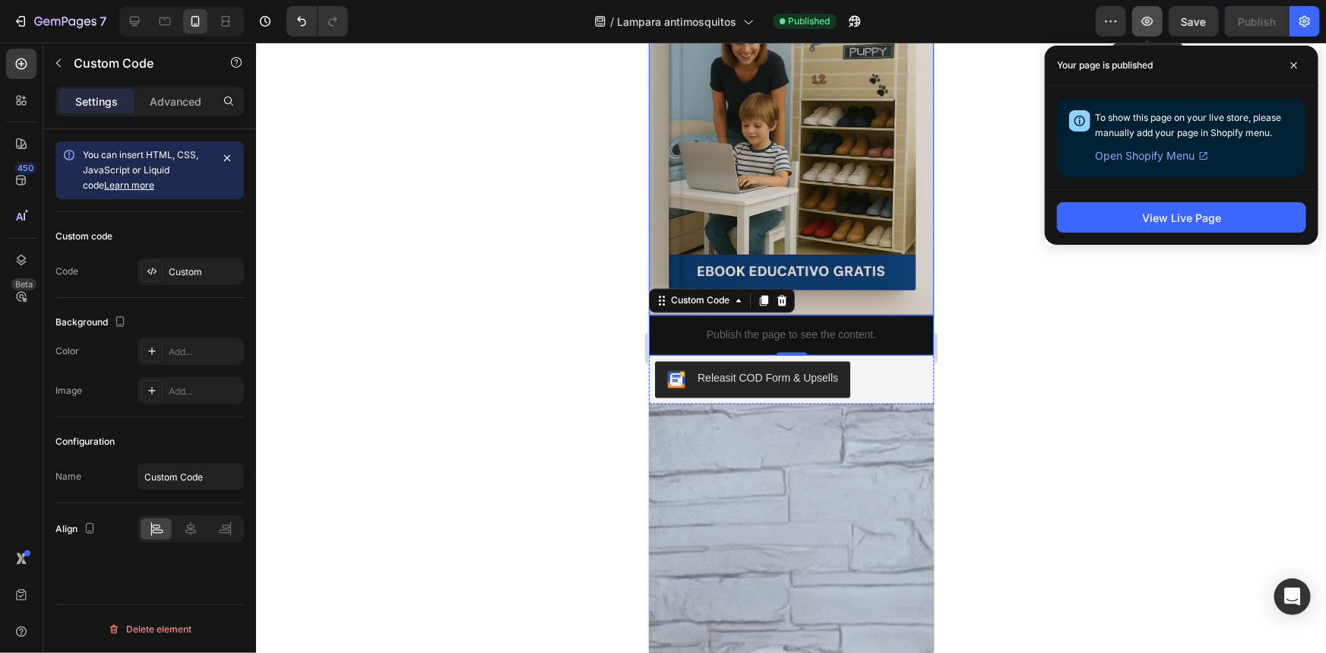
click at [1161, 21] on button "button" at bounding box center [1148, 21] width 30 height 30
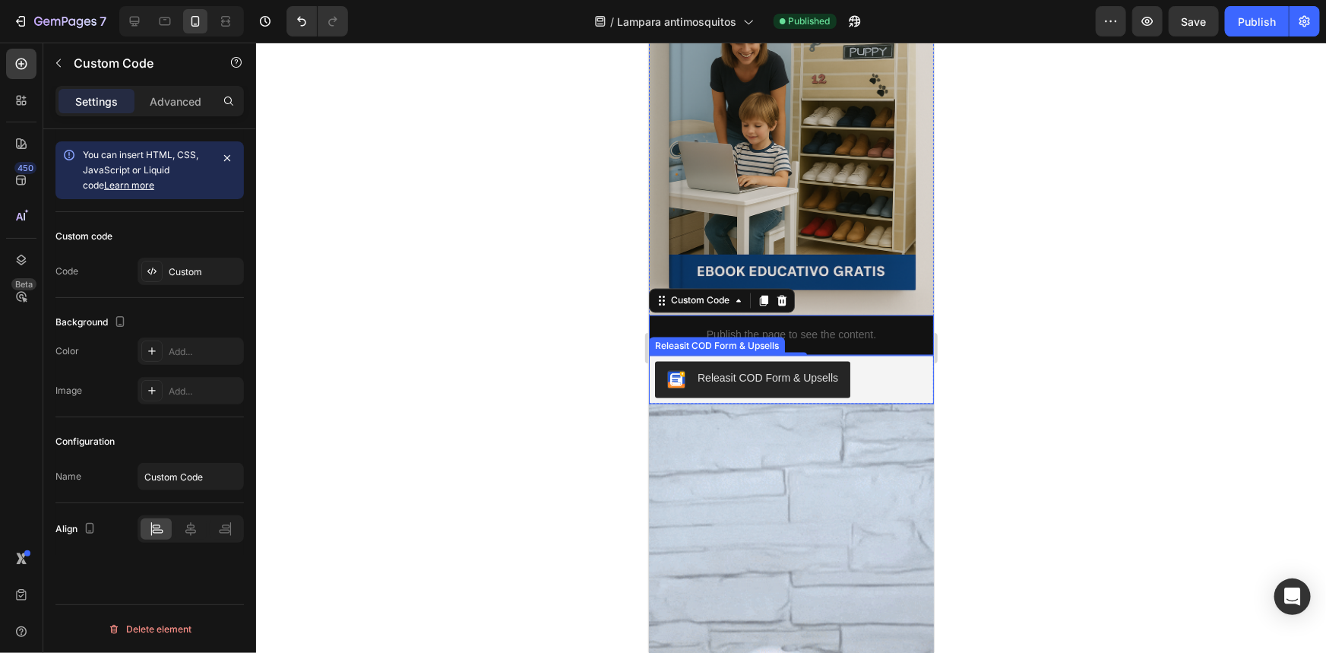
click at [724, 339] on div "Releasit COD Form & Upsells" at bounding box center [716, 346] width 130 height 14
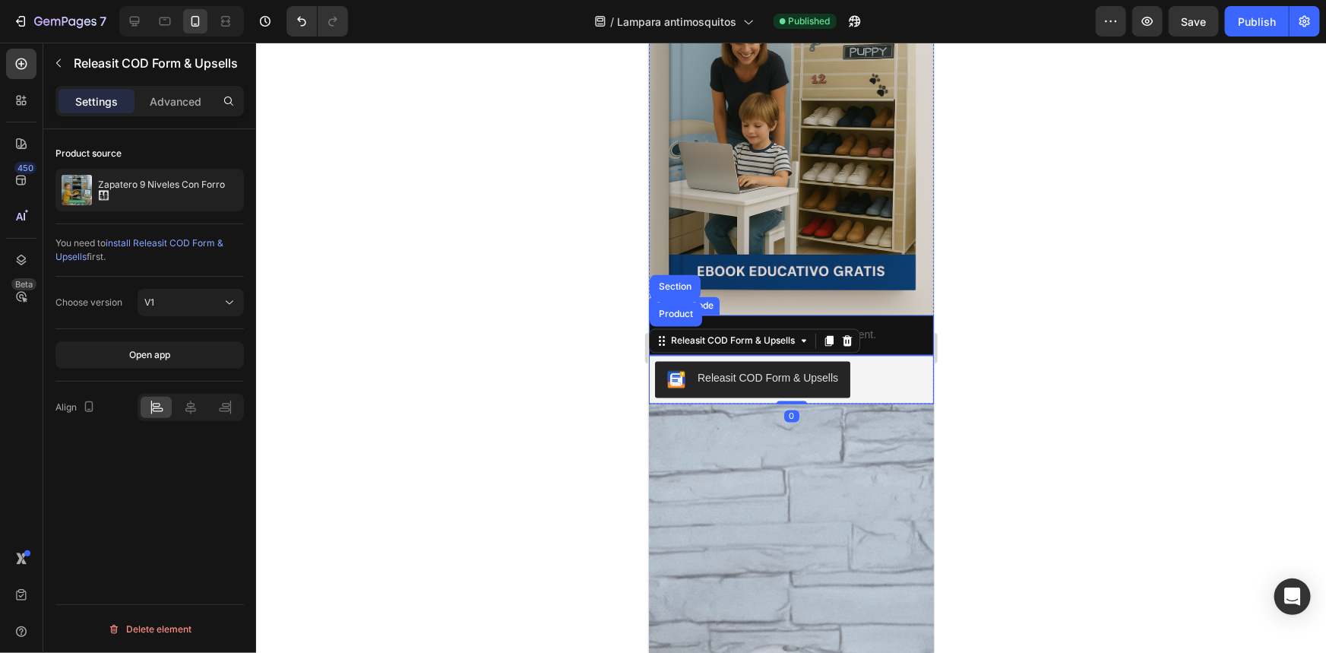
click at [876, 327] on p "Publish the page to see the content." at bounding box center [790, 335] width 285 height 16
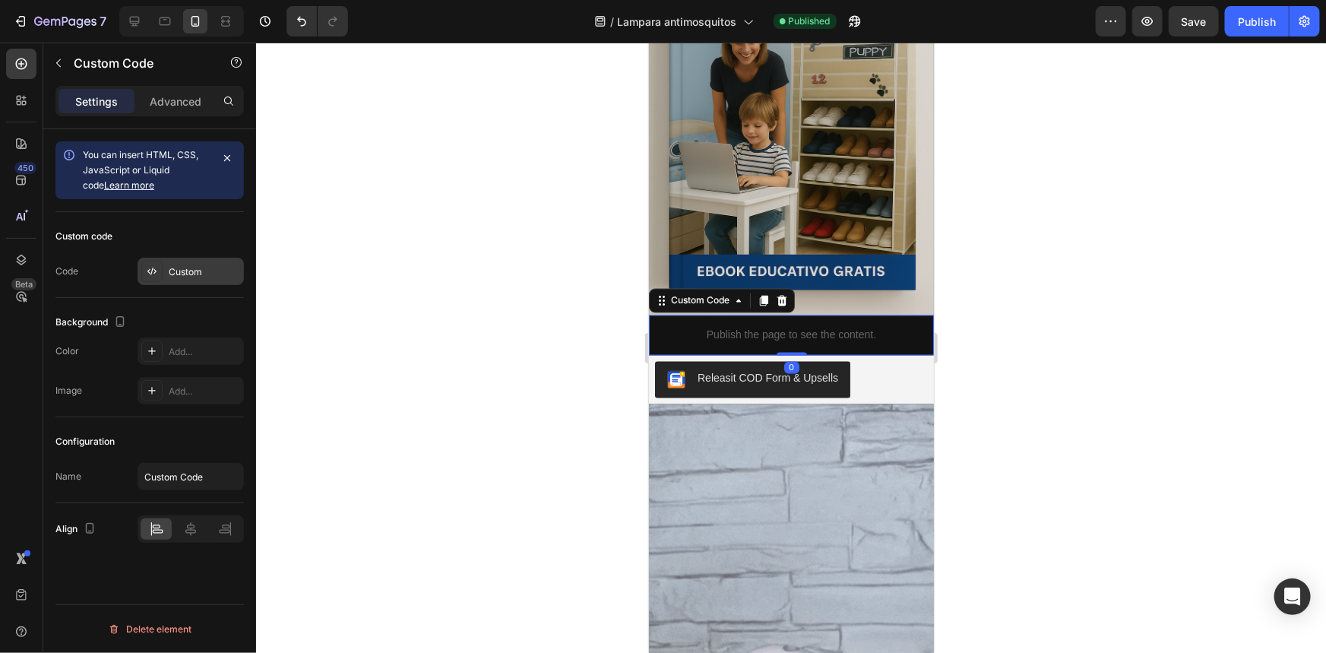
click at [154, 262] on div at bounding box center [151, 271] width 21 height 21
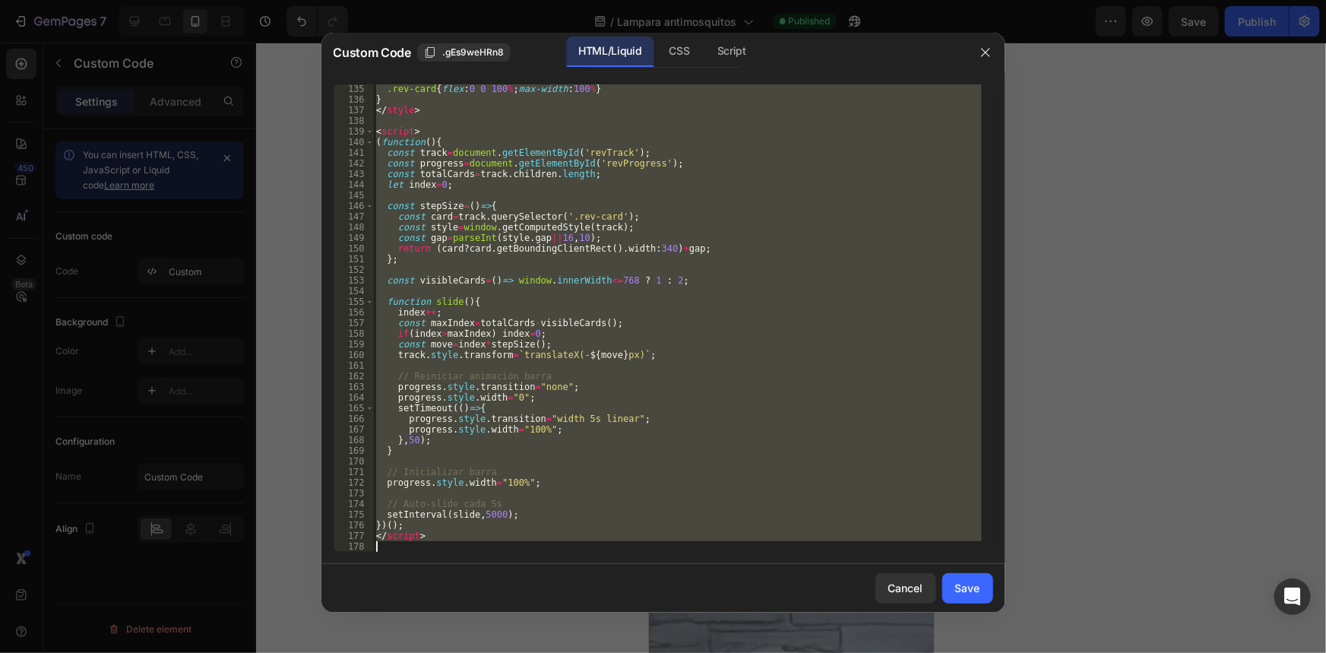
drag, startPoint x: 377, startPoint y: 90, endPoint x: 740, endPoint y: 683, distance: 694.3
click at [740, 0] on html "7 / Lampara antimosquitos Published Preview Save Publish 450 Beta Sections(18) …" at bounding box center [663, 0] width 1326 height 0
type textarea "</script>"
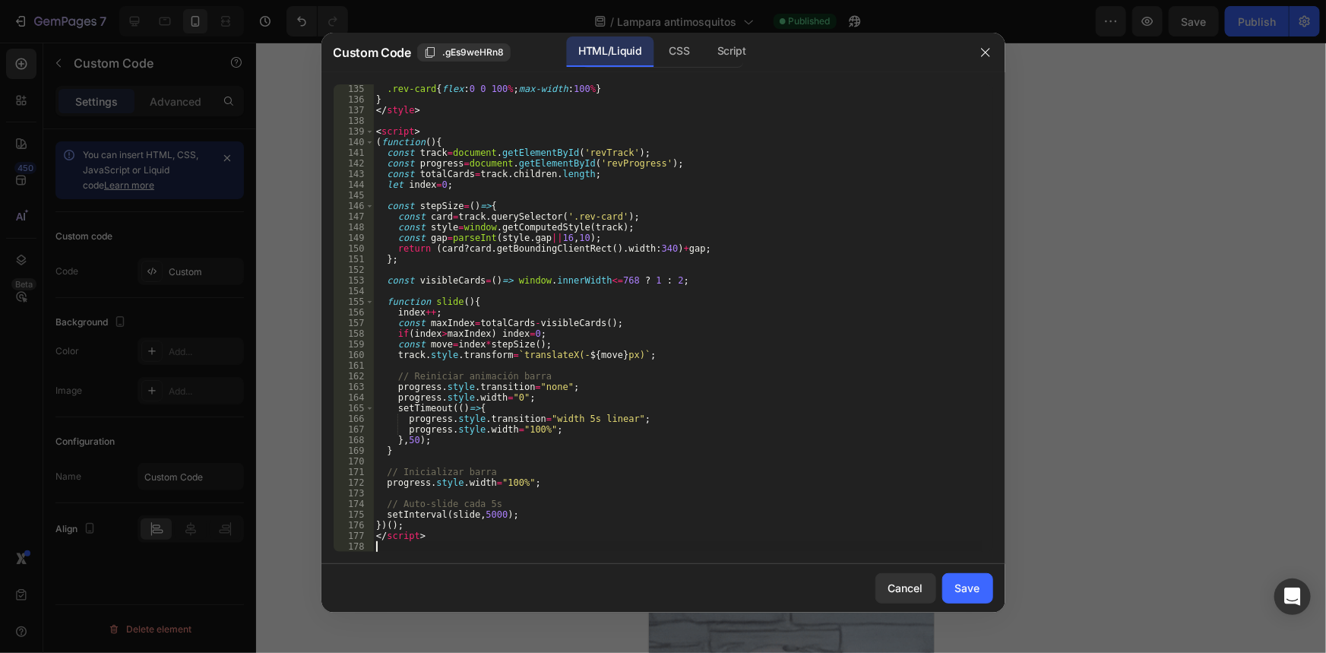
scroll to position [1532, 0]
click at [955, 587] on div "Save" at bounding box center [967, 588] width 25 height 16
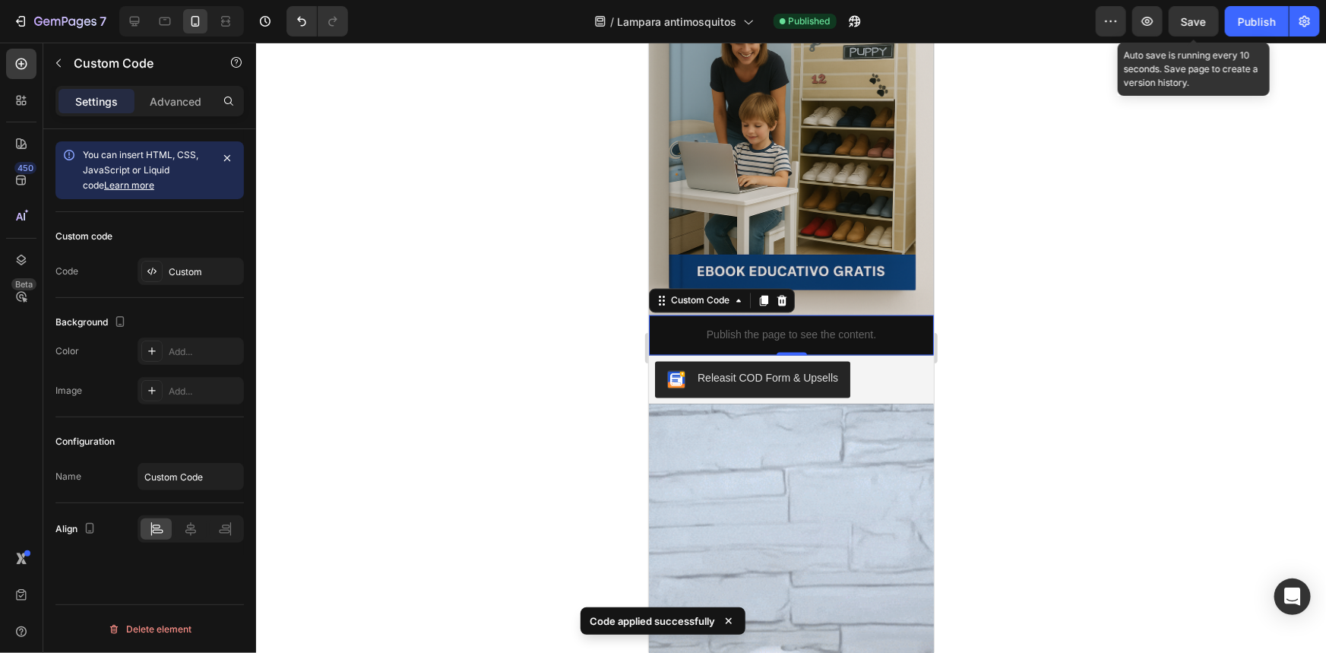
click at [1182, 23] on span "Save" at bounding box center [1194, 21] width 25 height 13
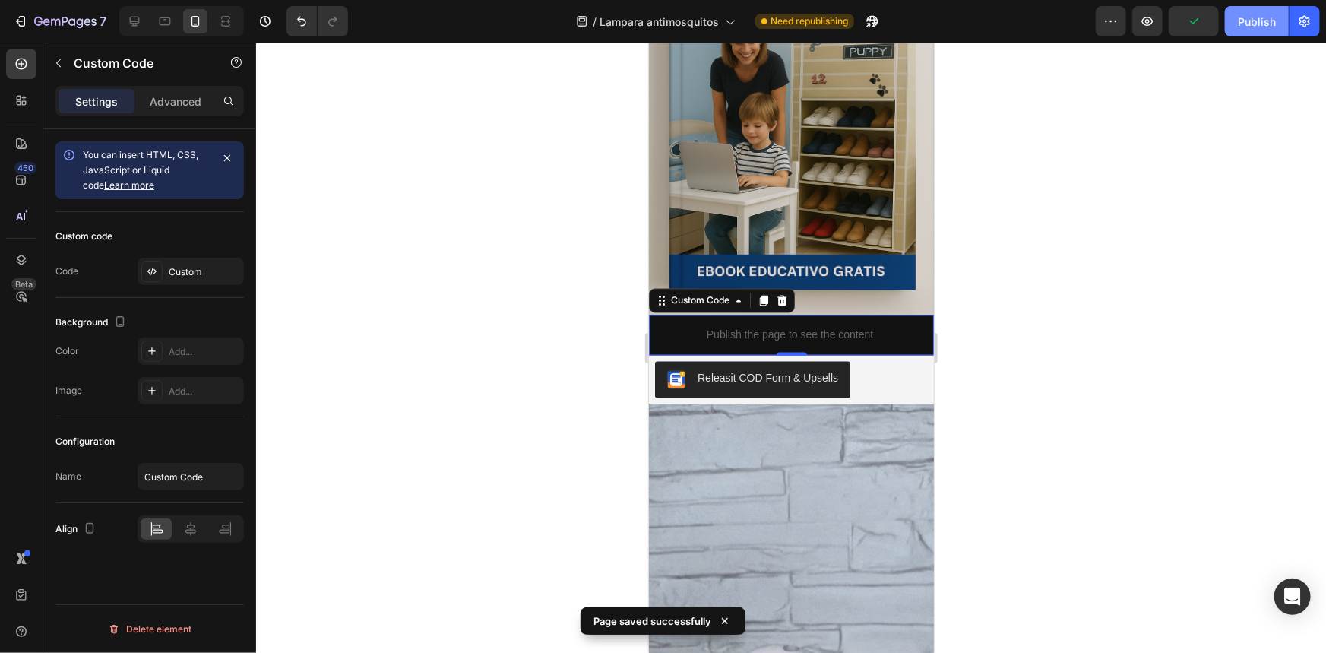
click at [1243, 27] on div "Publish" at bounding box center [1257, 22] width 38 height 16
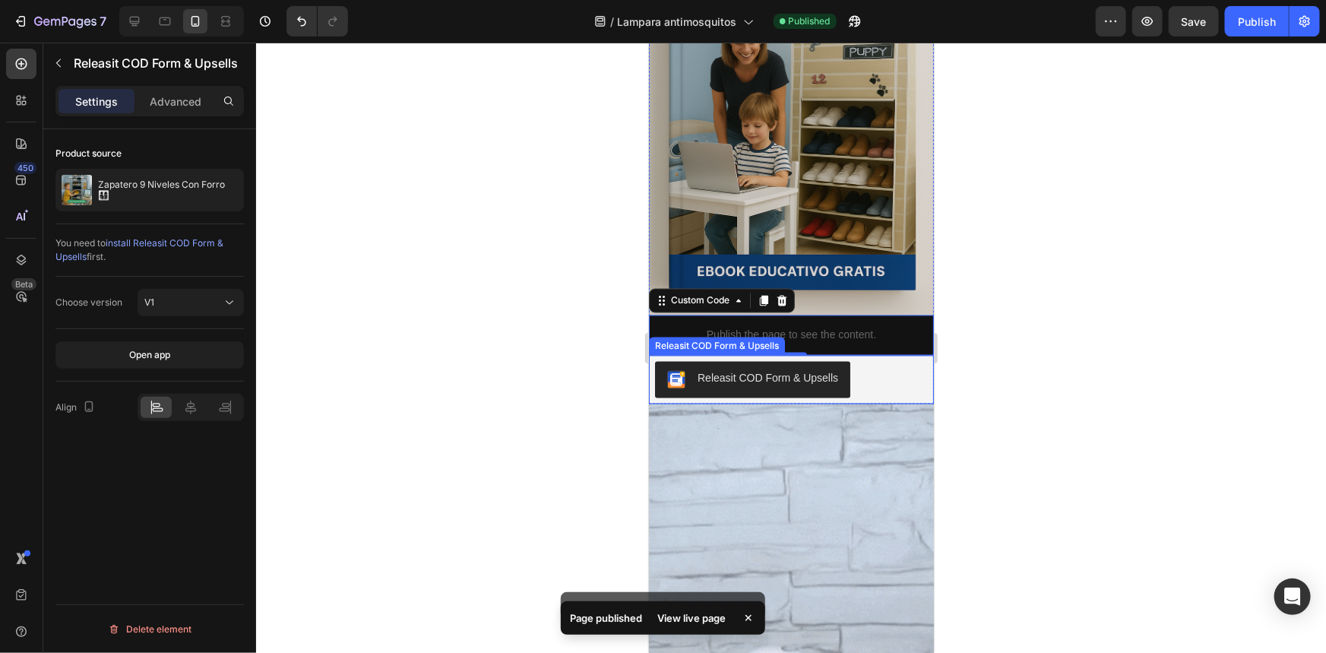
click at [809, 370] on div "Releasit COD Form & Upsells" at bounding box center [767, 378] width 141 height 16
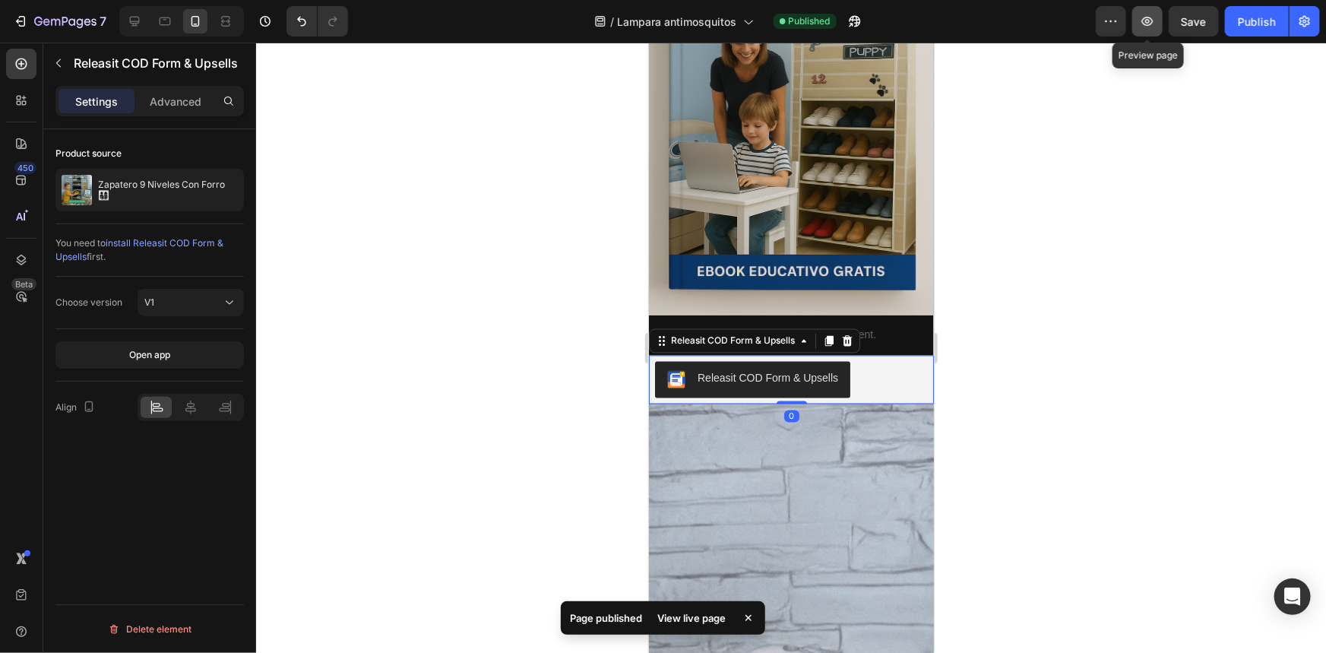
click at [1158, 21] on button "button" at bounding box center [1148, 21] width 30 height 30
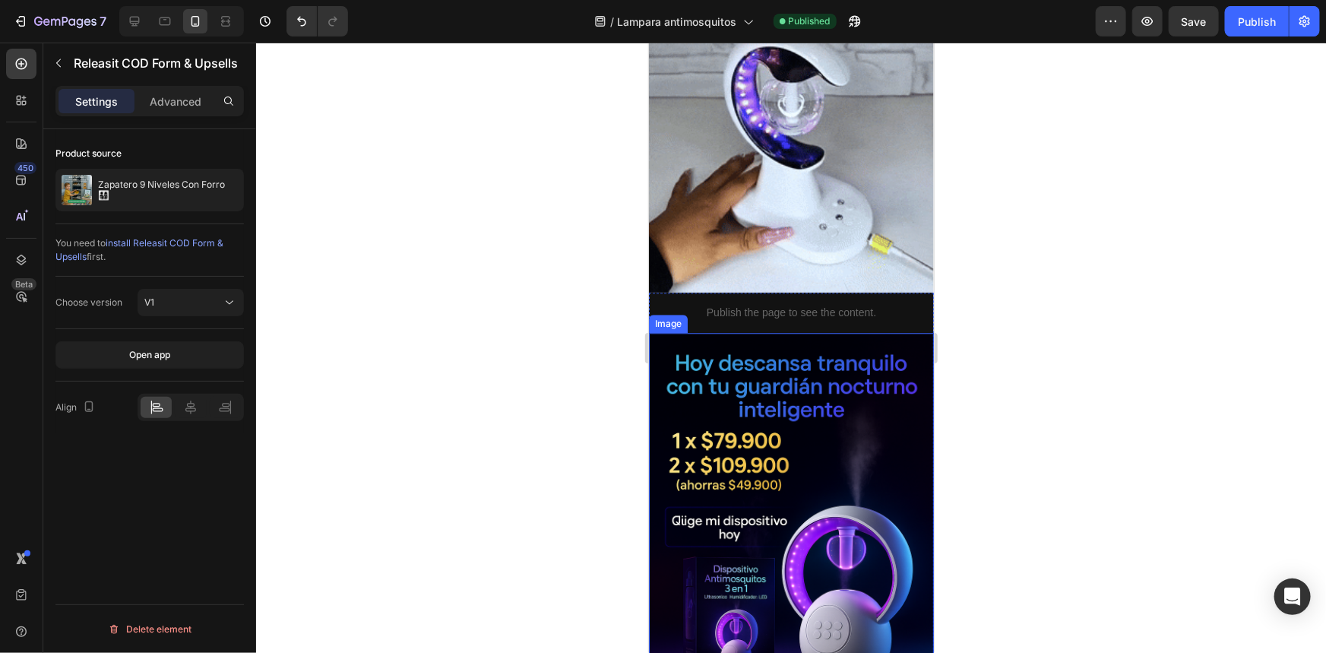
scroll to position [1934, 0]
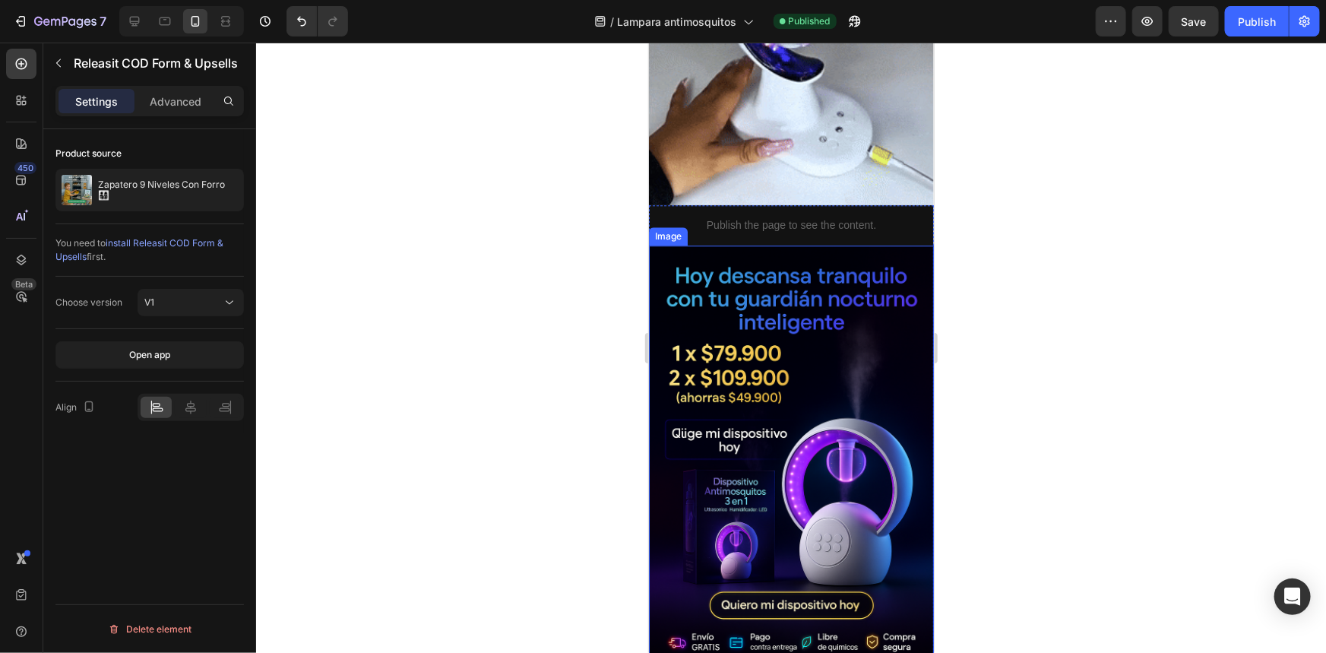
click at [784, 344] on img at bounding box center [790, 459] width 285 height 428
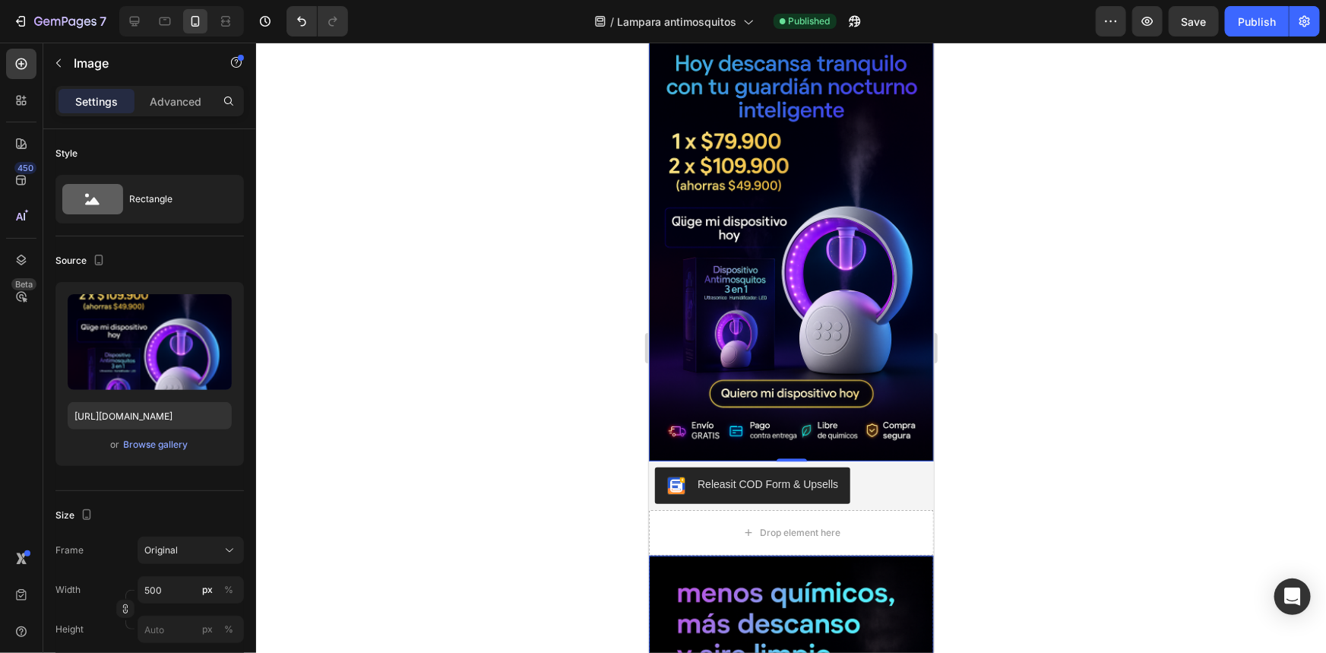
scroll to position [2418, 0]
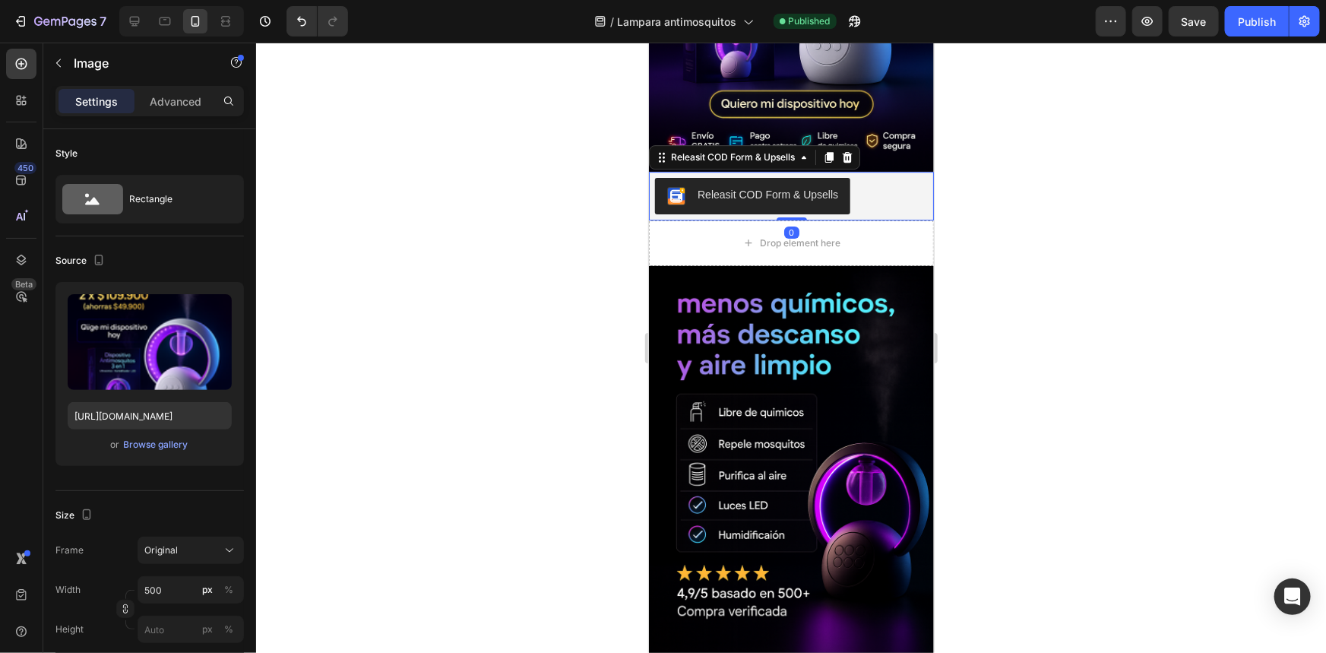
click at [830, 186] on div "Releasit COD Form & Upsells" at bounding box center [767, 194] width 141 height 16
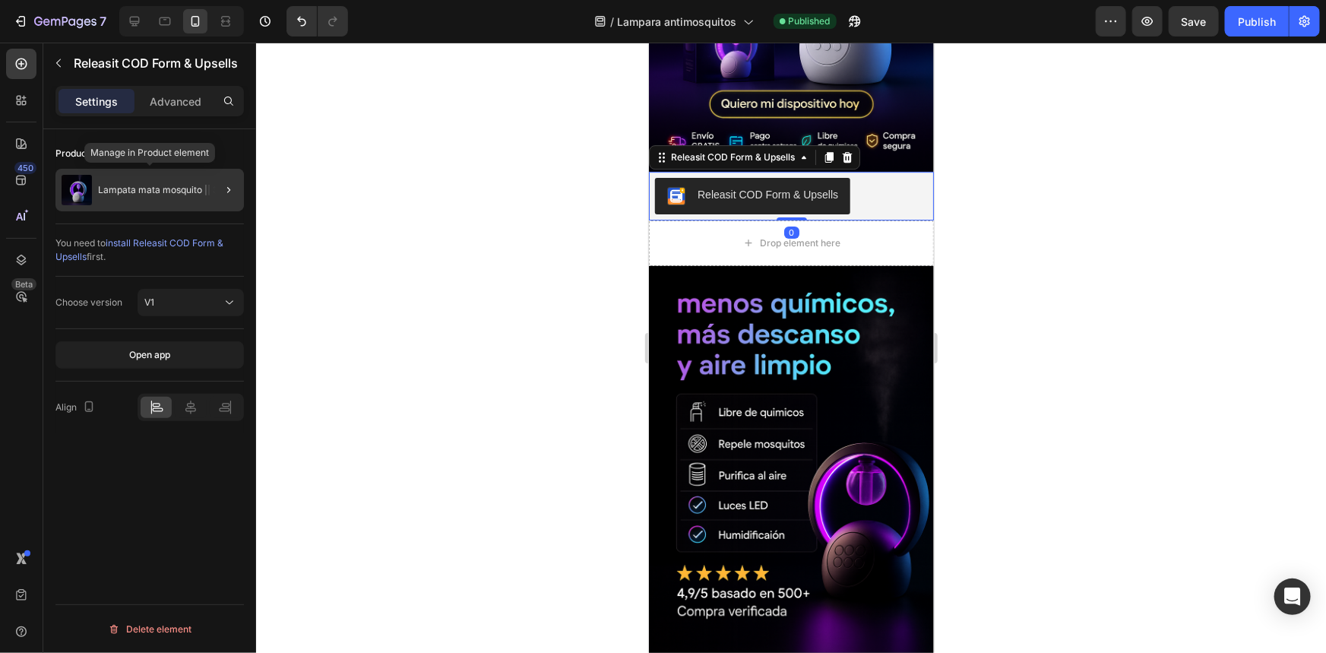
click at [156, 193] on p "Lampata mata mosquito || 3 en 1" at bounding box center [167, 190] width 139 height 11
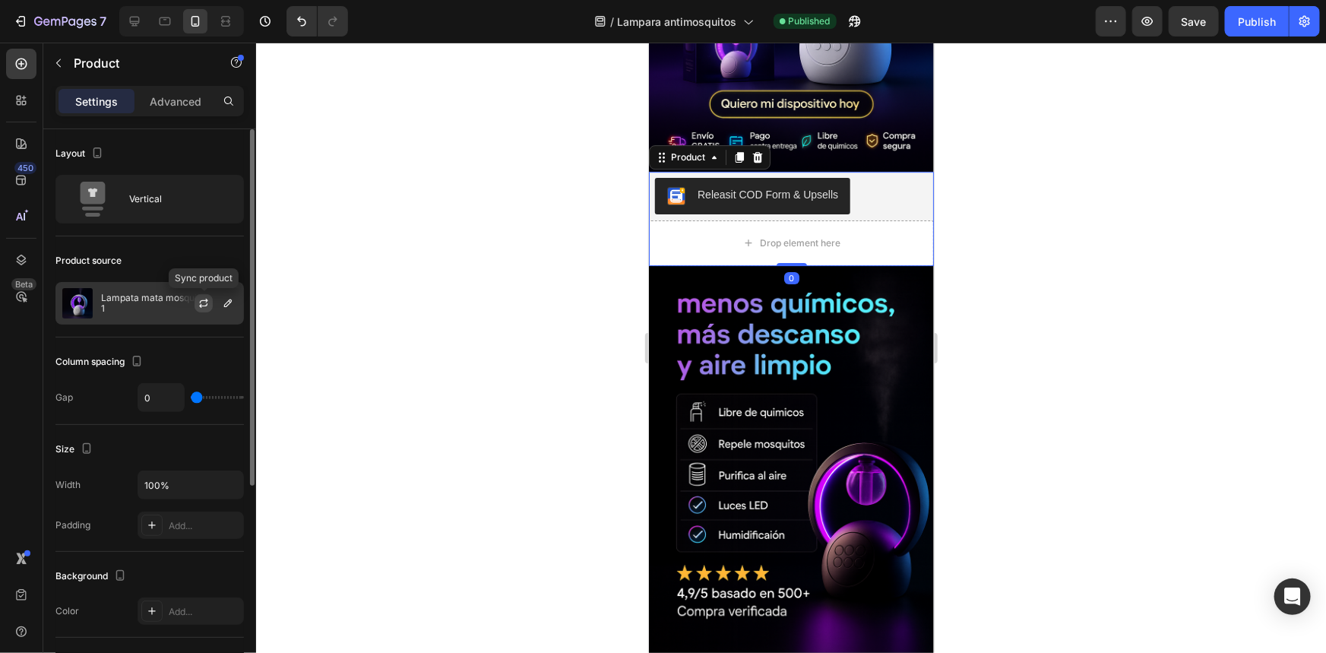
click at [203, 296] on button "button" at bounding box center [204, 303] width 18 height 18
click at [134, 301] on p "Lampata mata mosquito || 3 en 1" at bounding box center [169, 303] width 136 height 21
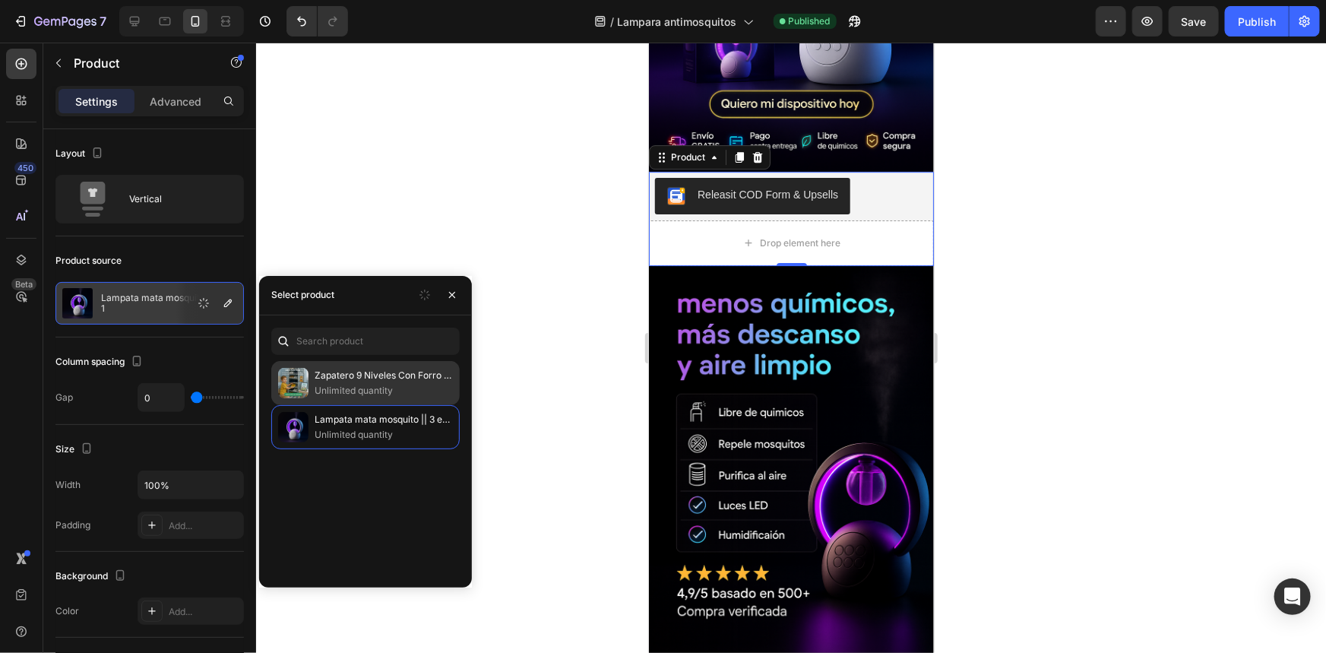
click at [318, 379] on p "Zapatero 9 Niveles Con Forro 👨‍👩‍👧‍👦" at bounding box center [384, 375] width 138 height 15
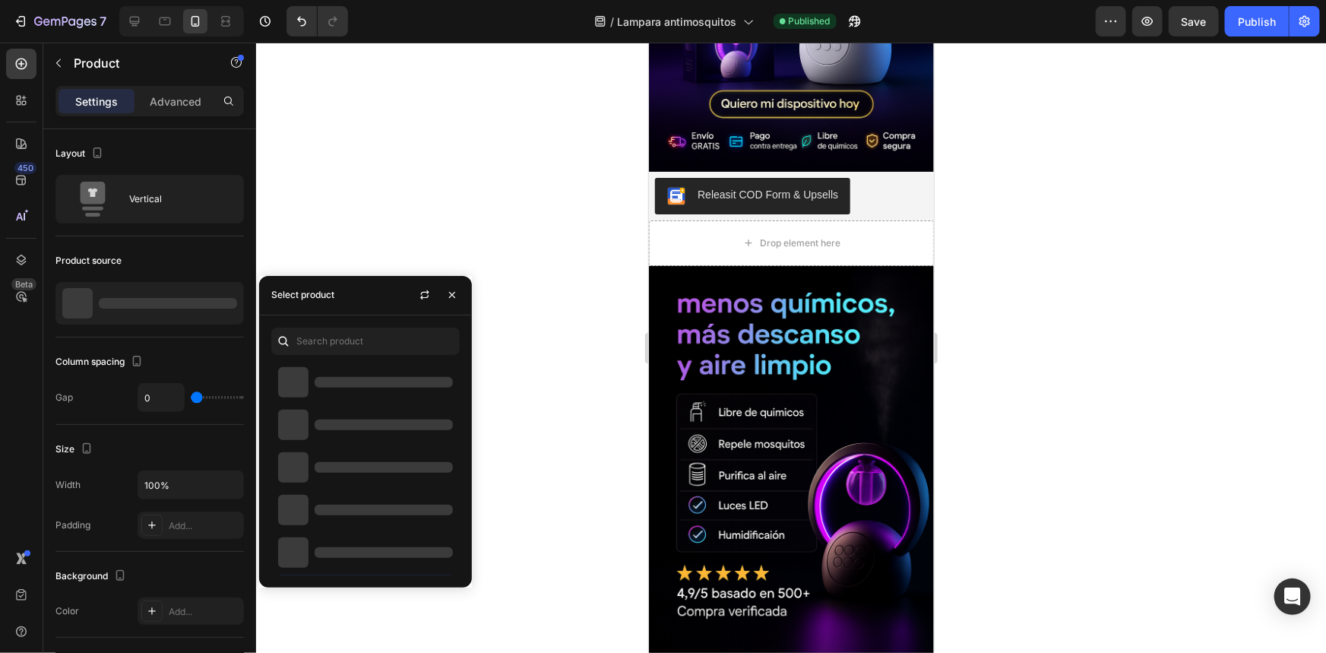
click at [436, 239] on div at bounding box center [791, 348] width 1070 height 610
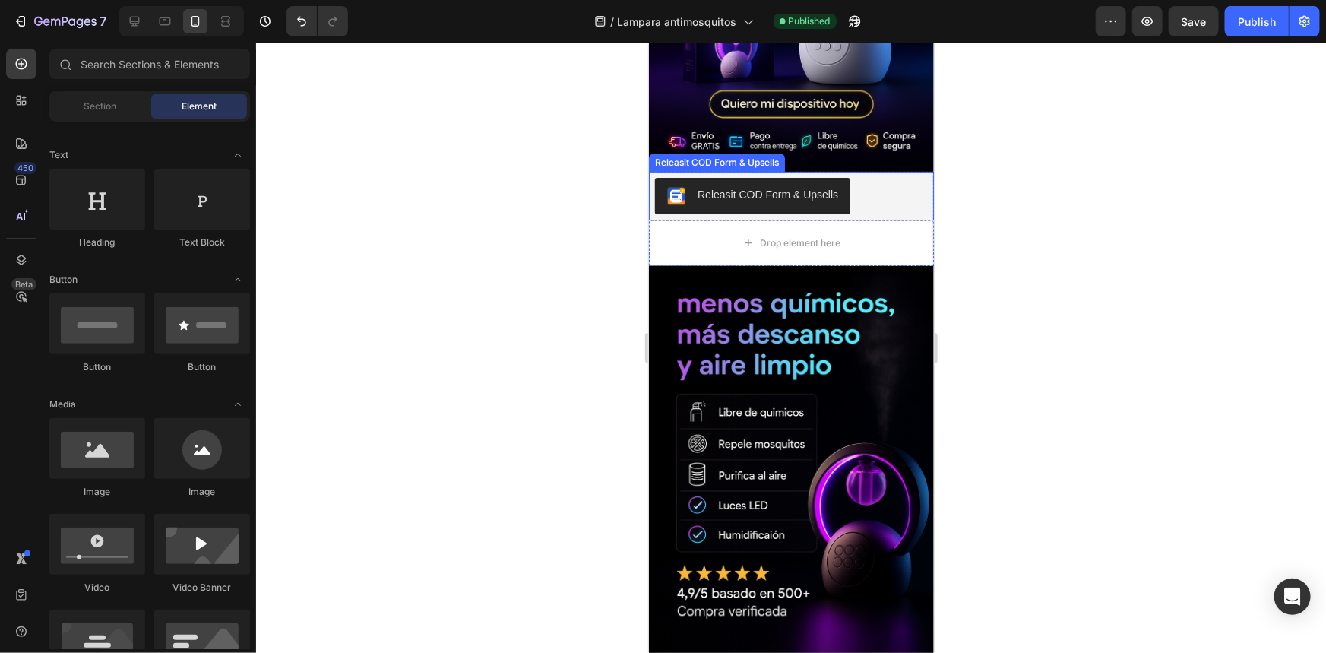
click at [699, 186] on div "Releasit COD Form & Upsells" at bounding box center [767, 194] width 141 height 16
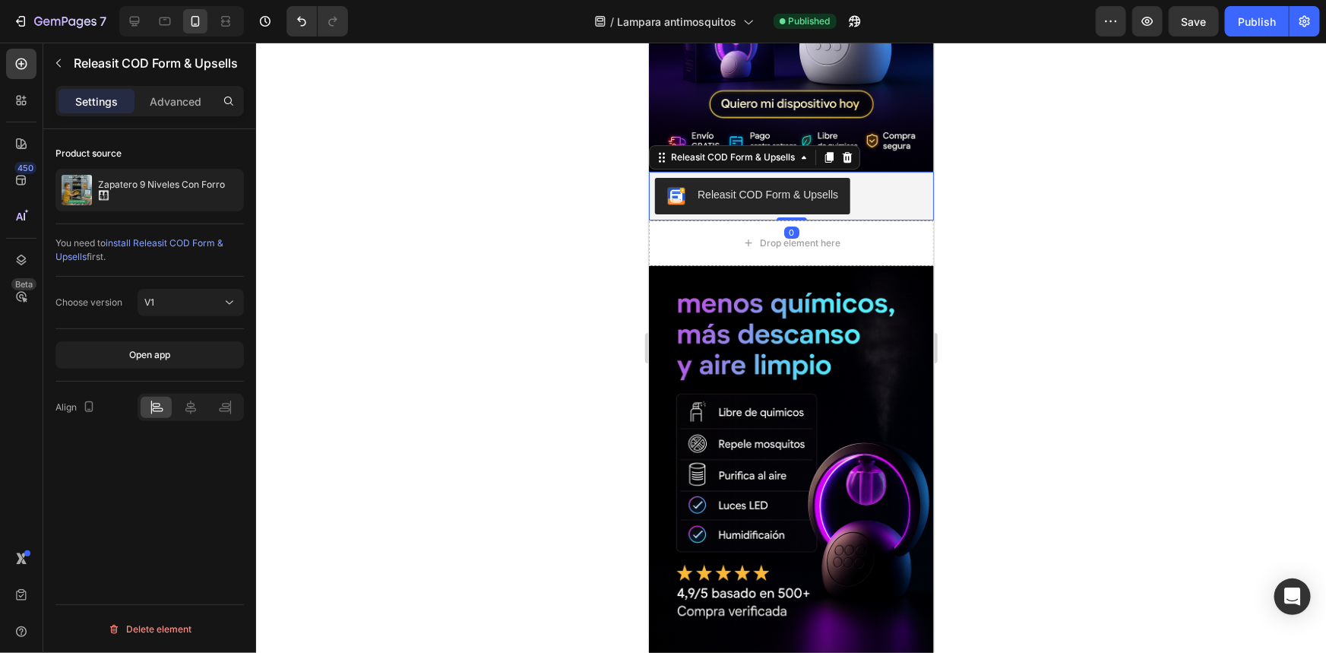
click at [461, 213] on div at bounding box center [791, 348] width 1070 height 610
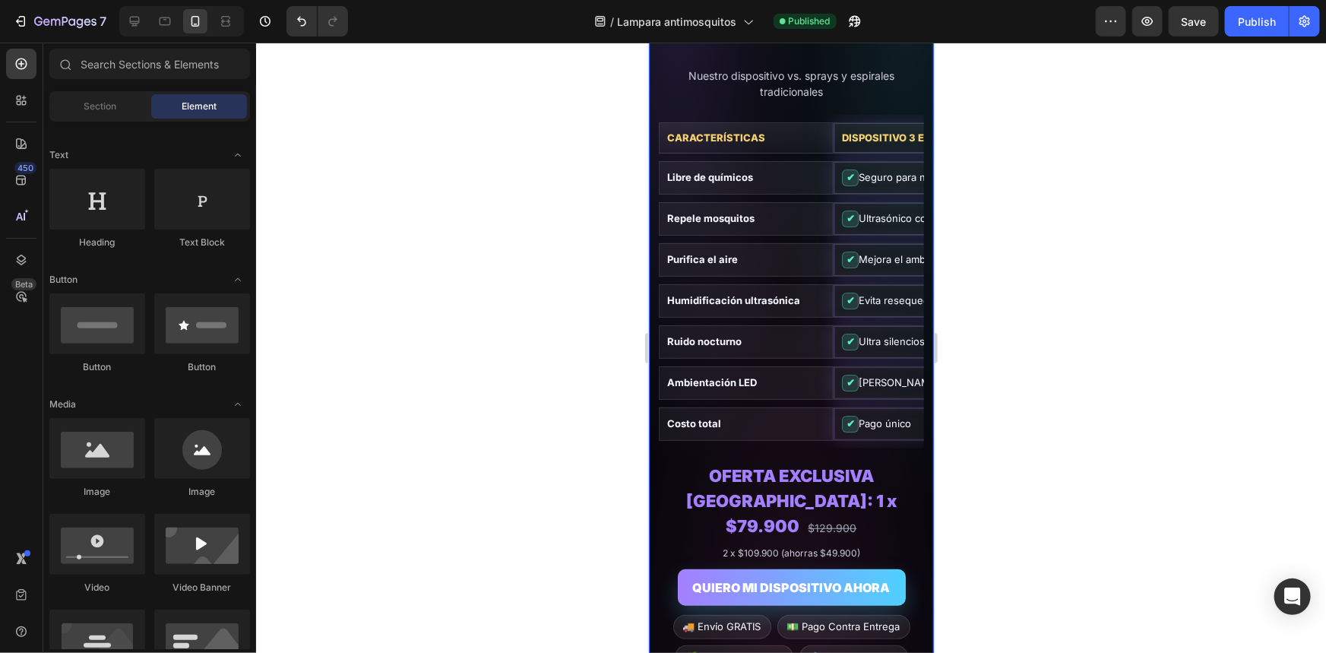
scroll to position [2902, 0]
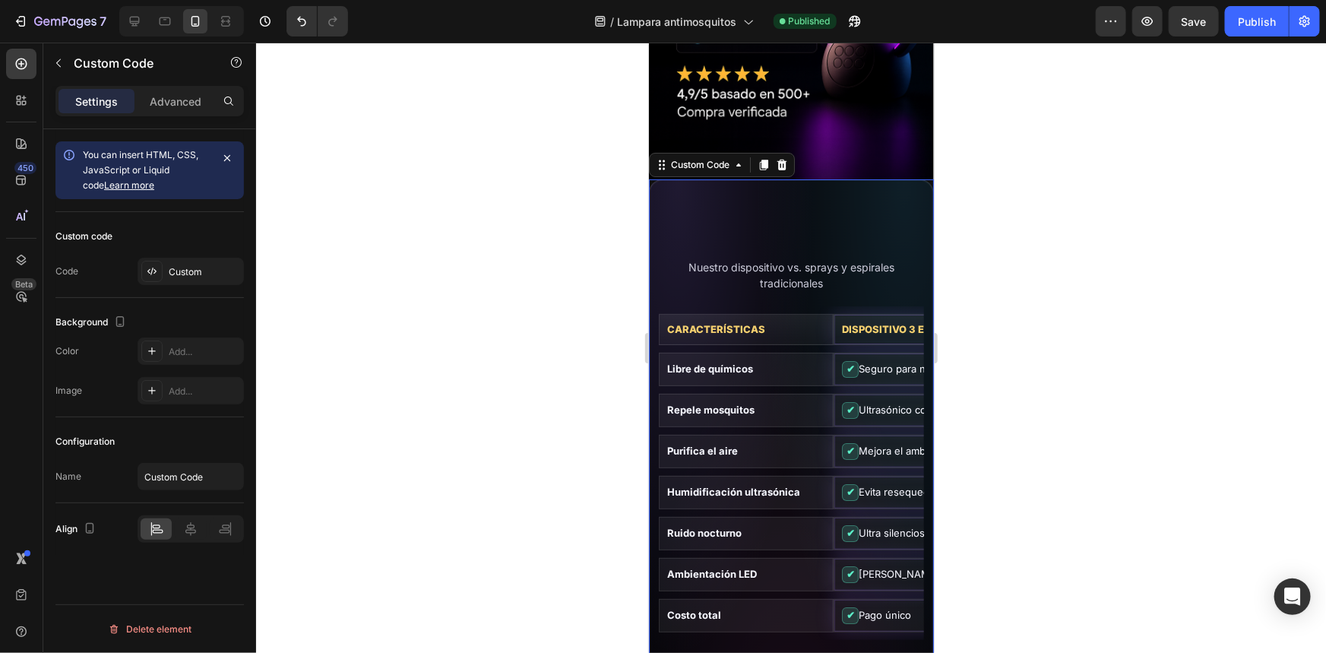
click at [765, 393] on table "Características Dispositivo 3 en 1 Sprays / Espirales Libre de químicos ✔ Segur…" at bounding box center [931, 473] width 547 height 334
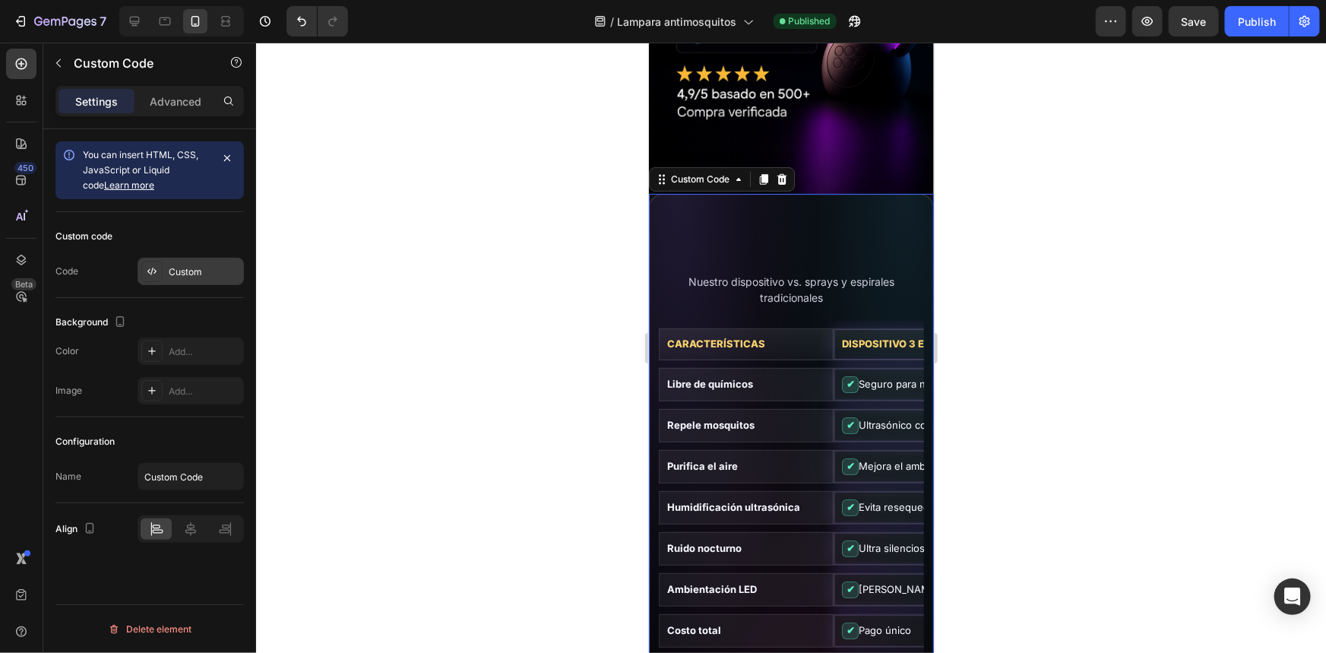
click at [201, 274] on div "Custom" at bounding box center [204, 272] width 71 height 14
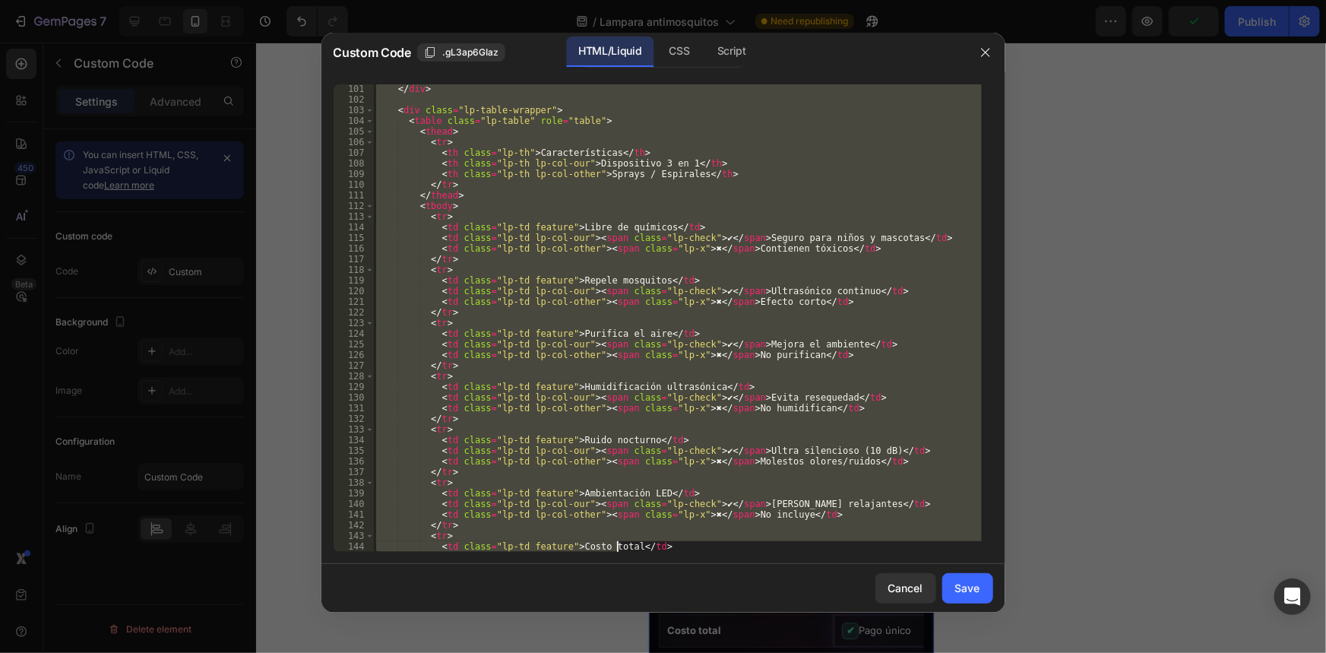
scroll to position [1341, 0]
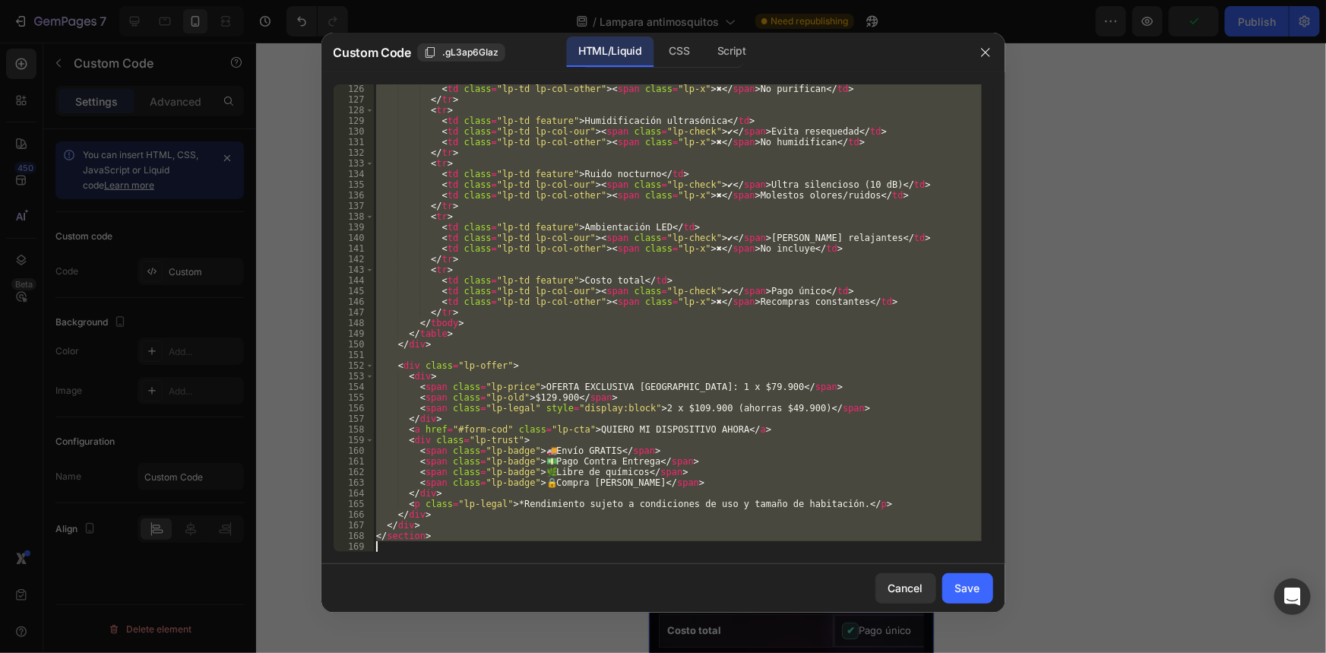
drag, startPoint x: 379, startPoint y: 89, endPoint x: 619, endPoint y: 613, distance: 576.2
click at [619, 613] on div "Custom Code .gL3ap6GIaz HTML/Liquid CSS Script <style> 126 127 128 129 130 131 …" at bounding box center [664, 327] width 684 height 588
type textarea "</section>"
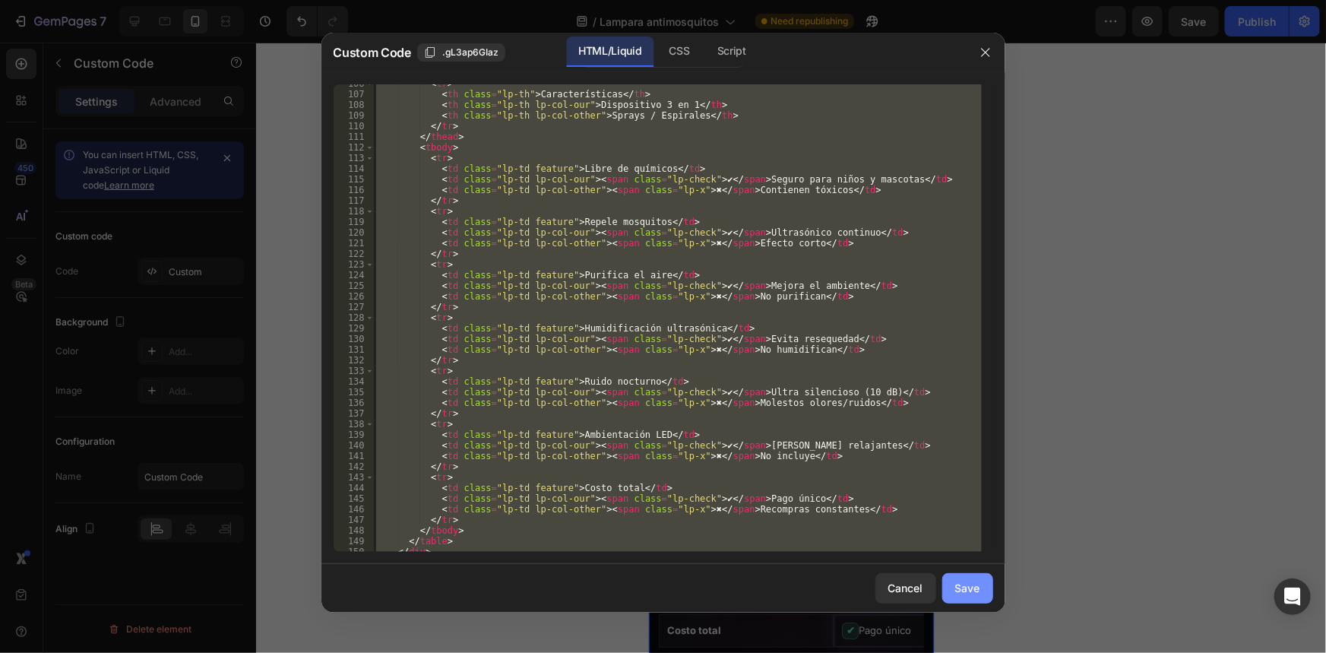
click at [976, 581] on div "Save" at bounding box center [967, 588] width 25 height 16
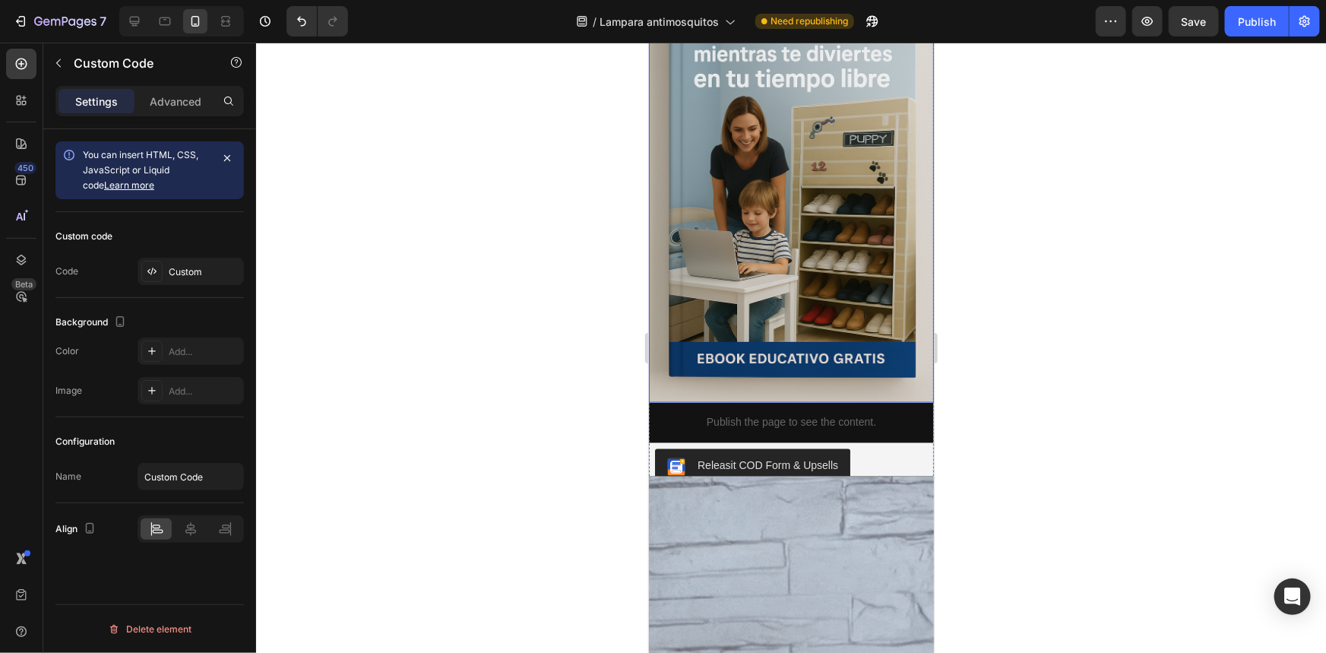
scroll to position [1382, 0]
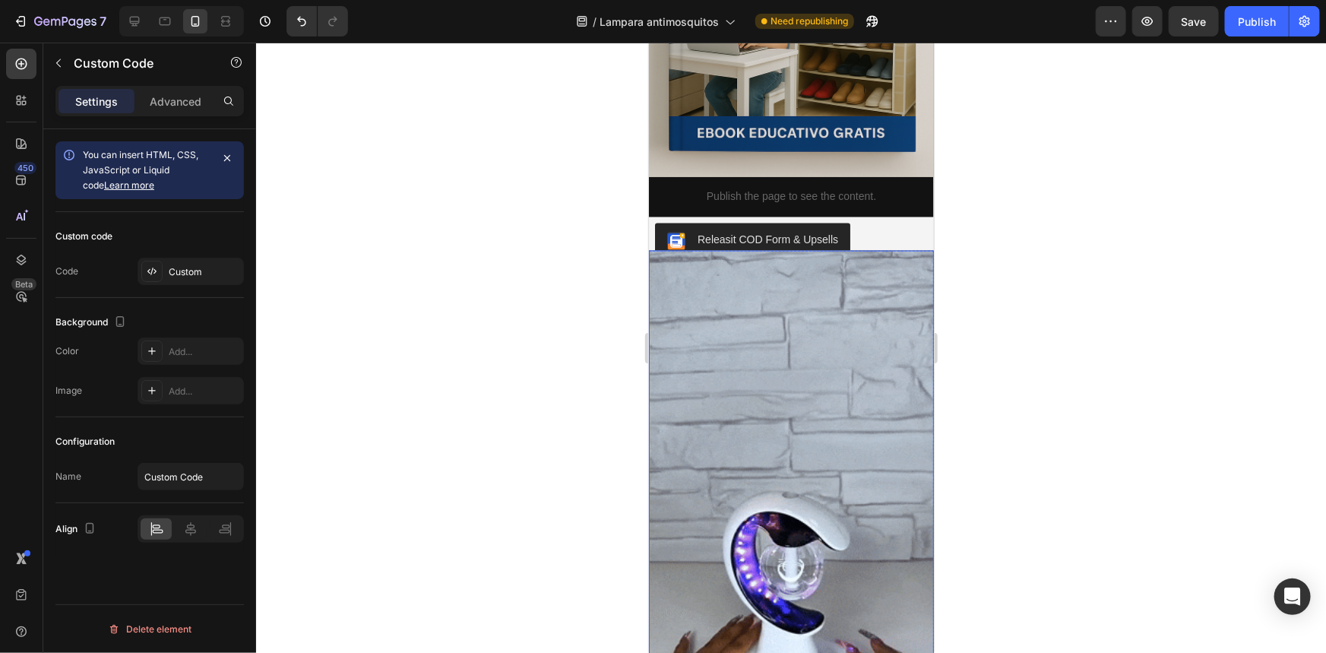
click at [822, 396] on img at bounding box center [790, 503] width 285 height 507
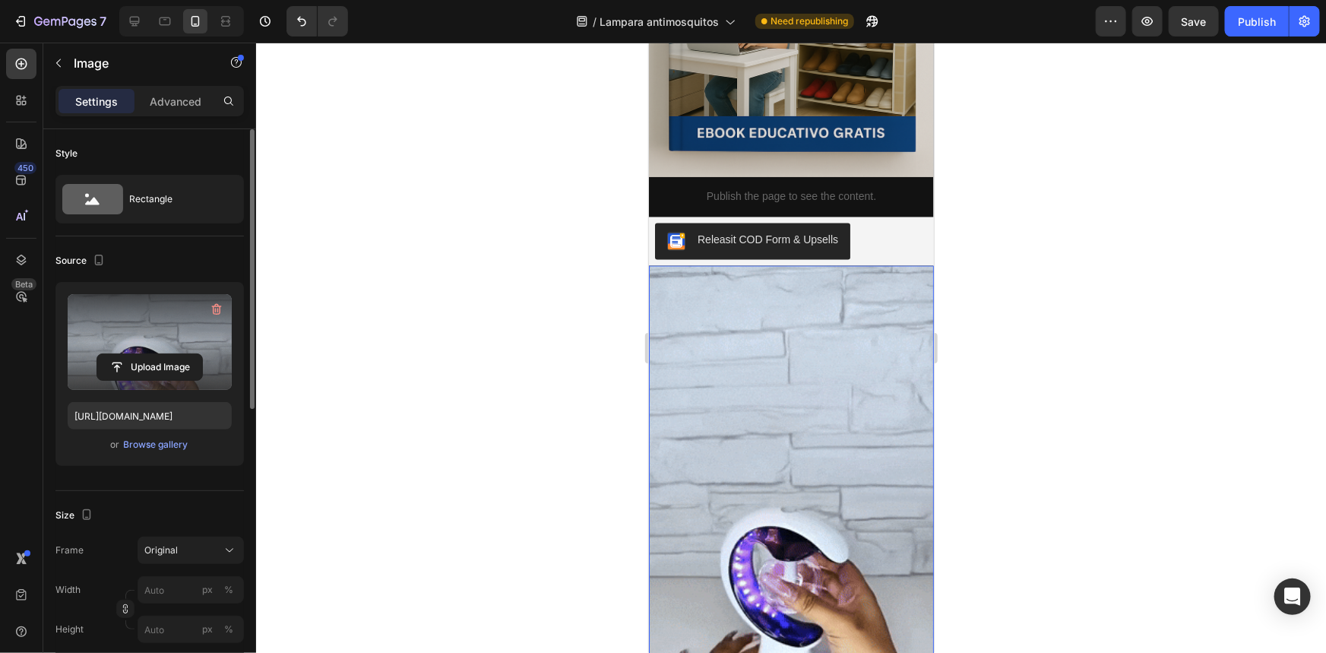
click at [180, 317] on label at bounding box center [150, 342] width 164 height 96
click at [180, 354] on input "file" at bounding box center [149, 367] width 105 height 26
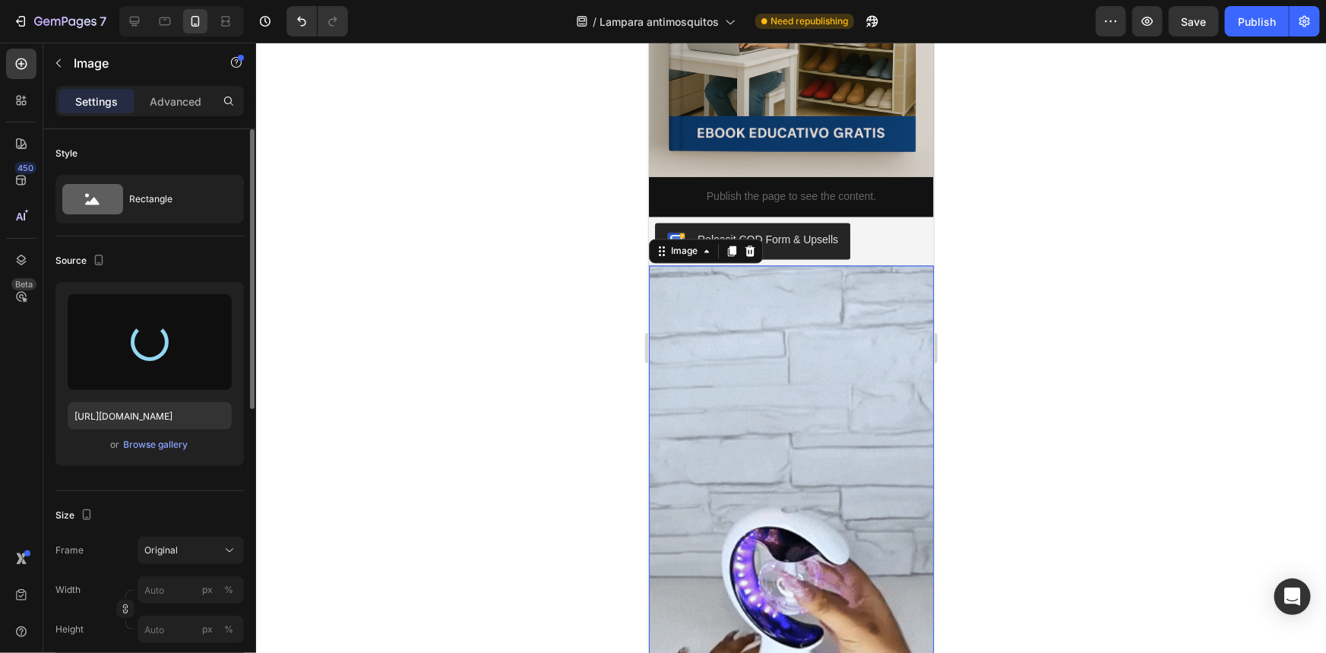
type input "[URL][DOMAIN_NAME]"
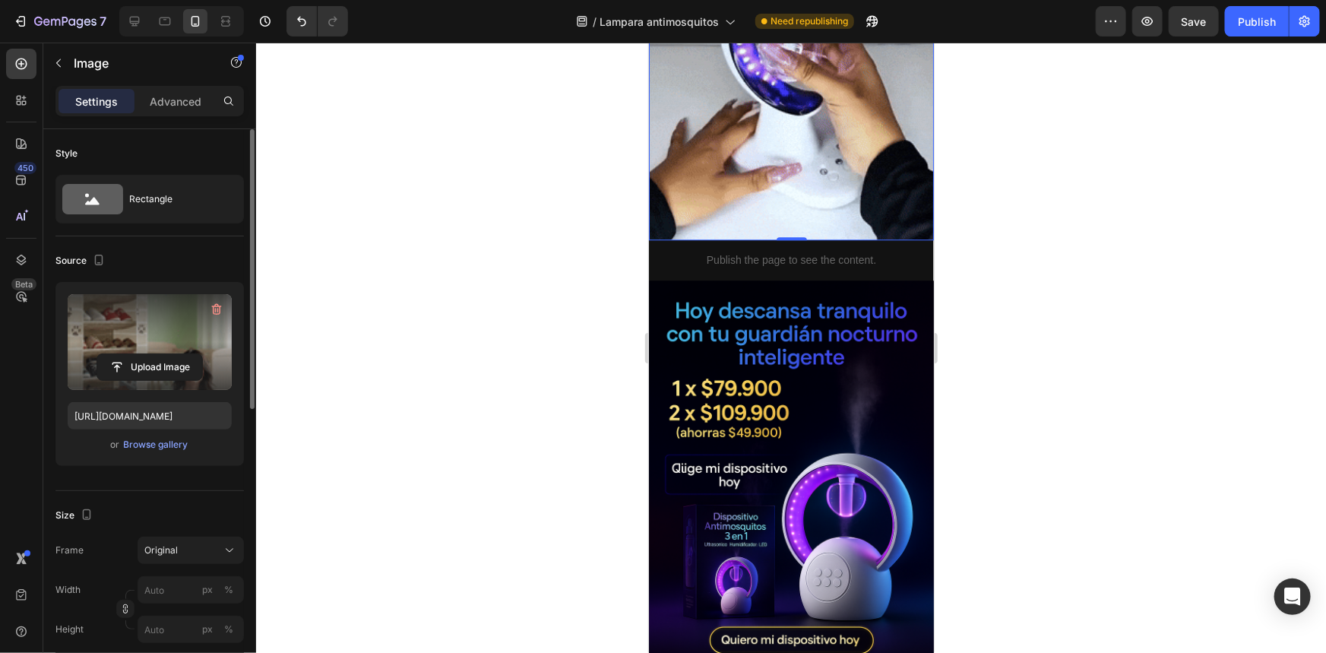
scroll to position [2073, 0]
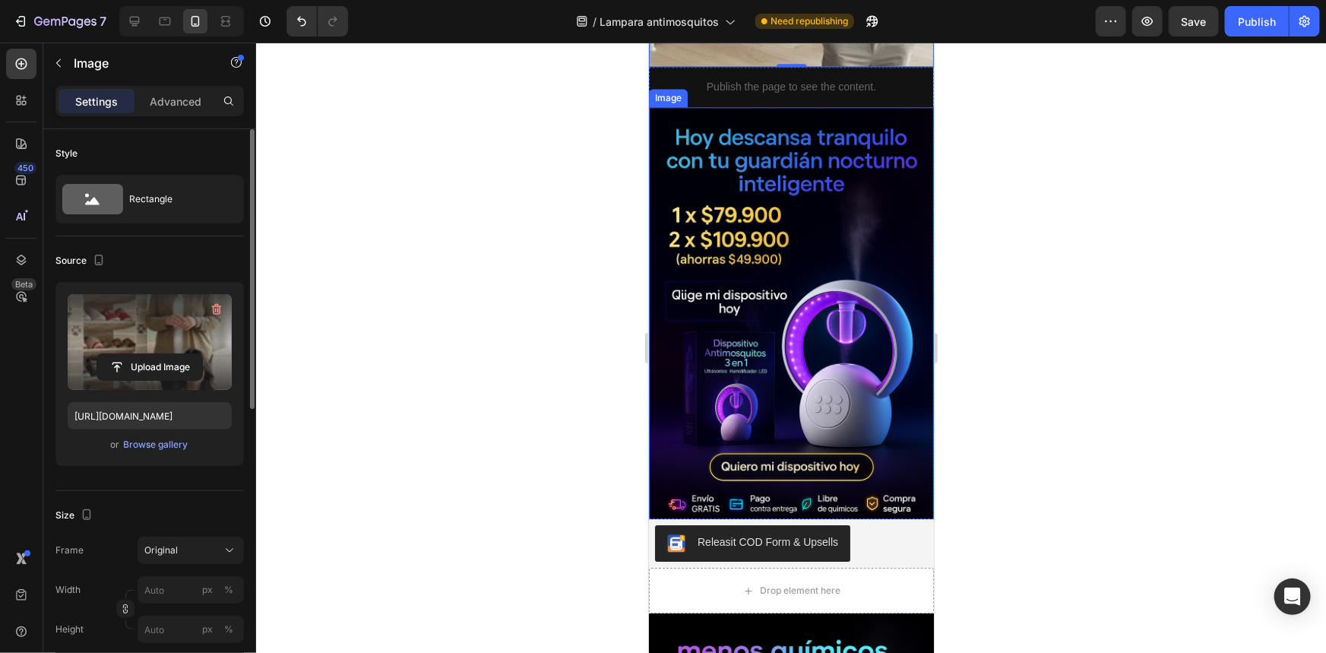
click at [788, 363] on img at bounding box center [790, 320] width 285 height 428
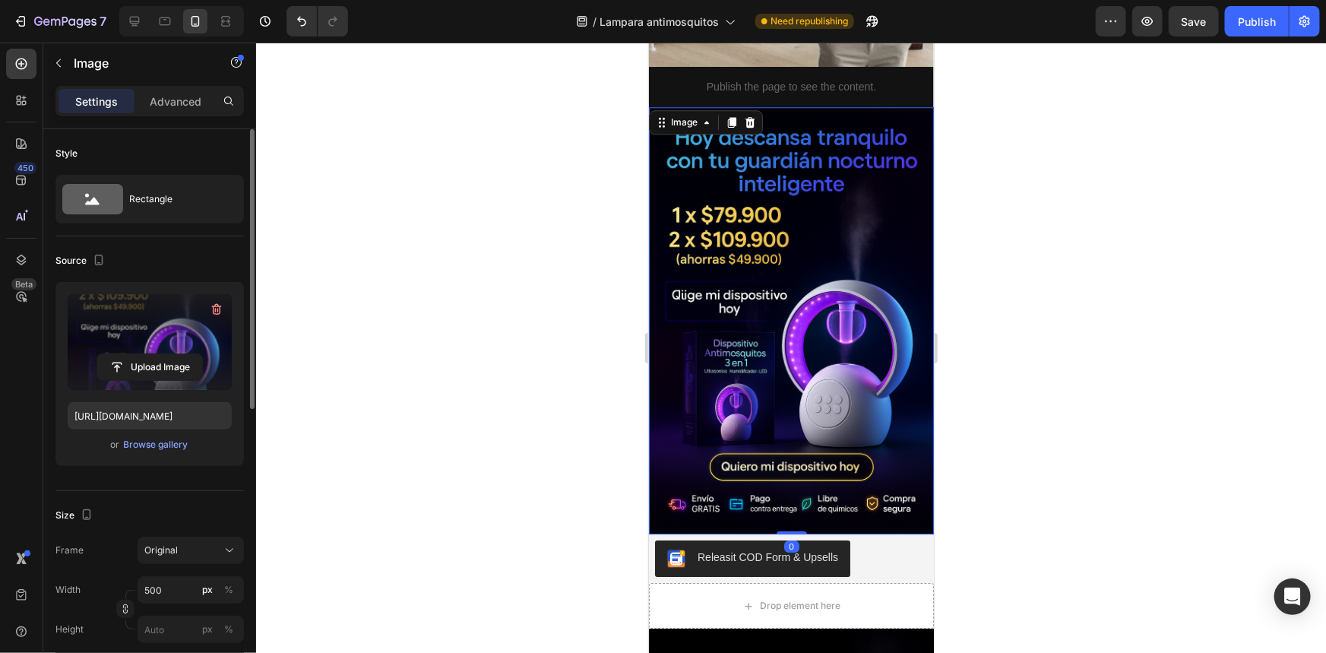
click at [144, 335] on label at bounding box center [150, 342] width 164 height 96
click at [144, 354] on input "file" at bounding box center [149, 367] width 105 height 26
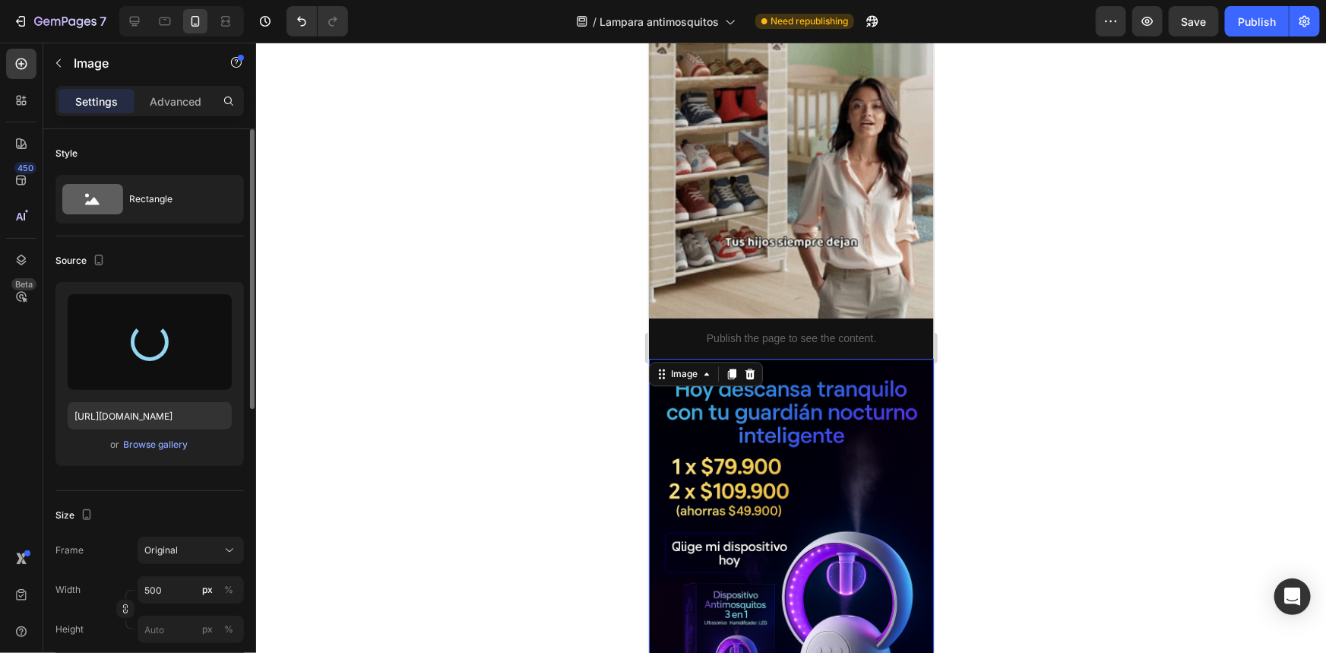
scroll to position [1796, 0]
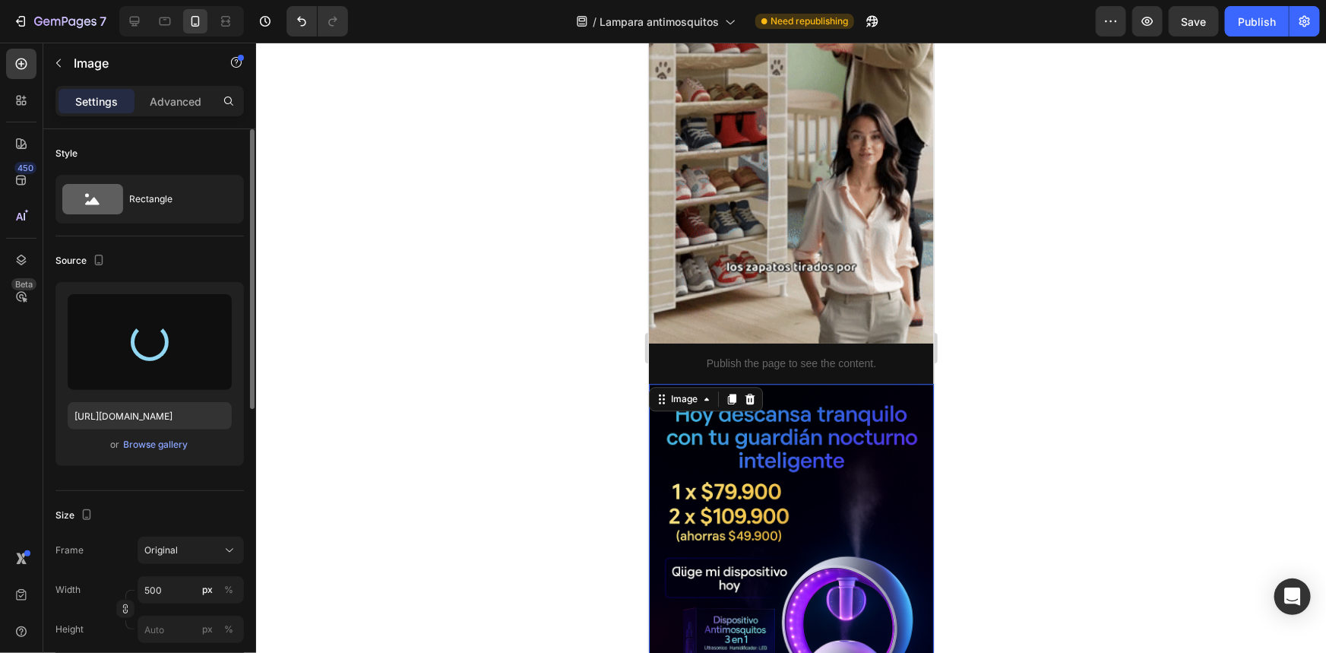
type input "[URL][DOMAIN_NAME]"
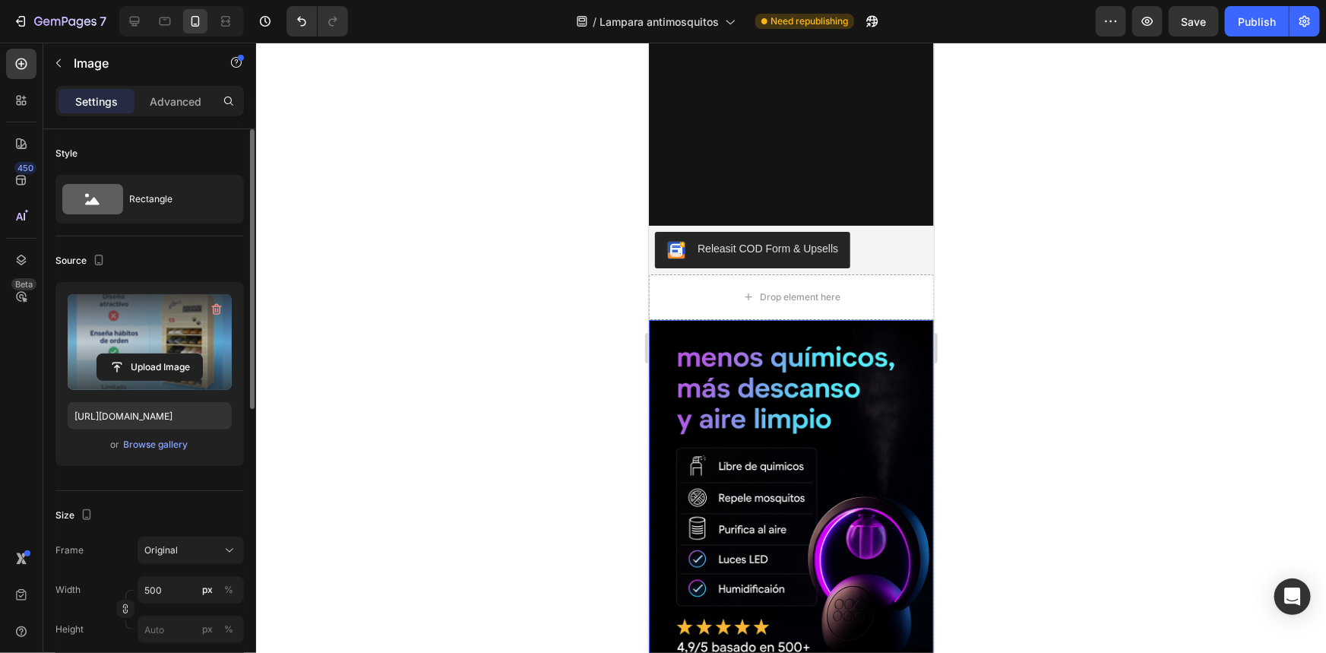
scroll to position [2004, 0]
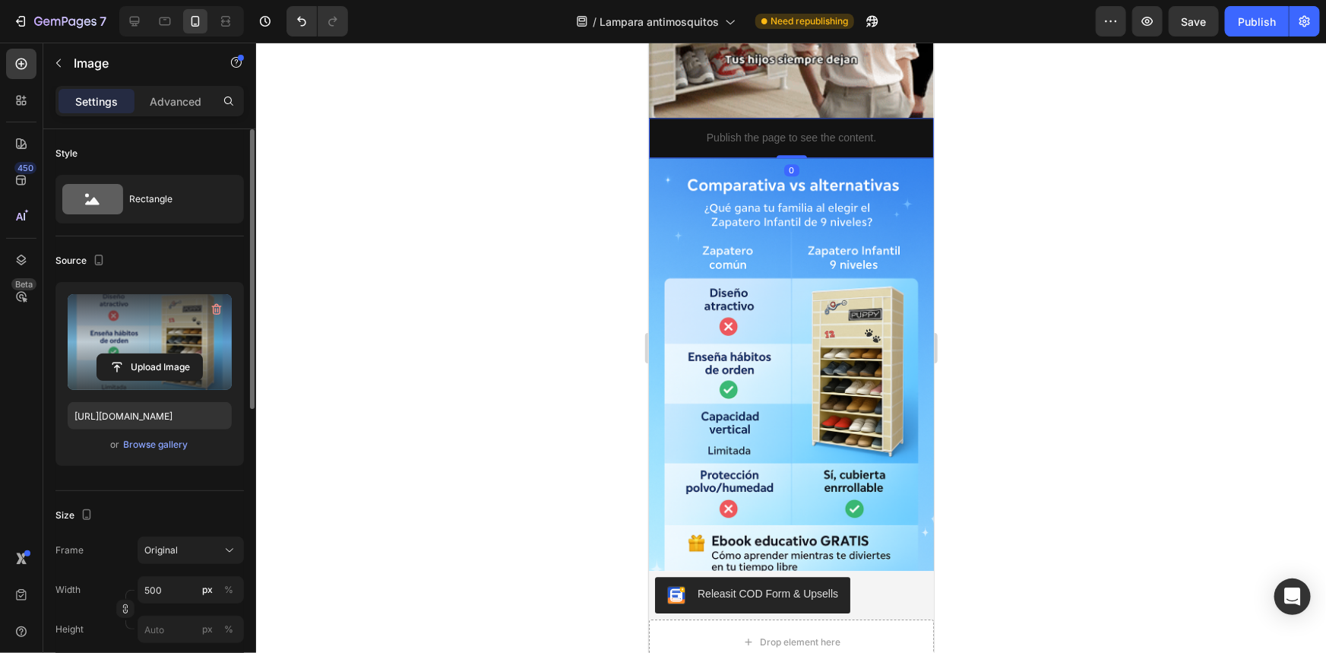
click at [826, 141] on p "Publish the page to see the content." at bounding box center [790, 137] width 285 height 16
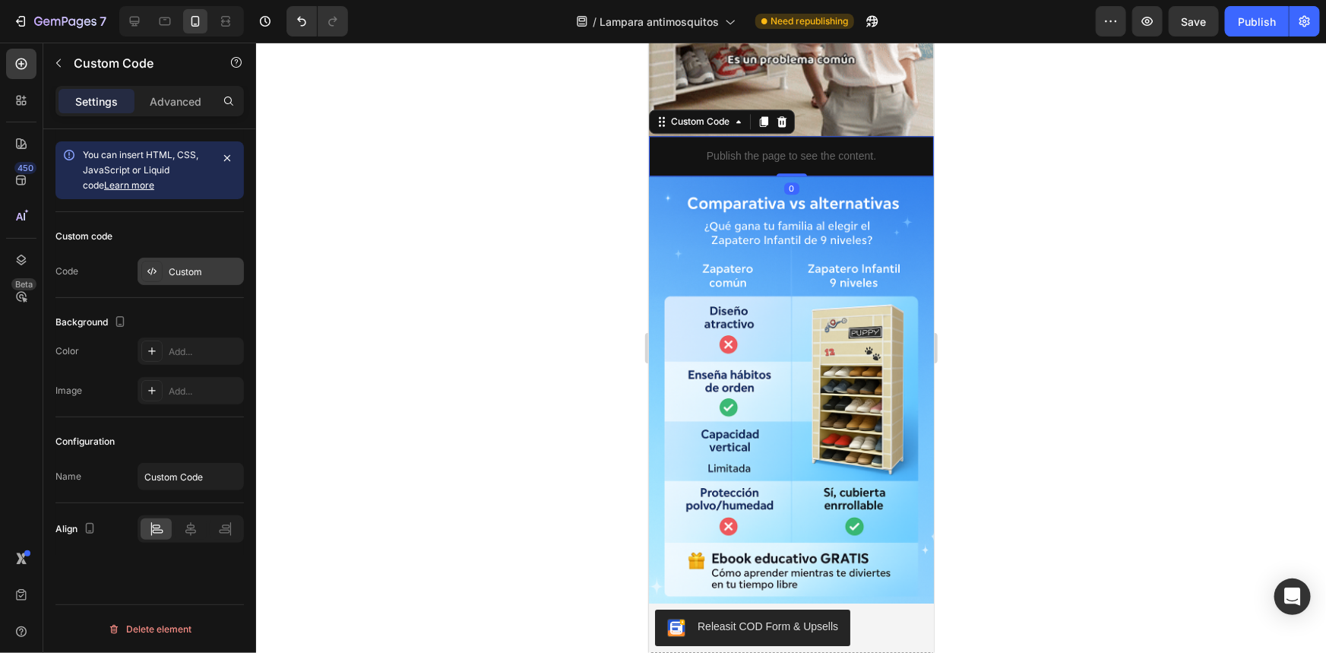
click at [202, 271] on div "Custom" at bounding box center [204, 272] width 71 height 14
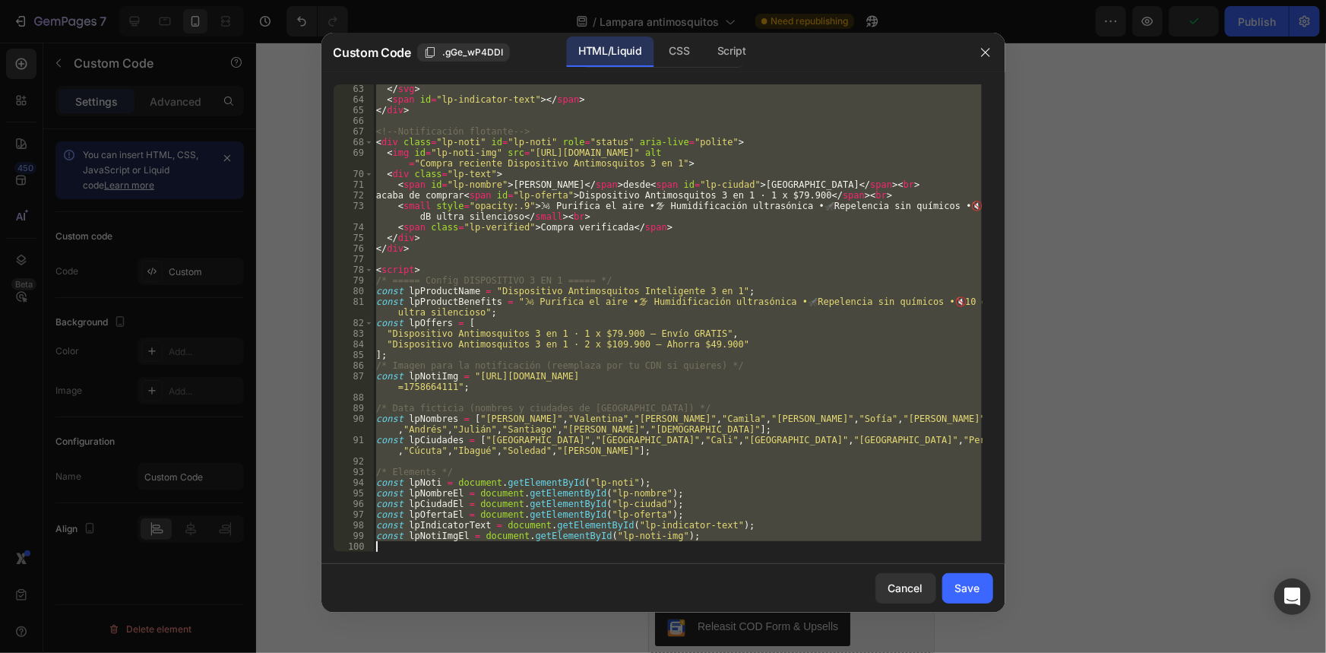
scroll to position [1096, 0]
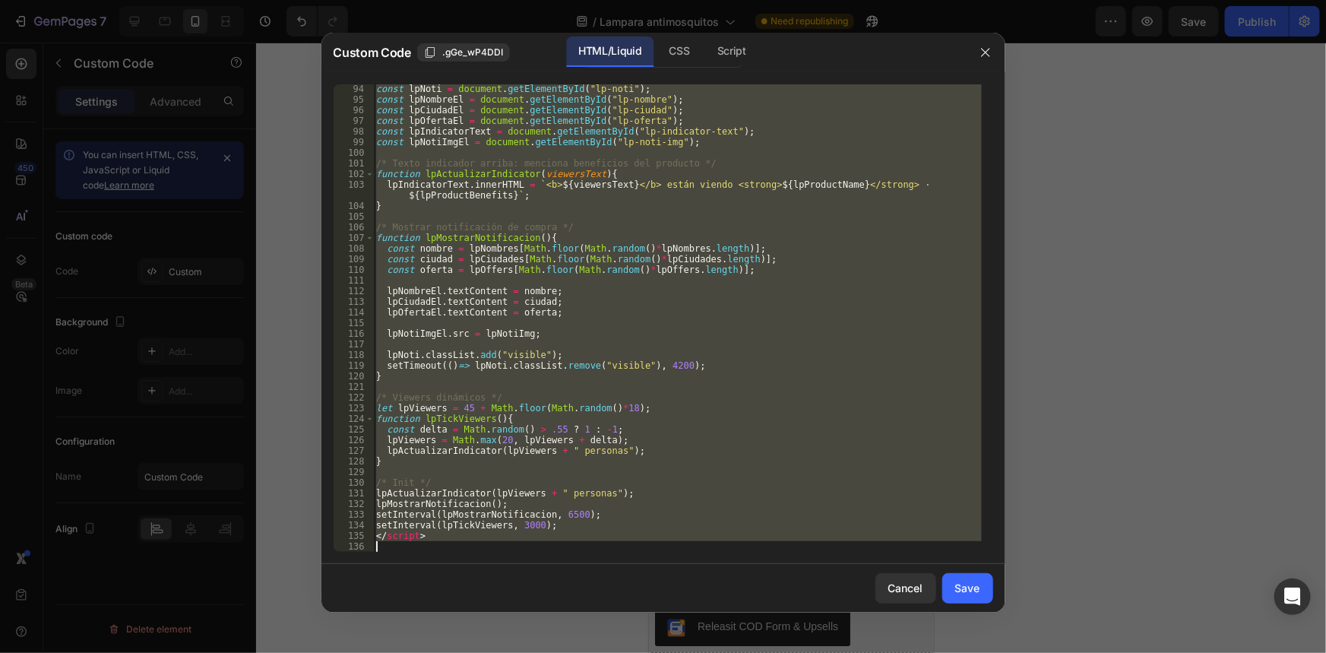
drag, startPoint x: 376, startPoint y: 88, endPoint x: 829, endPoint y: 597, distance: 681.6
click at [829, 597] on div "Custom Code .gGe_wP4DDI HTML/Liquid CSS Script <!-- Indicador + Notificación – …" at bounding box center [664, 323] width 684 height 580
type textarea "</script>"
paste textarea
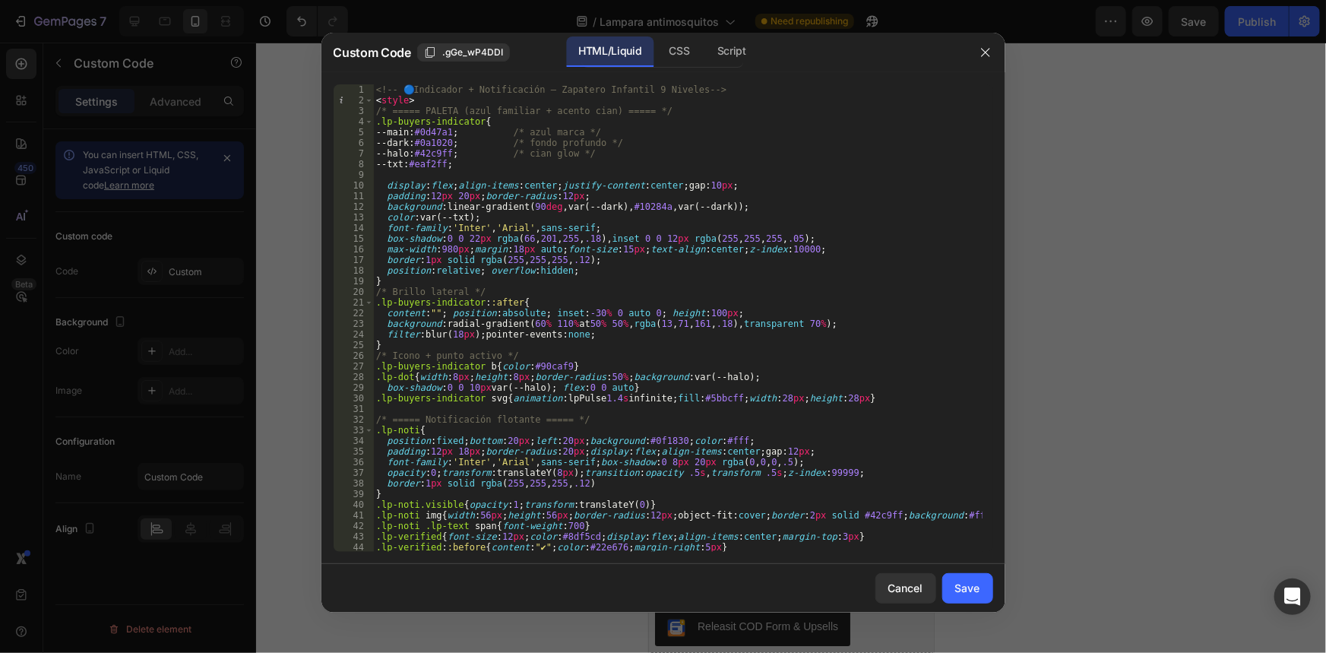
scroll to position [0, 0]
click at [961, 594] on div "Save" at bounding box center [967, 588] width 25 height 16
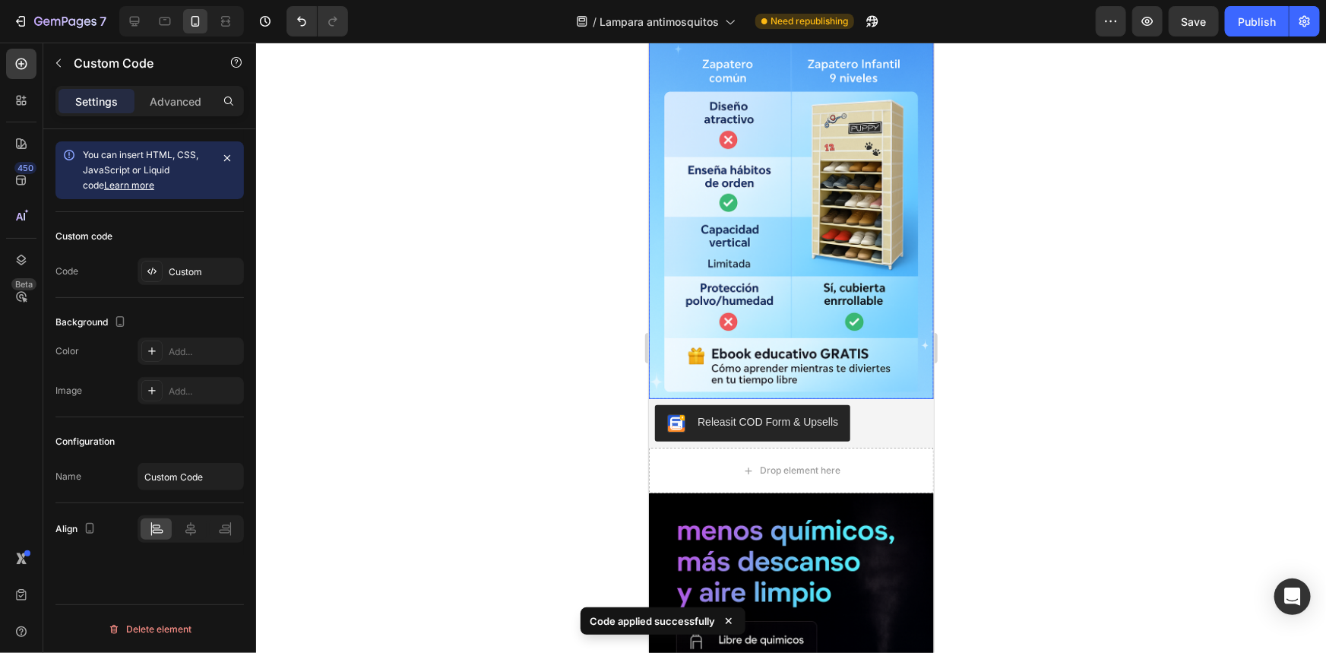
scroll to position [2211, 0]
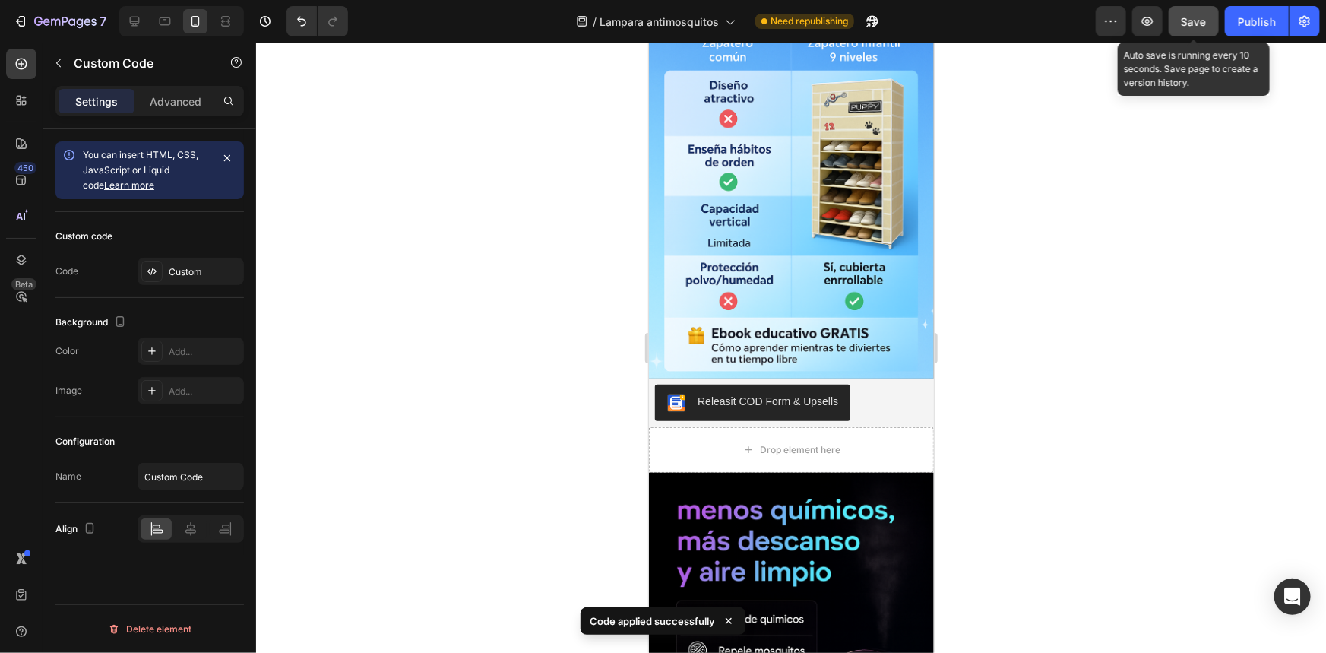
click at [1215, 21] on button "Save" at bounding box center [1194, 21] width 50 height 30
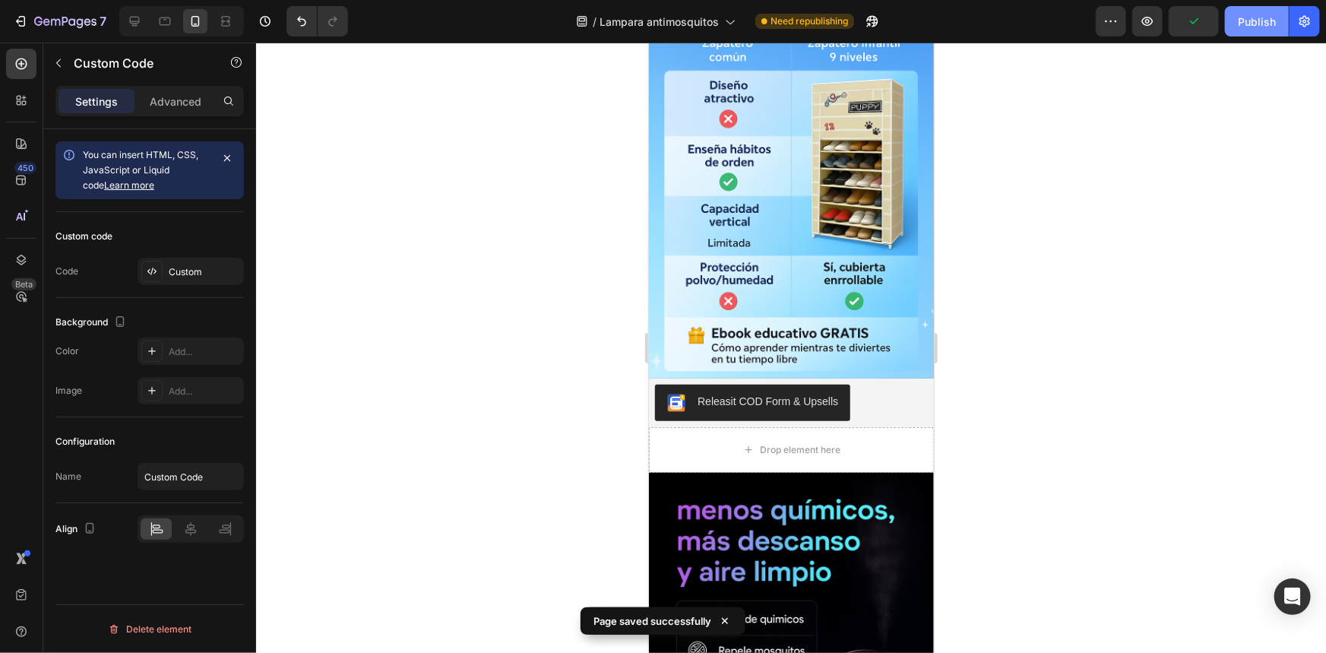
click at [1238, 27] on button "Publish" at bounding box center [1257, 21] width 64 height 30
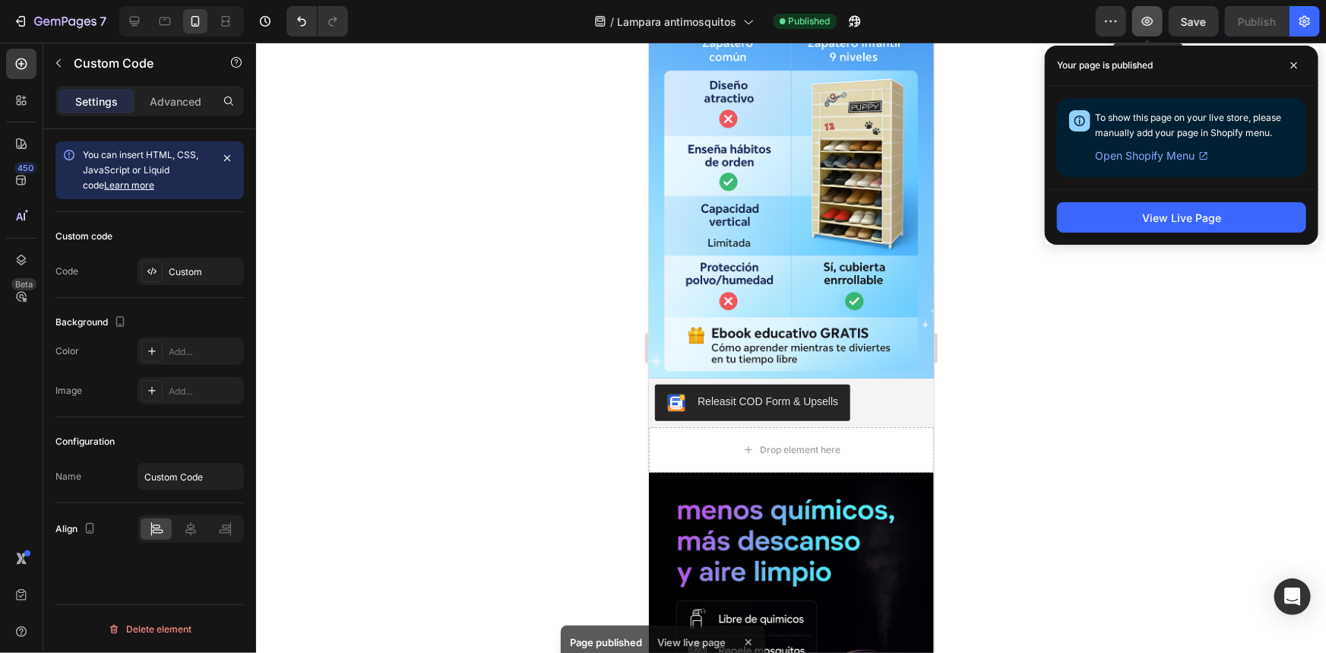
click at [1139, 21] on button "button" at bounding box center [1148, 21] width 30 height 30
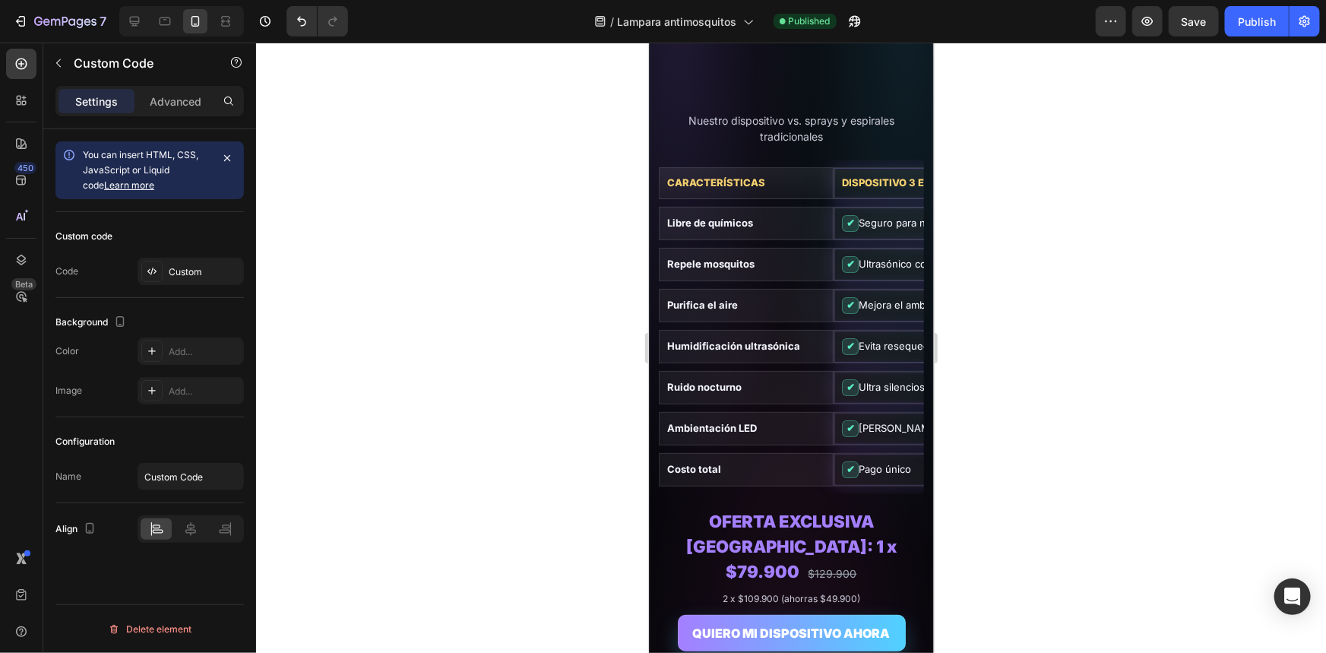
scroll to position [3178, 0]
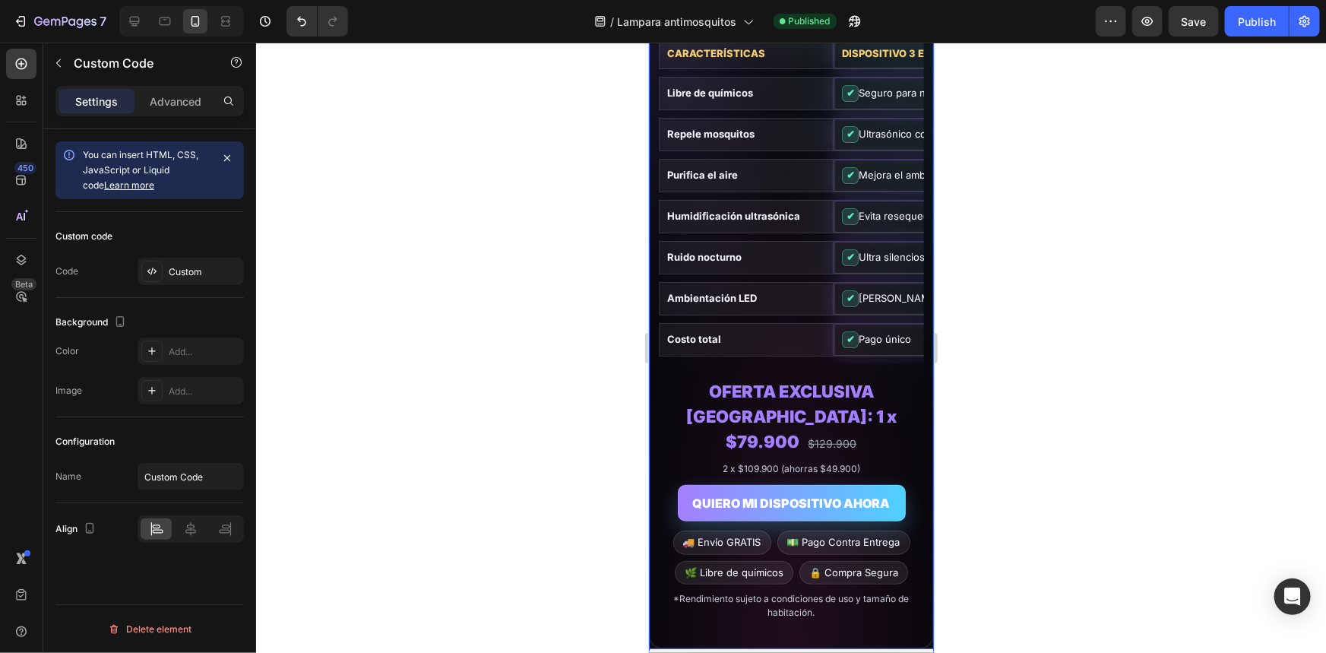
click at [787, 322] on td "Costo total" at bounding box center [745, 338] width 175 height 33
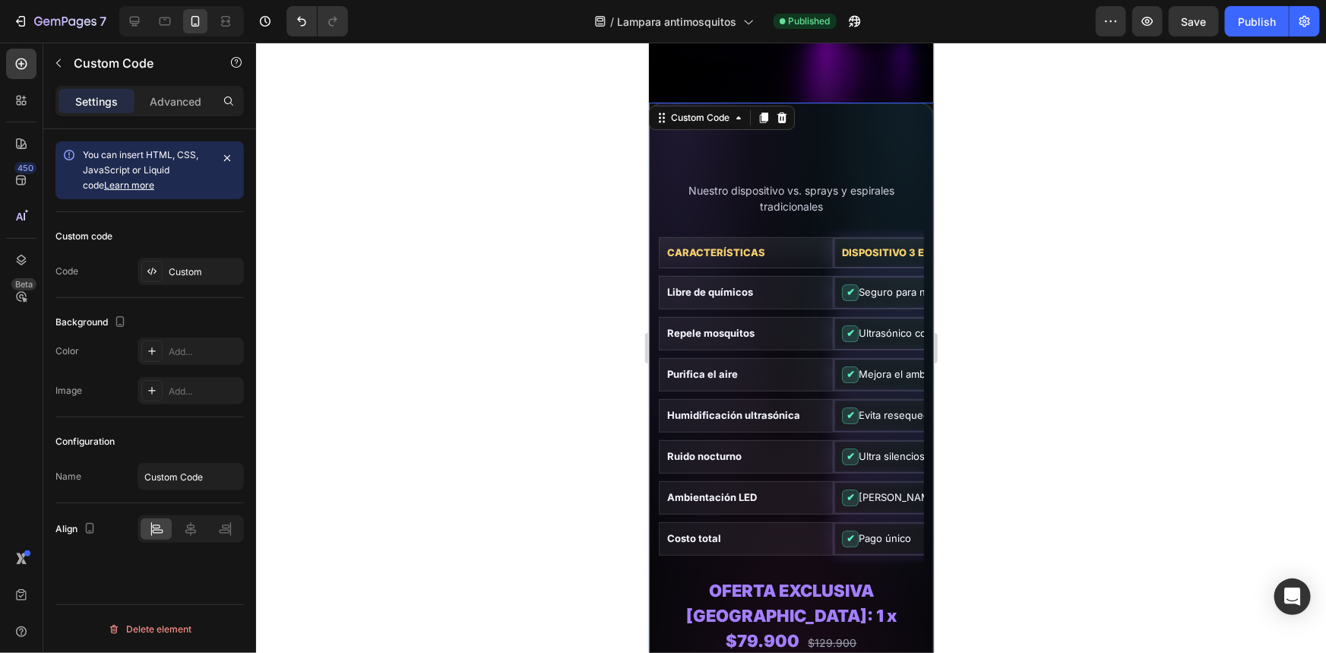
scroll to position [2902, 0]
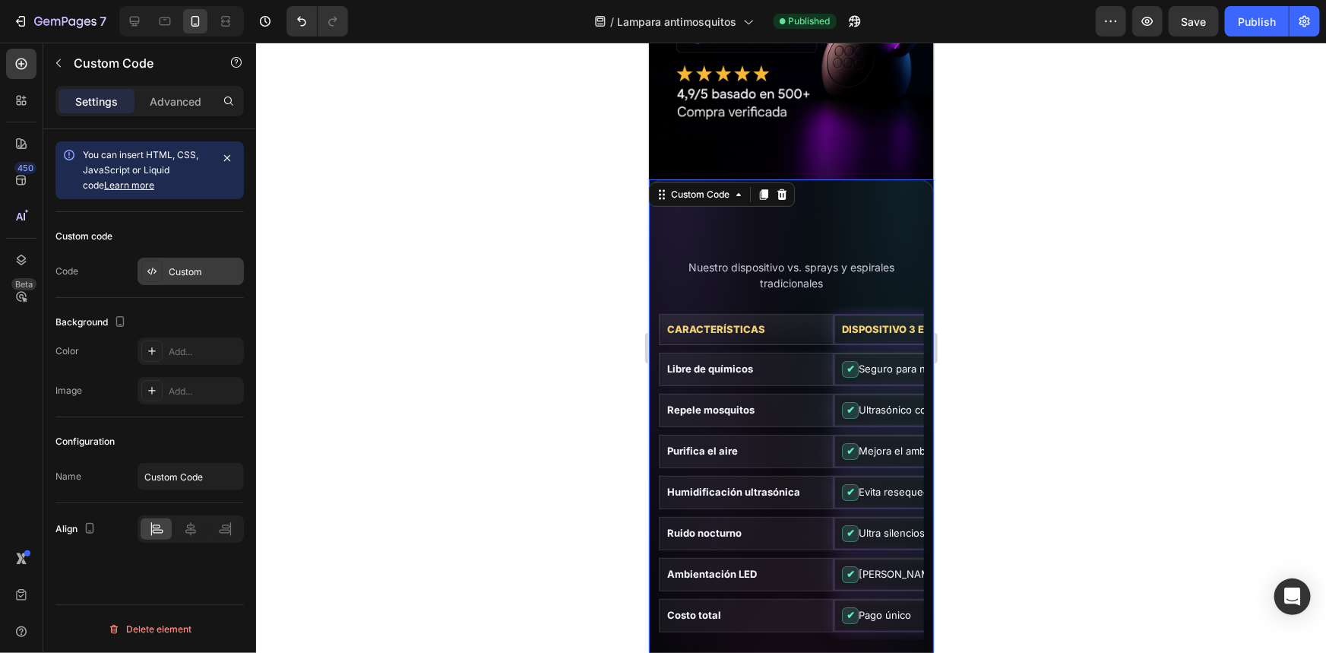
click at [201, 268] on div "Custom" at bounding box center [204, 272] width 71 height 14
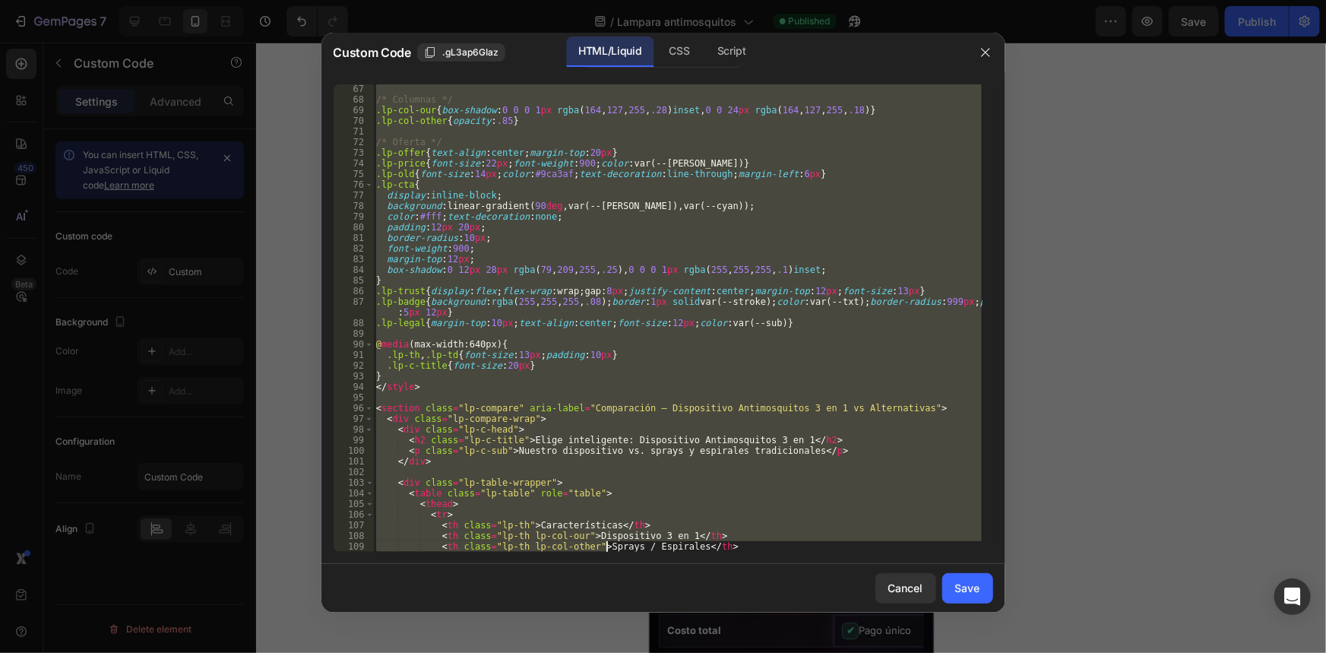
scroll to position [1341, 0]
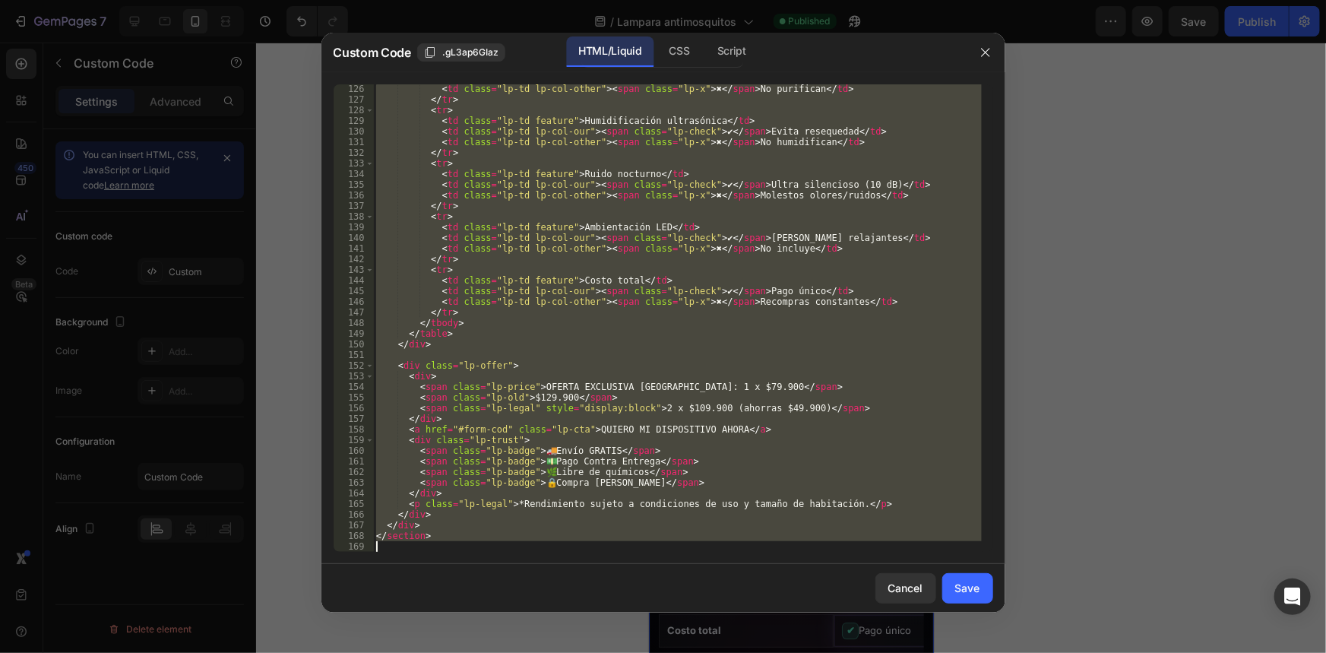
drag, startPoint x: 375, startPoint y: 87, endPoint x: 608, endPoint y: 608, distance: 570.3
click at [608, 608] on div "Custom Code .gL3ap6GIaz HTML/Liquid CSS Script <style> 126 127 128 129 130 131 …" at bounding box center [664, 323] width 684 height 580
type textarea "</section>"
click at [984, 58] on icon "button" at bounding box center [986, 52] width 12 height 12
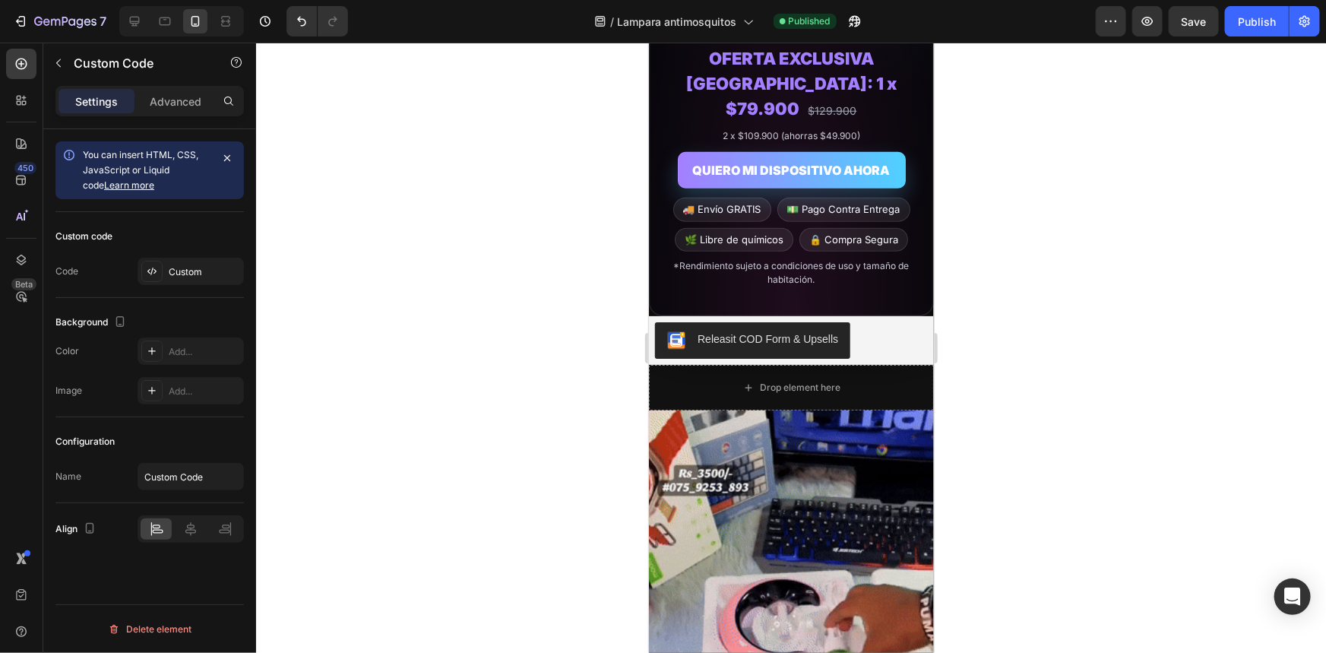
scroll to position [3535, 0]
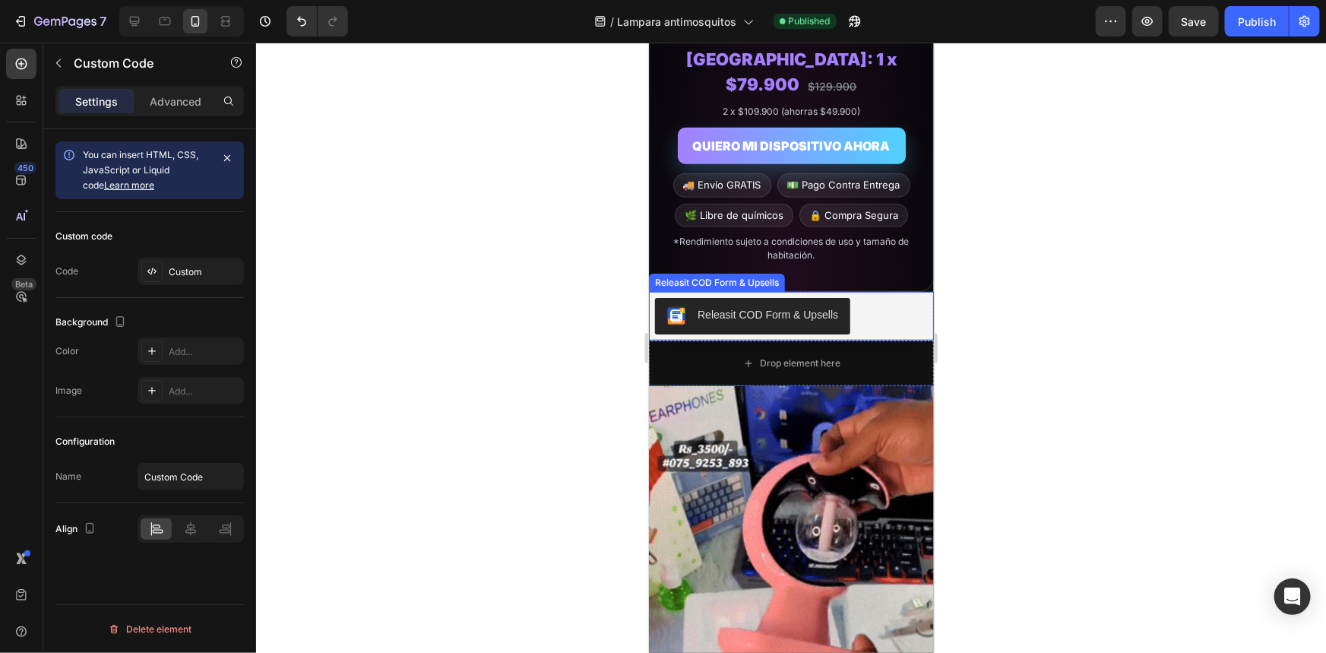
click at [807, 306] on div "Releasit COD Form & Upsells" at bounding box center [767, 314] width 141 height 16
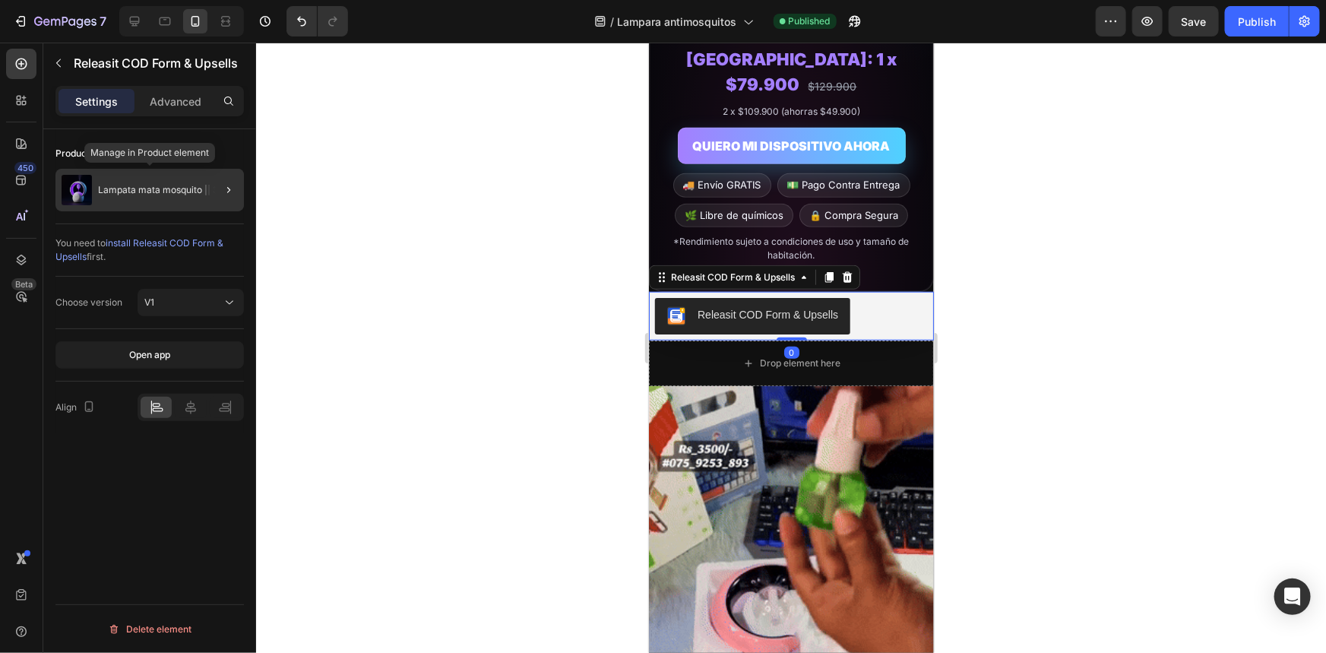
click at [119, 189] on p "Lampata mata mosquito || 3 en 1" at bounding box center [167, 190] width 139 height 11
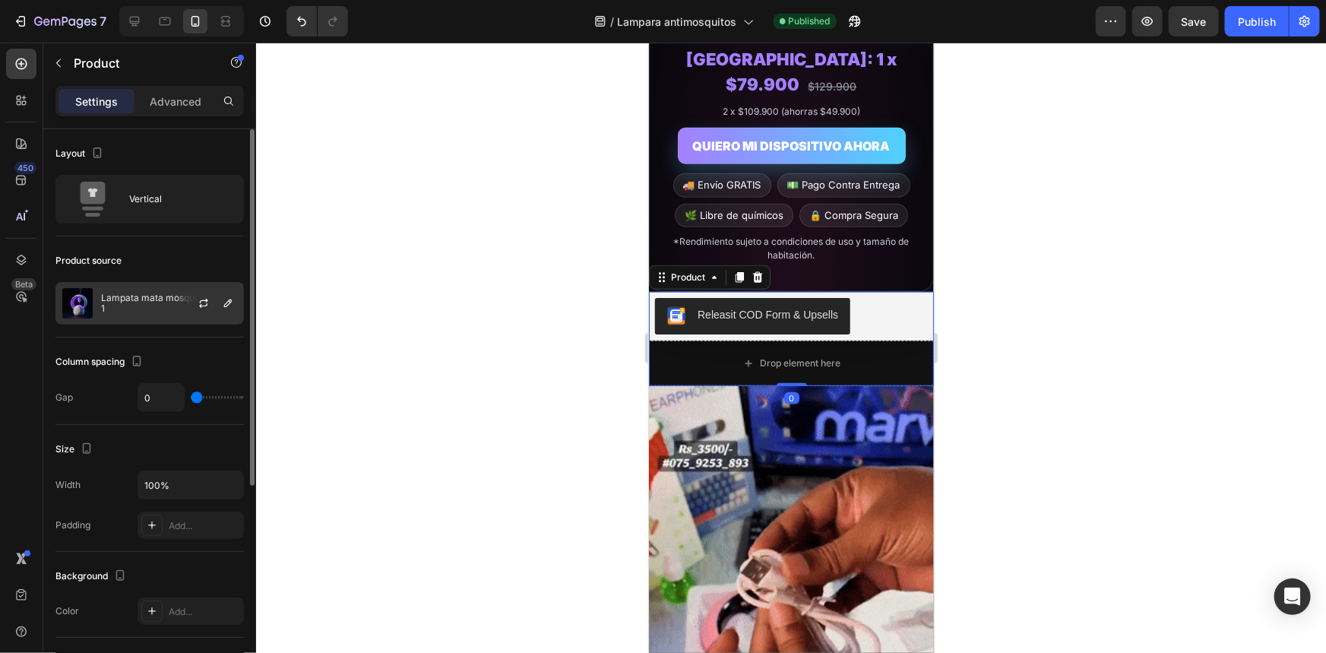
click at [158, 290] on div "Lampata mata mosquito || 3 en 1" at bounding box center [149, 303] width 189 height 43
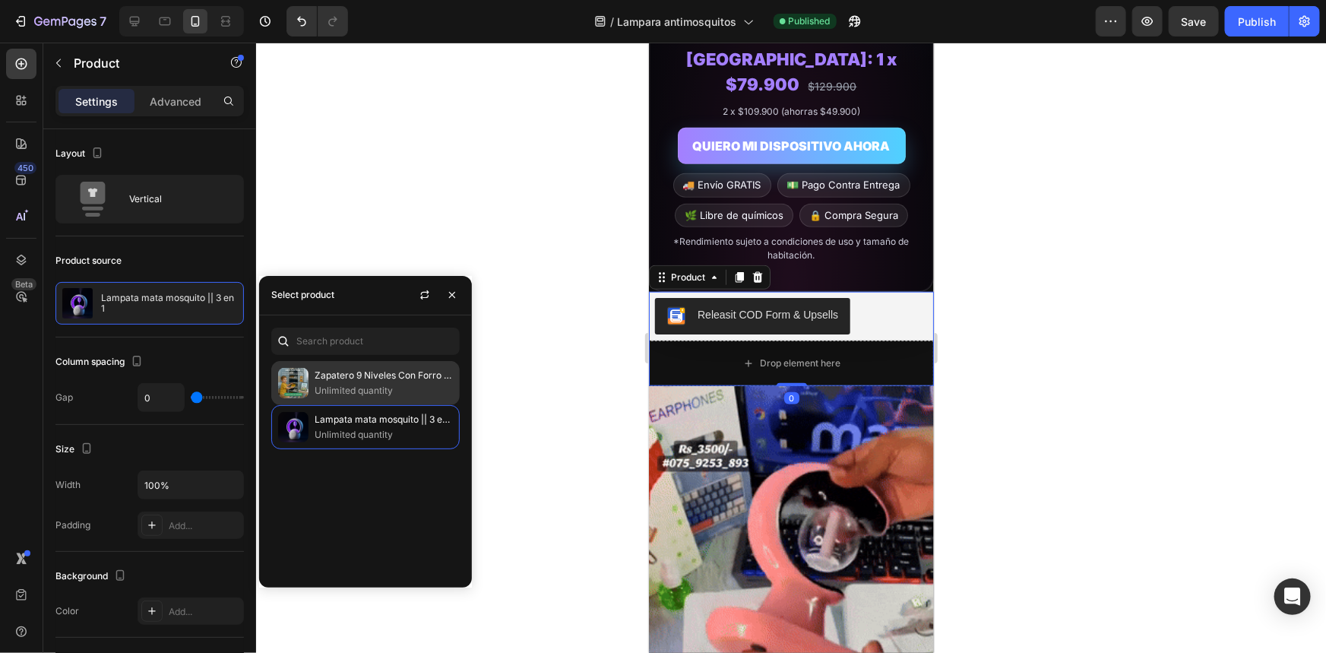
click at [347, 372] on p "Zapatero 9 Niveles Con Forro 👨‍👩‍👧‍👦" at bounding box center [384, 375] width 138 height 15
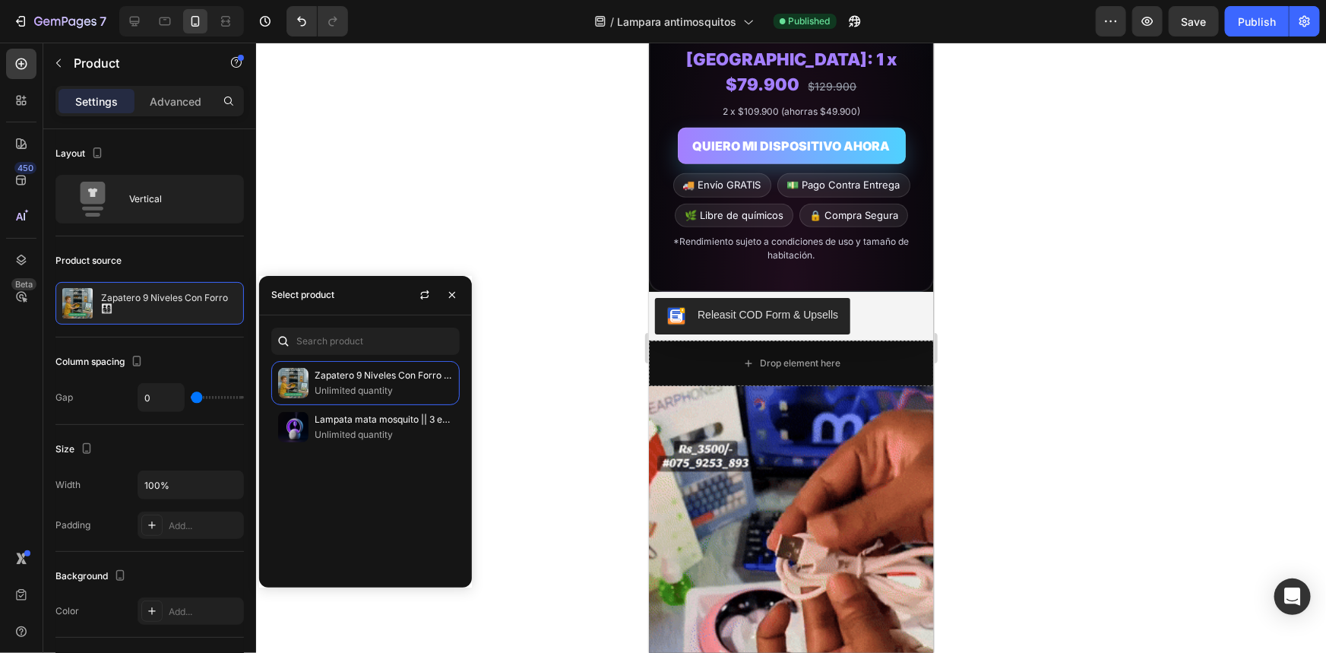
click at [470, 265] on div at bounding box center [791, 348] width 1070 height 610
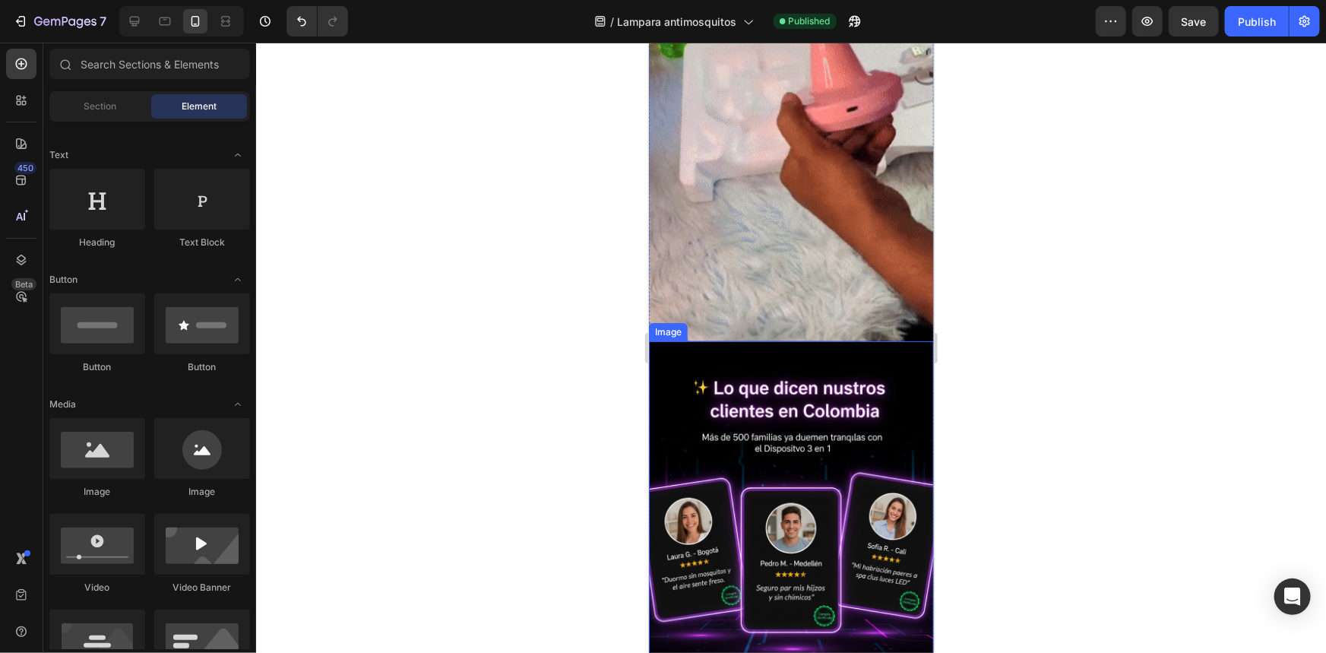
scroll to position [4089, 0]
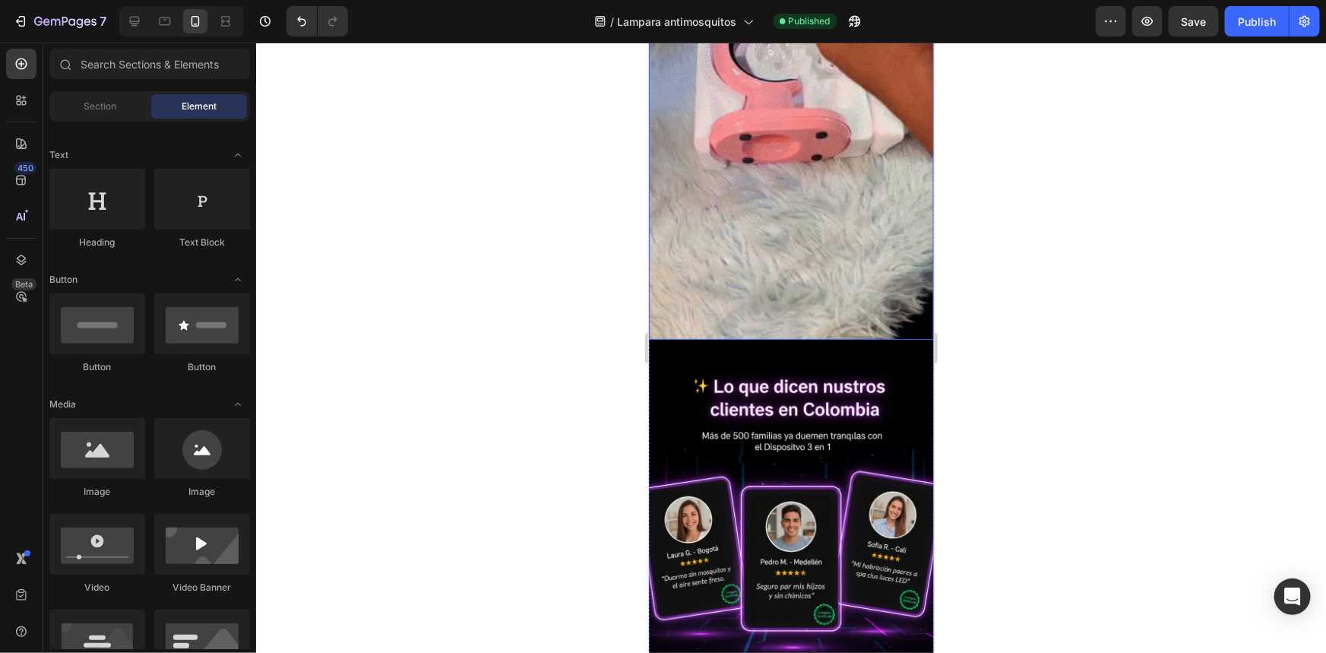
click at [746, 267] on img at bounding box center [790, 85] width 285 height 507
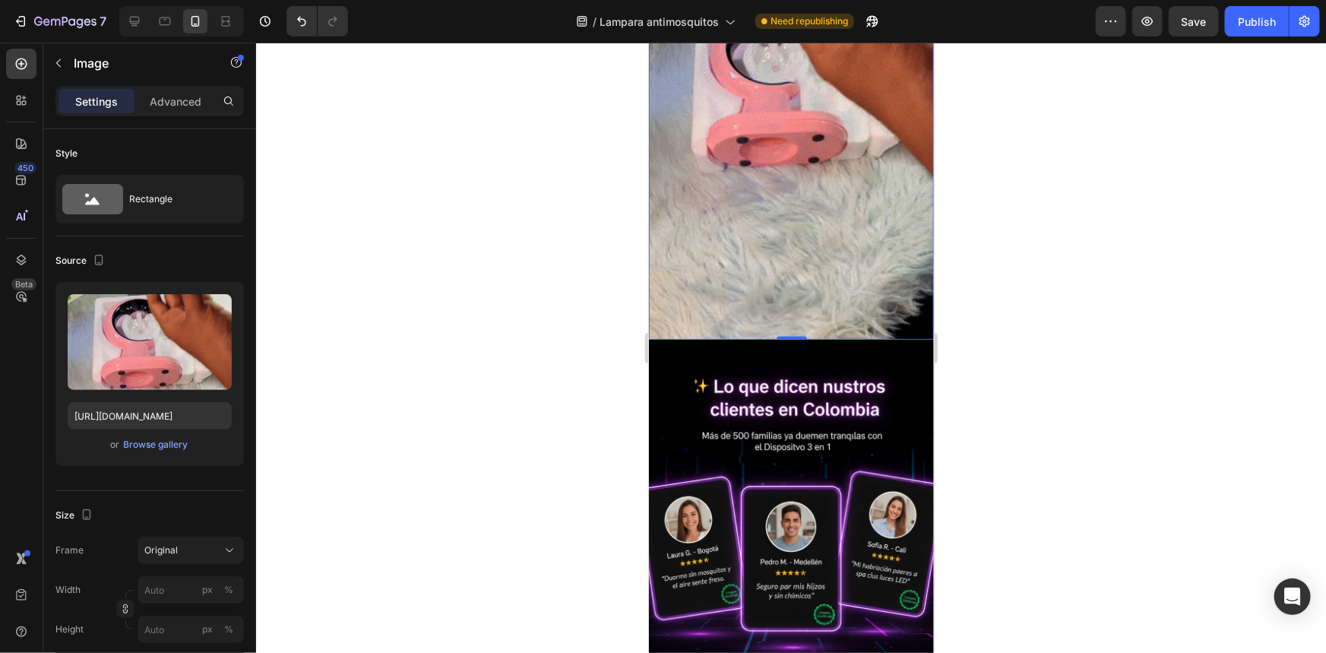
drag, startPoint x: 767, startPoint y: 193, endPoint x: 1250, endPoint y: 303, distance: 495.8
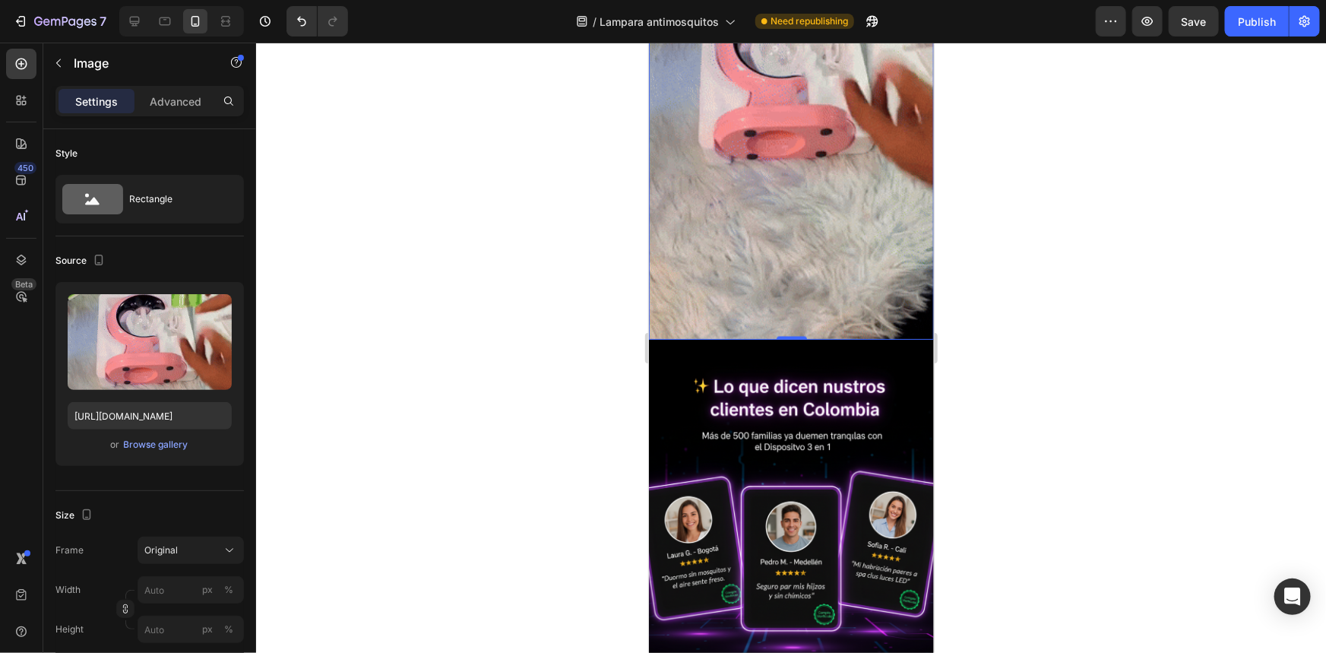
click at [767, 193] on img at bounding box center [790, 85] width 285 height 507
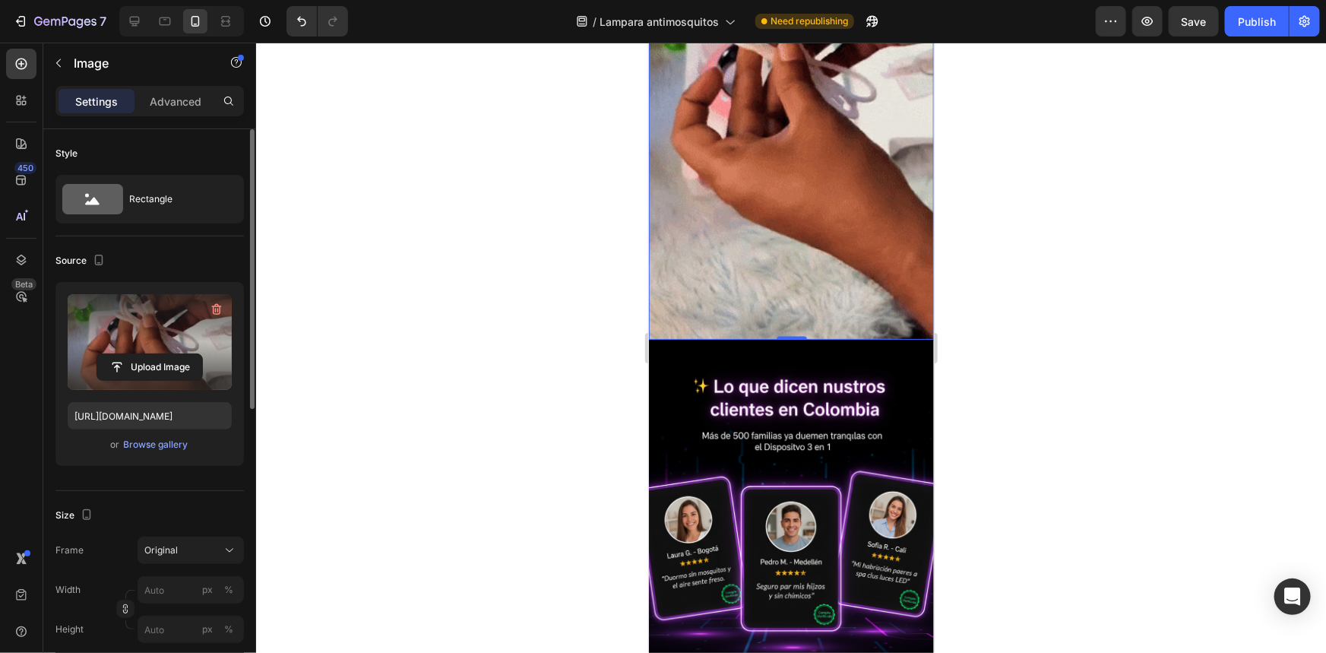
click at [119, 319] on label at bounding box center [150, 342] width 164 height 96
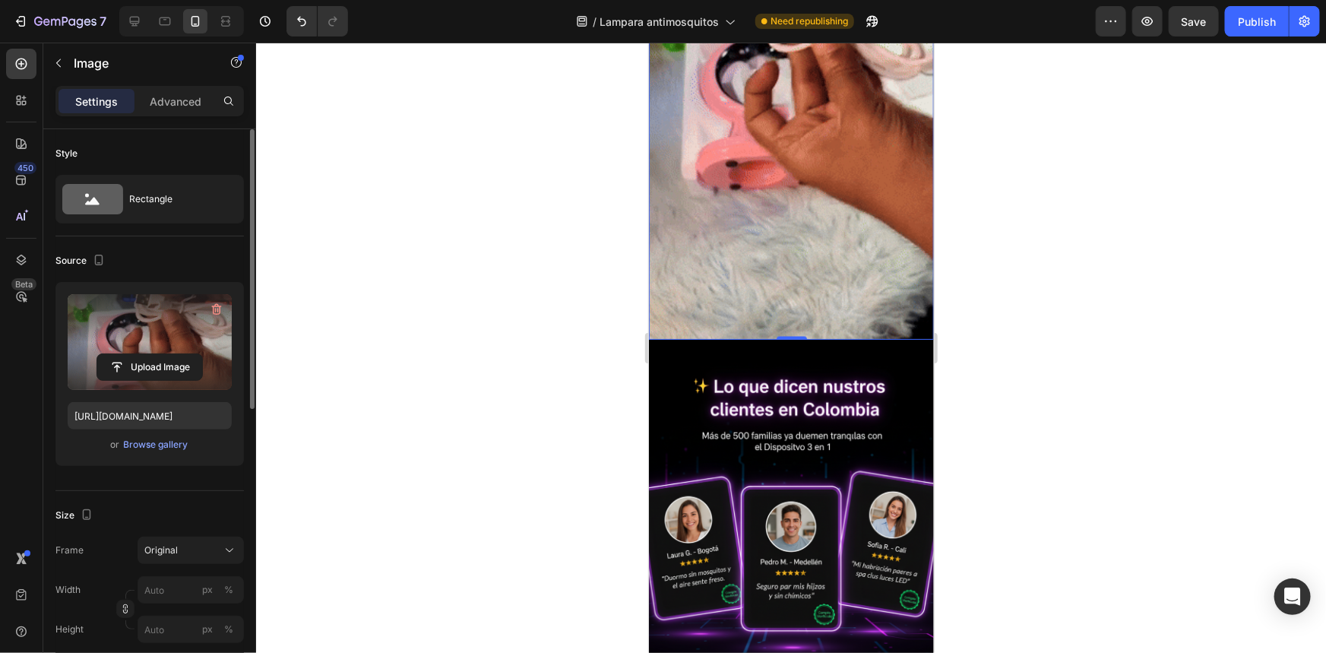
click at [119, 354] on input "file" at bounding box center [149, 367] width 105 height 26
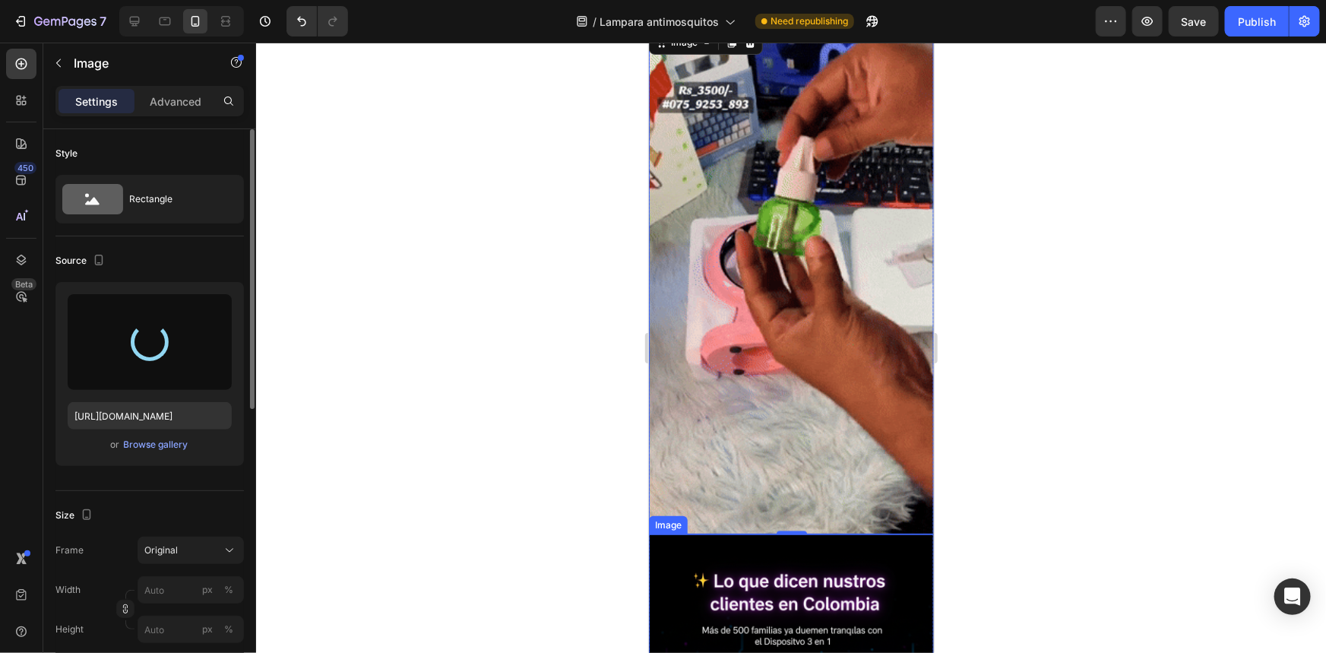
scroll to position [3812, 0]
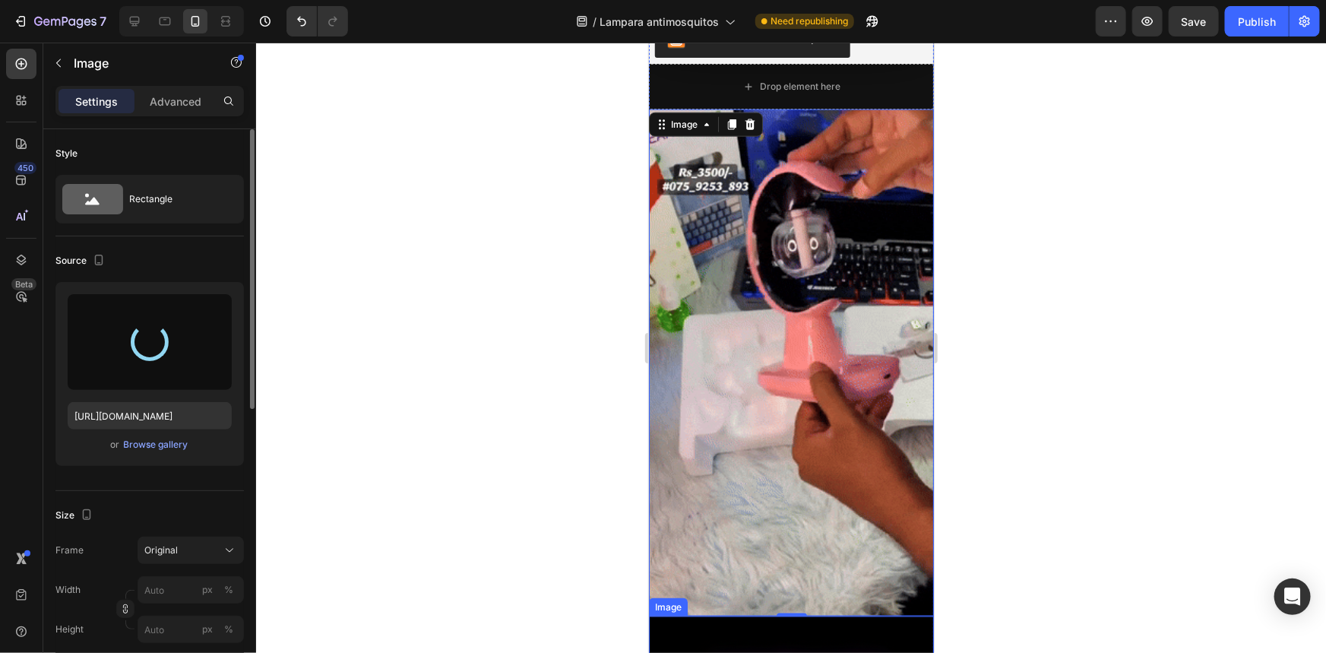
type input "[URL][DOMAIN_NAME]"
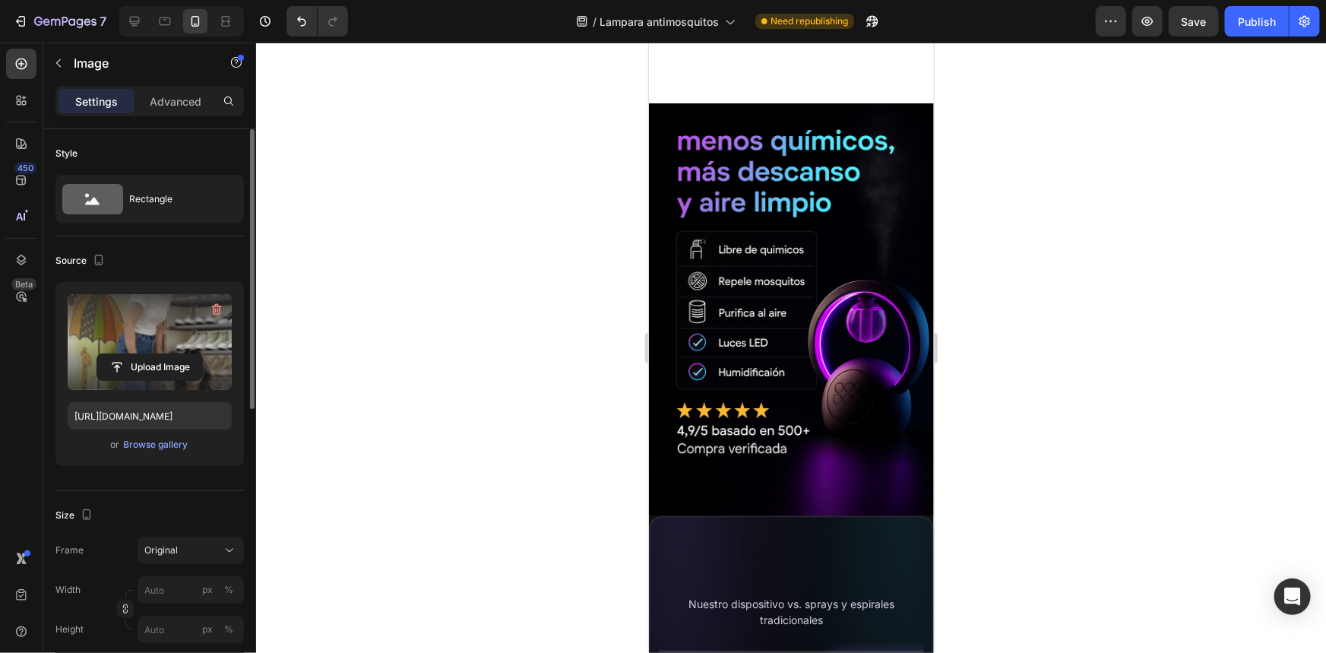
scroll to position [2430, 0]
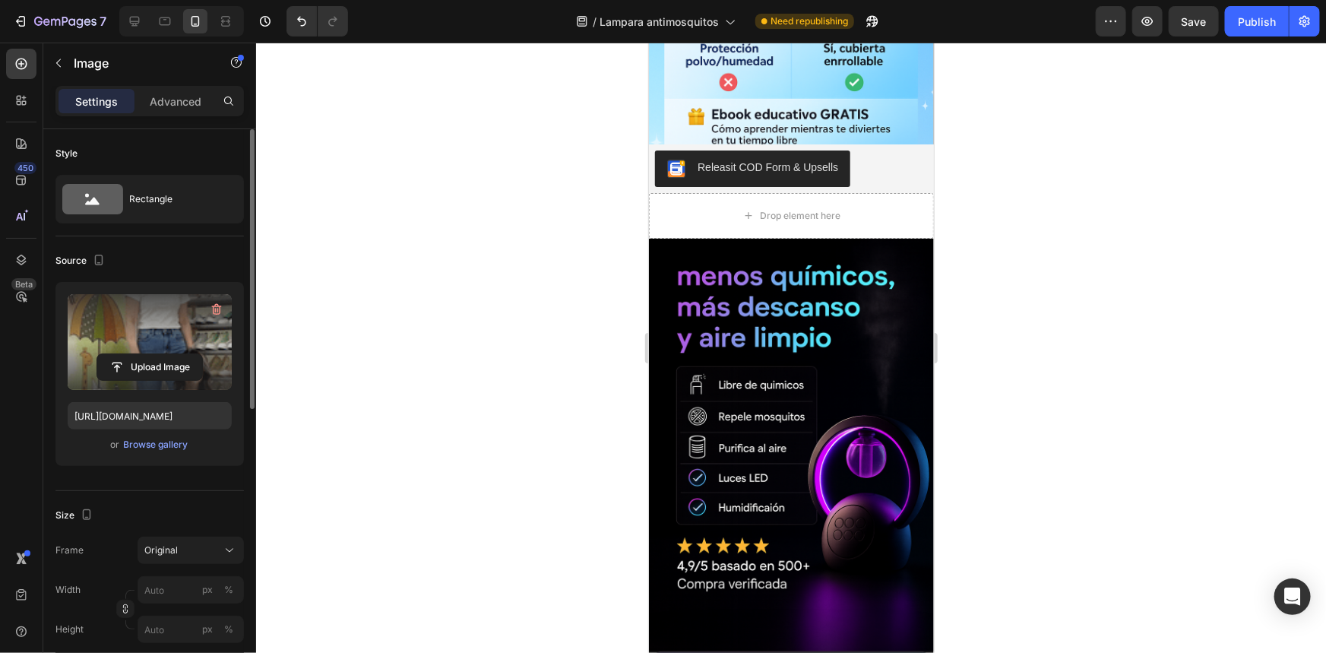
click at [771, 417] on img at bounding box center [790, 452] width 285 height 428
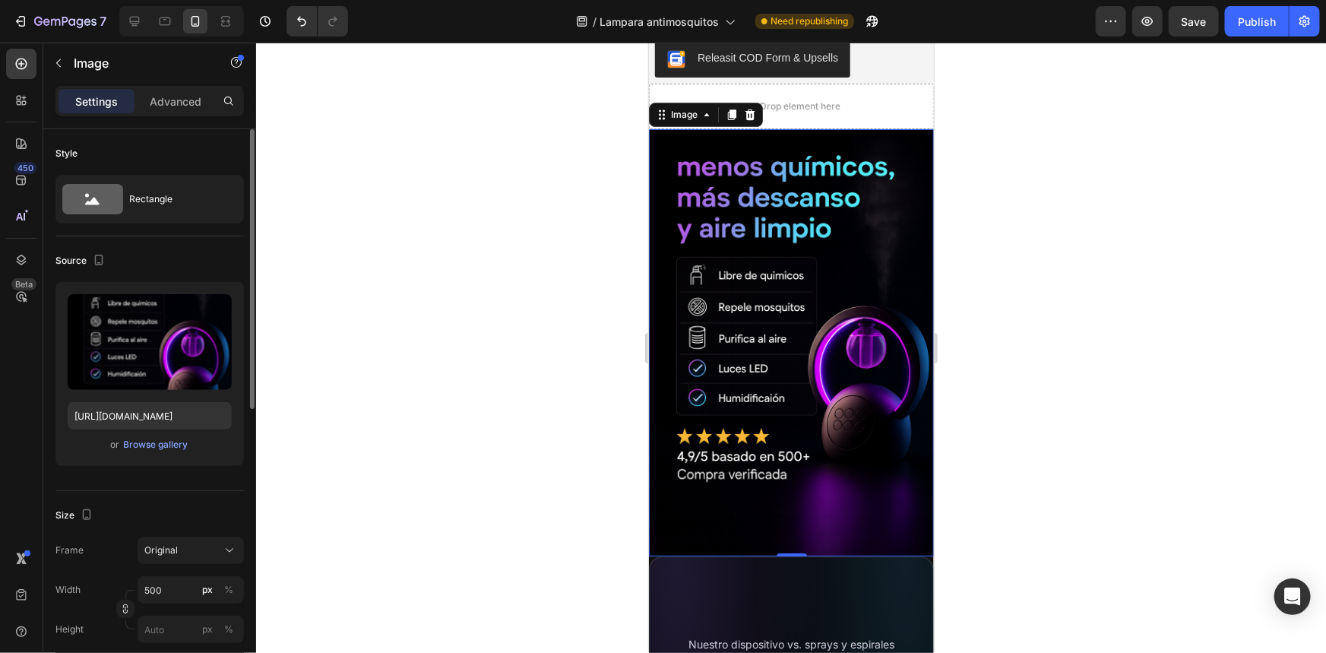
scroll to position [2775, 0]
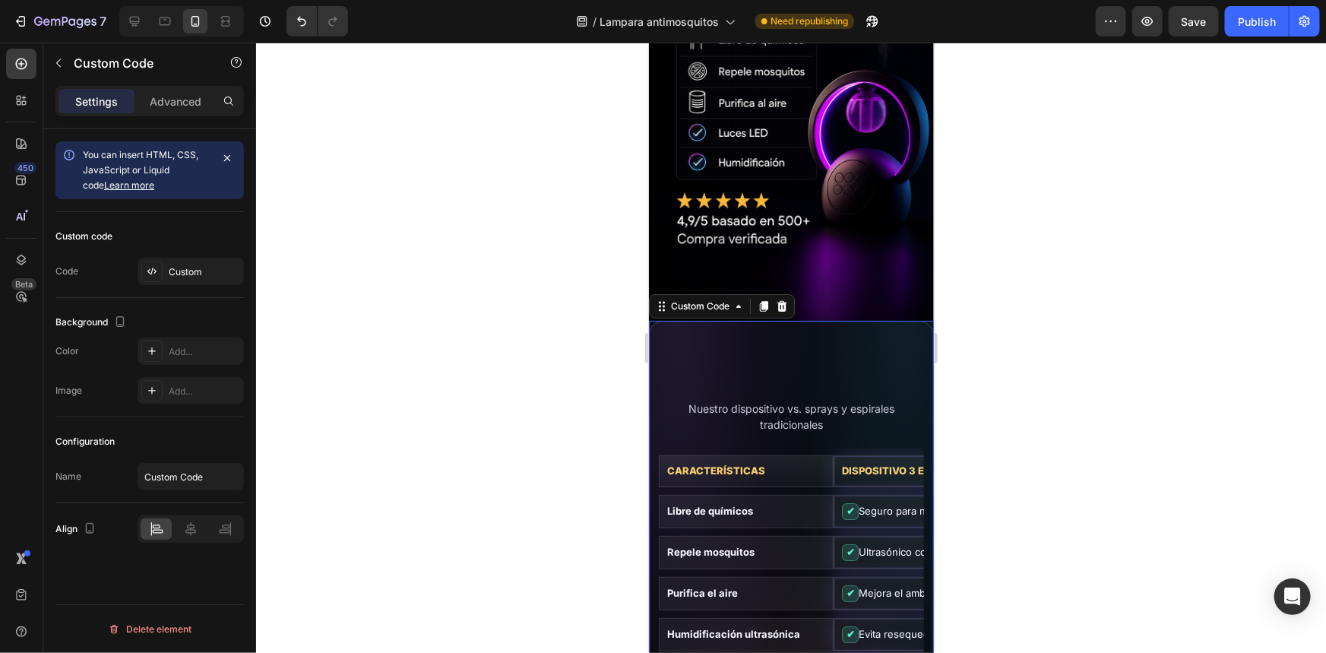
click at [191, 271] on div "Custom" at bounding box center [204, 272] width 71 height 14
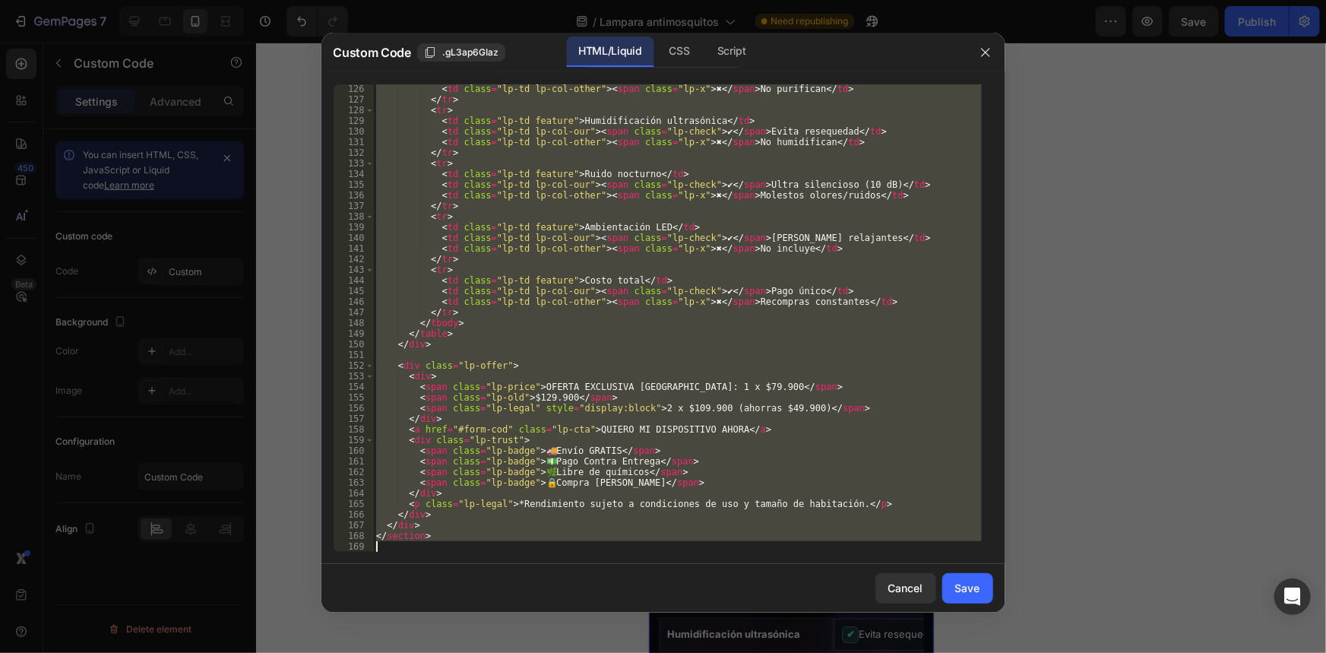
scroll to position [1341, 0]
drag, startPoint x: 378, startPoint y: 89, endPoint x: 774, endPoint y: 638, distance: 677.4
click at [774, 638] on div "Custom Code .gL3ap6GIaz HTML/Liquid CSS Script <style> 126 127 128 129 130 131 …" at bounding box center [663, 326] width 1326 height 653
type textarea "</section>"
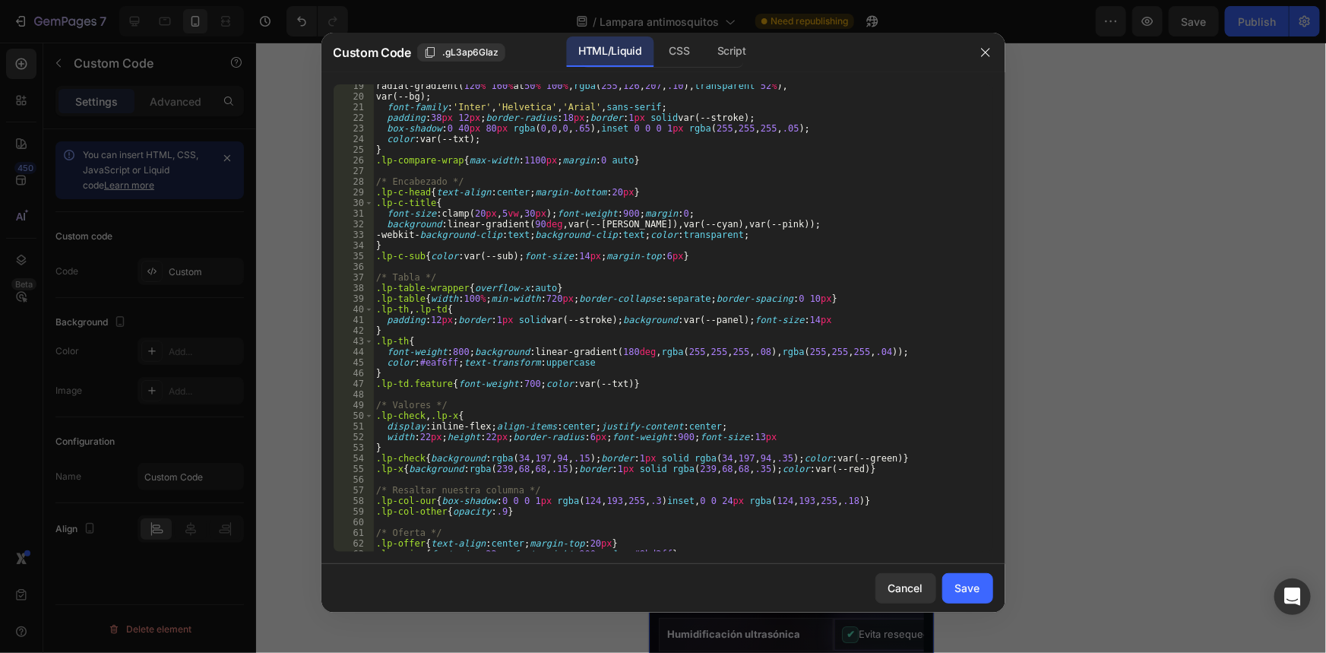
scroll to position [0, 0]
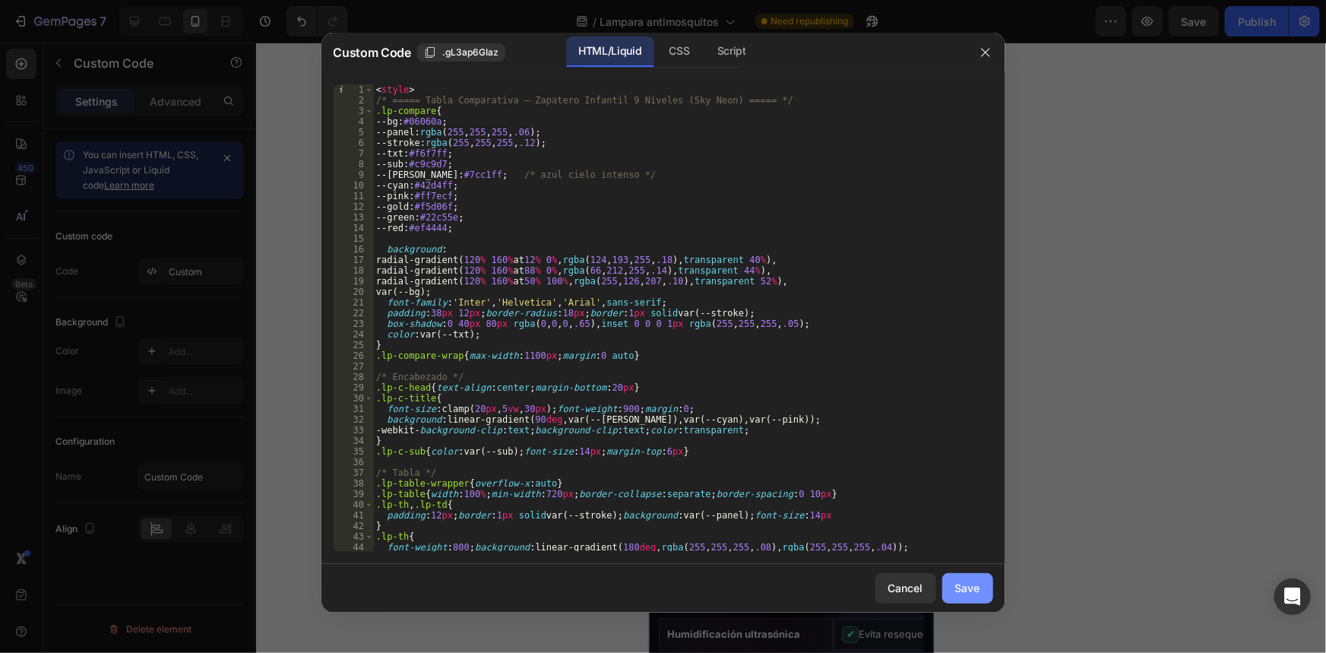
click at [973, 594] on div "Save" at bounding box center [967, 588] width 25 height 16
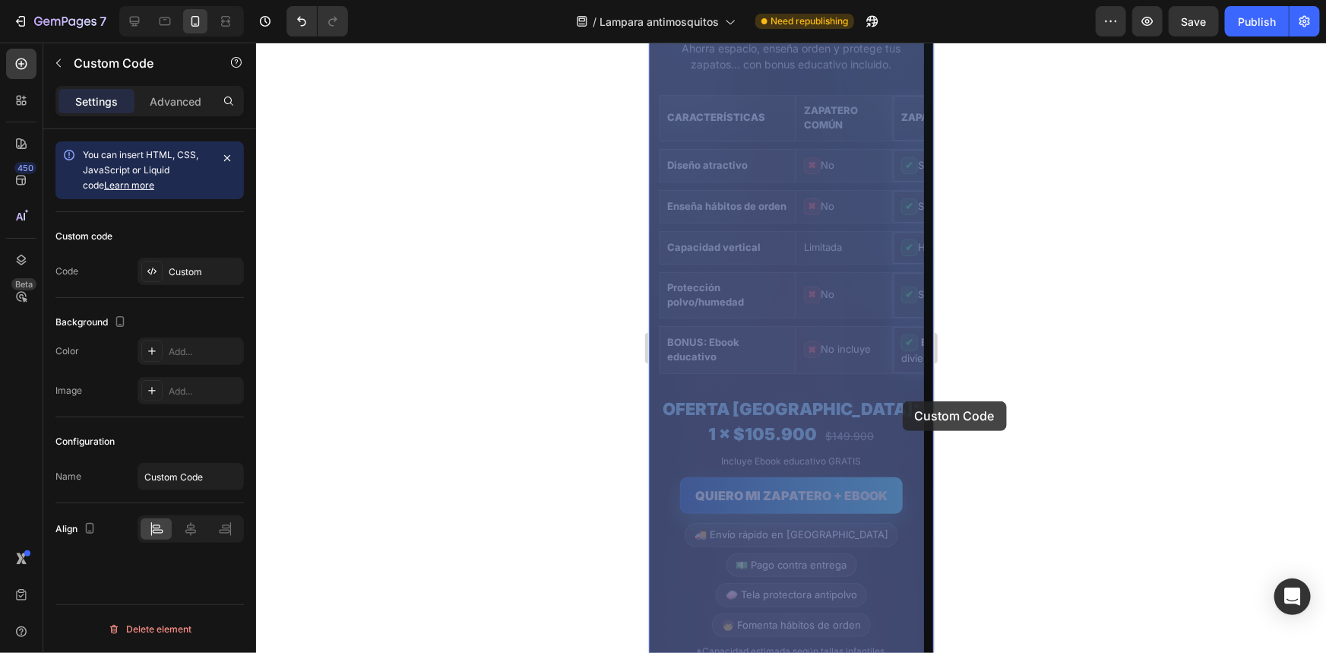
drag, startPoint x: 753, startPoint y: 393, endPoint x: 902, endPoint y: 401, distance: 149.2
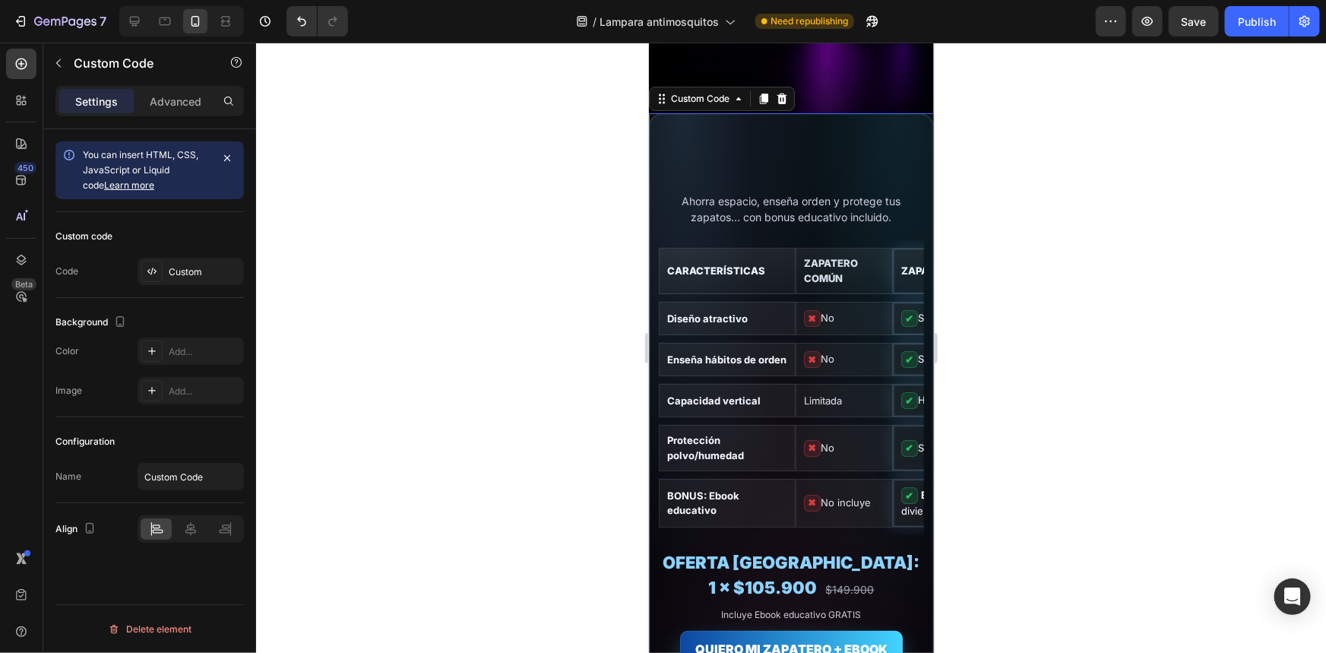
click at [1099, 185] on div at bounding box center [791, 348] width 1070 height 610
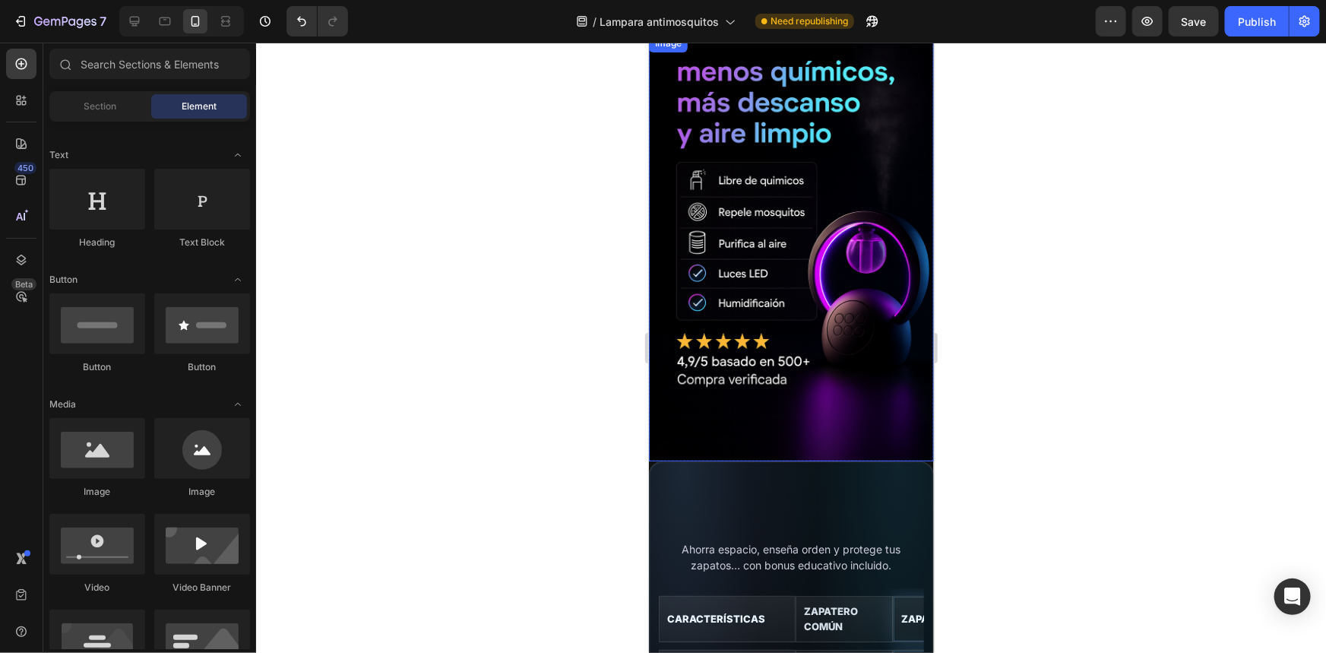
scroll to position [2430, 0]
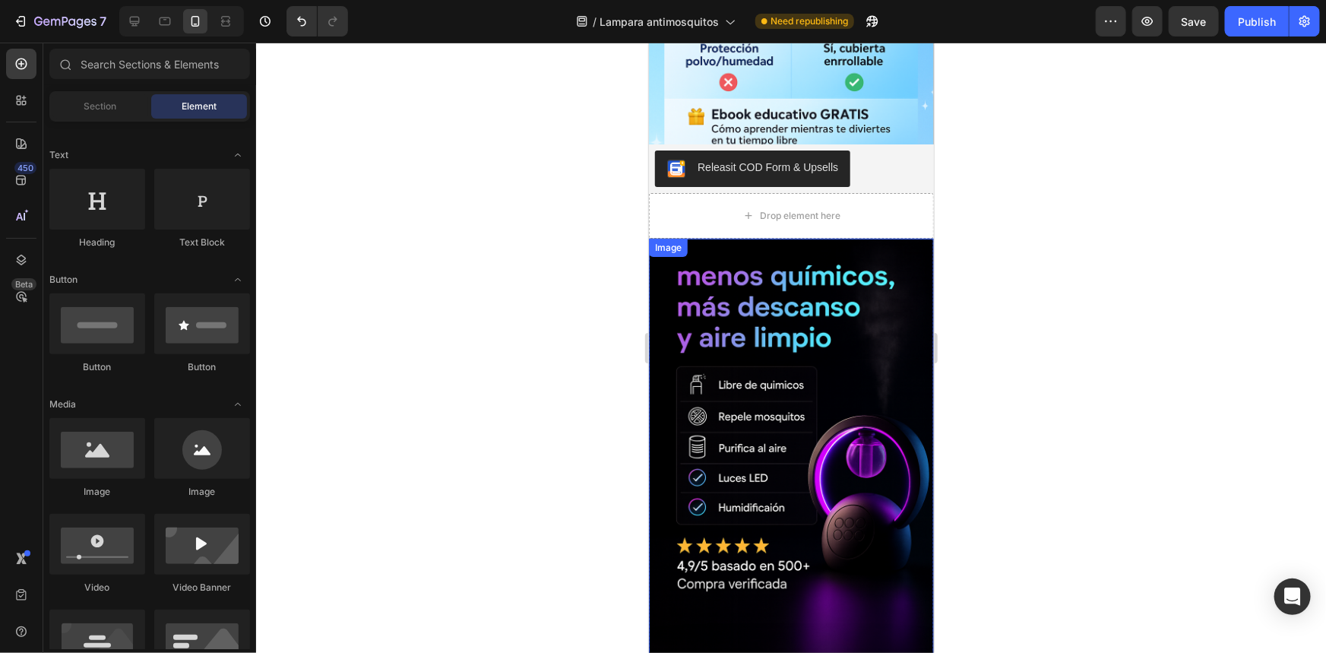
click at [732, 333] on img at bounding box center [790, 452] width 285 height 428
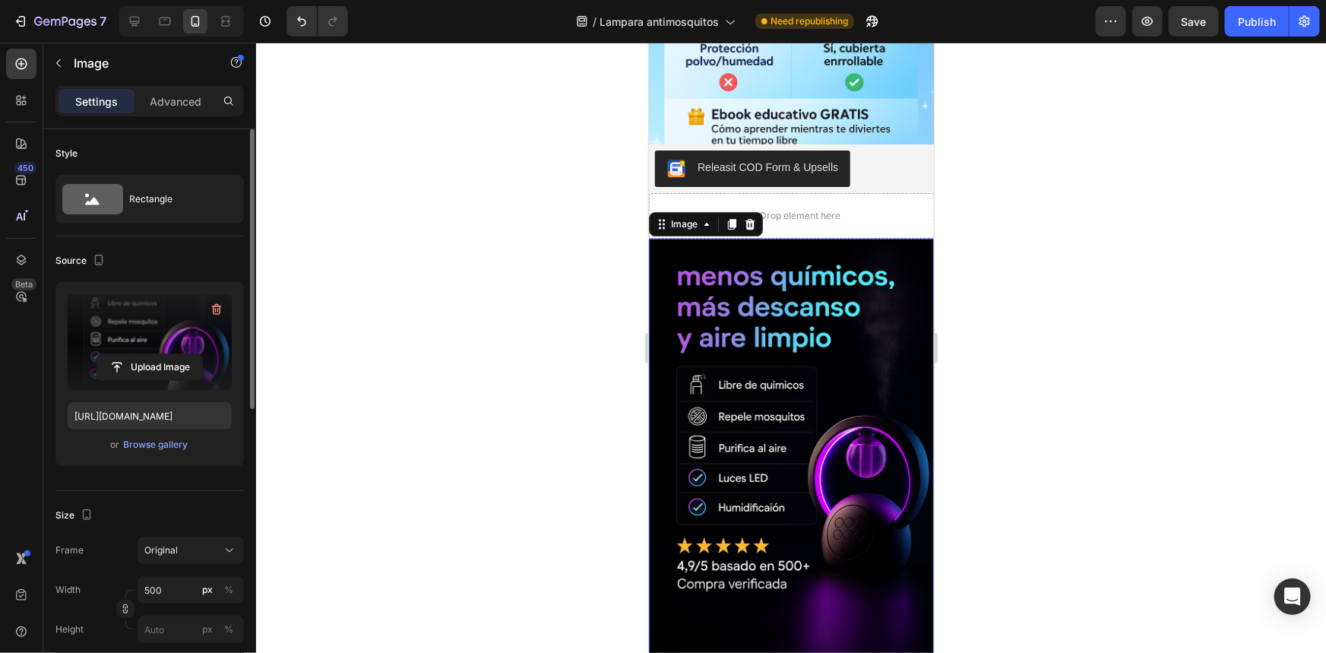
click at [108, 341] on label at bounding box center [150, 342] width 164 height 96
click at [108, 354] on input "file" at bounding box center [149, 367] width 105 height 26
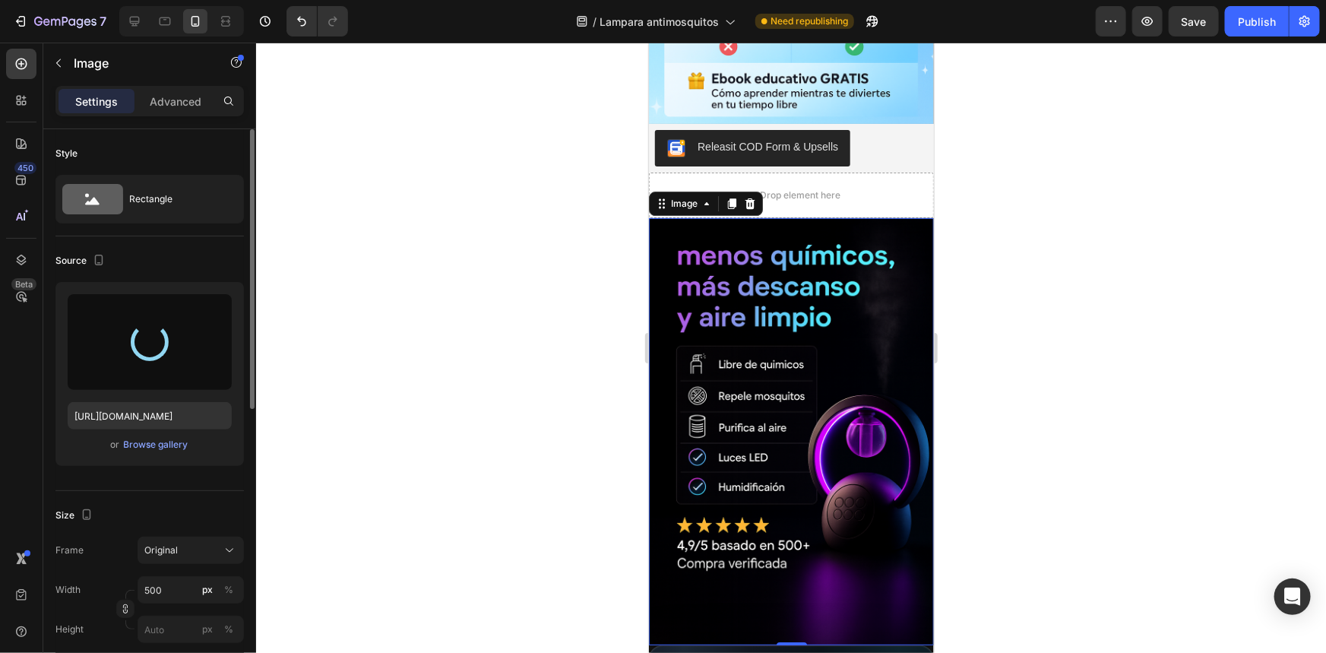
scroll to position [2499, 0]
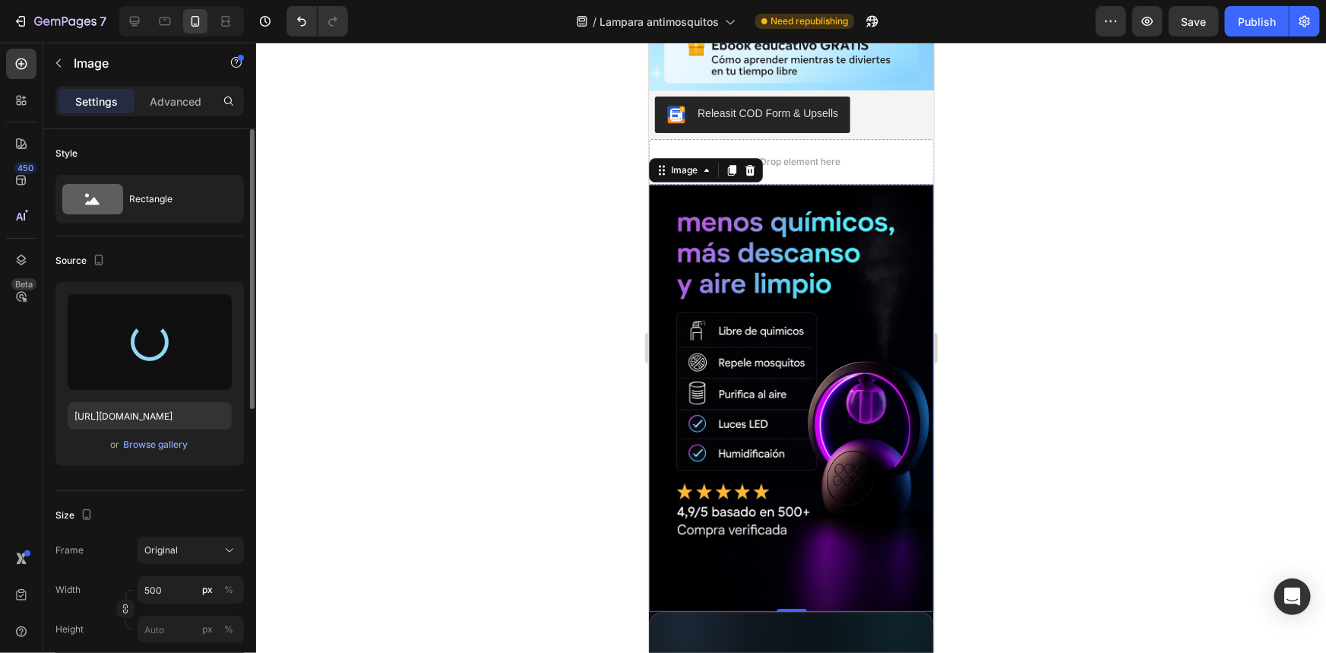
type input "[URL][DOMAIN_NAME]"
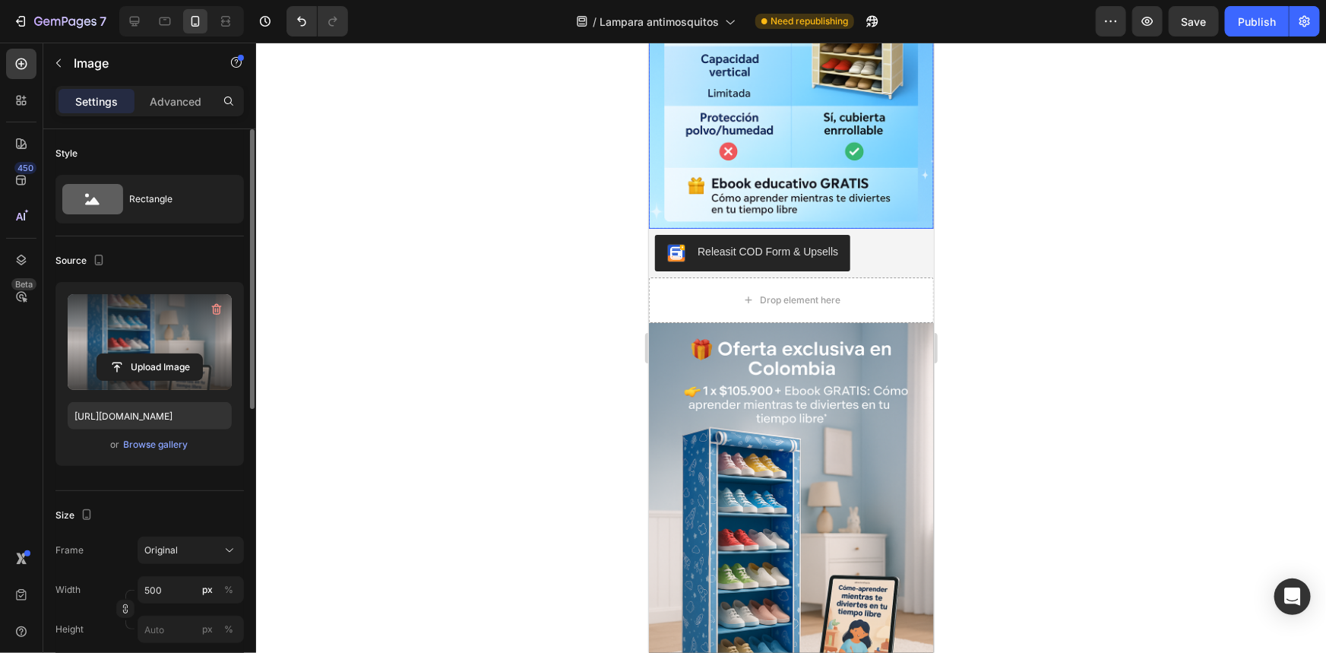
scroll to position [2775, 0]
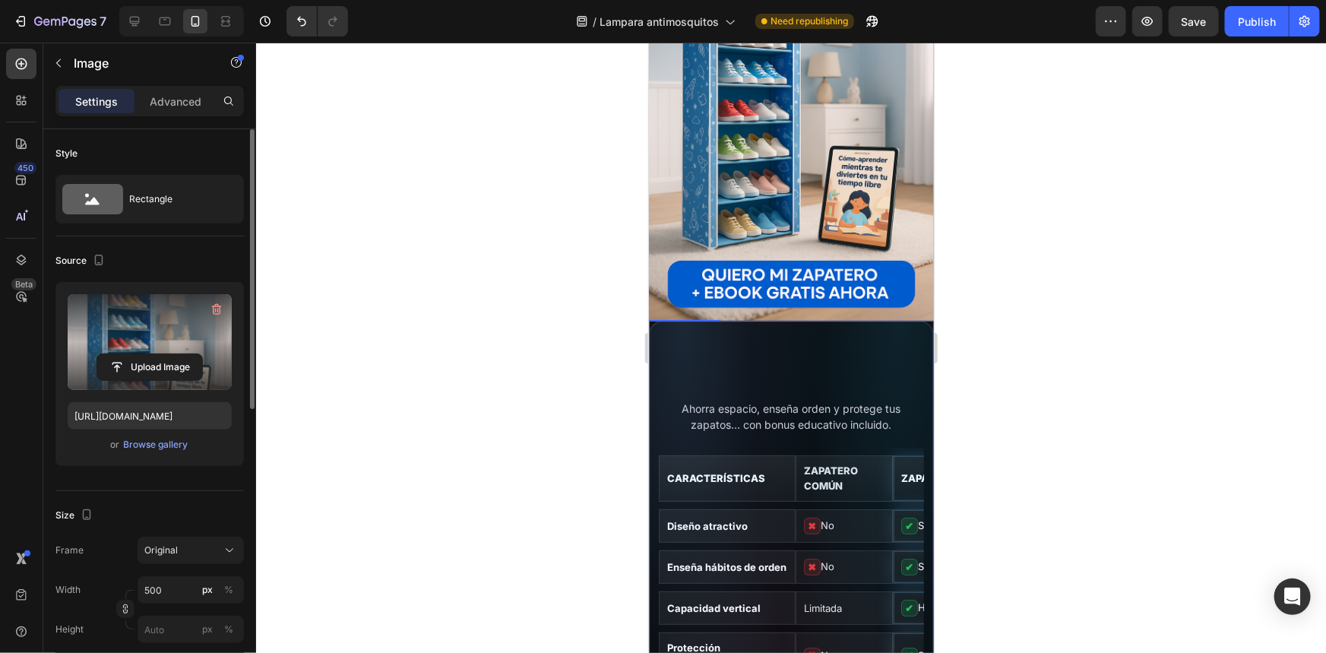
click at [891, 350] on h2 "Comparativa: ¿Por qué el Zapatero Infantil de 9 niveles?" at bounding box center [790, 373] width 265 height 46
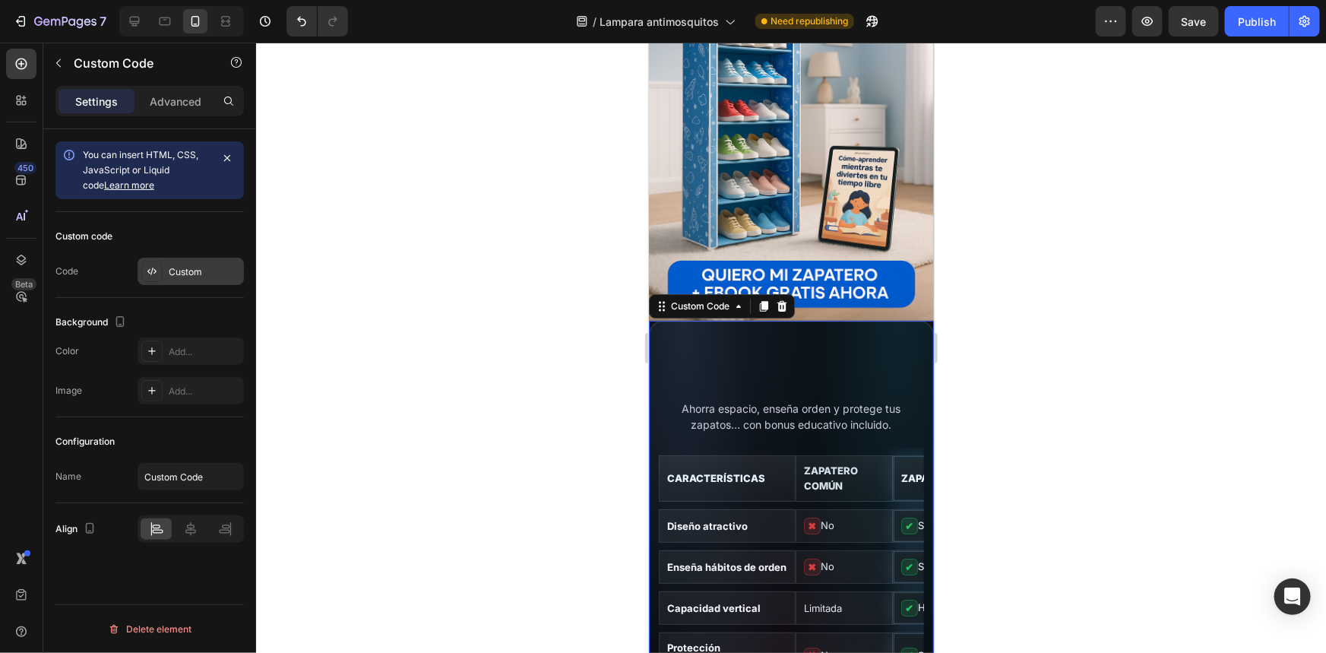
click at [195, 276] on div "Custom" at bounding box center [204, 272] width 71 height 14
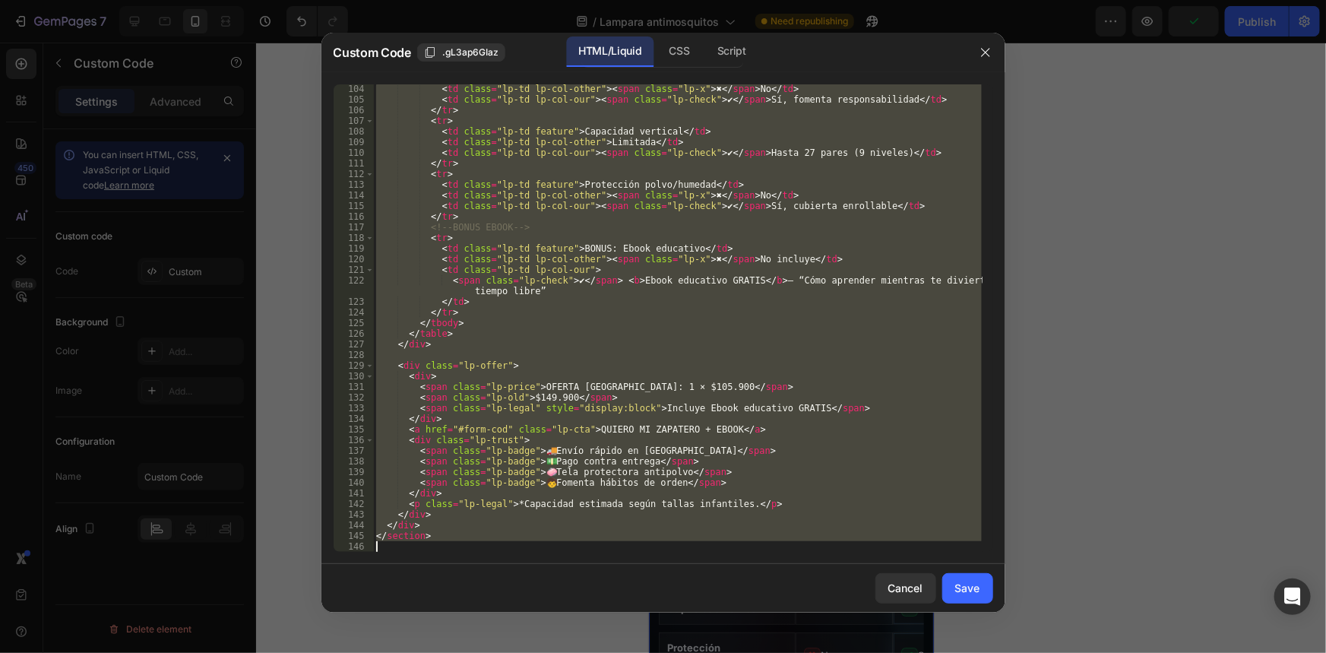
scroll to position [1107, 0]
drag, startPoint x: 378, startPoint y: 87, endPoint x: 920, endPoint y: 651, distance: 782.7
click at [920, 651] on div "Custom Code .gL3ap6GIaz HTML/Liquid CSS Script <style> 104 105 106 107 108 109 …" at bounding box center [663, 326] width 1326 height 653
type textarea "</section>"
paste textarea
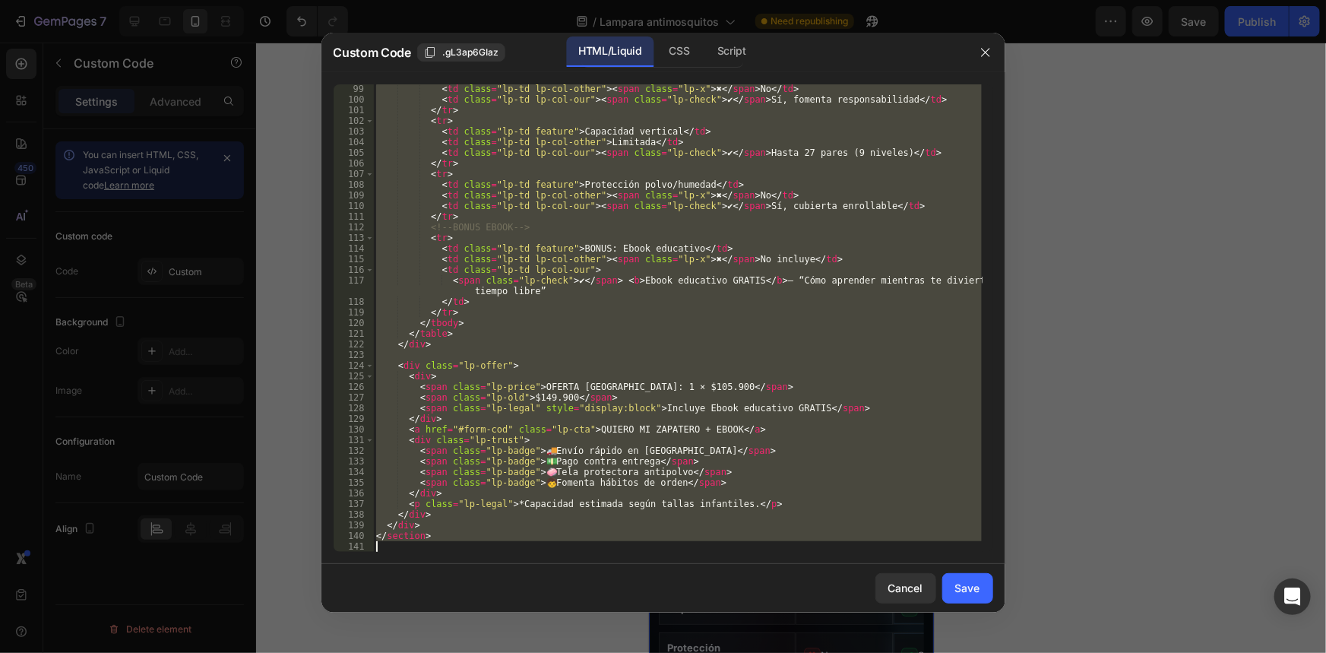
scroll to position [1043, 0]
drag, startPoint x: 379, startPoint y: 88, endPoint x: 676, endPoint y: 623, distance: 611.4
click at [676, 623] on div "Custom Code .gL3ap6GIaz HTML/Liquid CSS Script 99 100 101 102 103 104 105 106 1…" at bounding box center [663, 326] width 1326 height 653
type textarea "</section>"
paste textarea
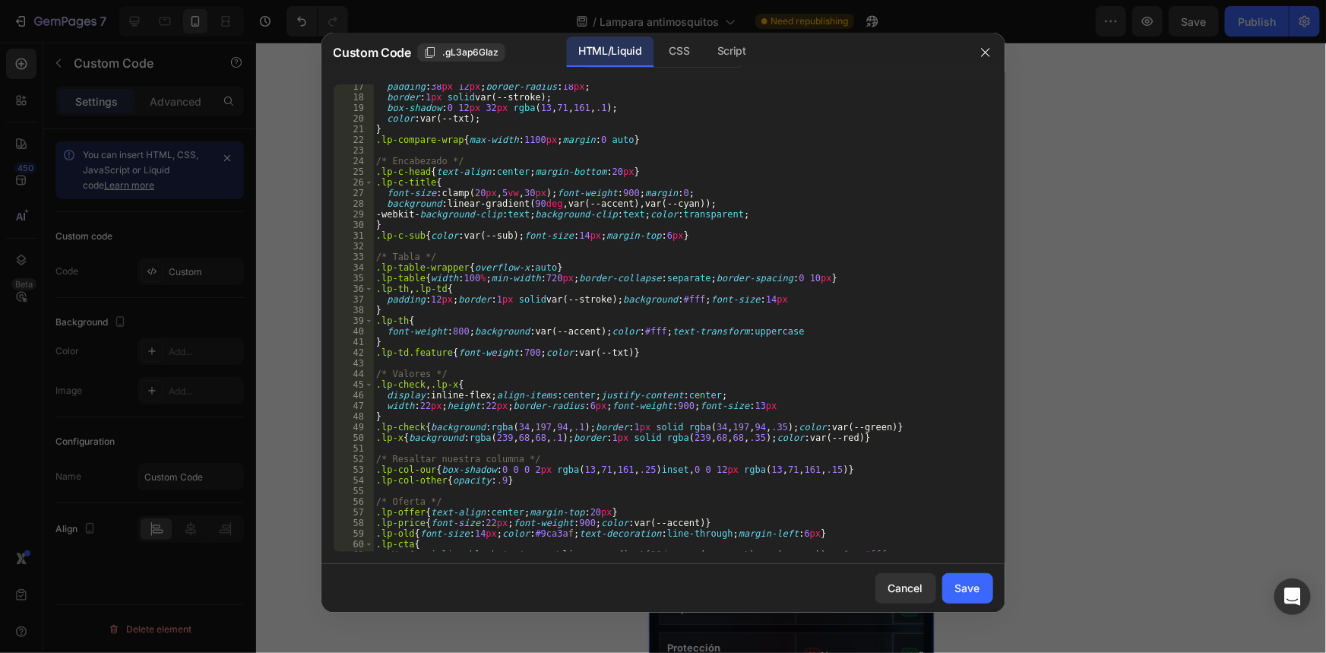
scroll to position [0, 0]
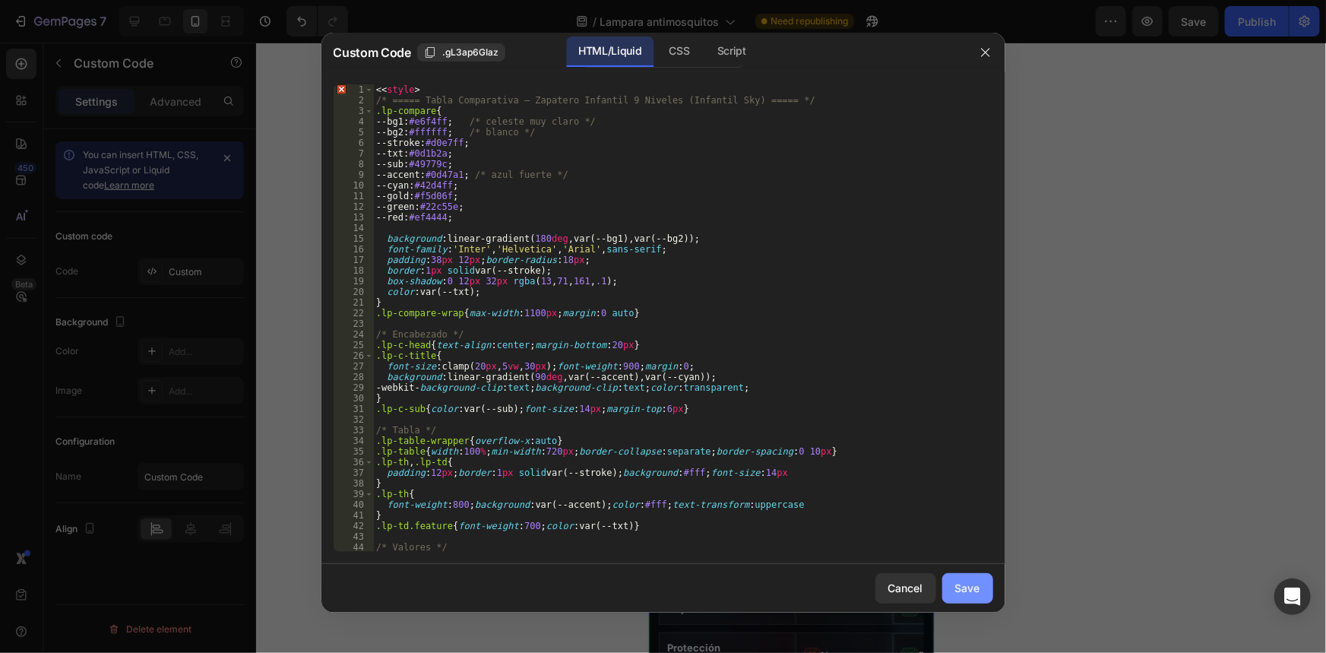
click at [975, 585] on div "Save" at bounding box center [967, 588] width 25 height 16
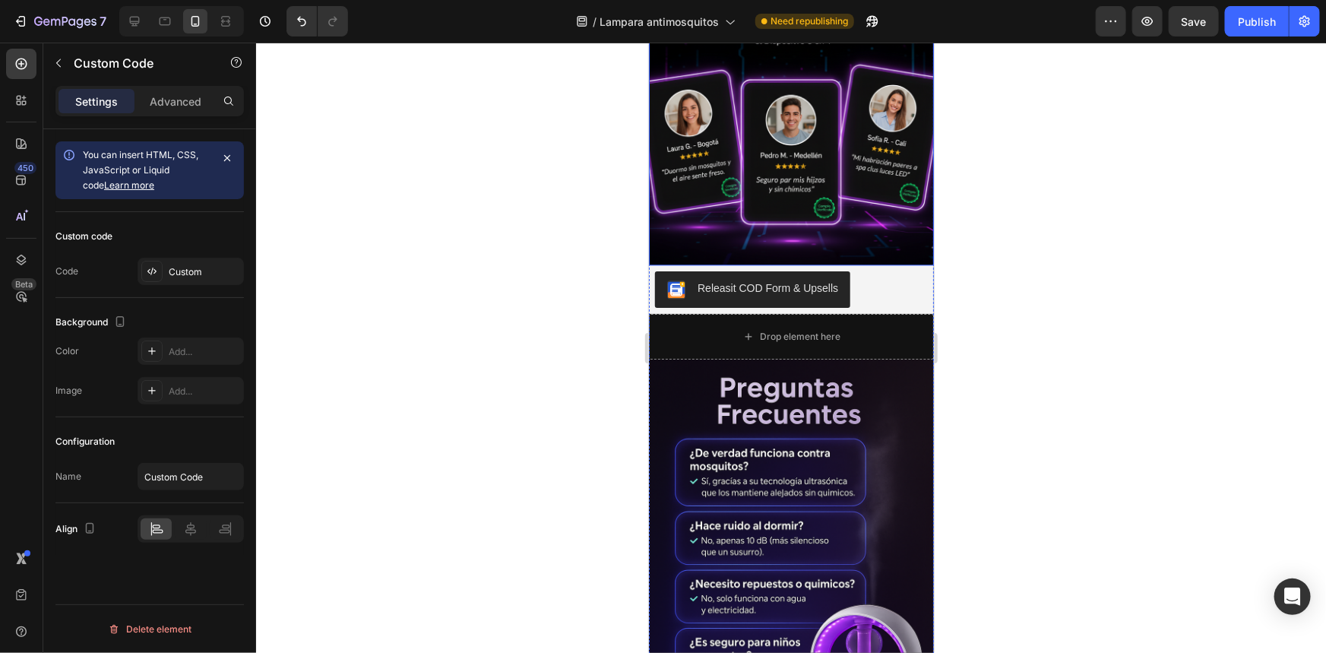
scroll to position [4503, 0]
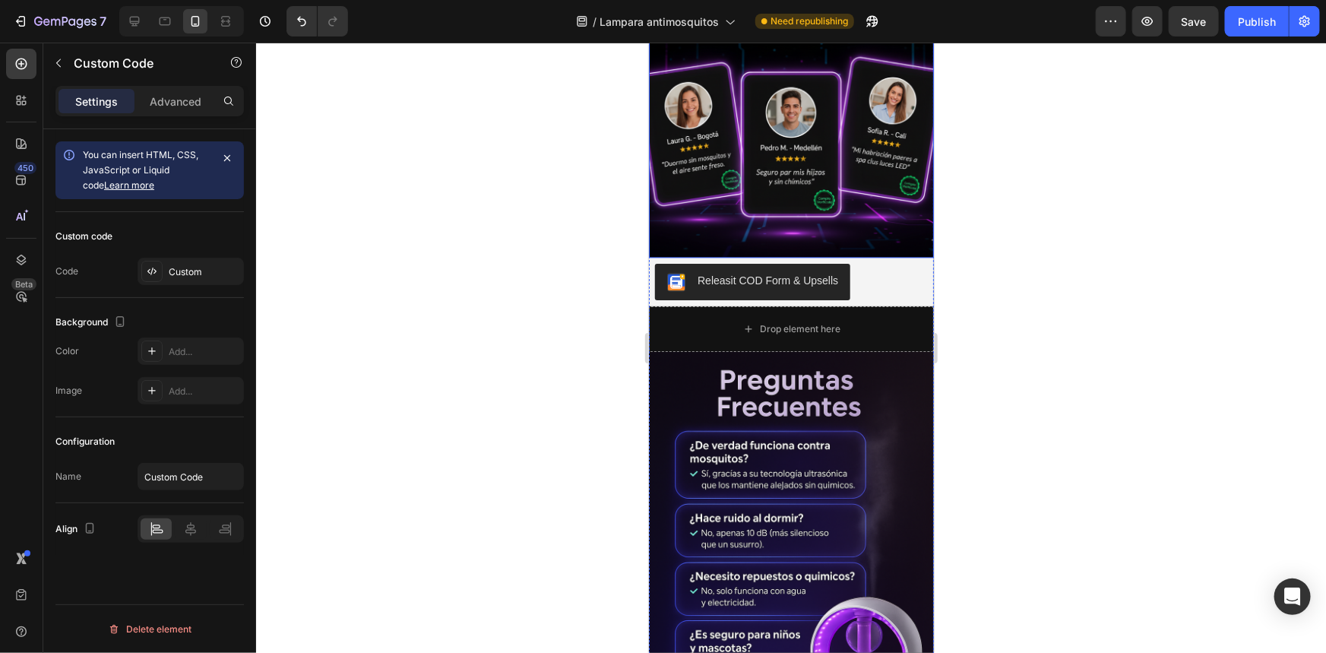
click at [830, 203] on img at bounding box center [790, 91] width 285 height 332
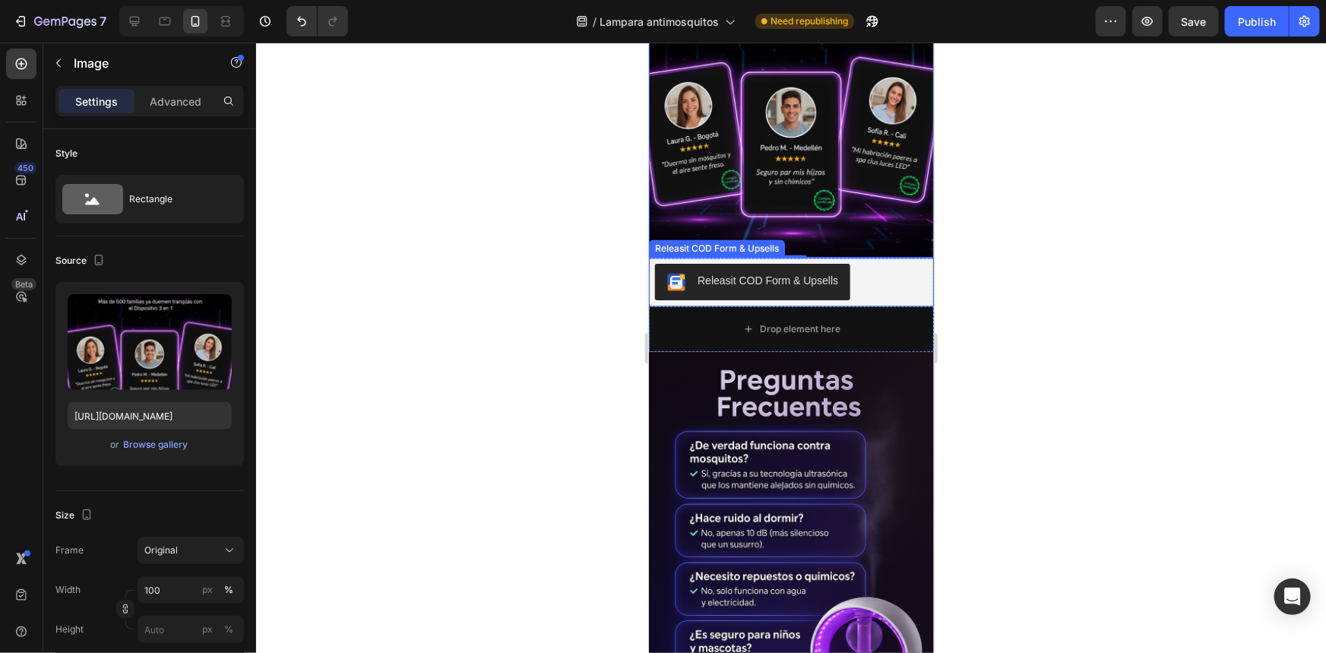
click at [798, 283] on button "Releasit COD Form & Upsells" at bounding box center [751, 281] width 195 height 36
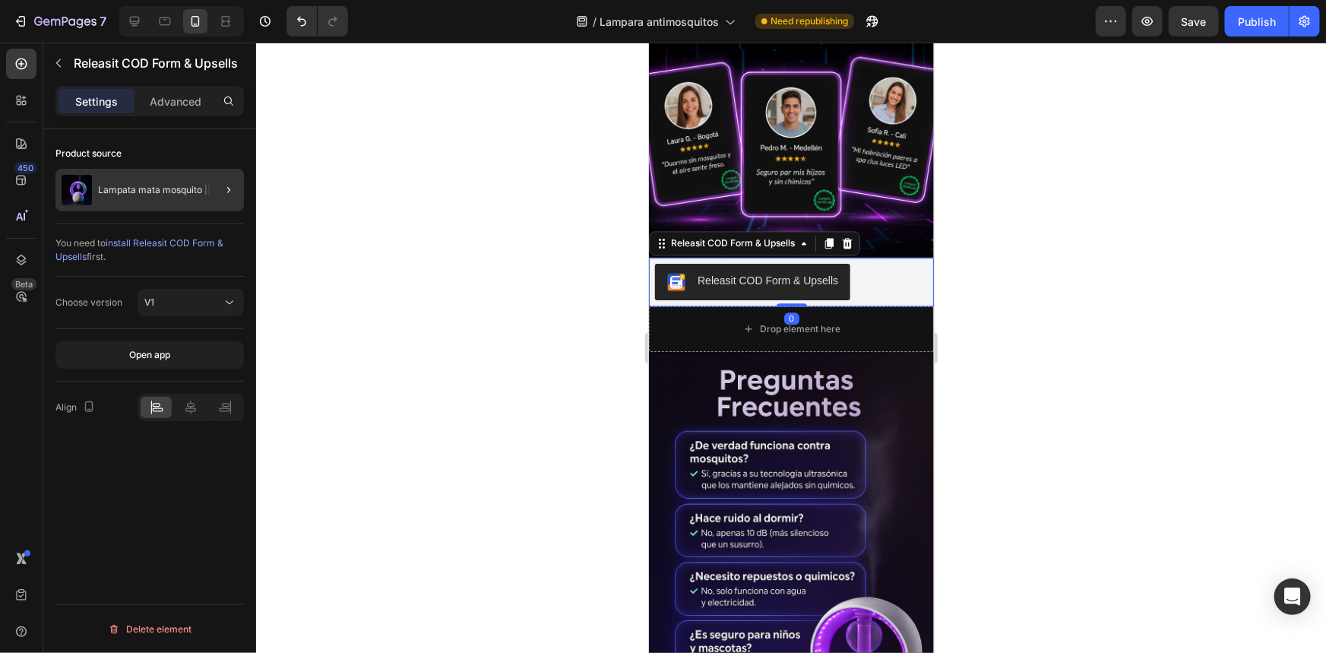
click at [204, 204] on div at bounding box center [222, 190] width 43 height 43
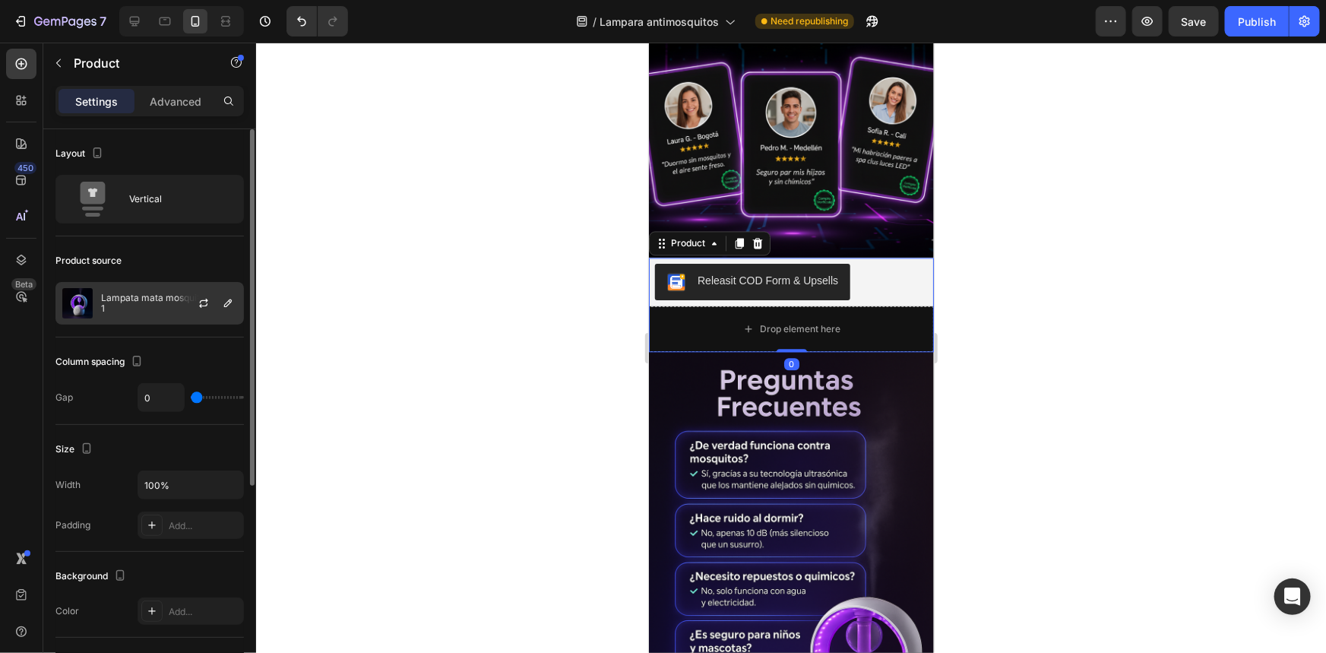
click at [118, 289] on div "Lampata mata mosquito || 3 en 1" at bounding box center [149, 303] width 189 height 43
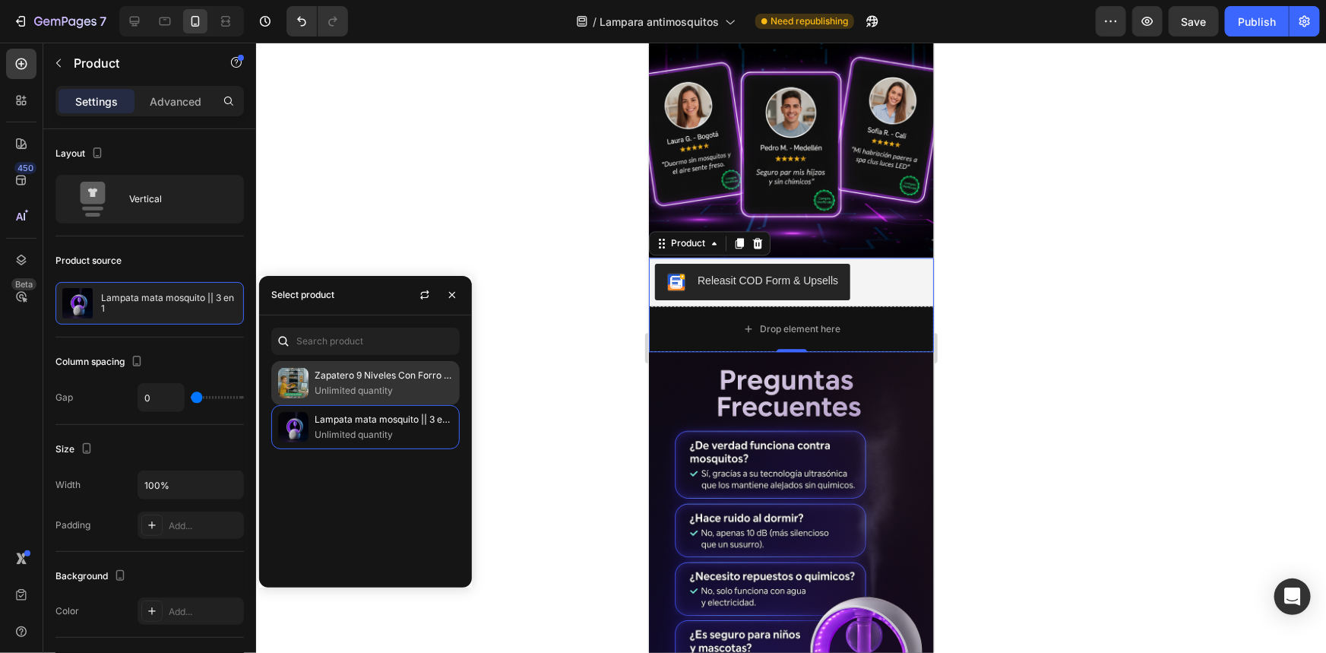
click at [303, 369] on img at bounding box center [293, 383] width 30 height 30
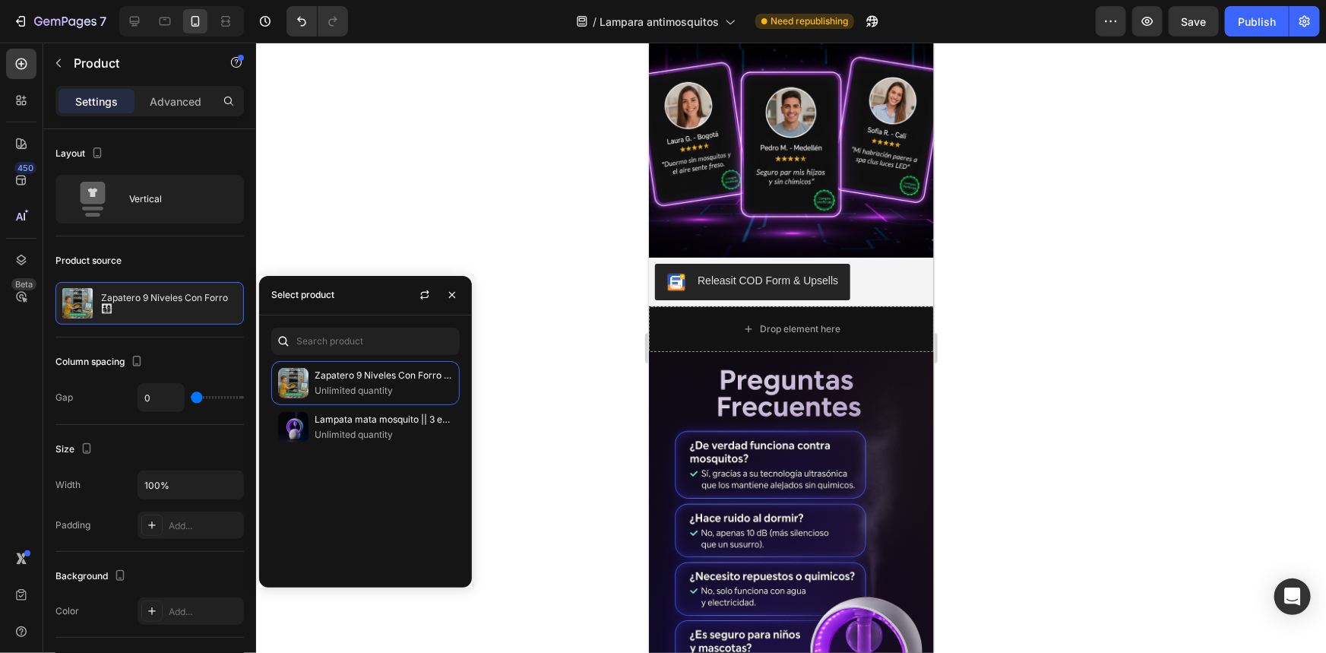
click at [517, 211] on div at bounding box center [791, 348] width 1070 height 610
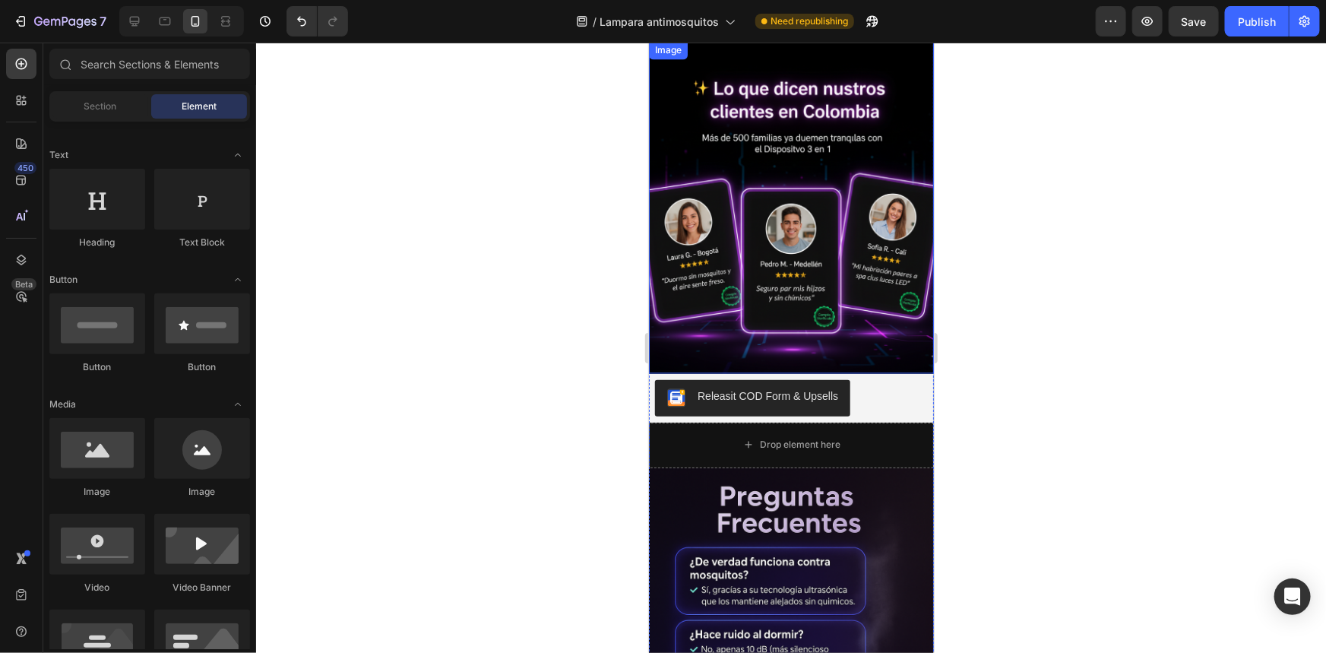
scroll to position [4295, 0]
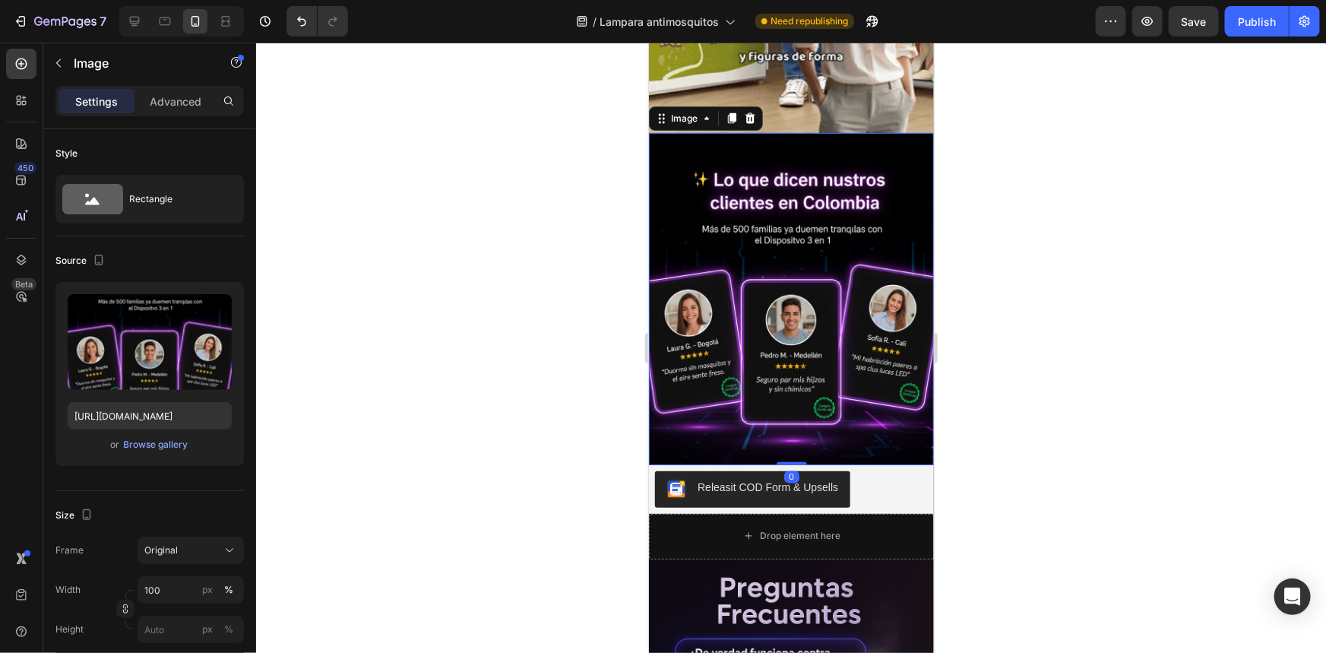
click at [818, 287] on img at bounding box center [790, 298] width 285 height 332
click at [730, 120] on icon at bounding box center [731, 117] width 8 height 11
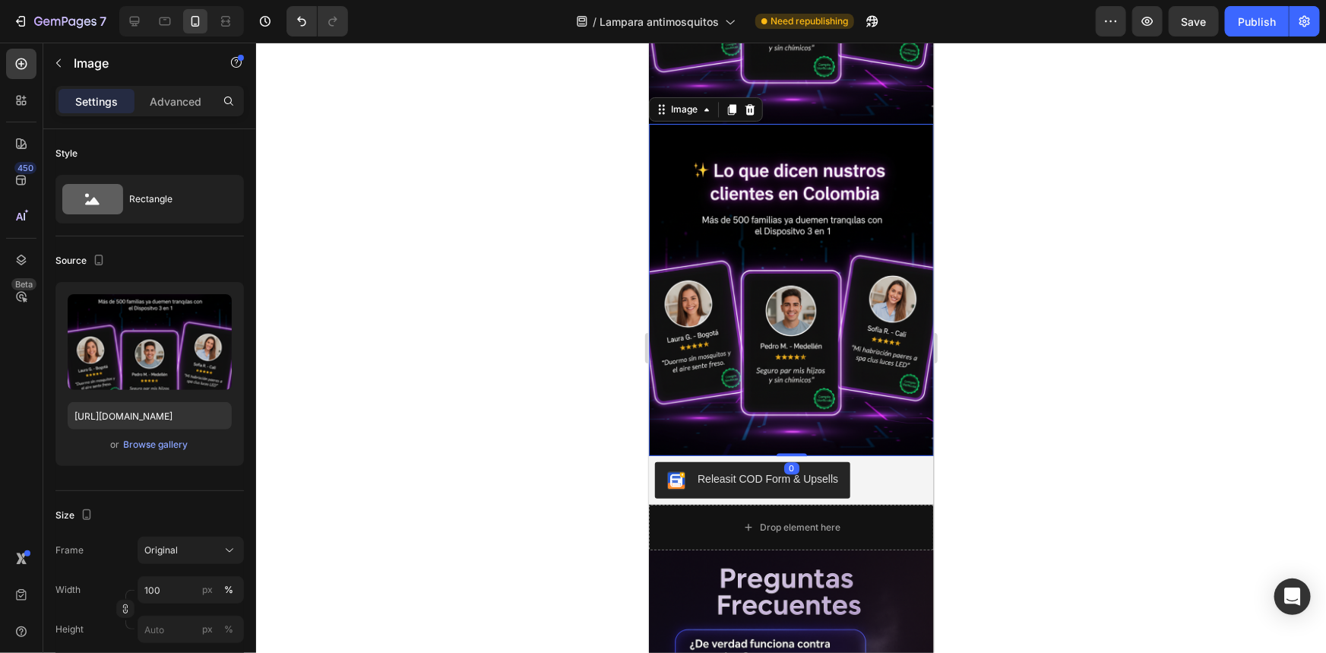
scroll to position [4656, 0]
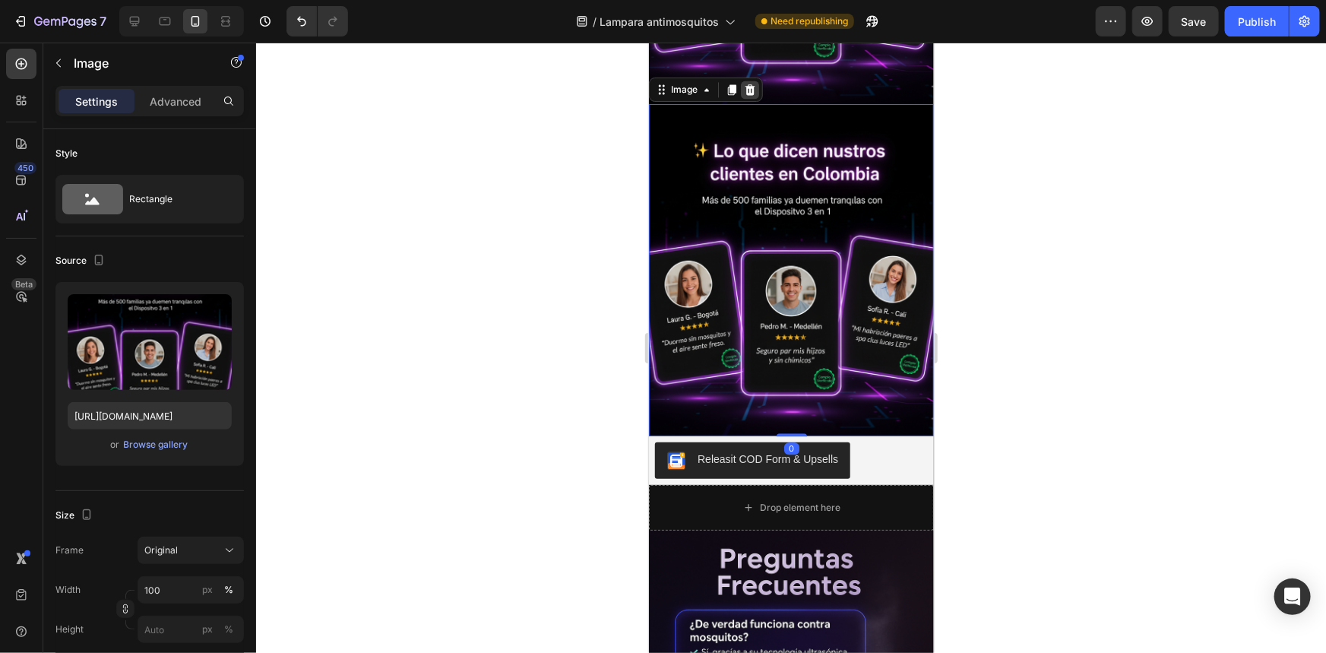
click at [746, 84] on icon at bounding box center [750, 89] width 10 height 11
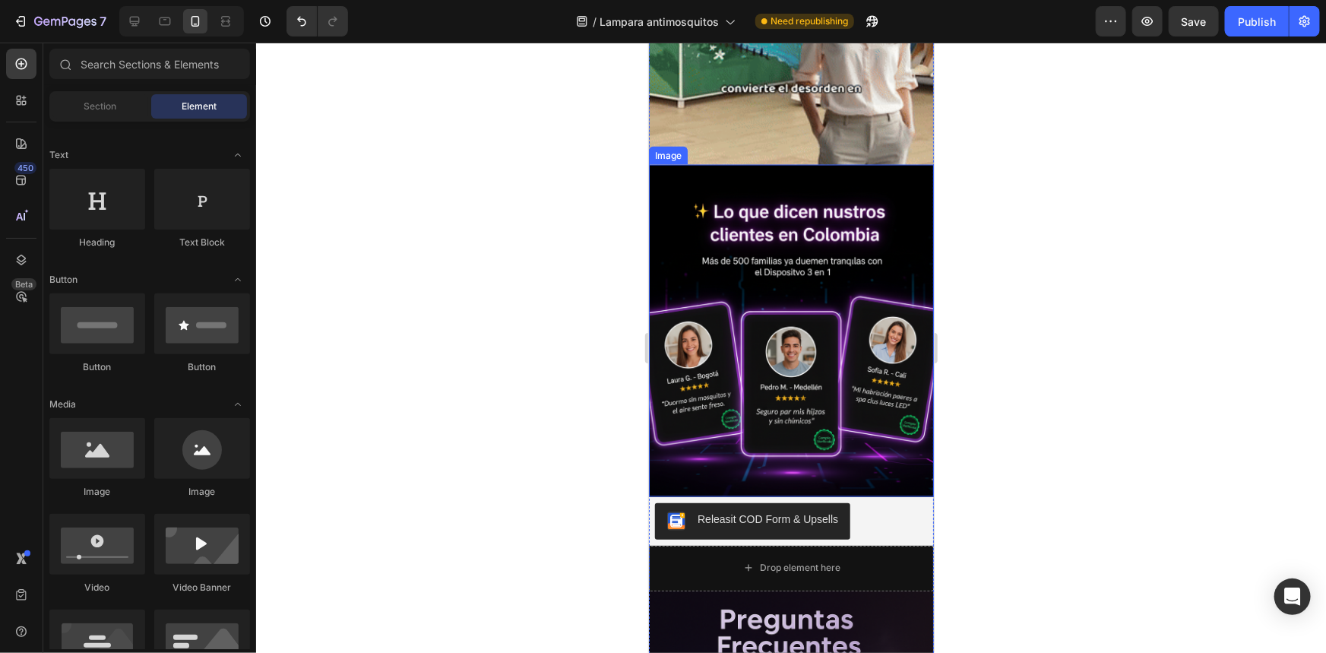
scroll to position [4241, 0]
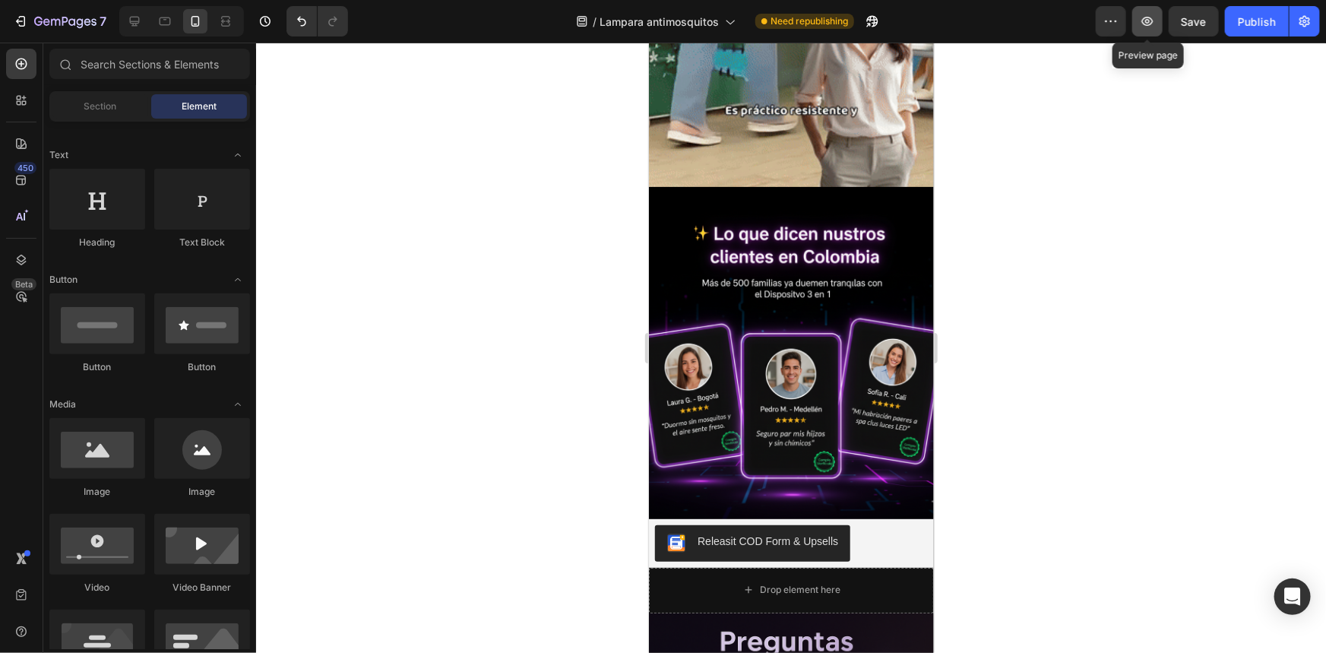
click at [1143, 26] on icon "button" at bounding box center [1147, 21] width 15 height 15
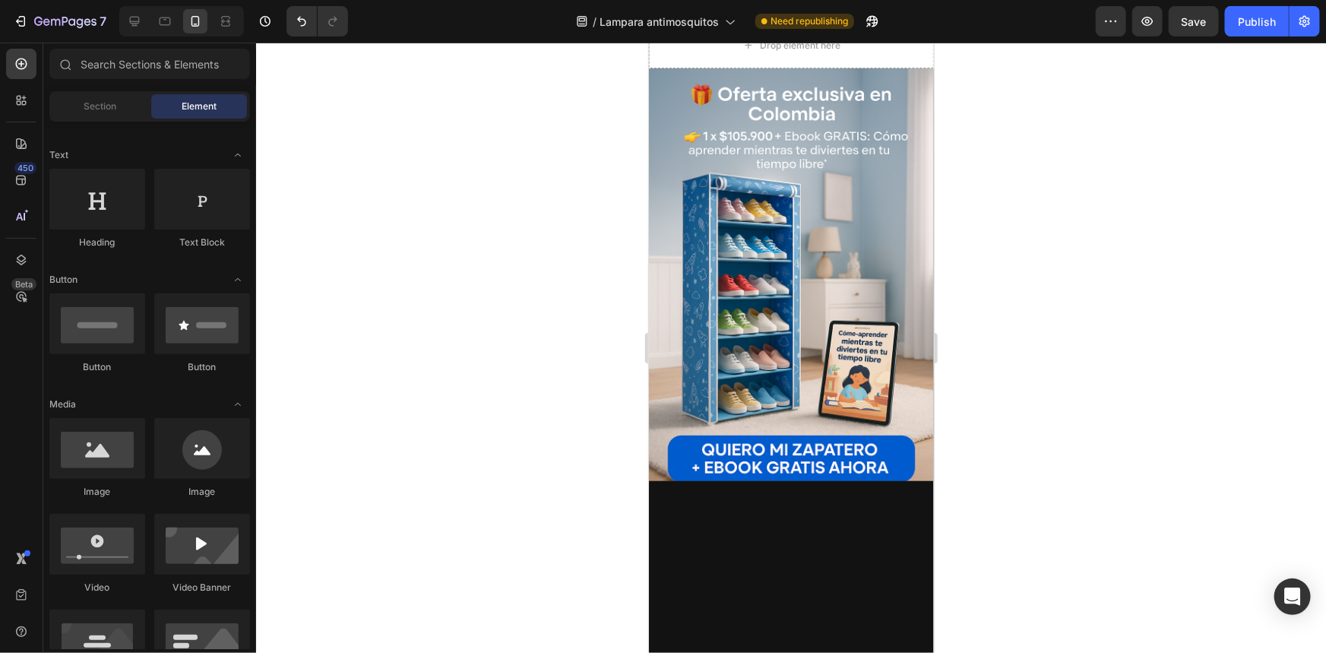
scroll to position [2399, 0]
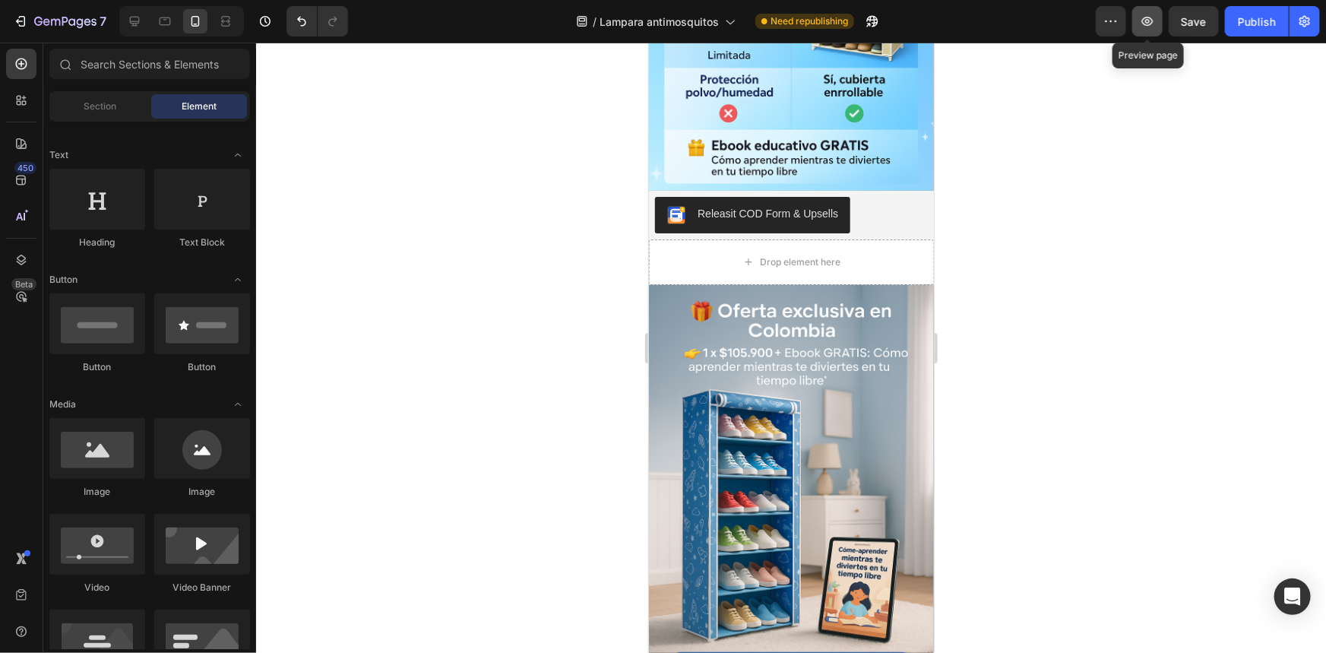
click at [1155, 21] on icon "button" at bounding box center [1147, 21] width 15 height 15
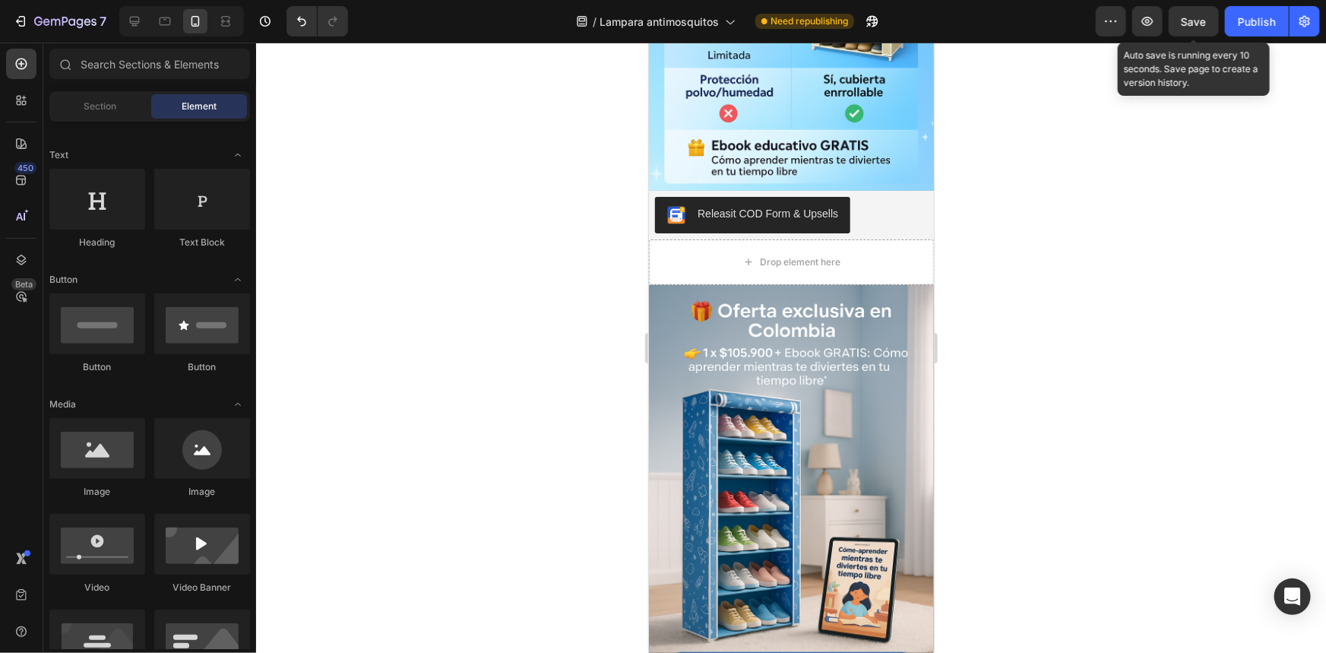
click at [1187, 21] on span "Save" at bounding box center [1194, 21] width 25 height 13
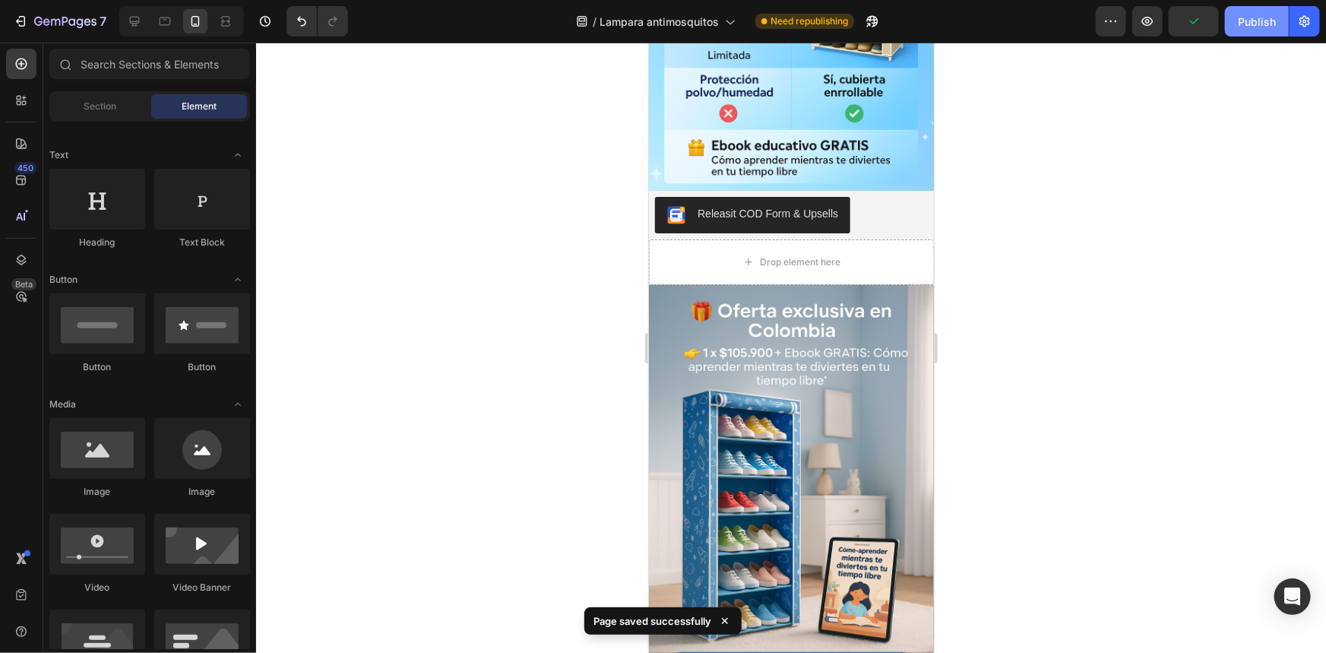
click at [1239, 28] on div "Publish" at bounding box center [1257, 22] width 38 height 16
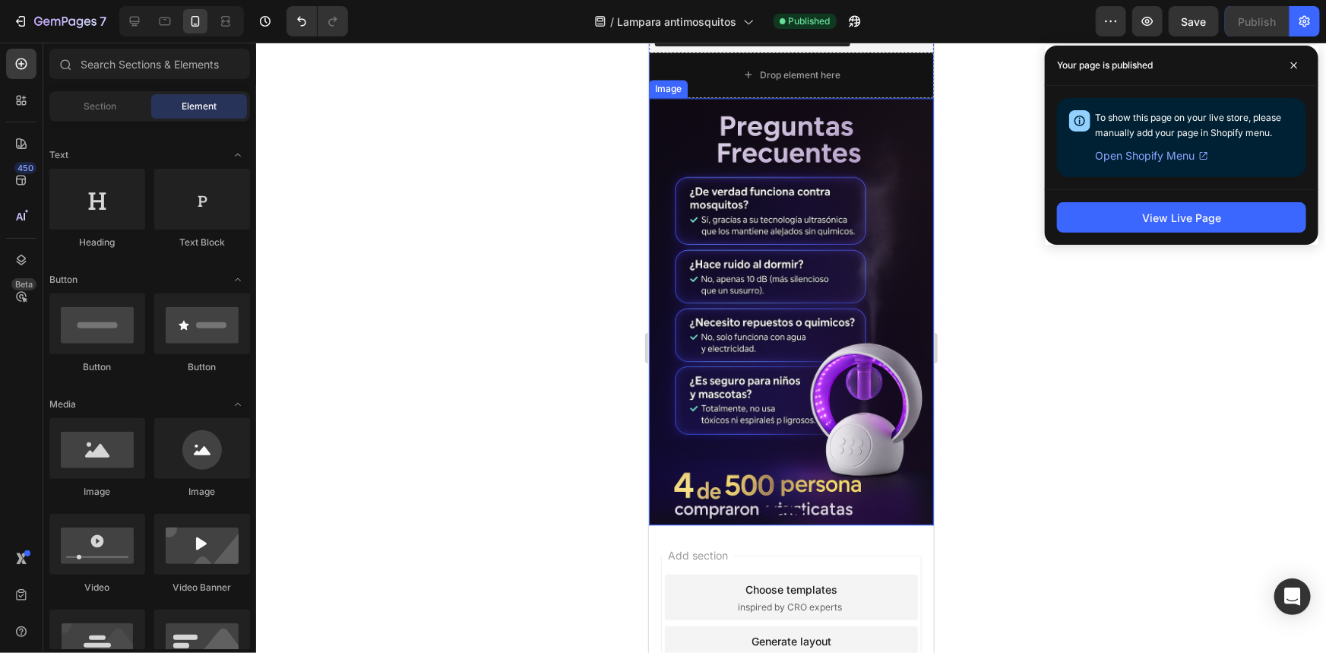
scroll to position [4817, 0]
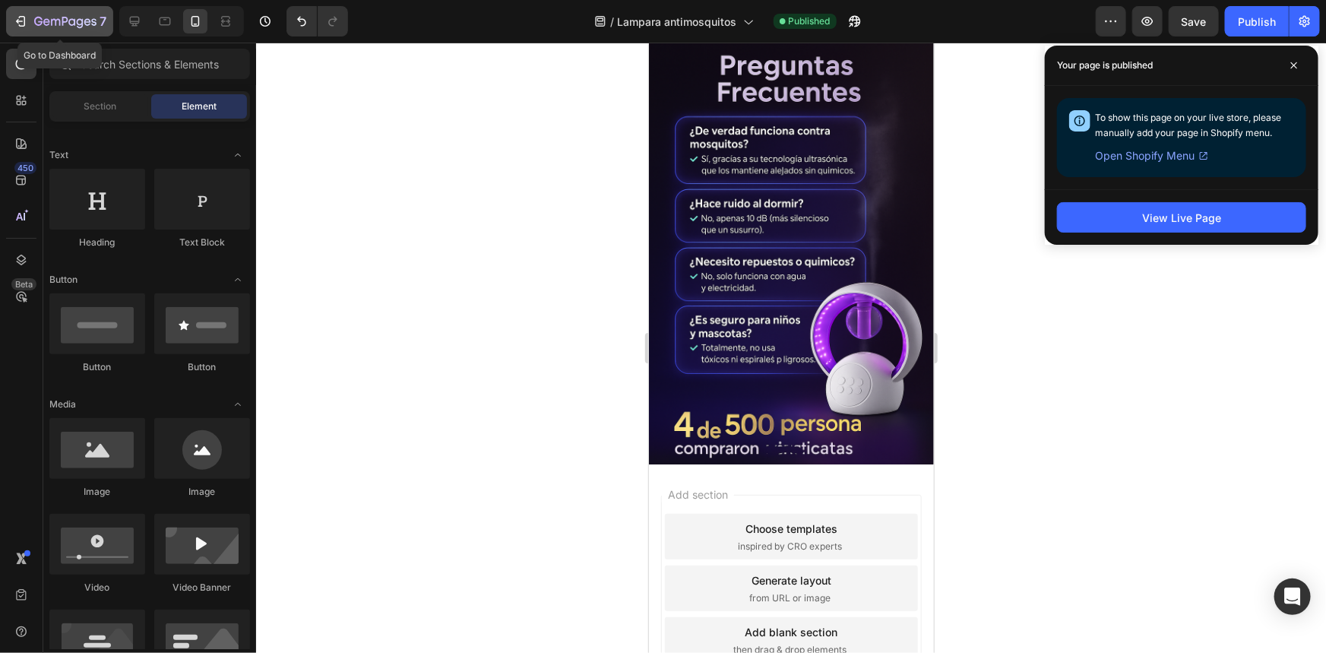
click at [17, 22] on icon "button" at bounding box center [19, 21] width 7 height 5
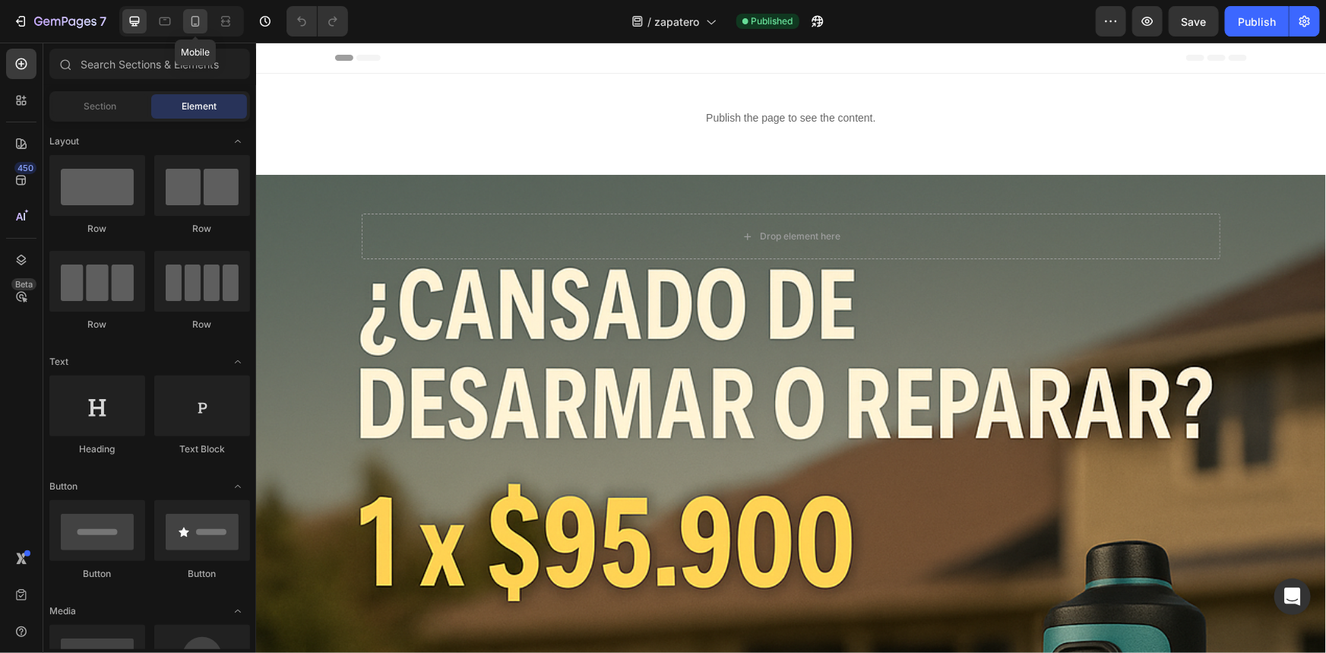
click at [185, 14] on div at bounding box center [195, 21] width 24 height 24
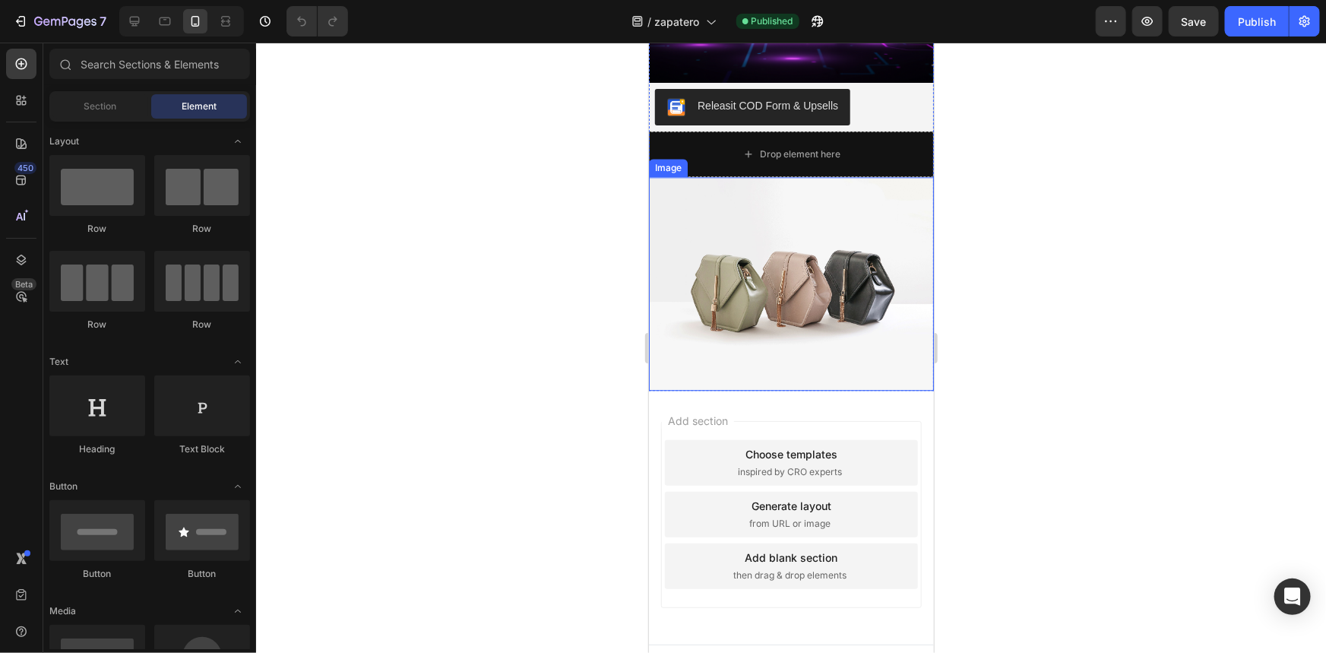
scroll to position [4629, 0]
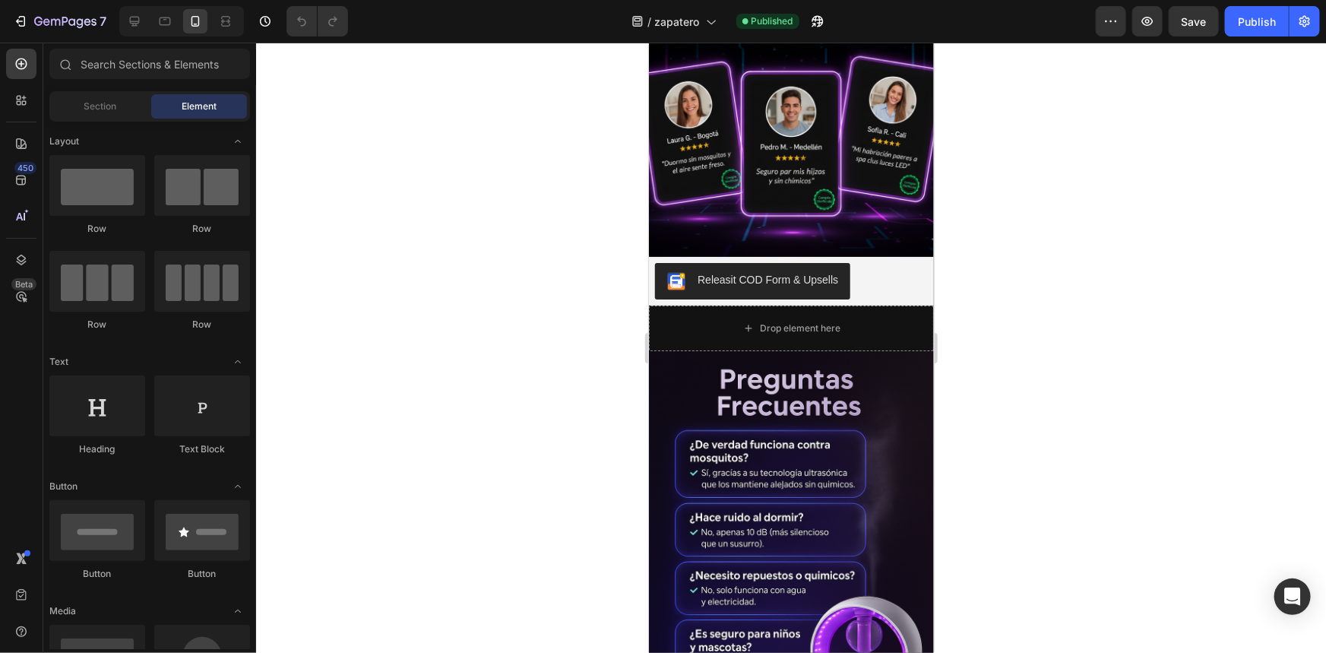
click at [691, 448] on img at bounding box center [790, 564] width 285 height 428
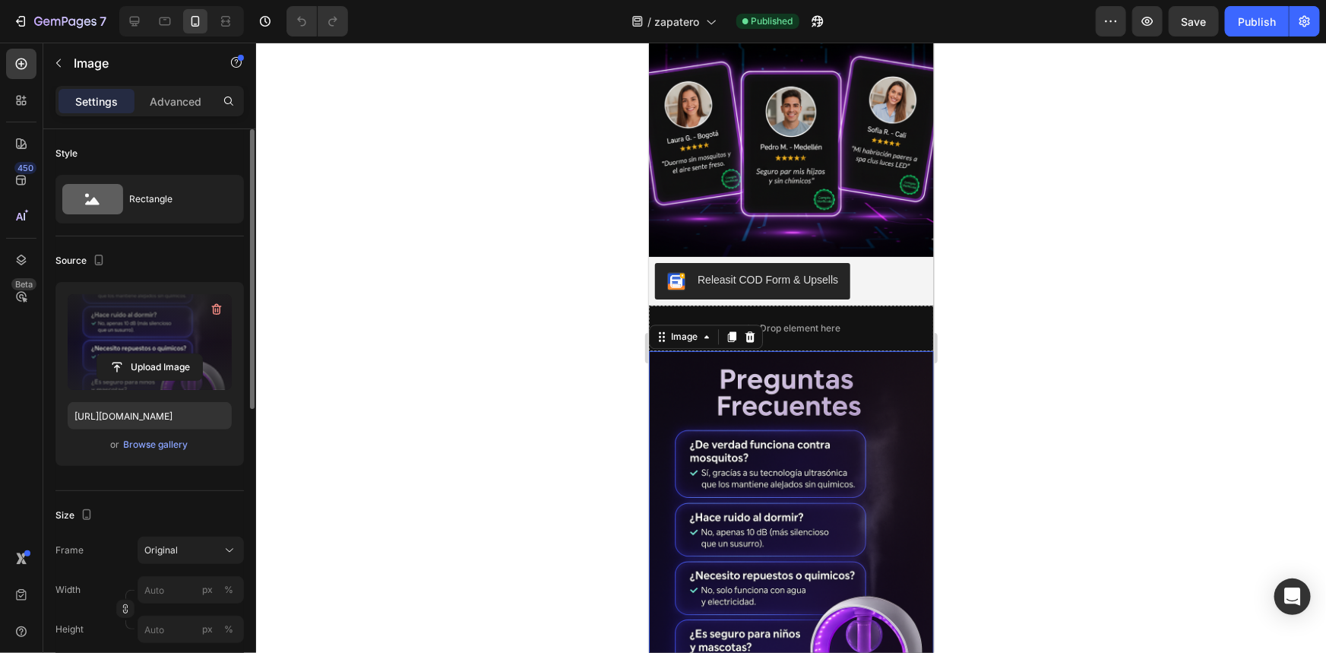
click at [155, 329] on label at bounding box center [150, 342] width 164 height 96
click at [155, 354] on input "file" at bounding box center [149, 367] width 105 height 26
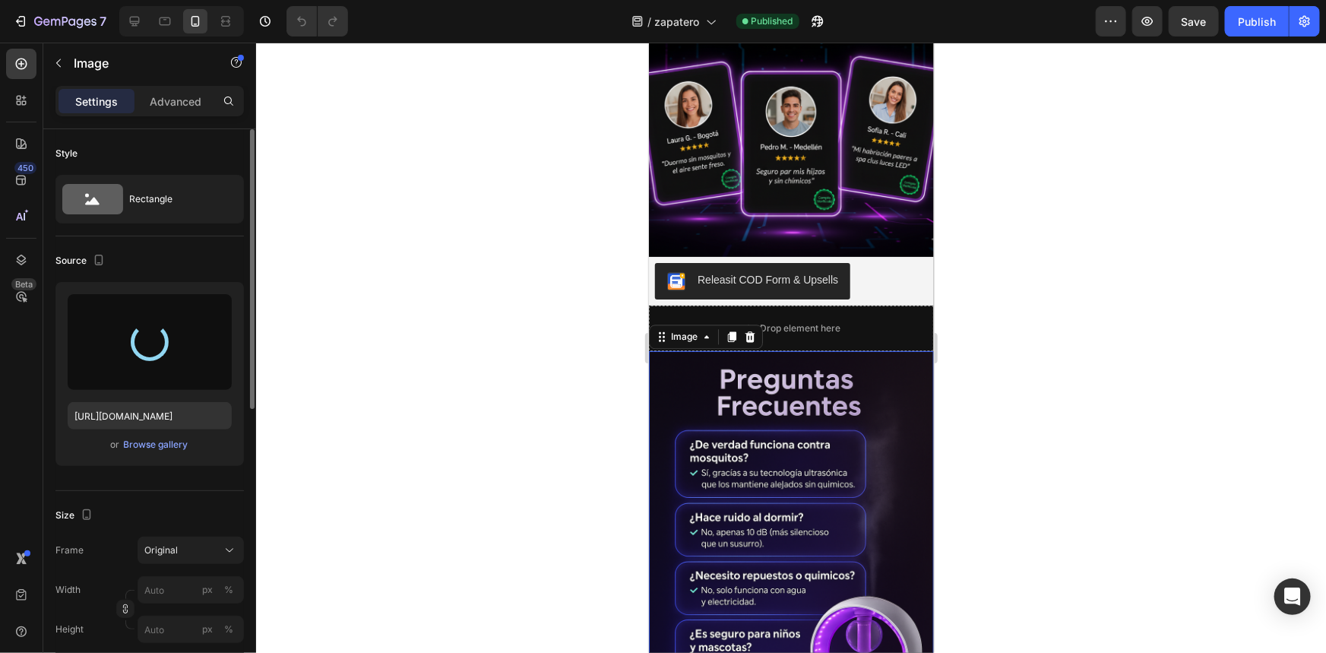
type input "https://cdn.shopify.com/s/files/1/0975/8179/3648/files/gempages_585283269591827…"
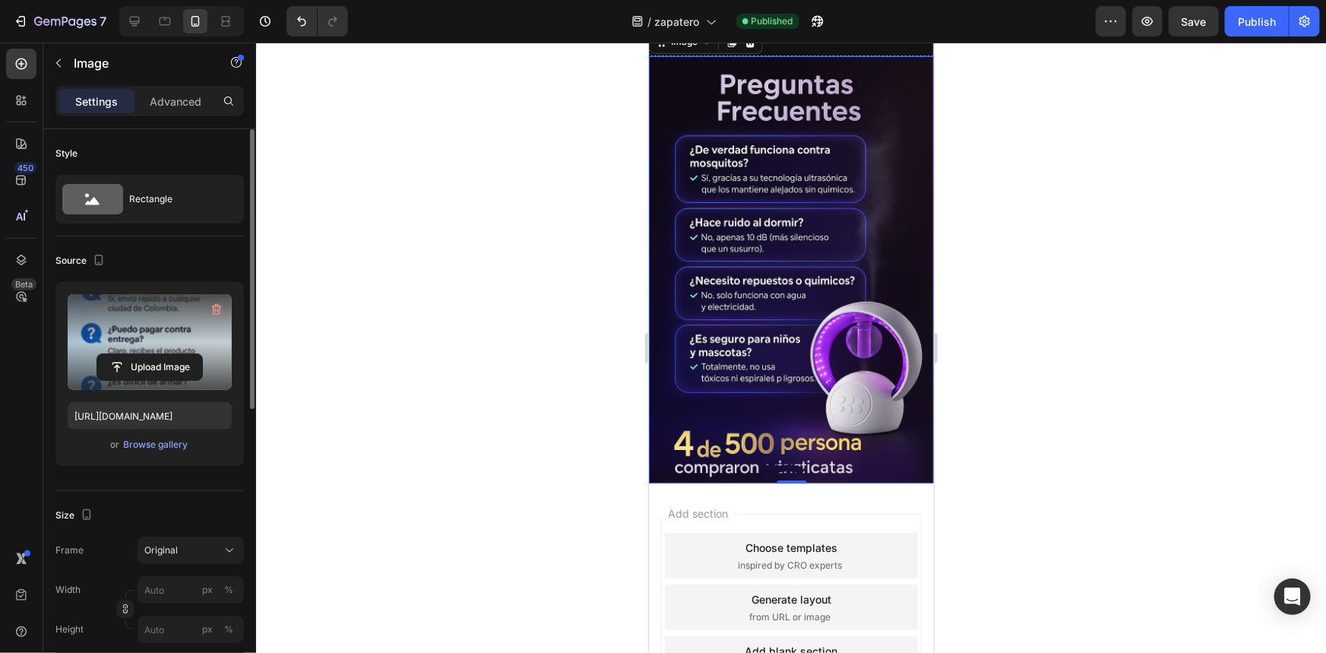
scroll to position [4942, 0]
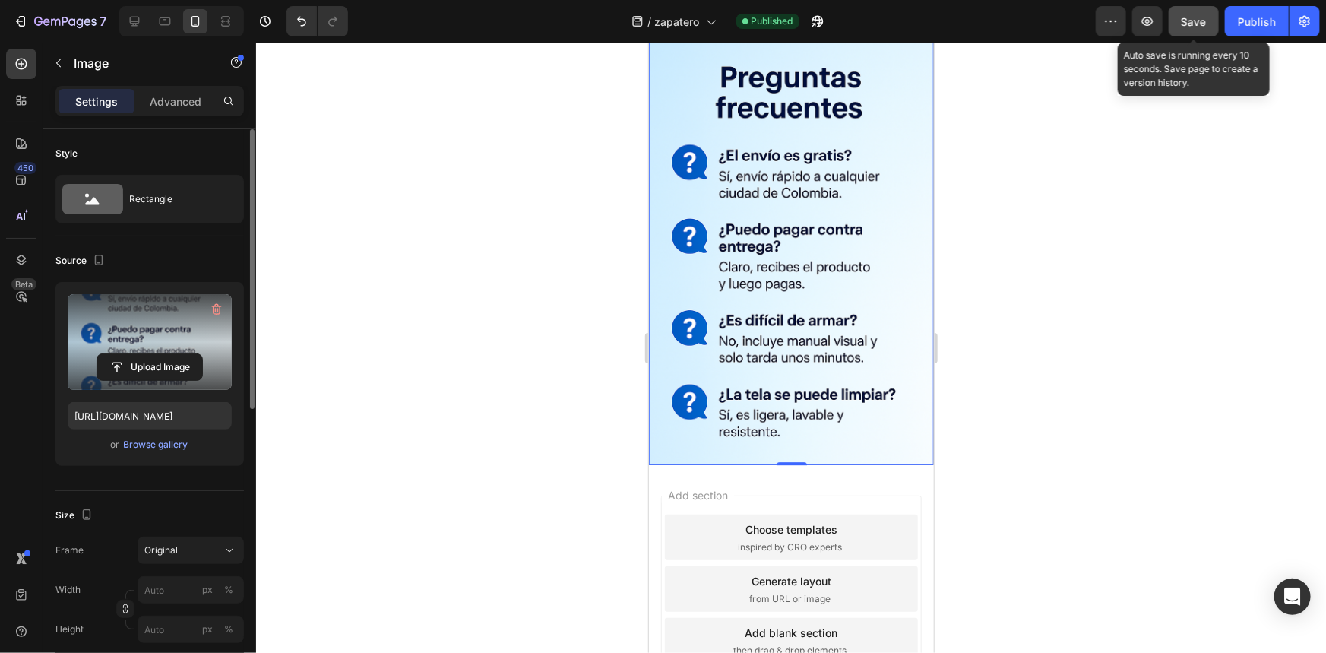
click at [1191, 21] on span "Save" at bounding box center [1194, 21] width 25 height 13
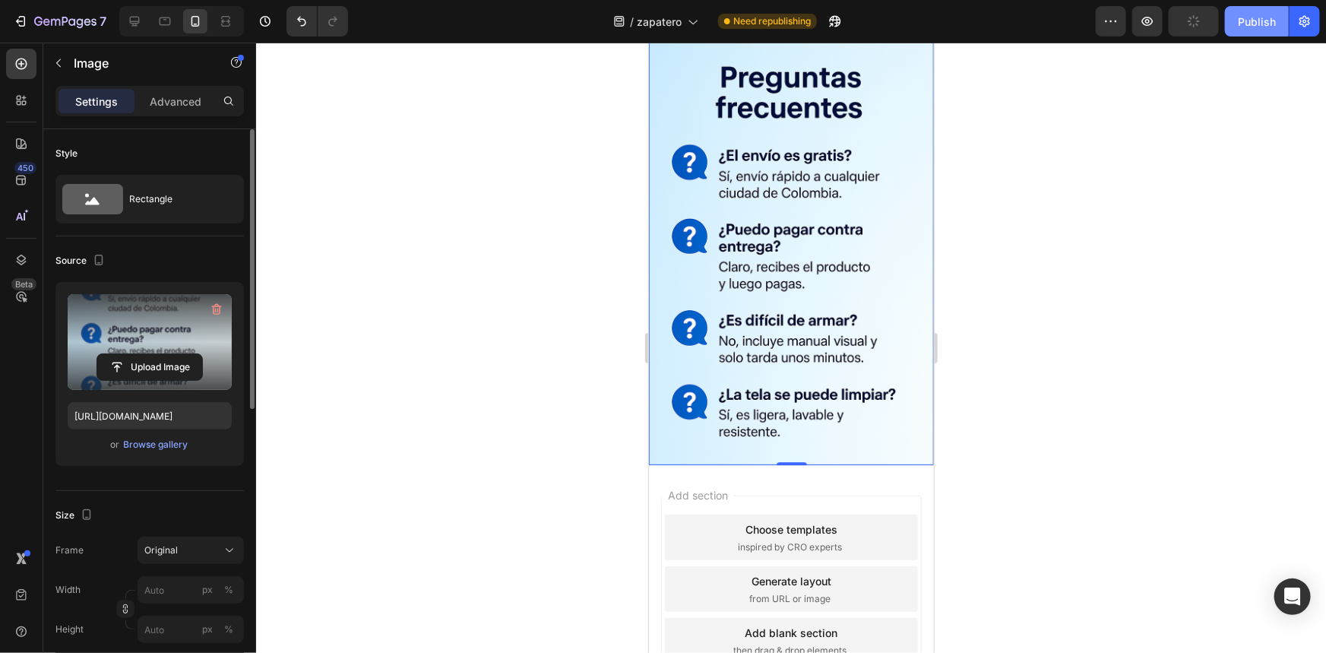
click at [1253, 20] on div "Publish" at bounding box center [1257, 22] width 38 height 16
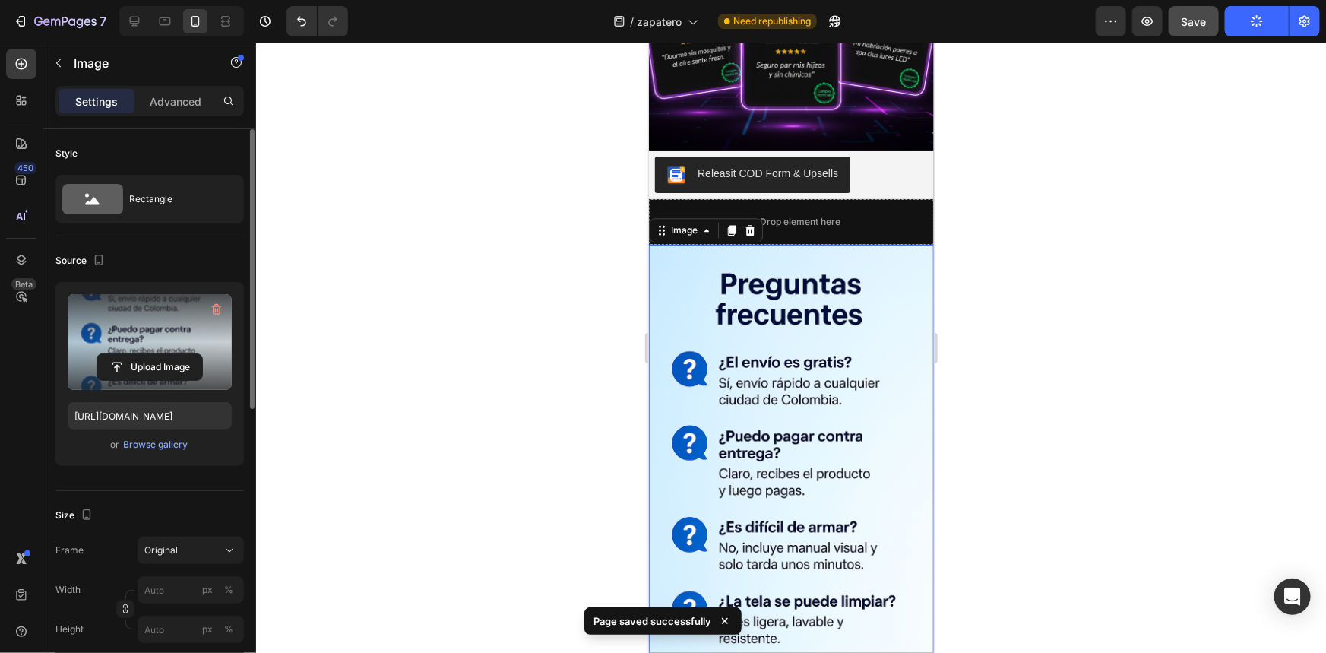
scroll to position [4597, 0]
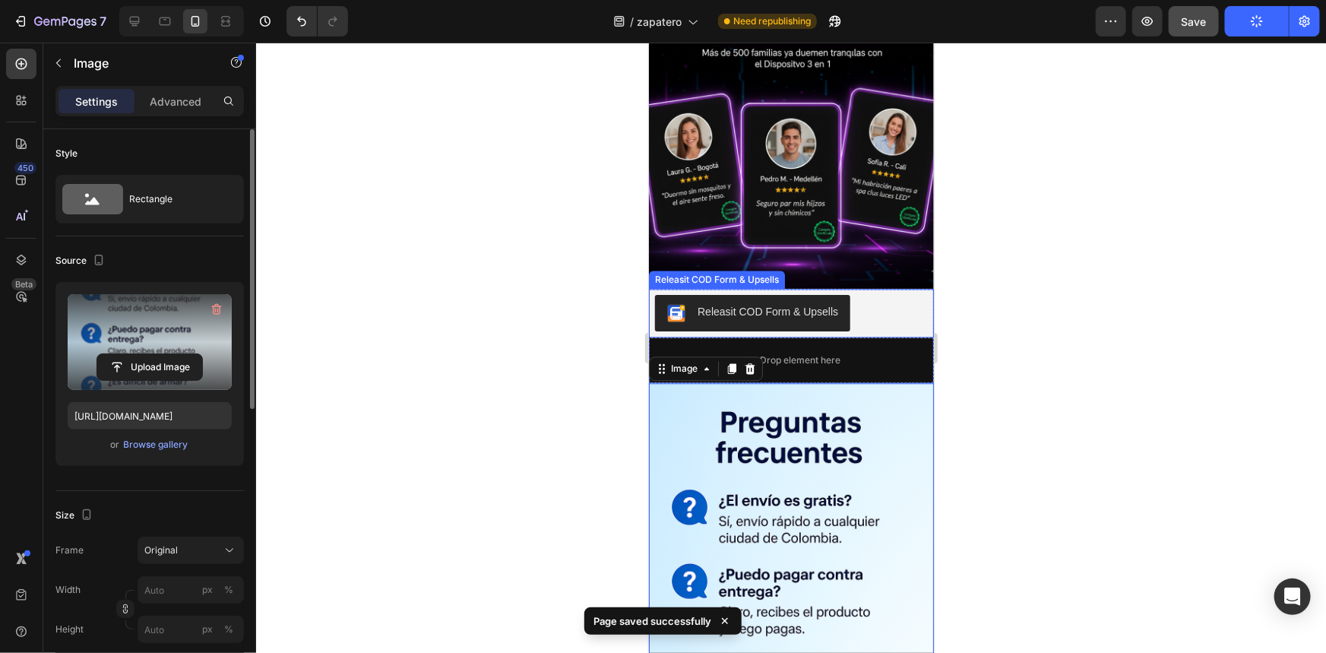
click at [749, 307] on div "Releasit COD Form & Upsells" at bounding box center [767, 311] width 141 height 16
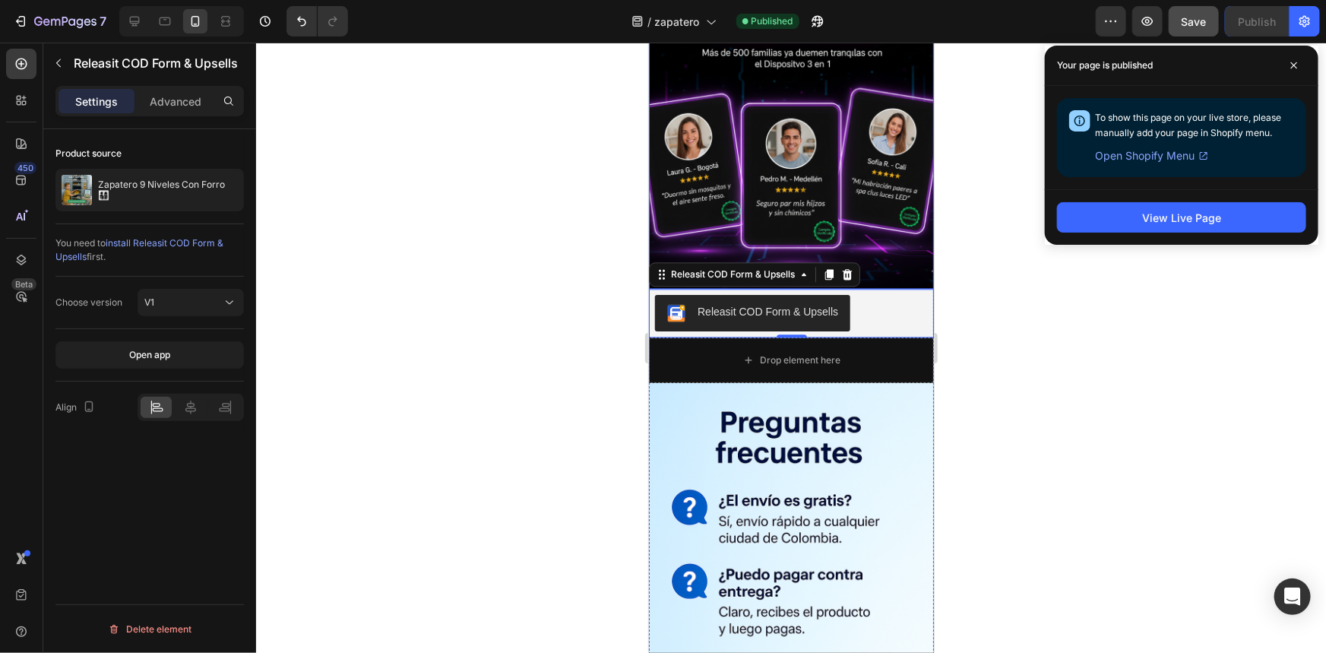
click at [820, 169] on img at bounding box center [790, 122] width 285 height 332
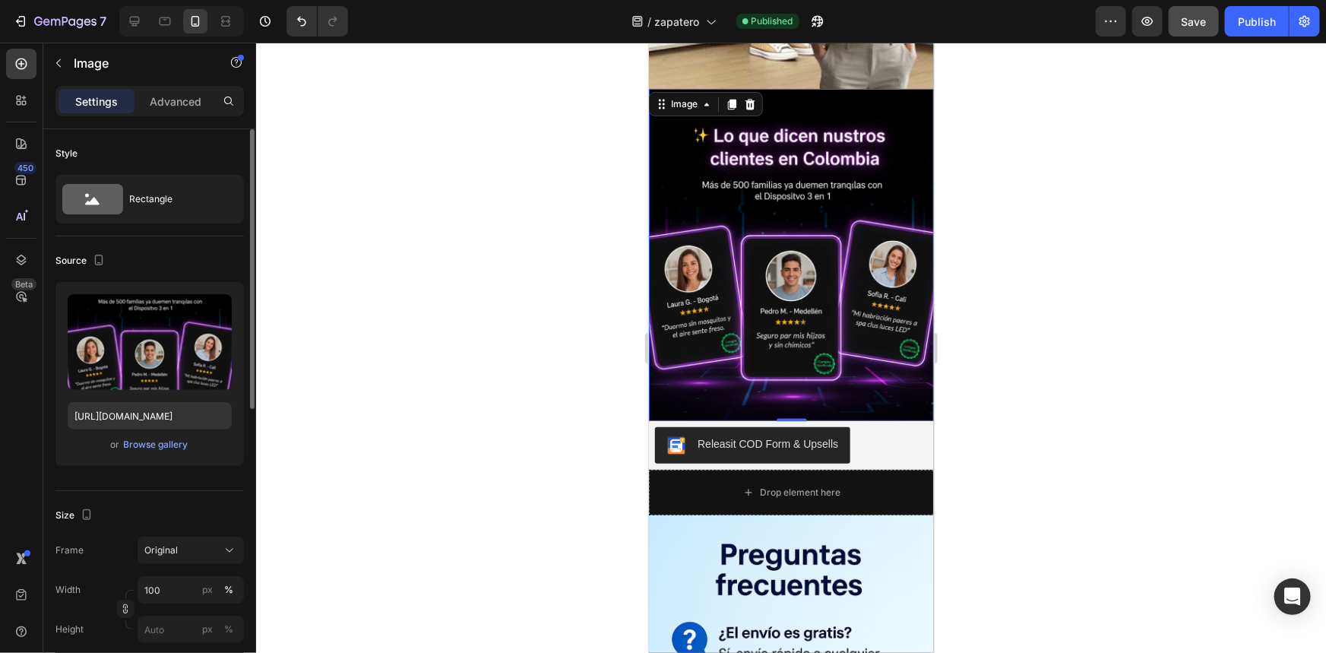
scroll to position [4390, 0]
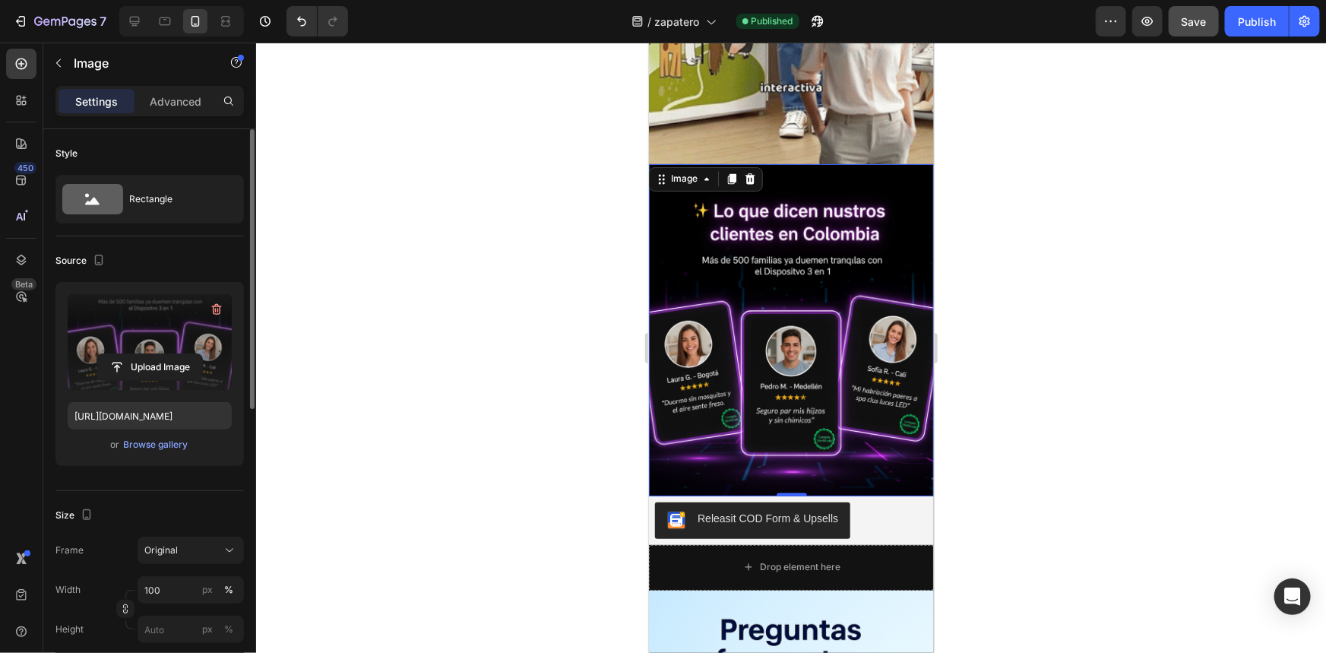
click at [154, 330] on label at bounding box center [150, 342] width 164 height 96
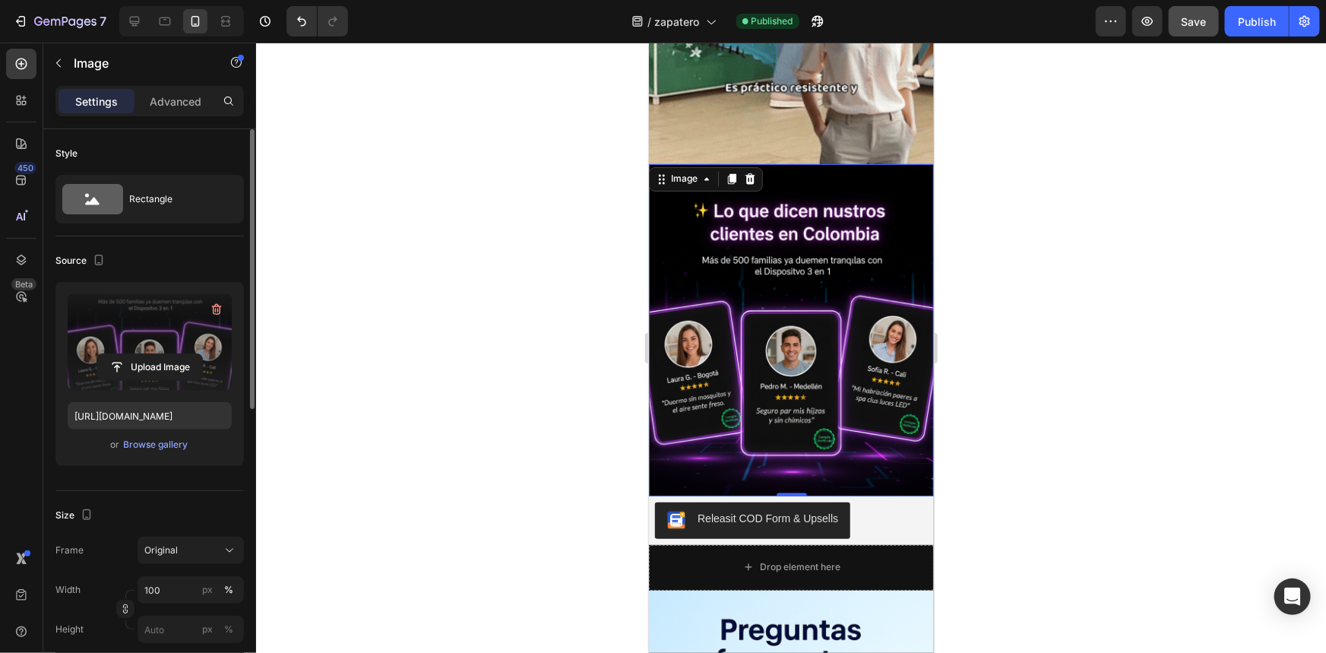
click at [154, 354] on input "file" at bounding box center [149, 367] width 105 height 26
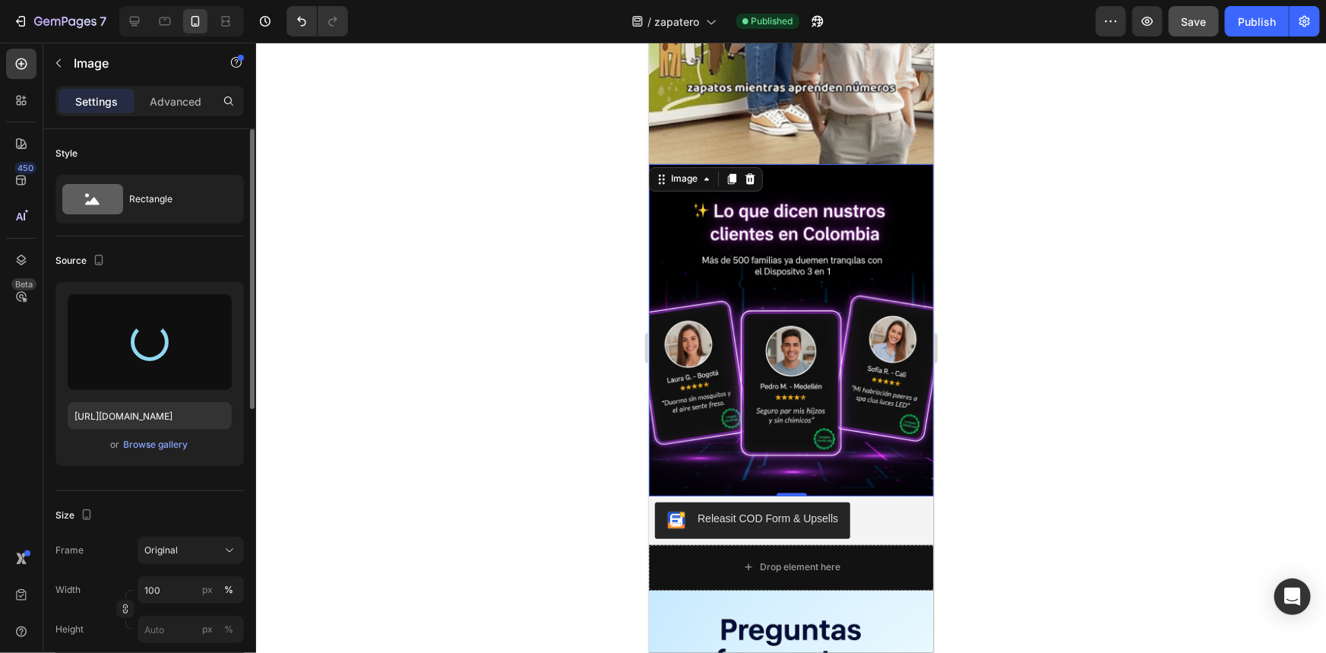
type input "https://cdn.shopify.com/s/files/1/0975/8179/3648/files/gempages_585283269591827…"
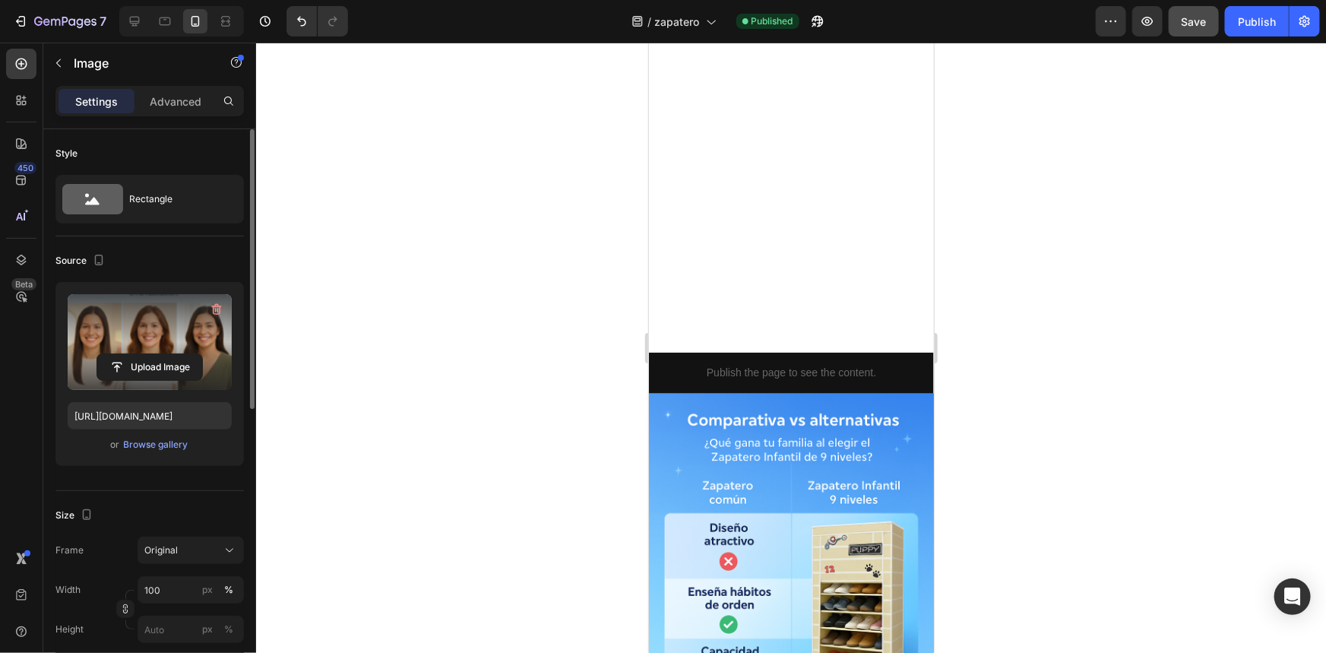
scroll to position [2447, 0]
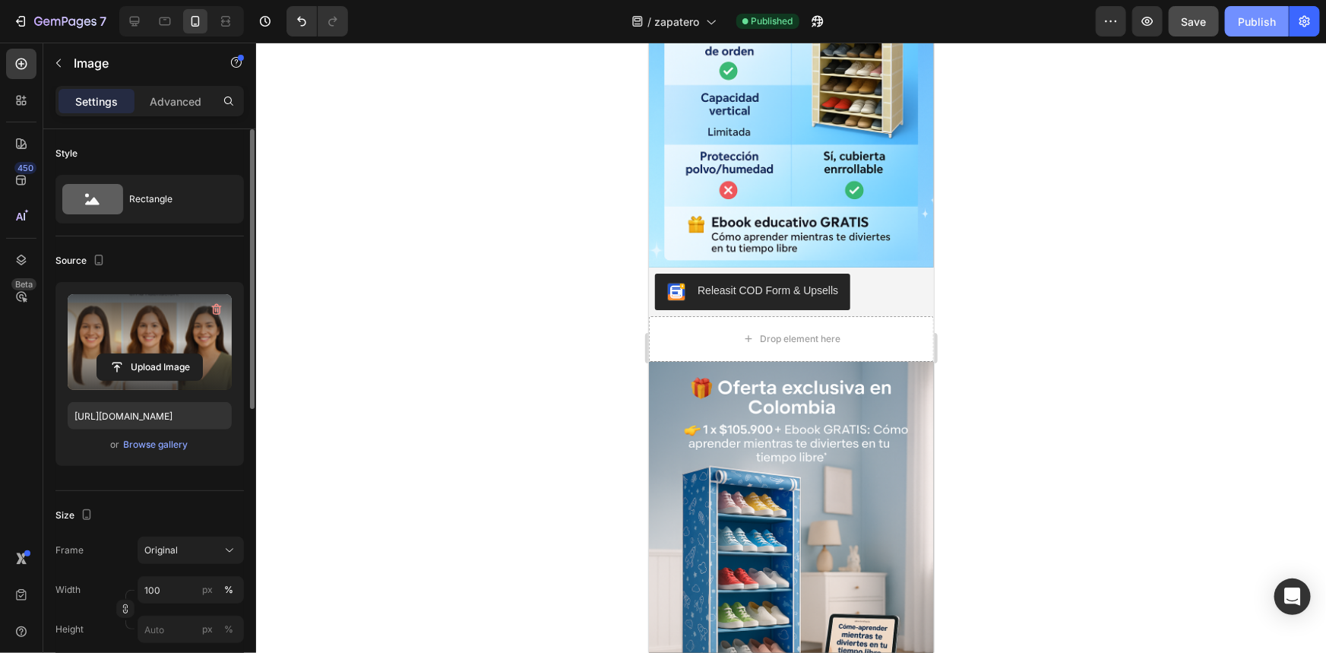
click at [1255, 30] on button "Publish" at bounding box center [1257, 21] width 64 height 30
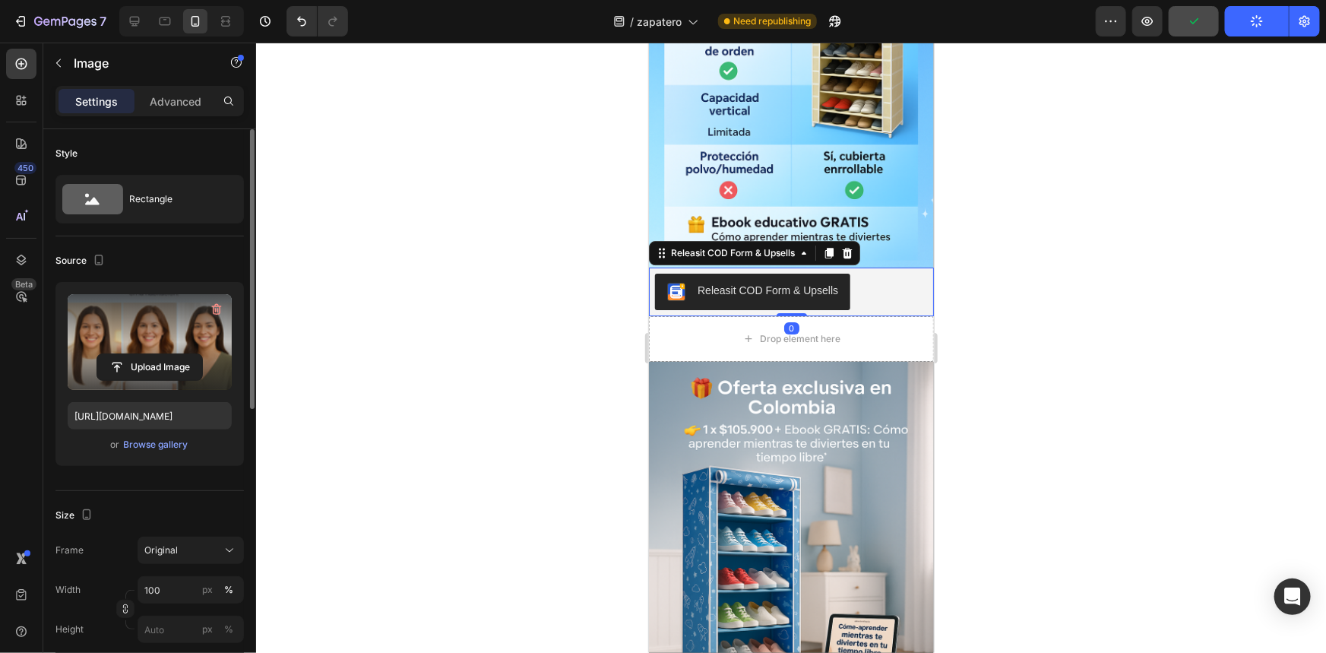
click at [832, 282] on div "Releasit COD Form & Upsells" at bounding box center [767, 290] width 141 height 16
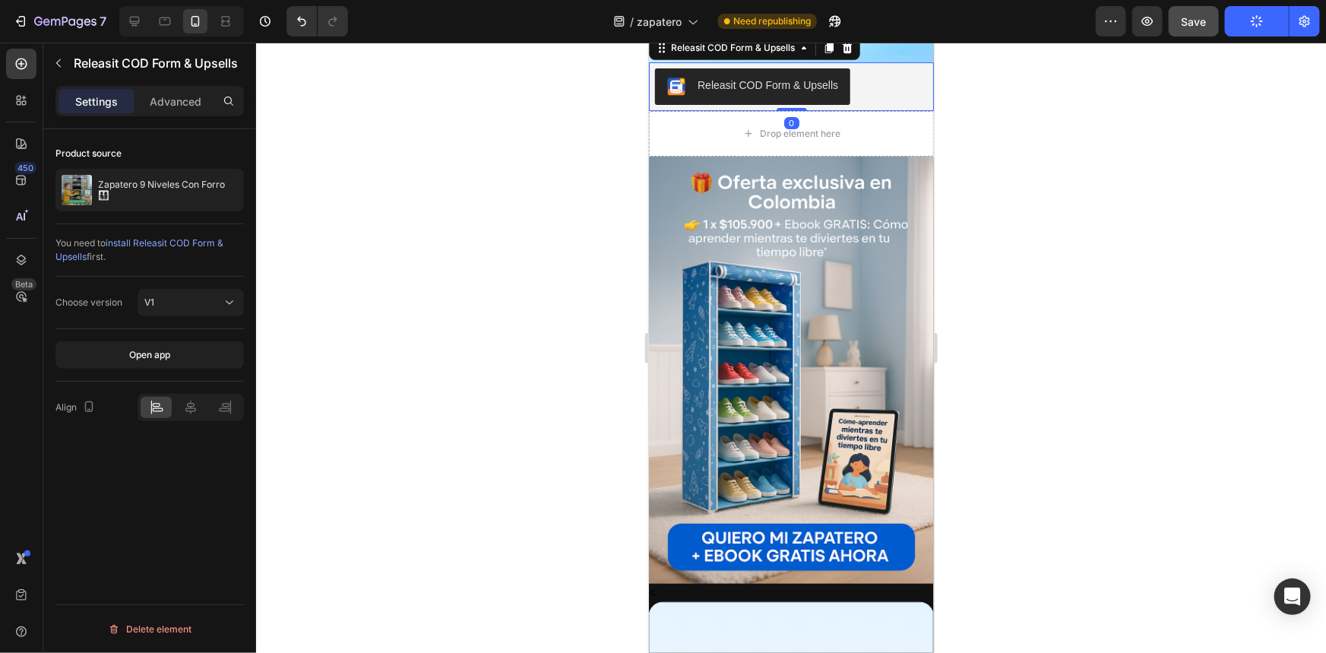
scroll to position [2654, 0]
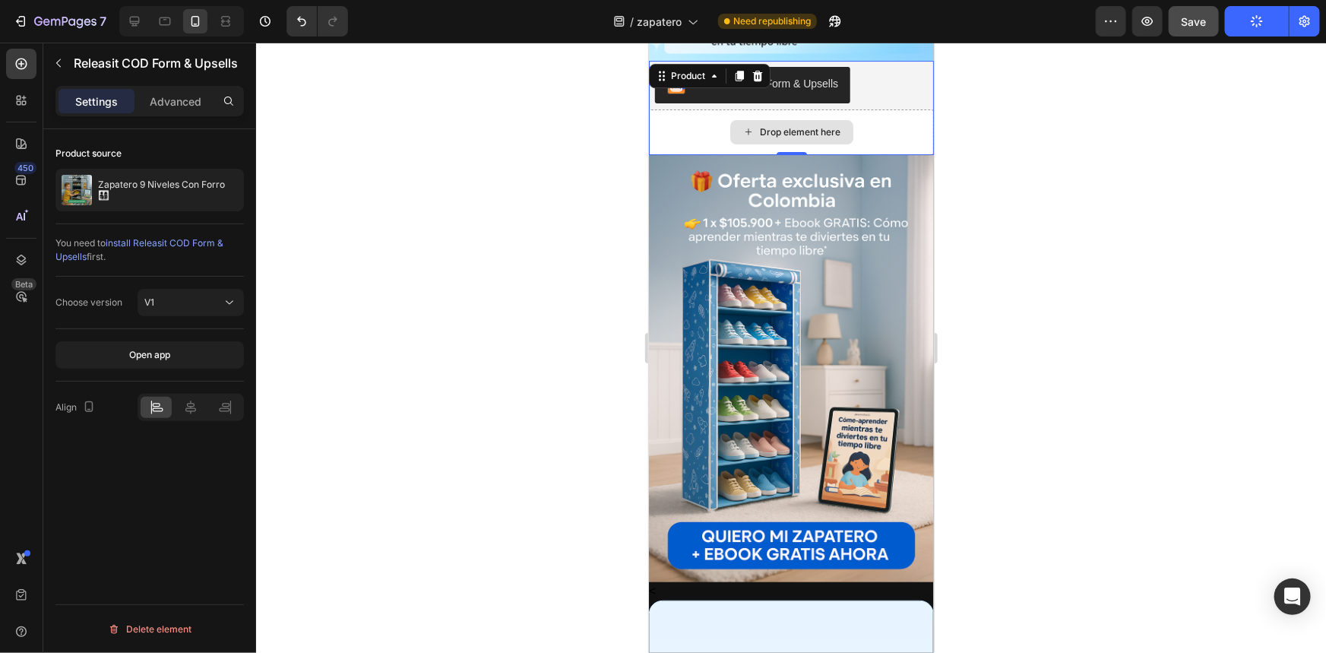
click at [875, 125] on div "Drop element here" at bounding box center [790, 132] width 285 height 46
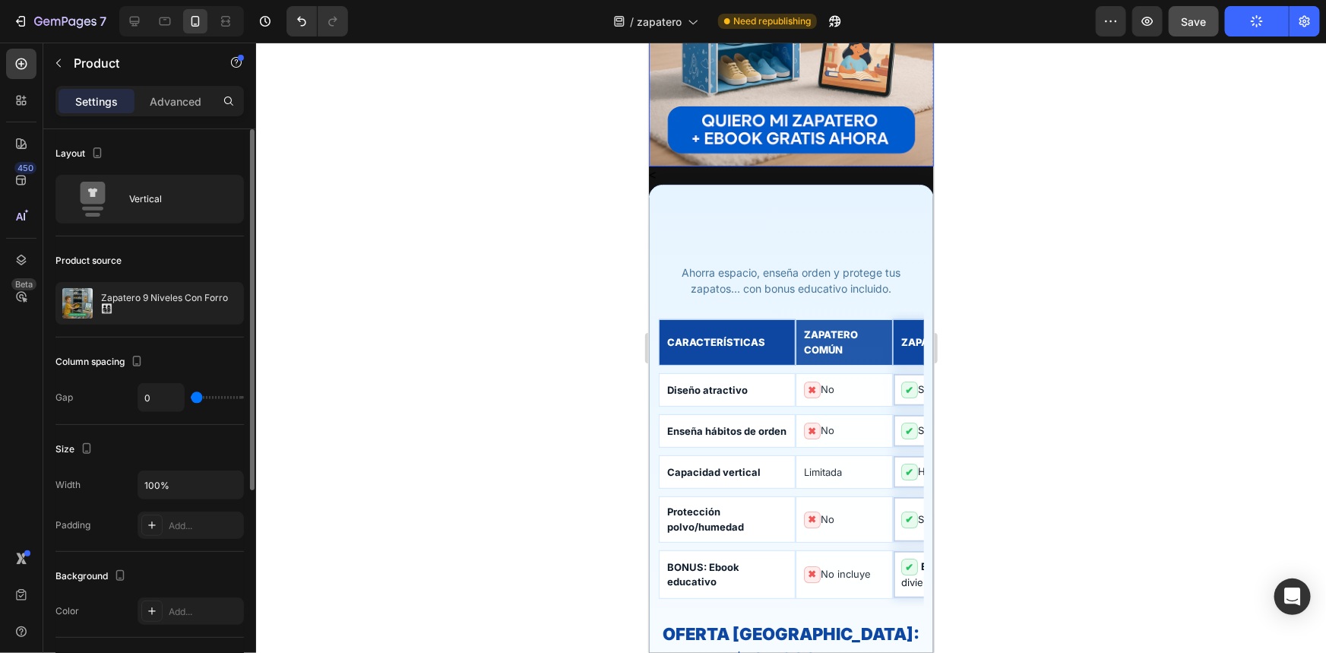
scroll to position [3069, 0]
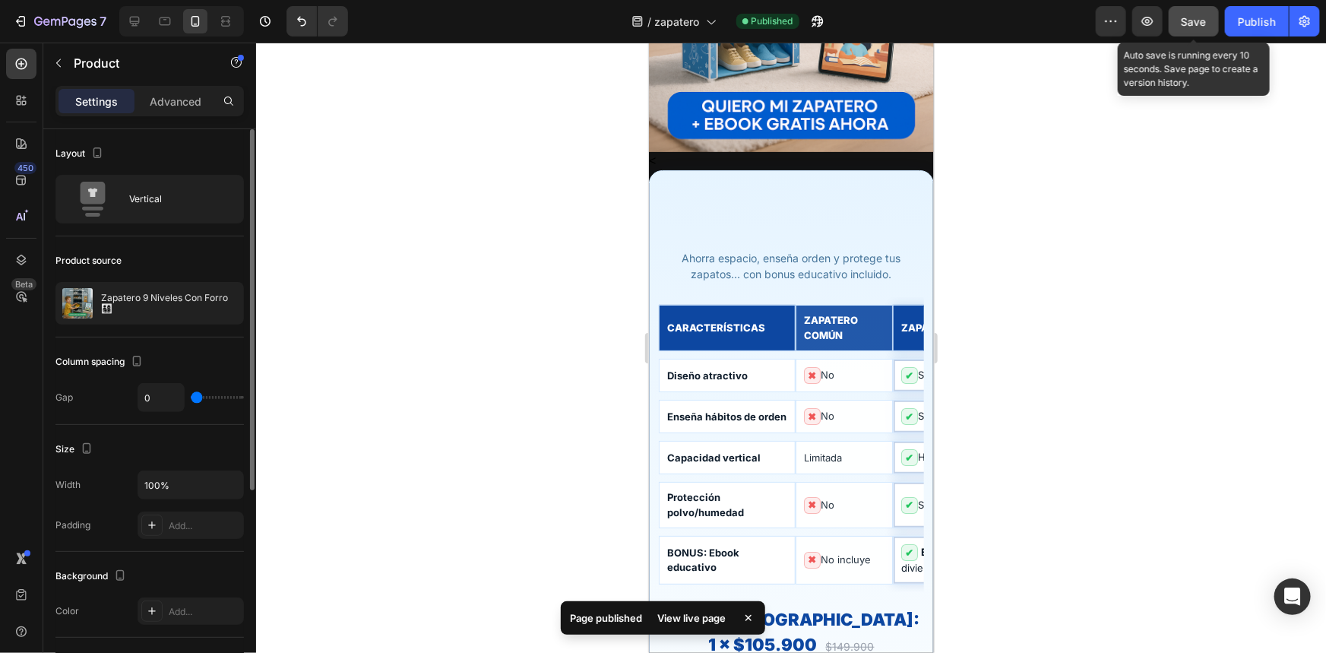
click at [1204, 17] on span "Save" at bounding box center [1194, 21] width 25 height 13
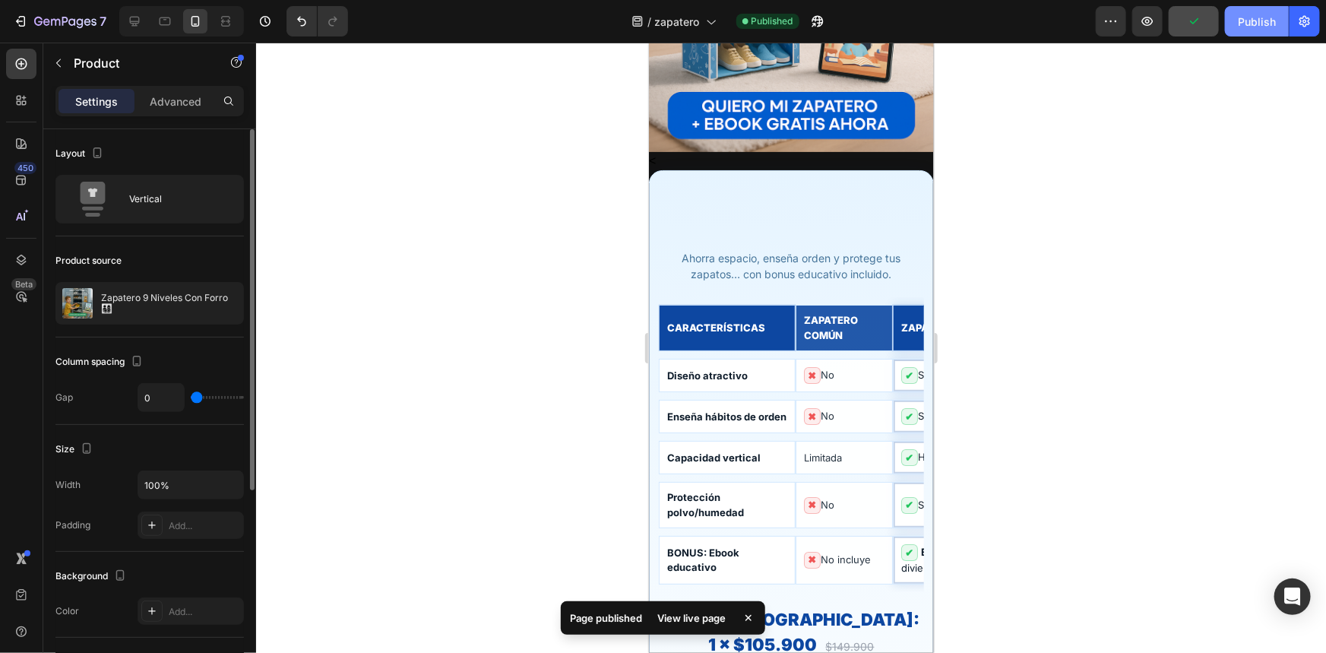
click at [1271, 6] on button "Publish" at bounding box center [1257, 21] width 64 height 30
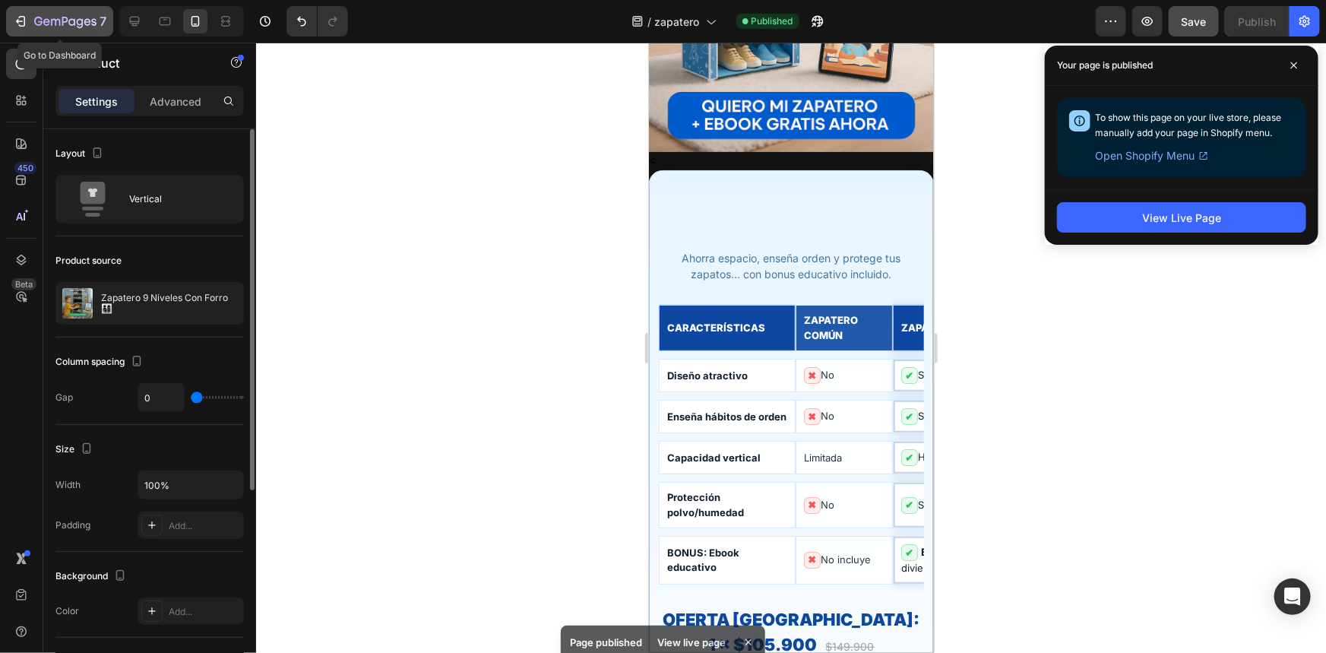
click at [55, 16] on icon "button" at bounding box center [65, 22] width 62 height 13
